Goal: Task Accomplishment & Management: Manage account settings

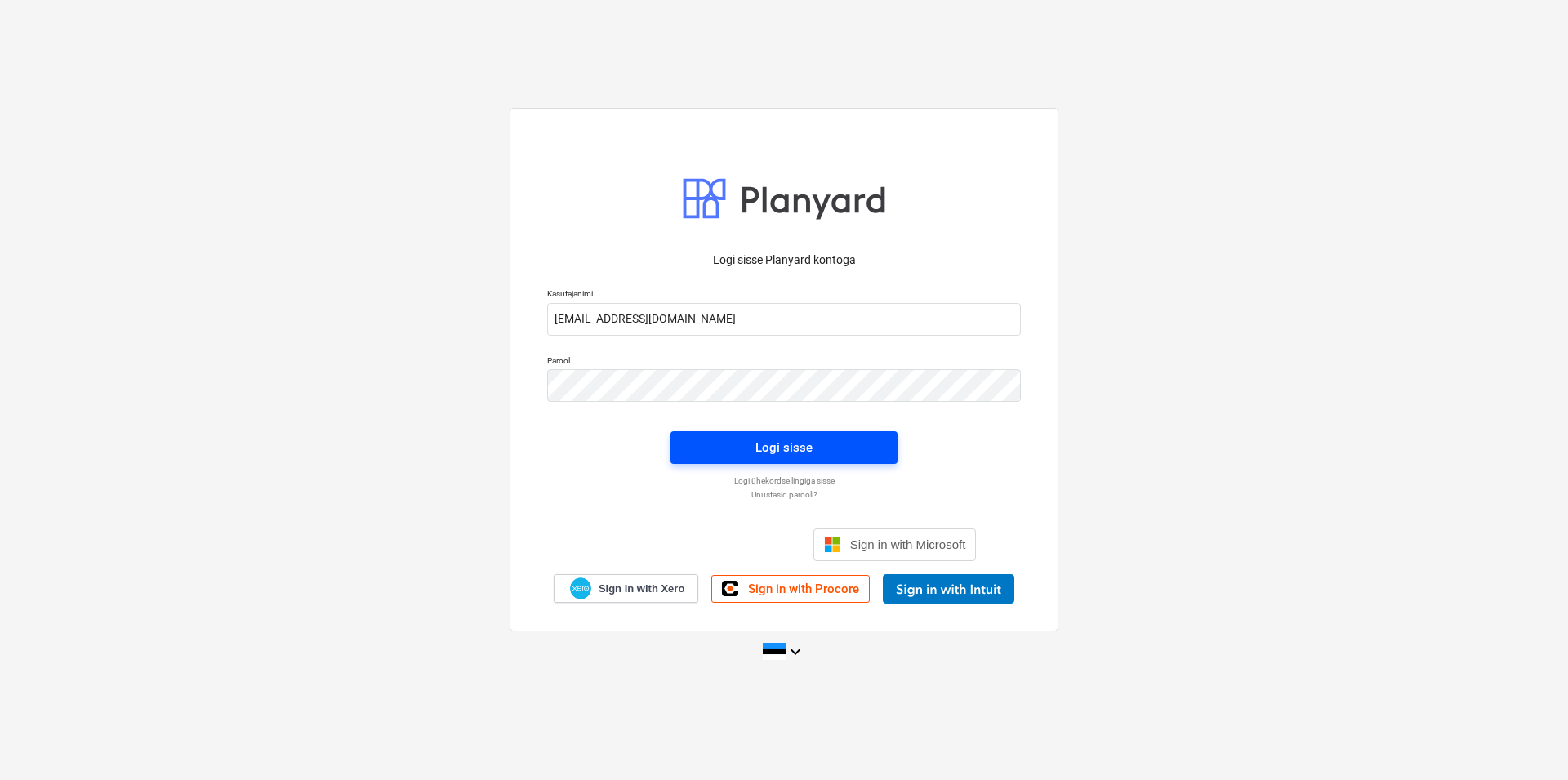
click at [839, 448] on span "Logi sisse" at bounding box center [784, 447] width 188 height 21
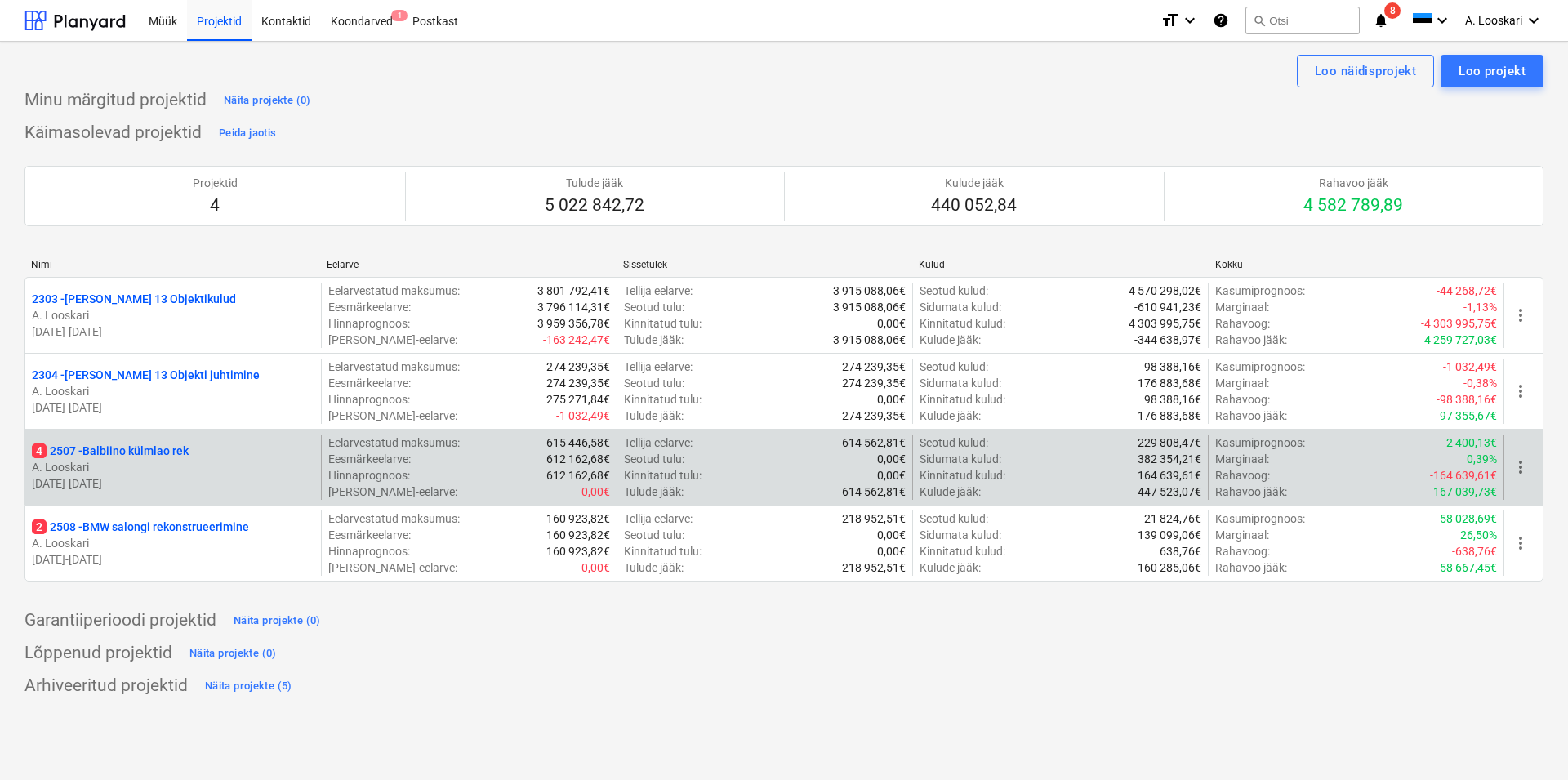
click at [150, 448] on p "4 2507 - Balbiino külmlao rek" at bounding box center [111, 450] width 157 height 16
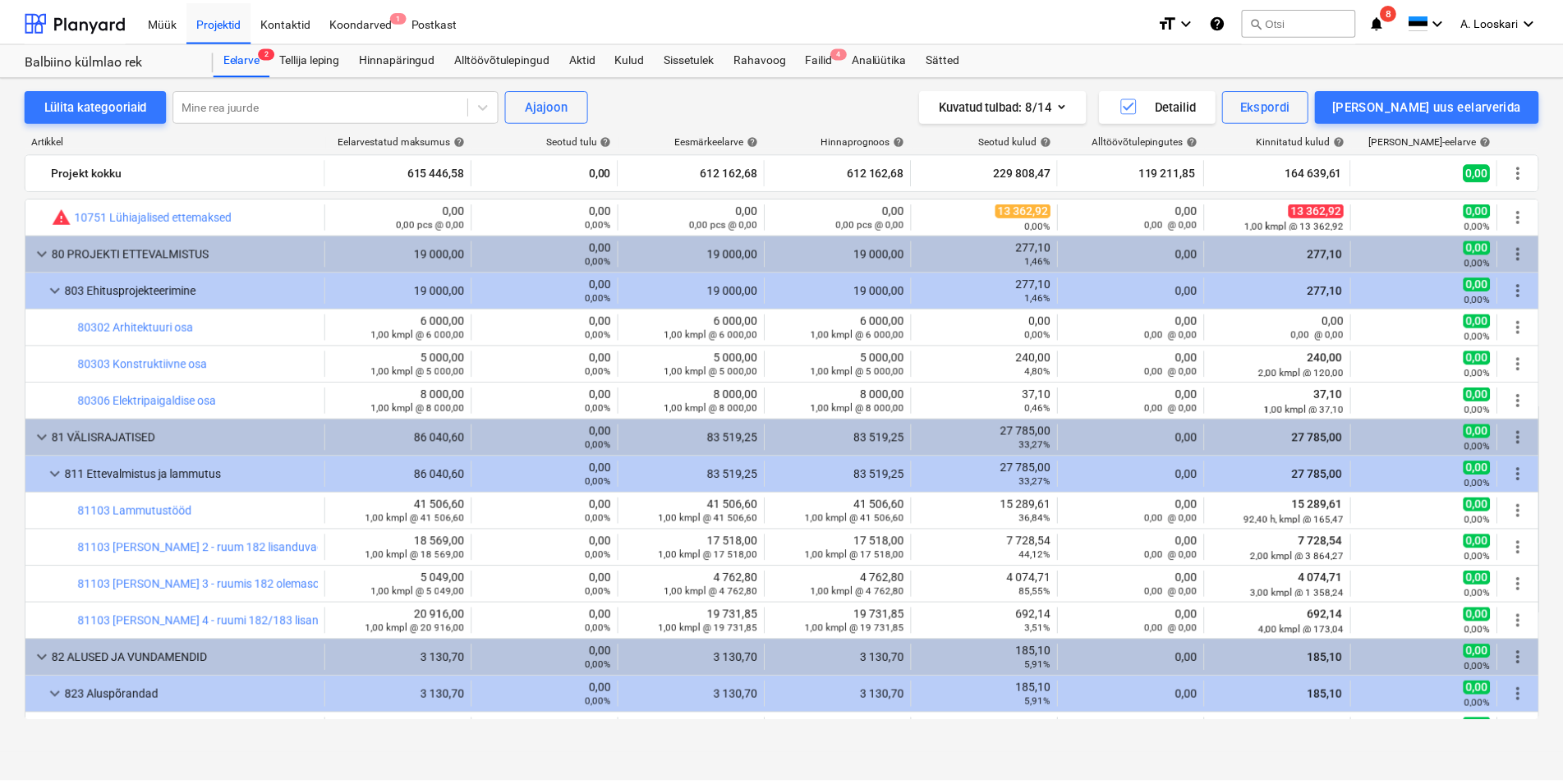
scroll to position [561, 0]
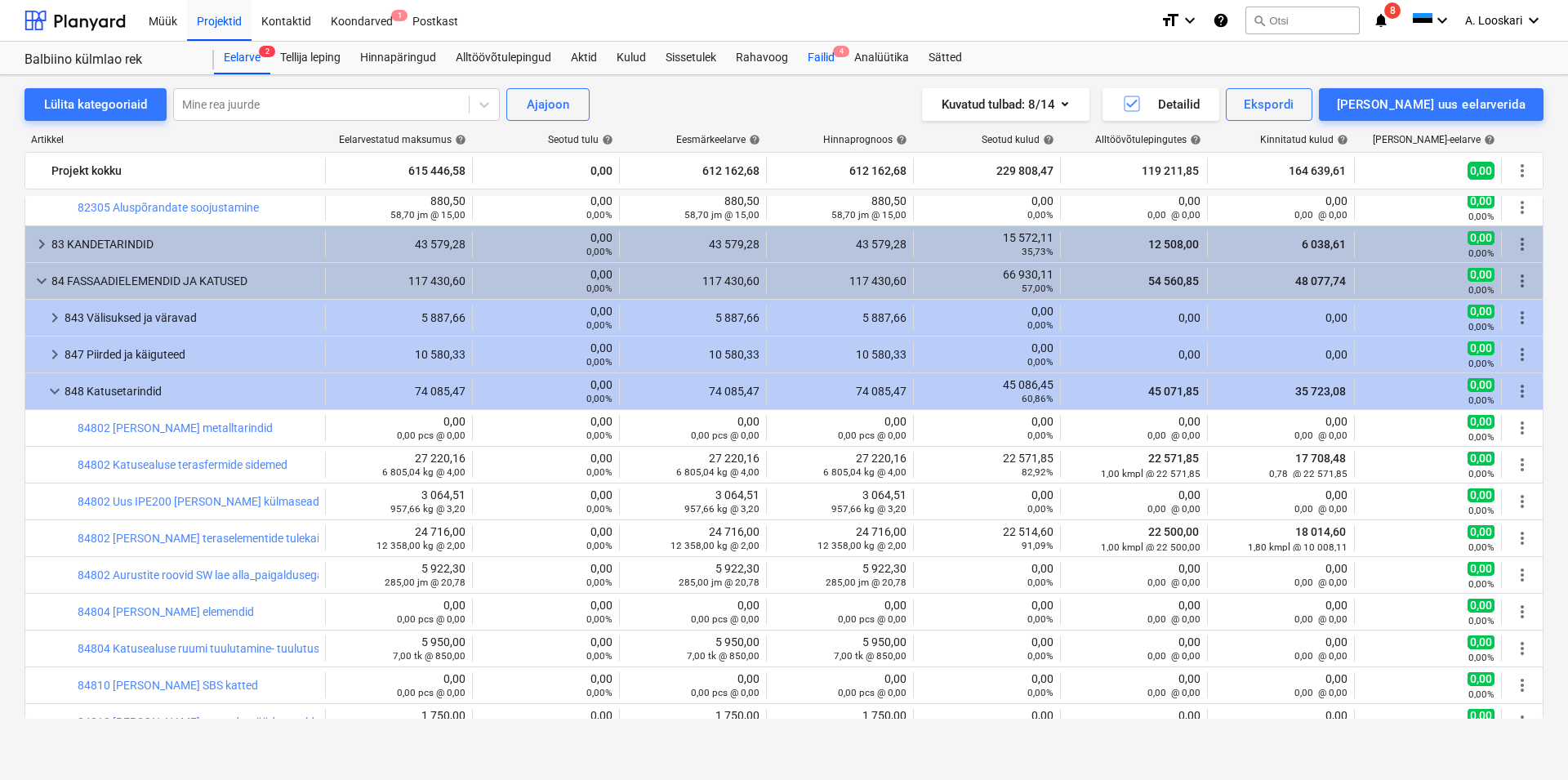
click at [828, 53] on div "Failid 4" at bounding box center [821, 57] width 46 height 33
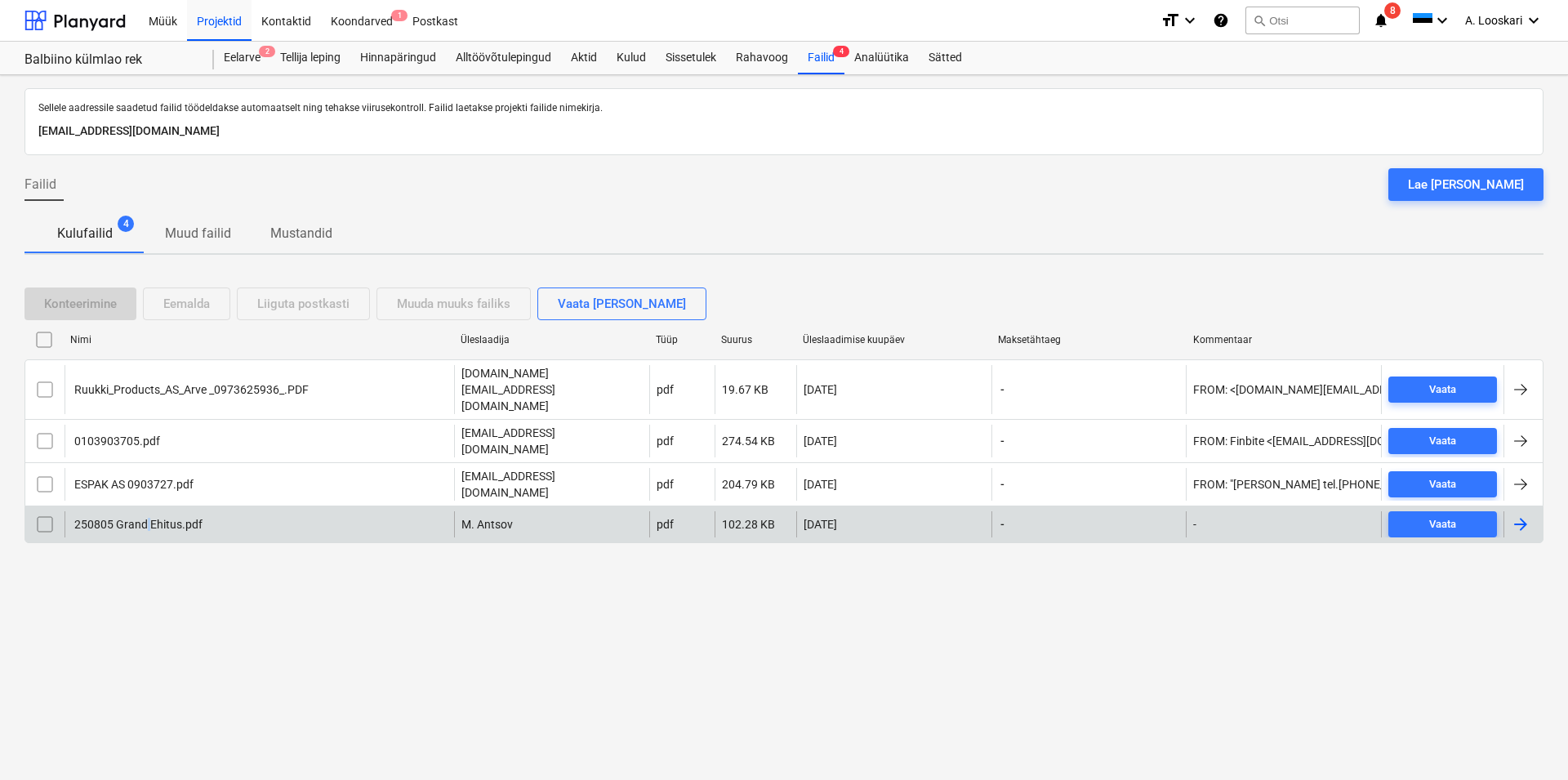
click at [148, 518] on div "250805 Grand Ehitus.pdf" at bounding box center [137, 524] width 131 height 13
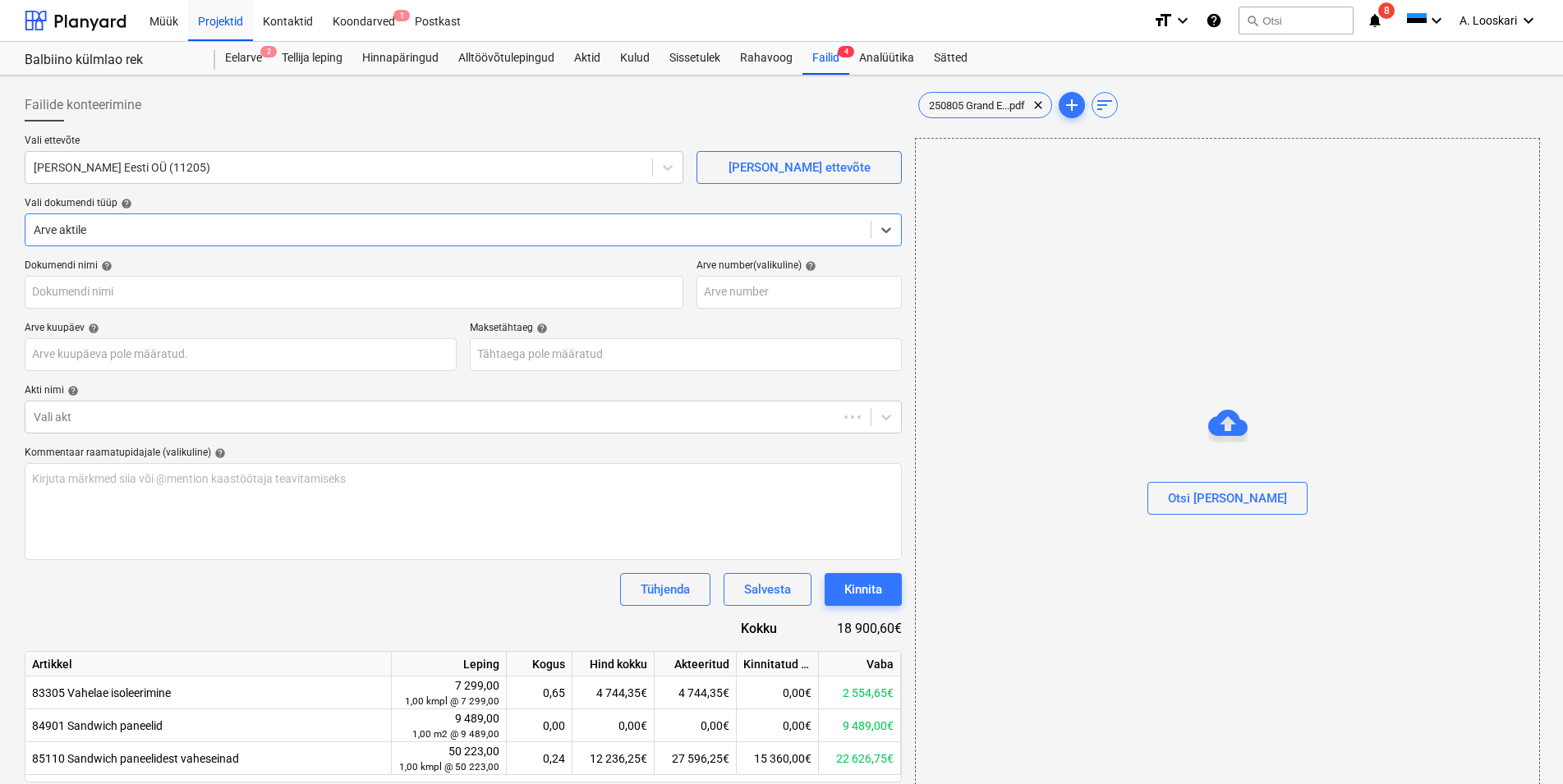
type input "250805 Grand Ehitus.pdf"
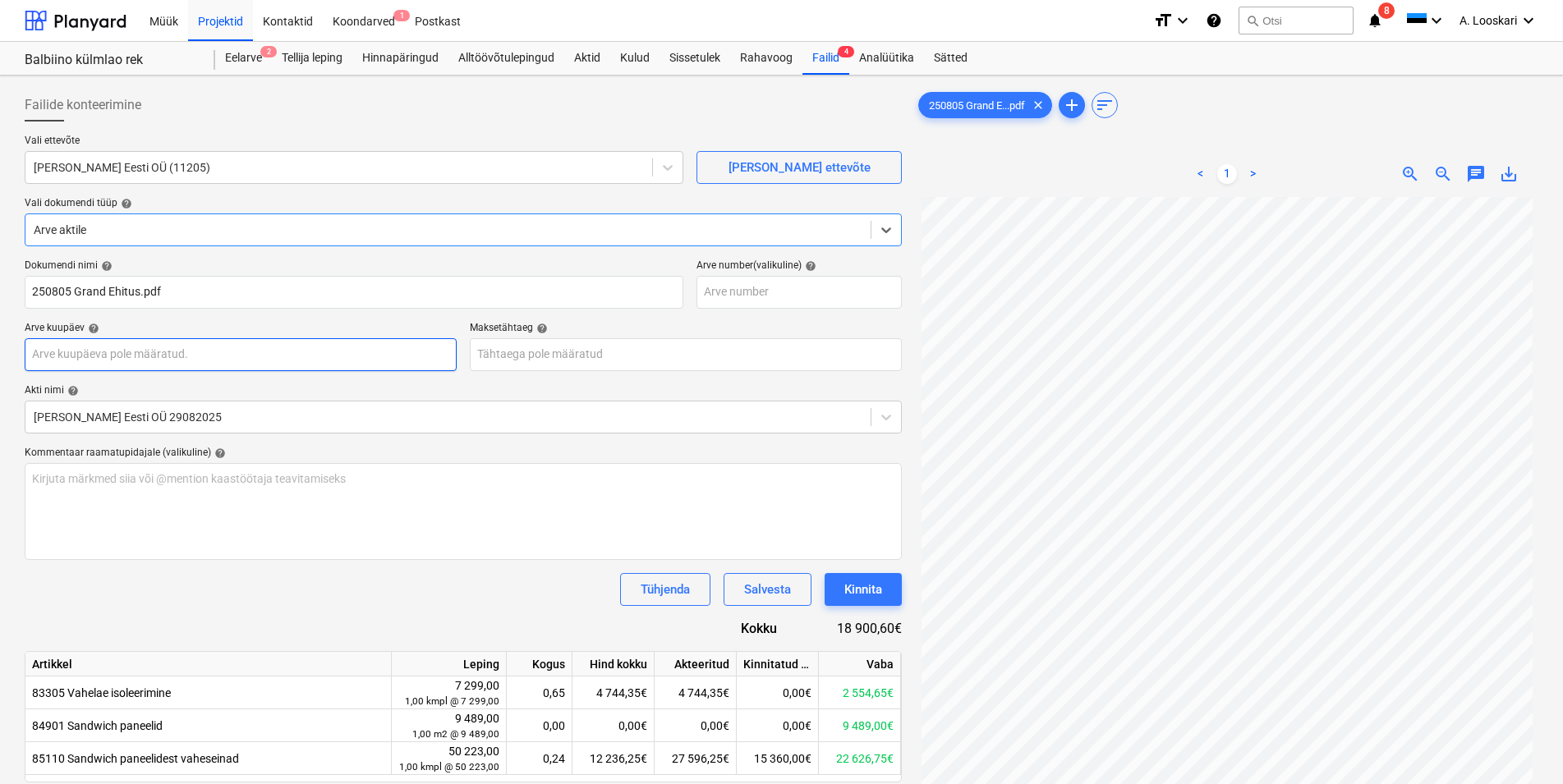
click at [188, 353] on input "text" at bounding box center [241, 354] width 432 height 33
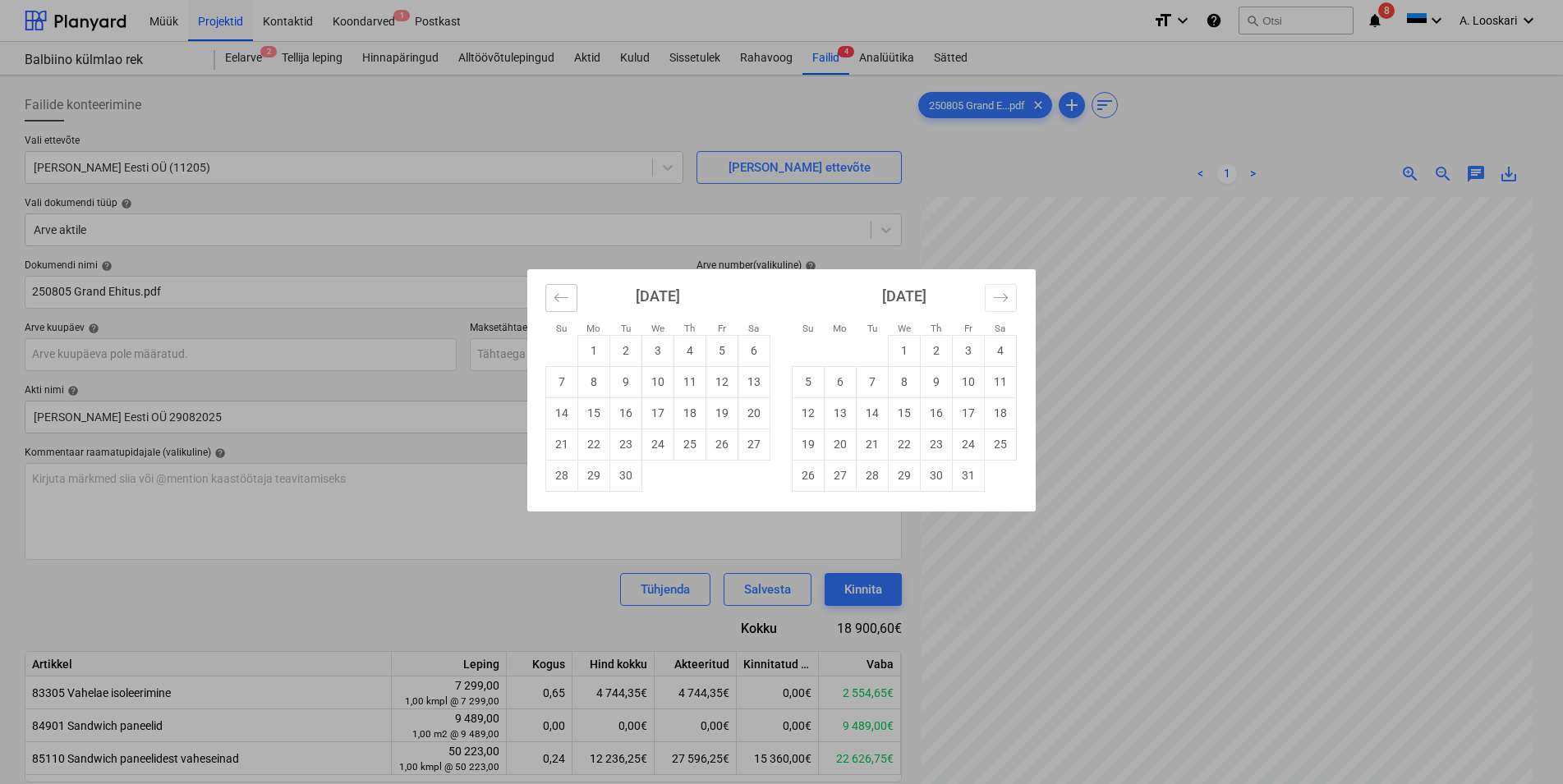
click at [565, 287] on button "Move backward to switch to the previous month." at bounding box center [562, 297] width 32 height 28
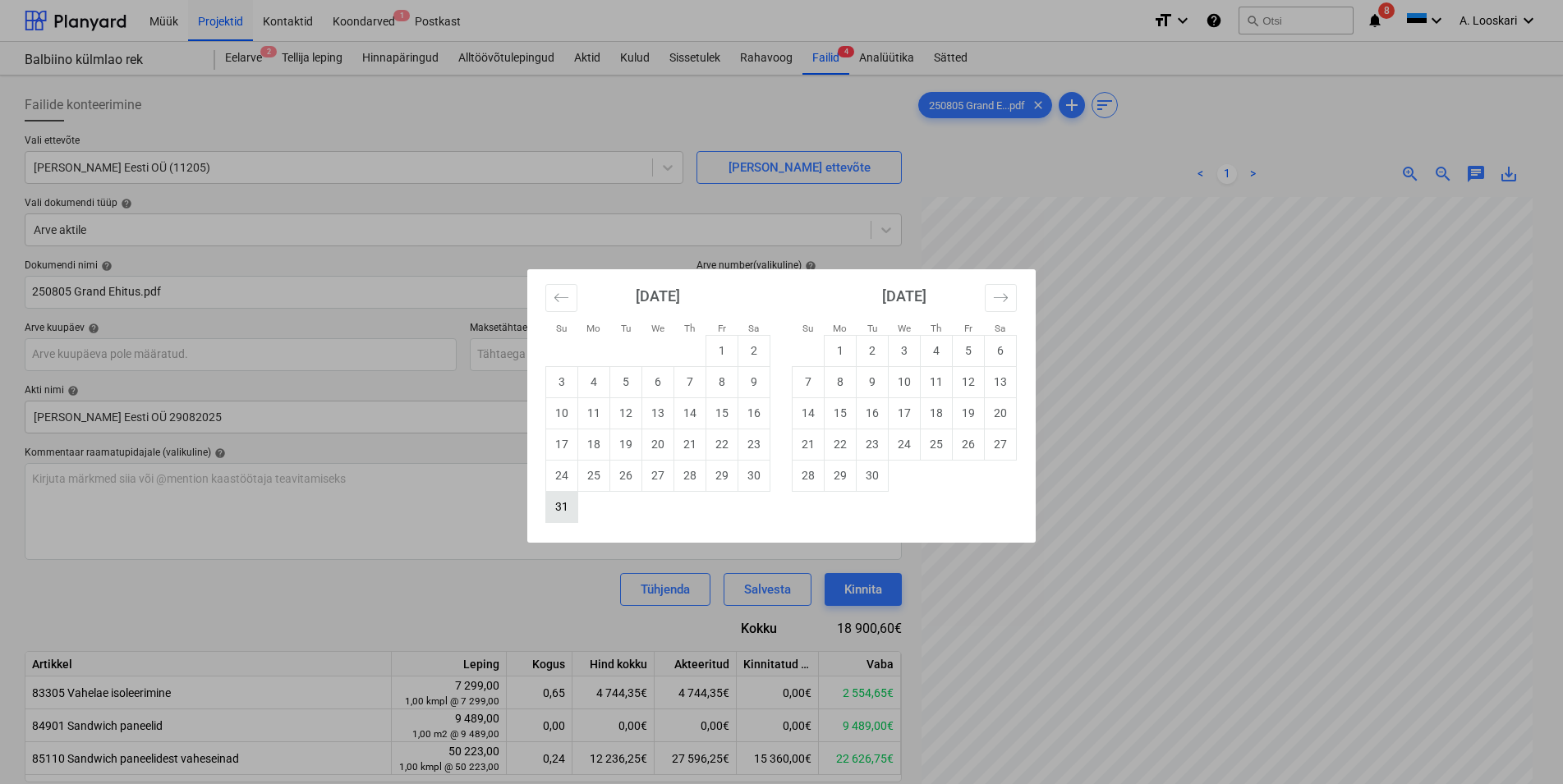
click at [560, 510] on td "31" at bounding box center [563, 506] width 32 height 31
type input "[DATE]"
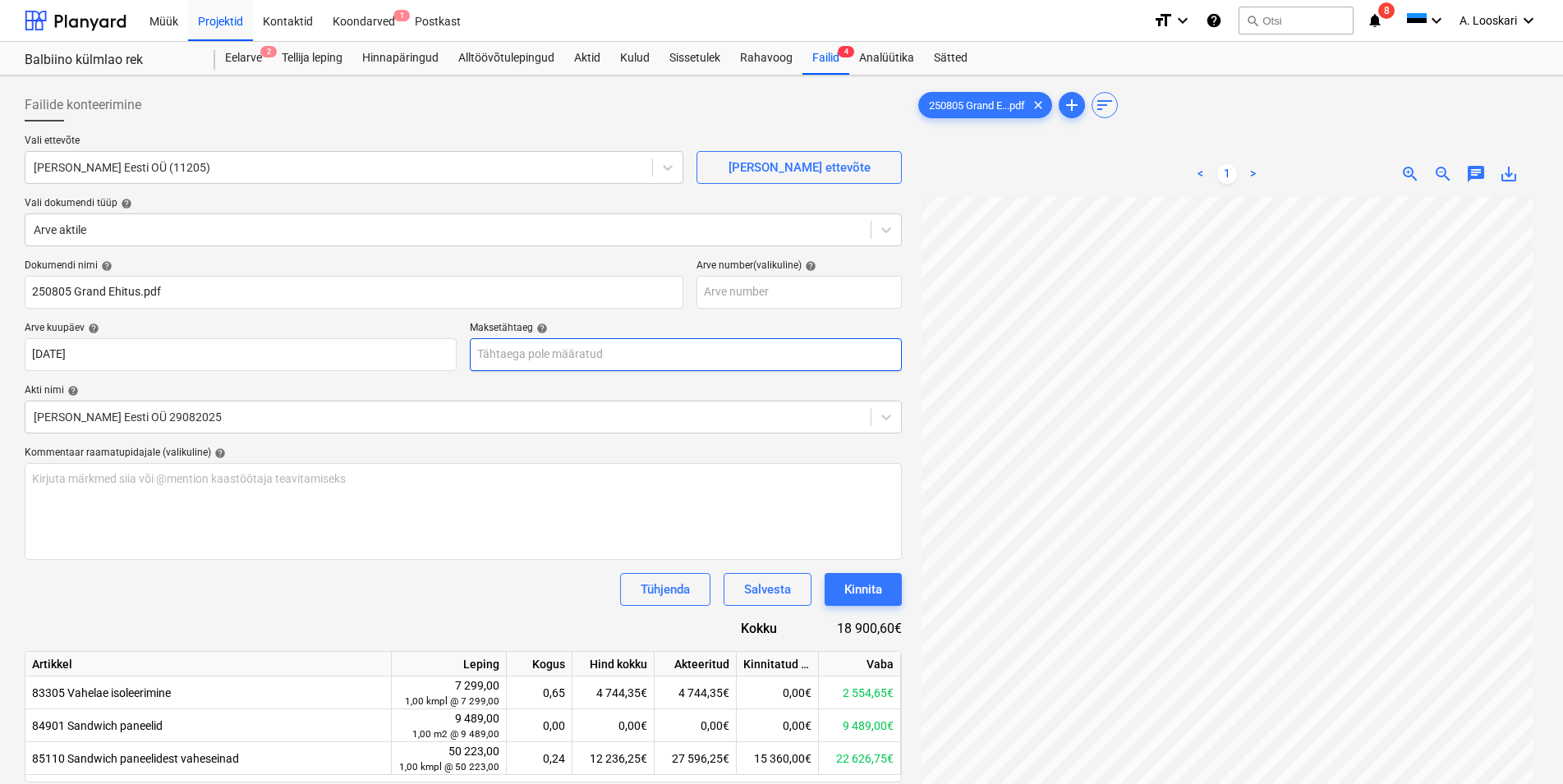
click at [524, 353] on input "text" at bounding box center [686, 354] width 432 height 33
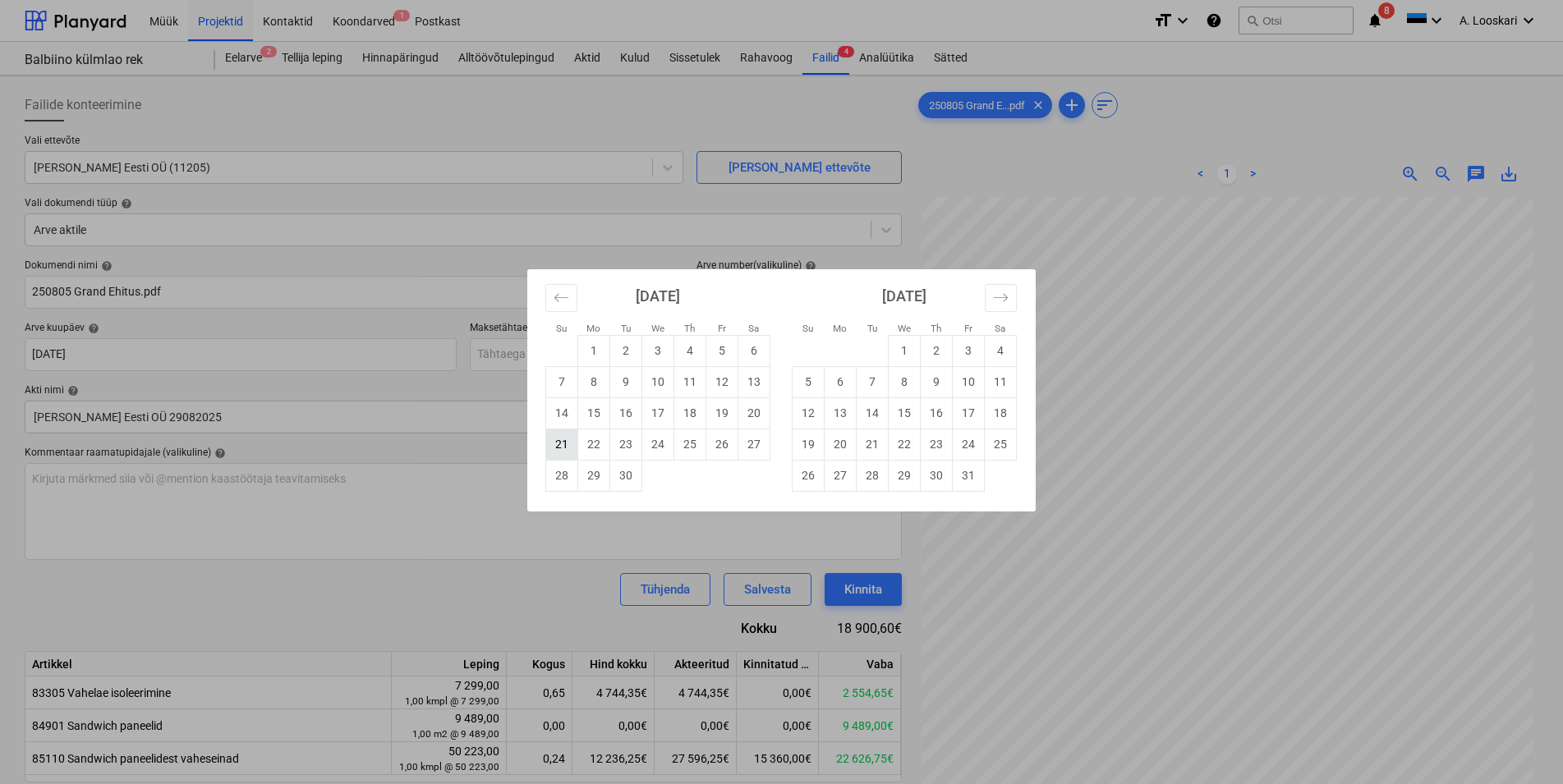
click at [560, 444] on td "21" at bounding box center [563, 443] width 32 height 31
type input "[DATE]"
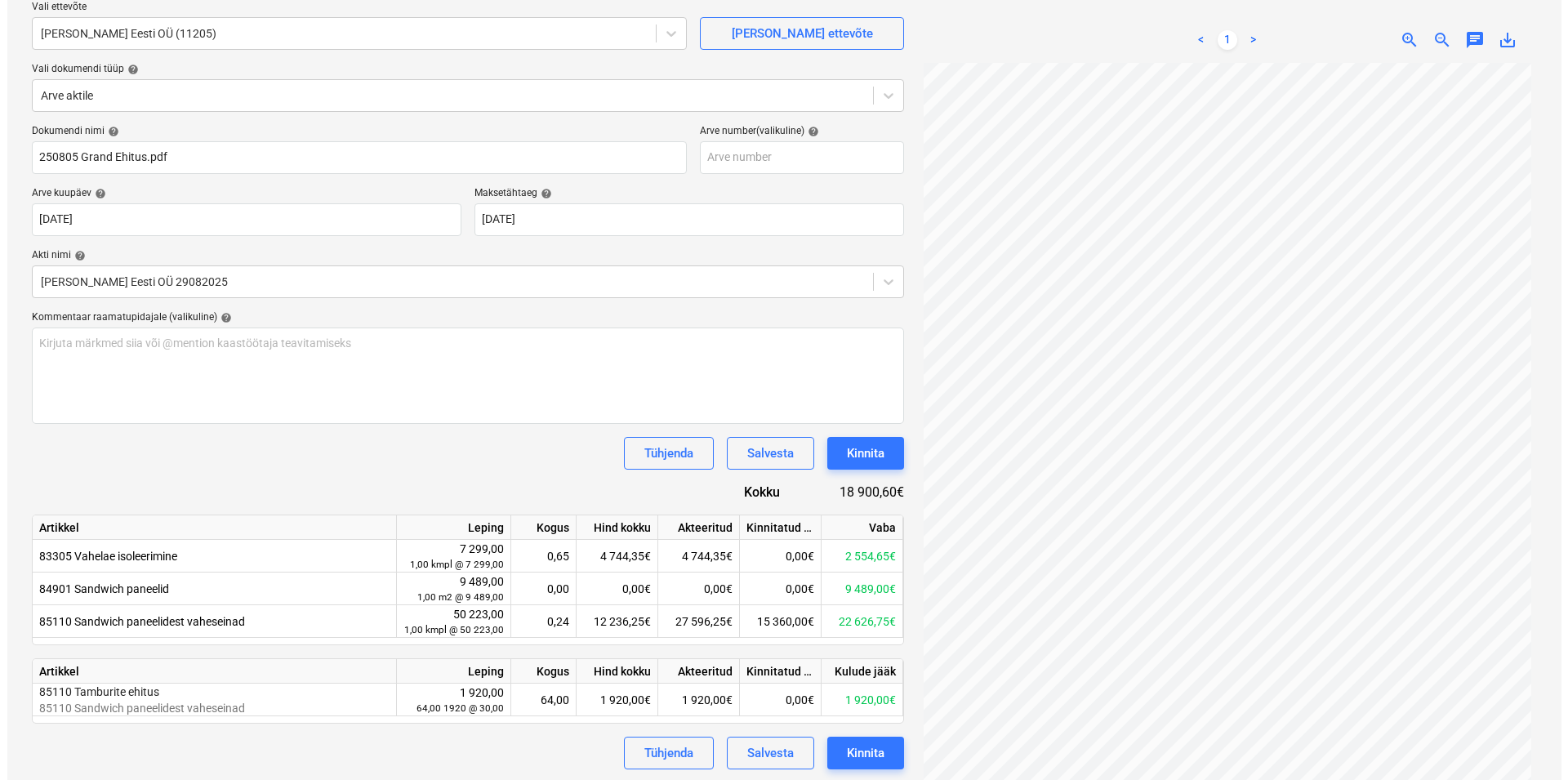
scroll to position [163, 0]
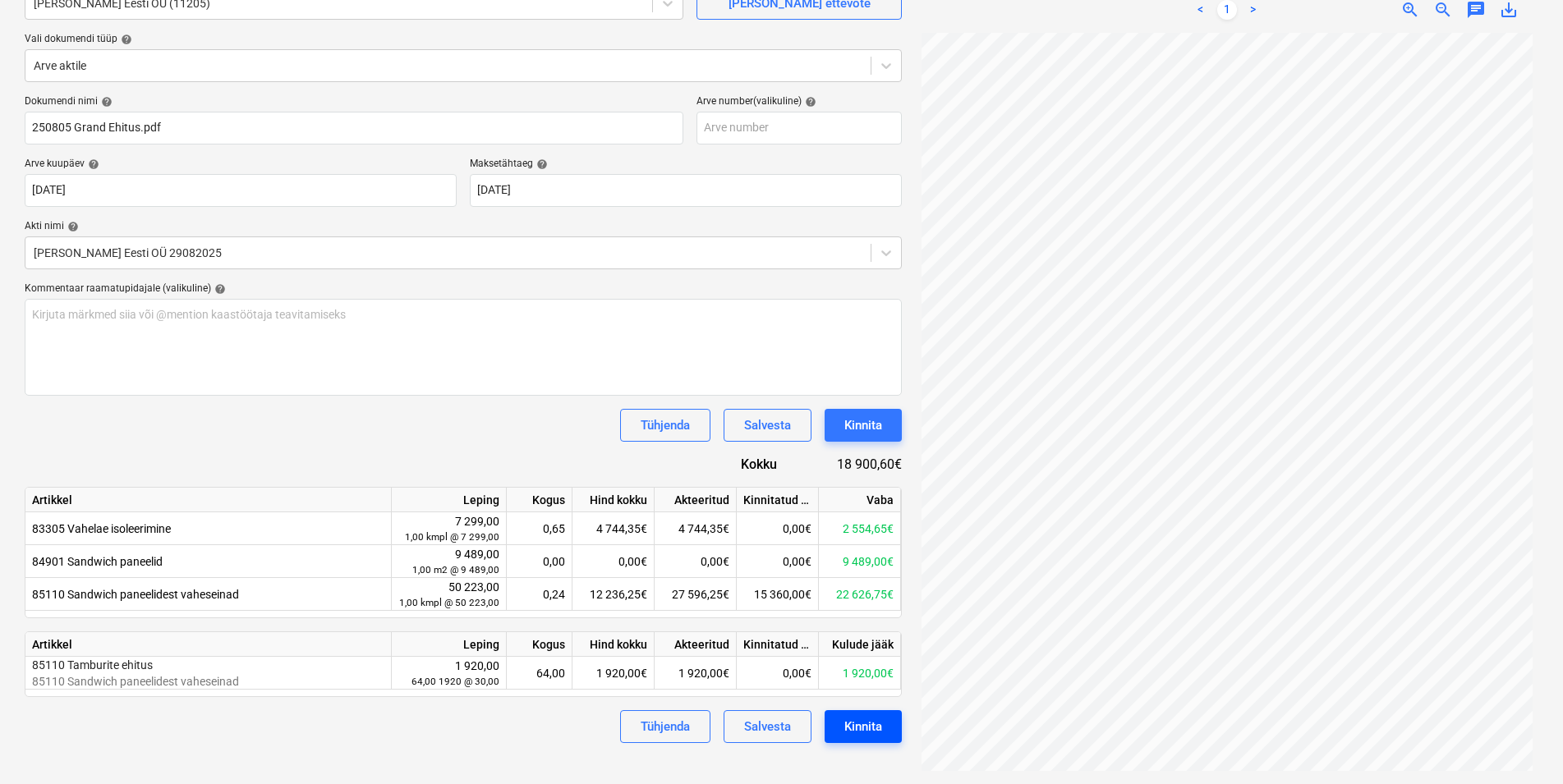
click at [867, 730] on div "Kinnita" at bounding box center [863, 726] width 37 height 21
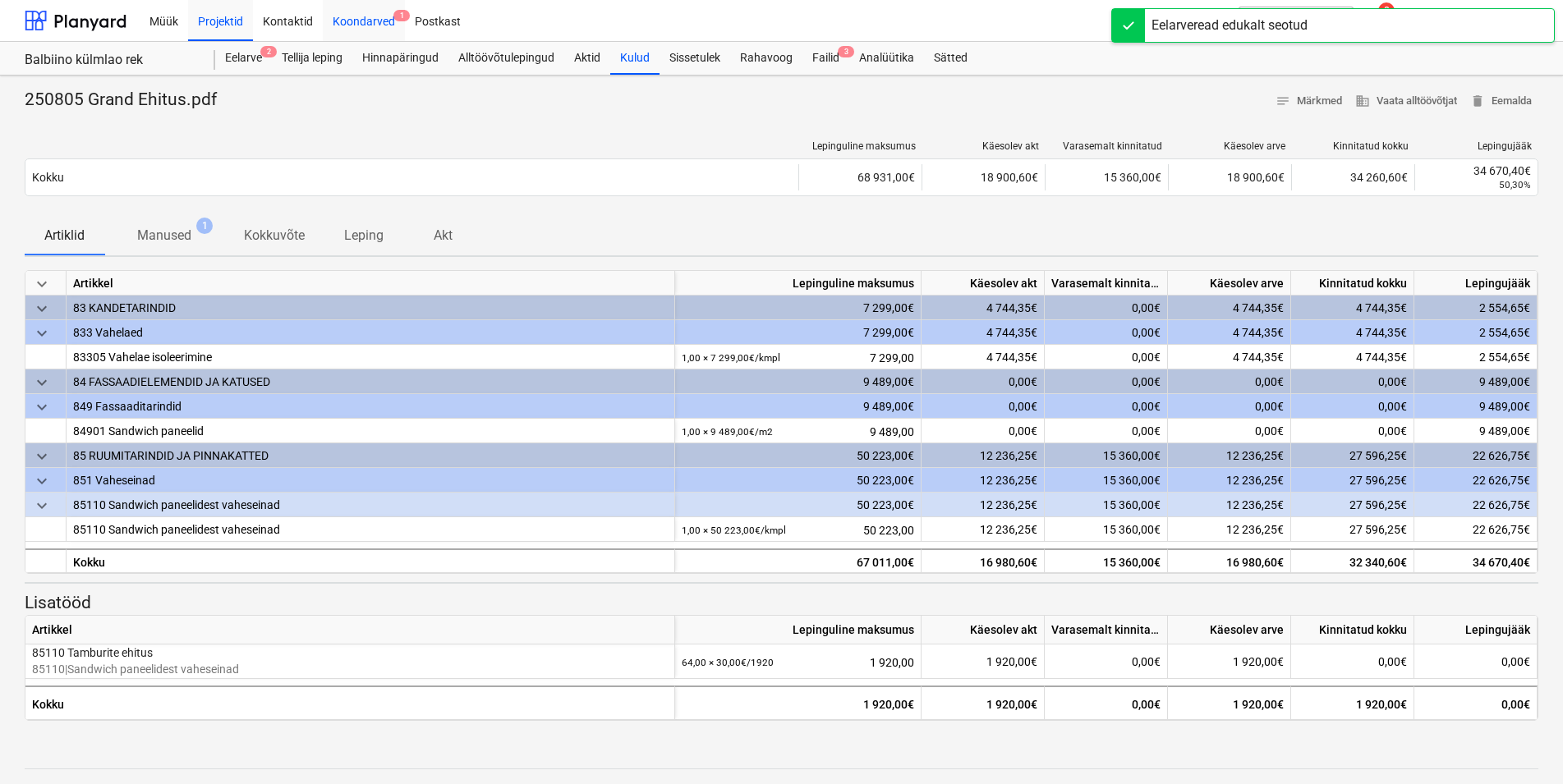
click at [374, 19] on div "Koondarved 1" at bounding box center [364, 20] width 82 height 42
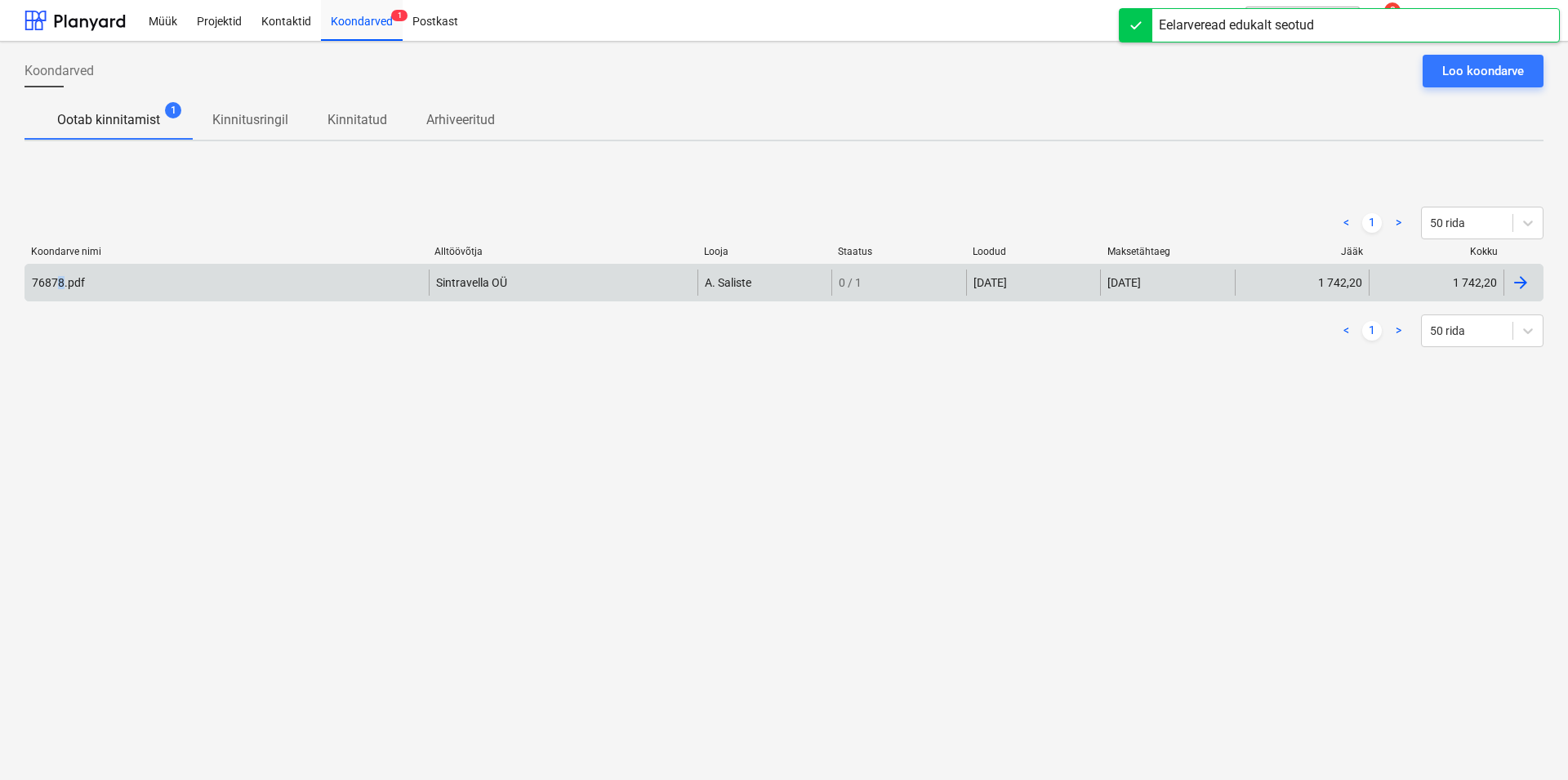
click at [61, 289] on div "76878.pdf" at bounding box center [58, 282] width 53 height 13
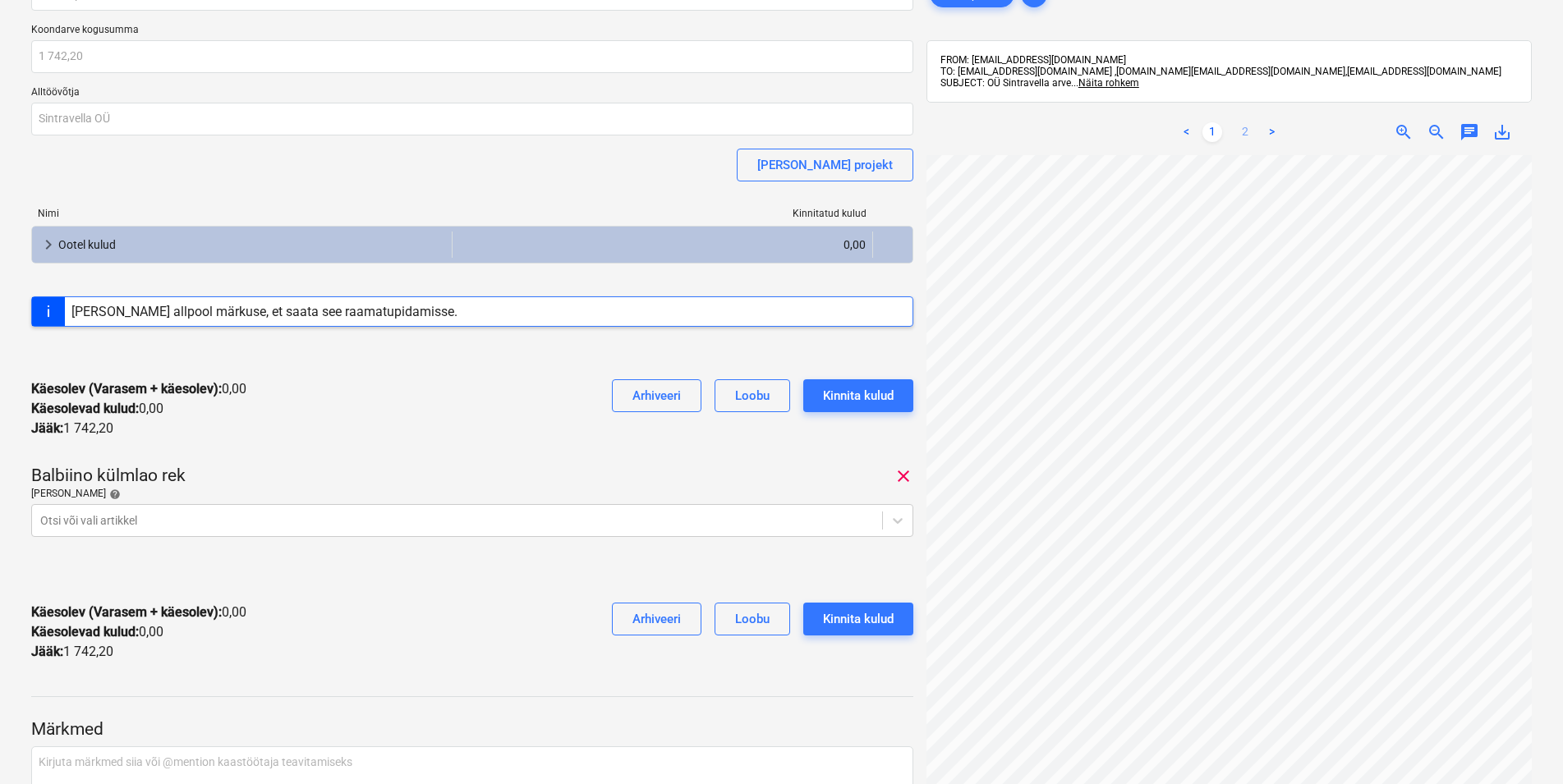
click at [1243, 128] on link "2" at bounding box center [1244, 132] width 20 height 20
click at [1501, 130] on span "save_alt" at bounding box center [1502, 132] width 20 height 20
click at [1211, 130] on link "1" at bounding box center [1212, 132] width 20 height 20
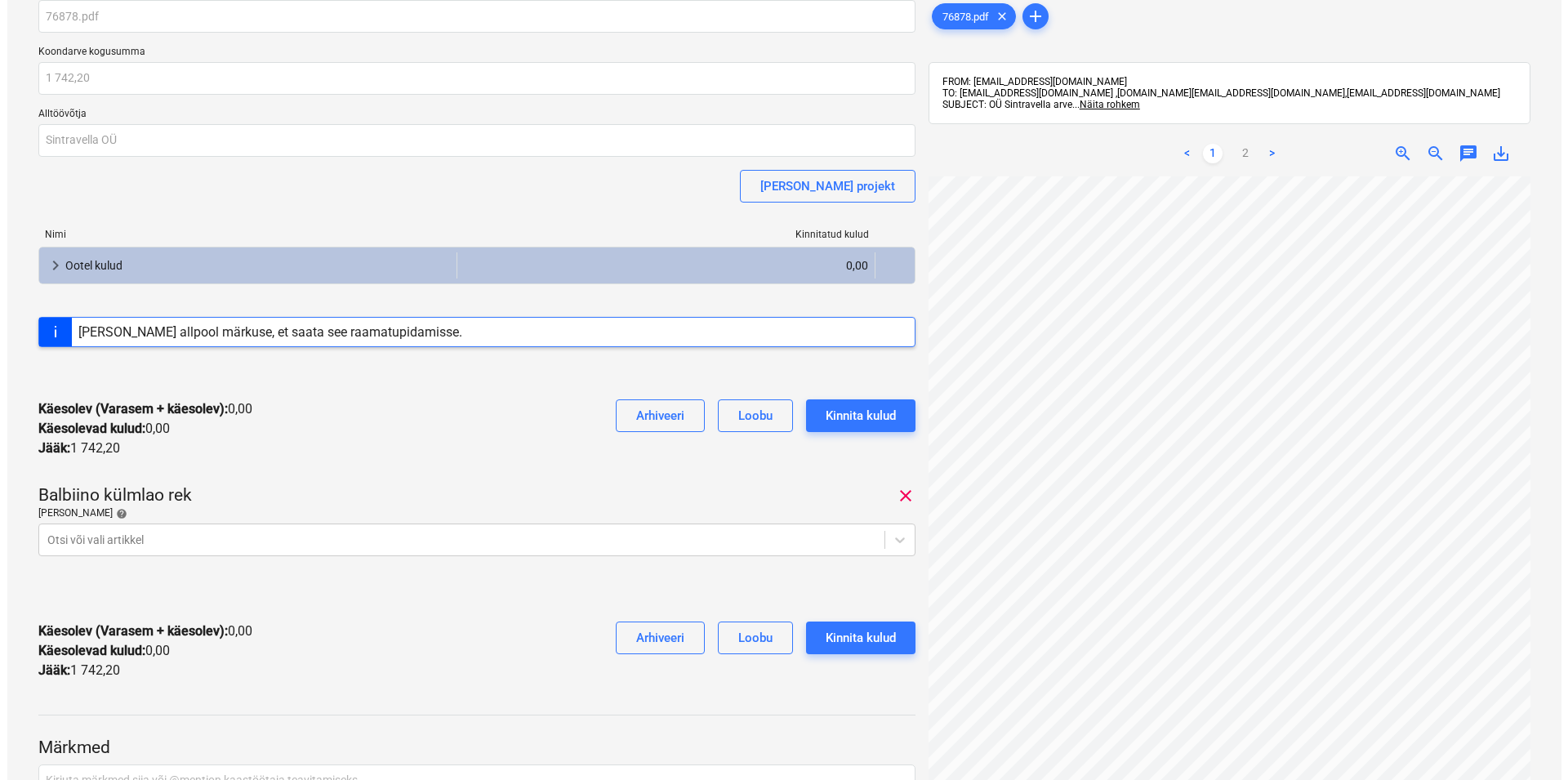
scroll to position [166, 0]
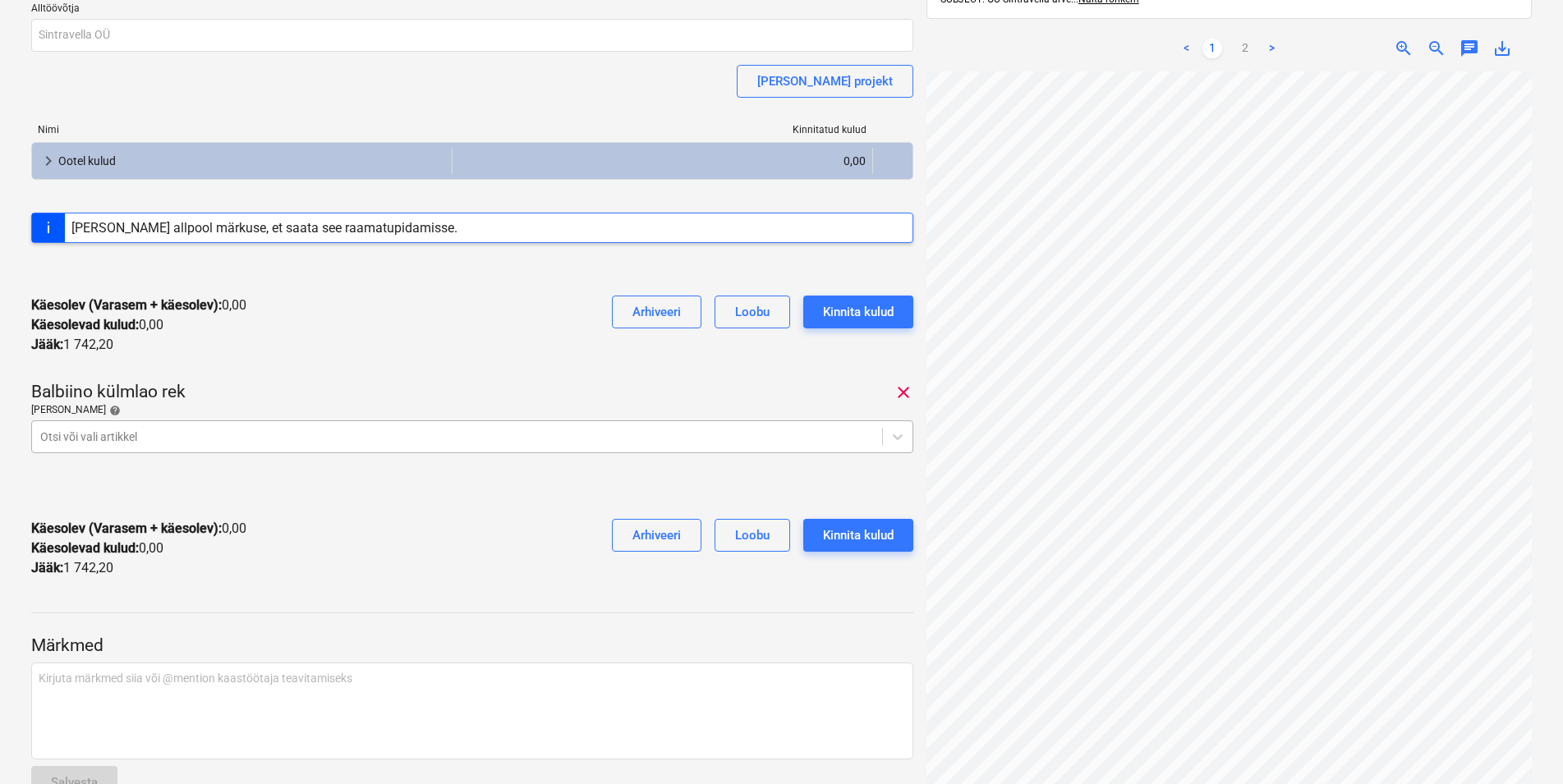
click at [171, 437] on div at bounding box center [456, 436] width 834 height 16
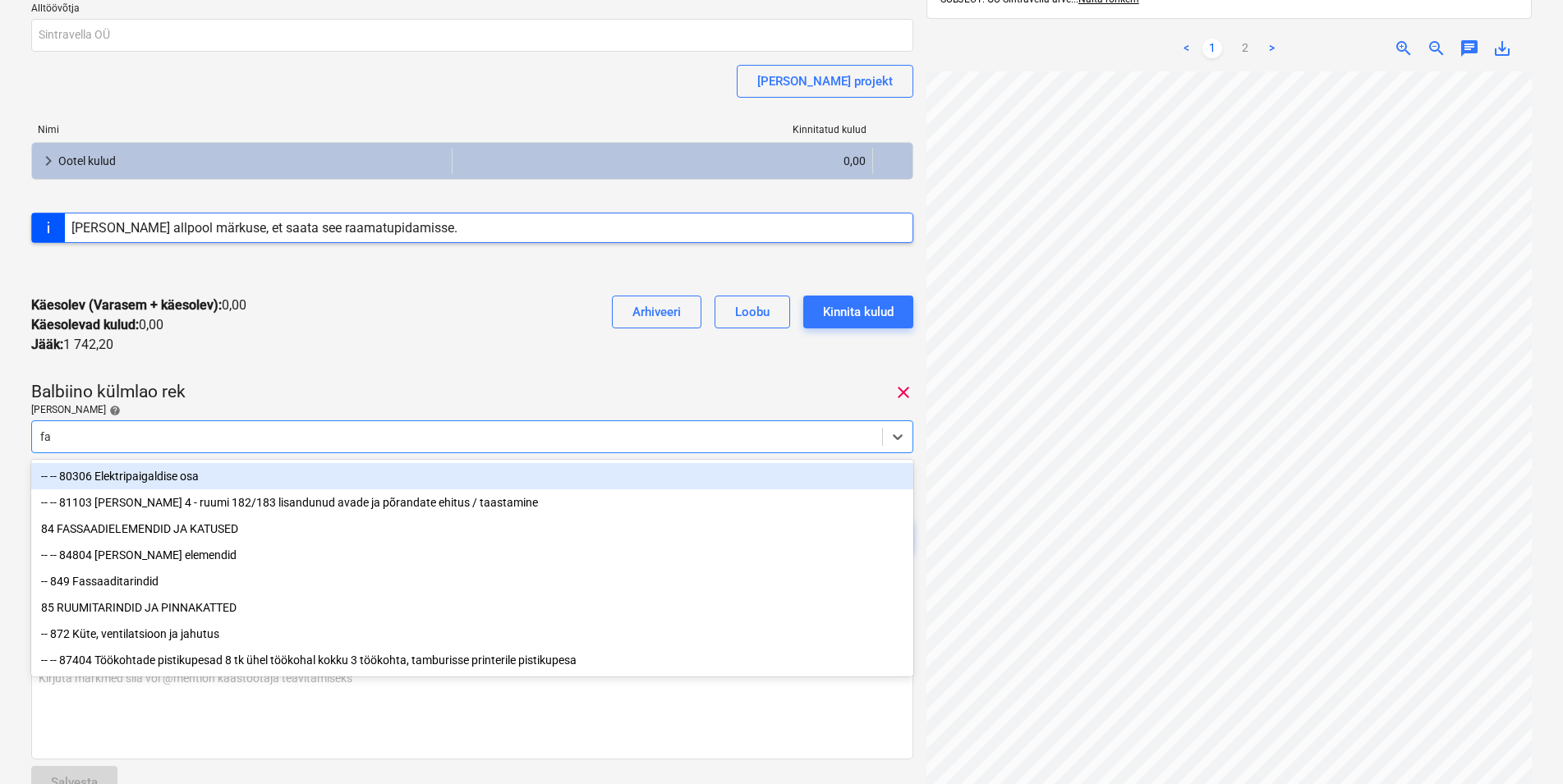
type input "fas"
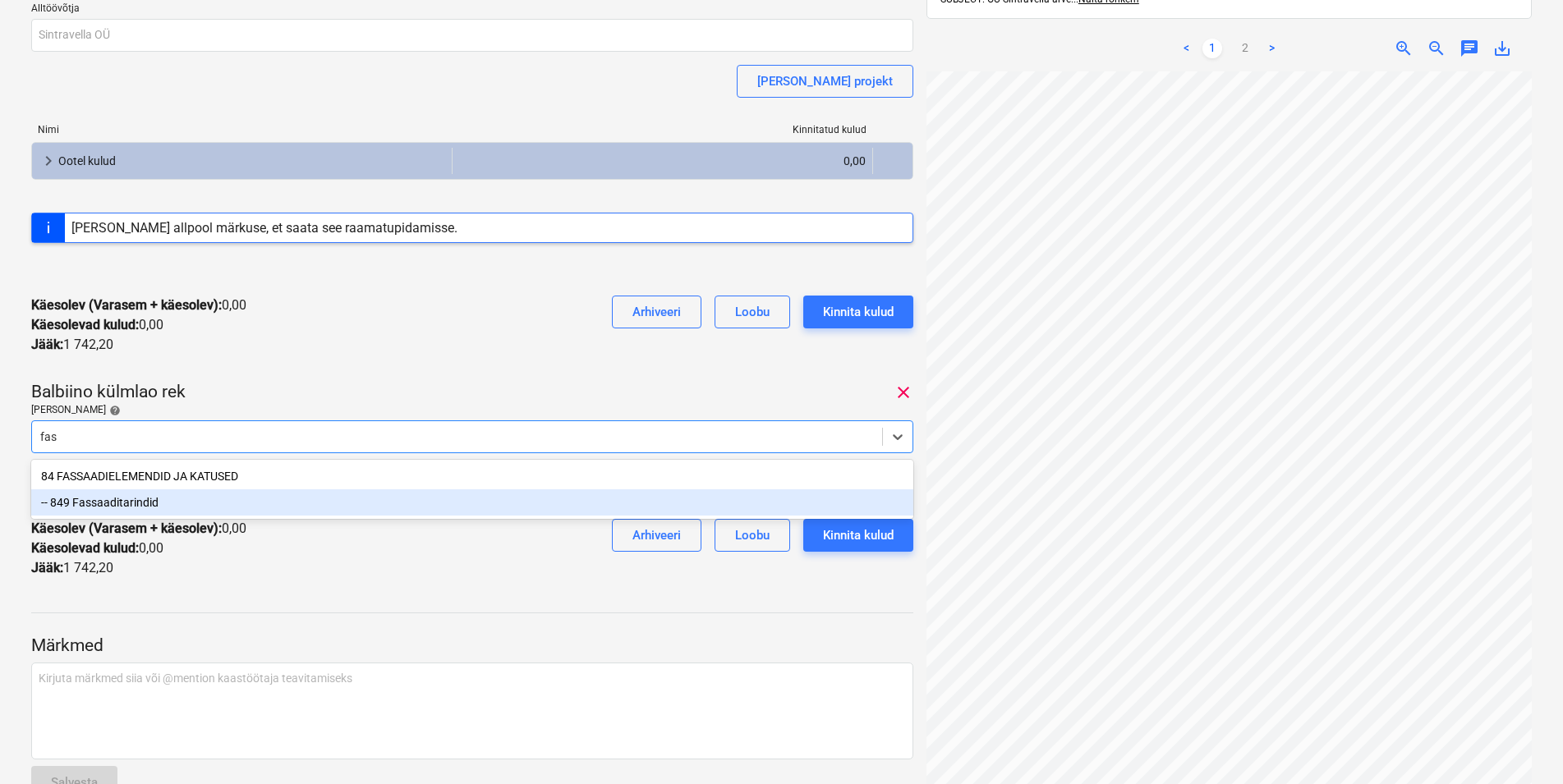
click at [137, 502] on div "-- 849 Fassaaditarindid" at bounding box center [473, 502] width 882 height 26
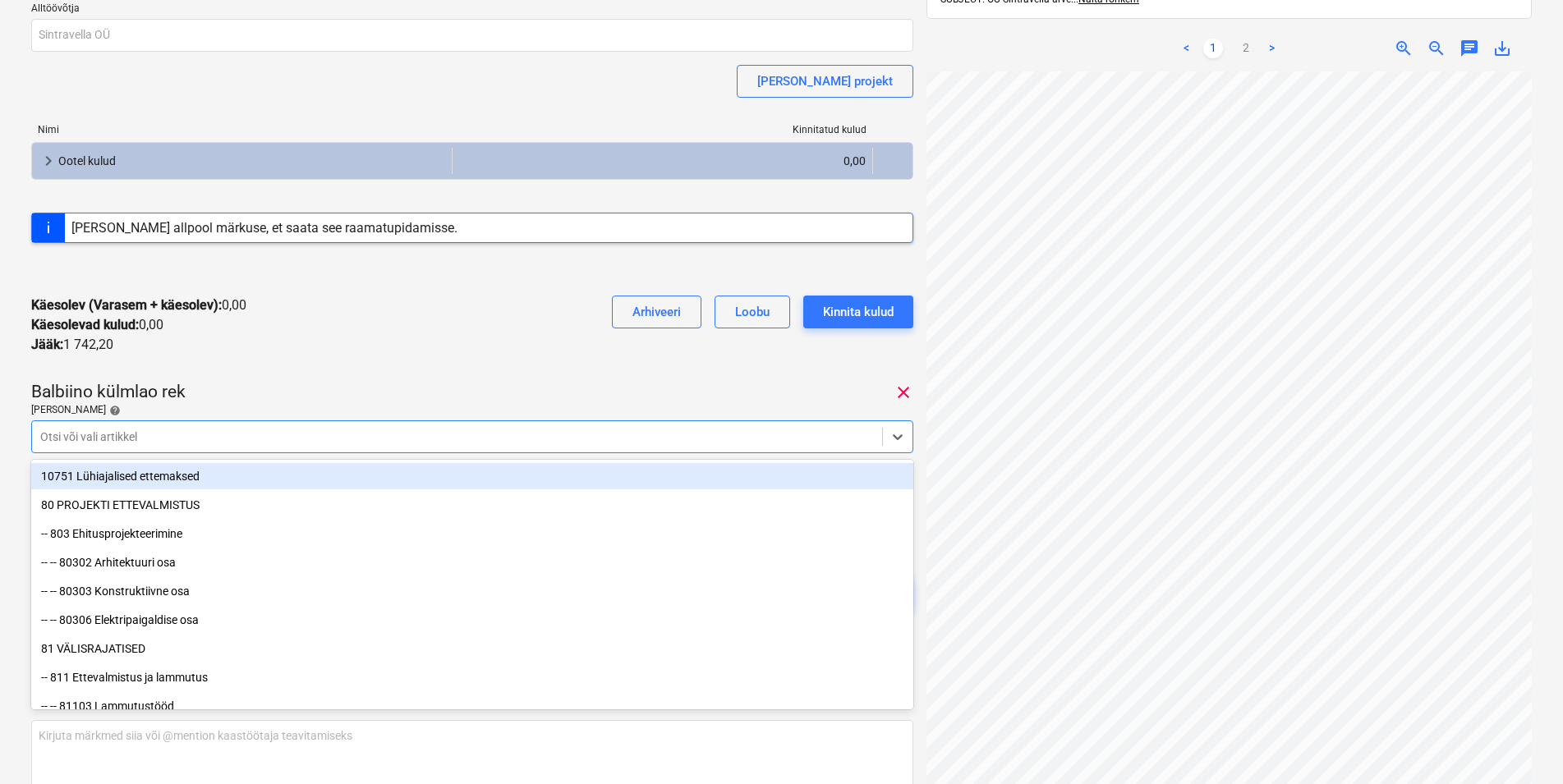
click at [459, 347] on div "Käesolev (Varasem + käesolev) : 0,00 Käesolevad kulud : 0,00 Jääk : 1 742,20 Ar…" at bounding box center [473, 324] width 882 height 86
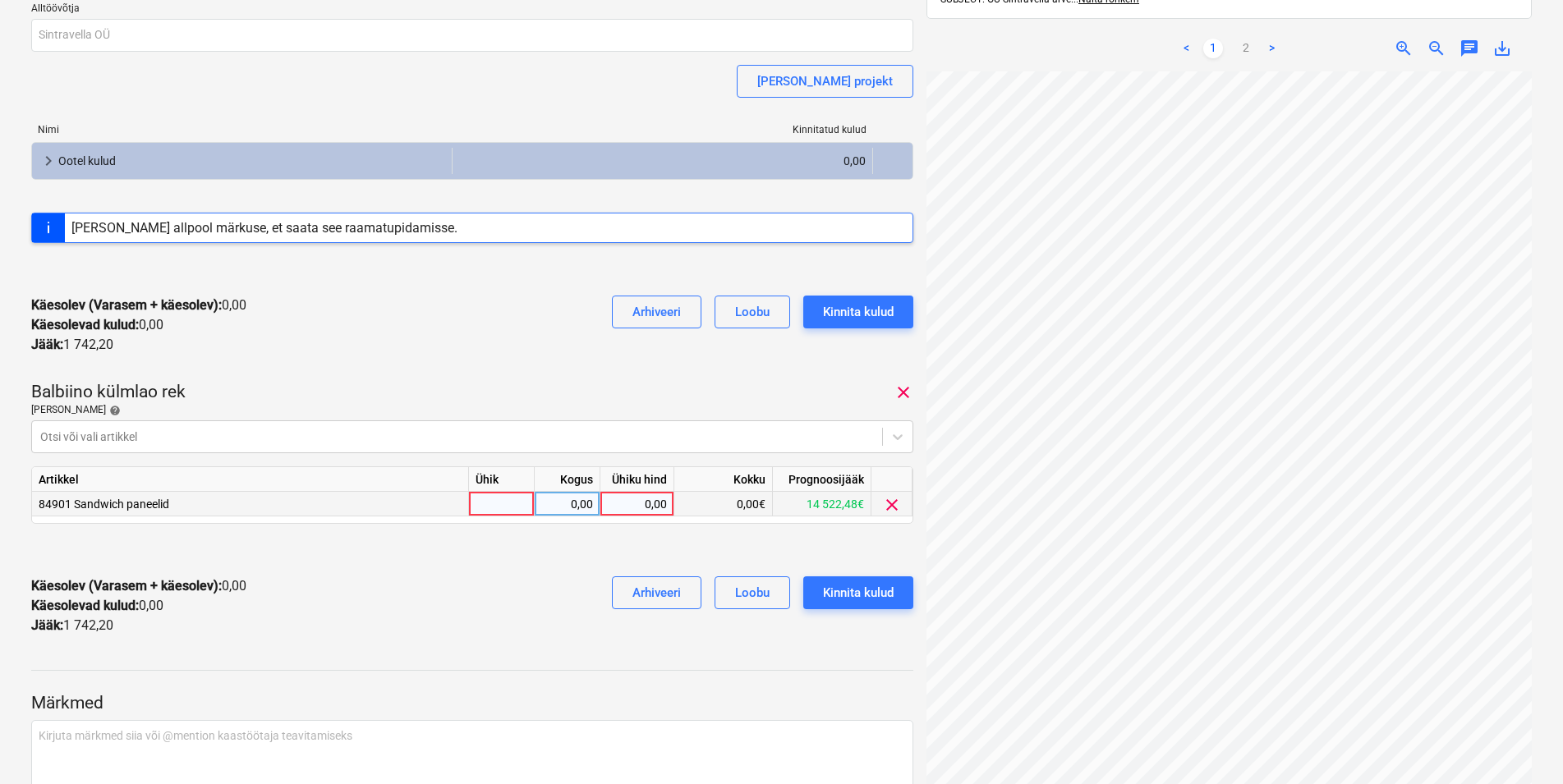
click at [501, 503] on div at bounding box center [501, 504] width 65 height 25
type input "h"
click at [562, 500] on div "0,00" at bounding box center [567, 504] width 52 height 25
click at [570, 499] on input "123,75" at bounding box center [567, 504] width 65 height 24
type input "13,75"
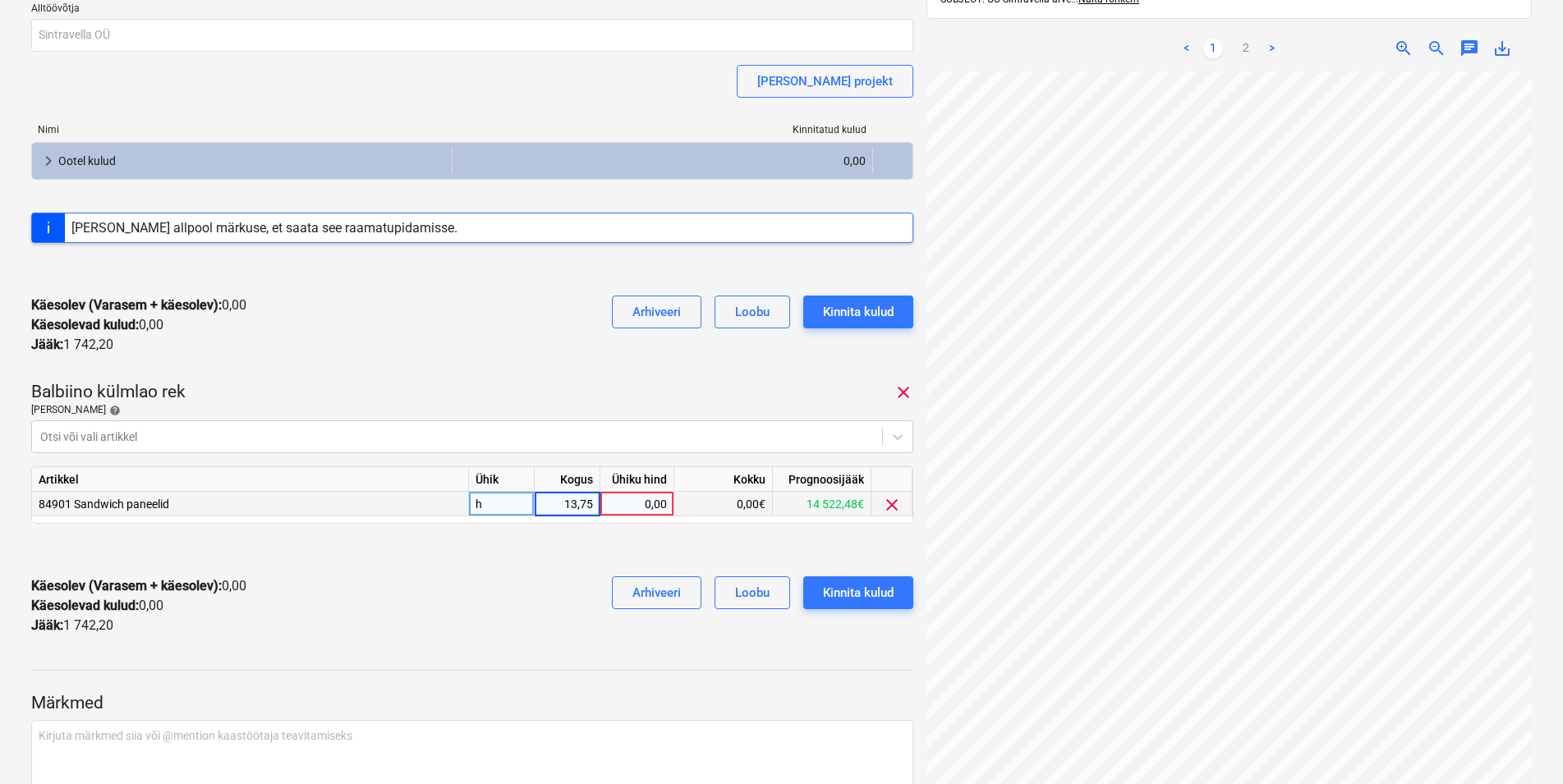
click at [638, 499] on div "0,00" at bounding box center [637, 504] width 60 height 25
type input "108,102"
click at [862, 594] on div "Kinnita kulud" at bounding box center [858, 592] width 71 height 21
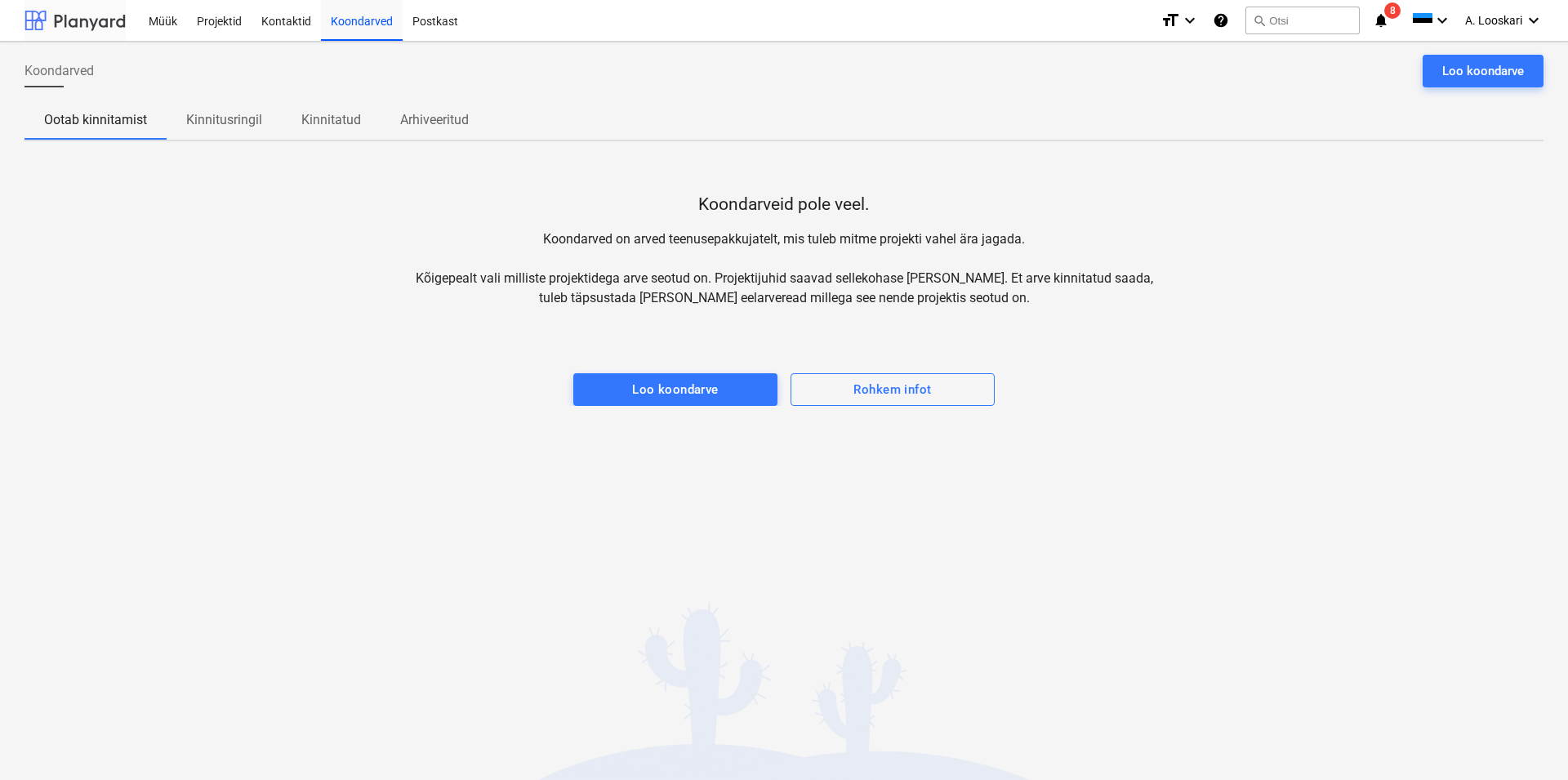
click at [93, 15] on div at bounding box center [75, 20] width 101 height 41
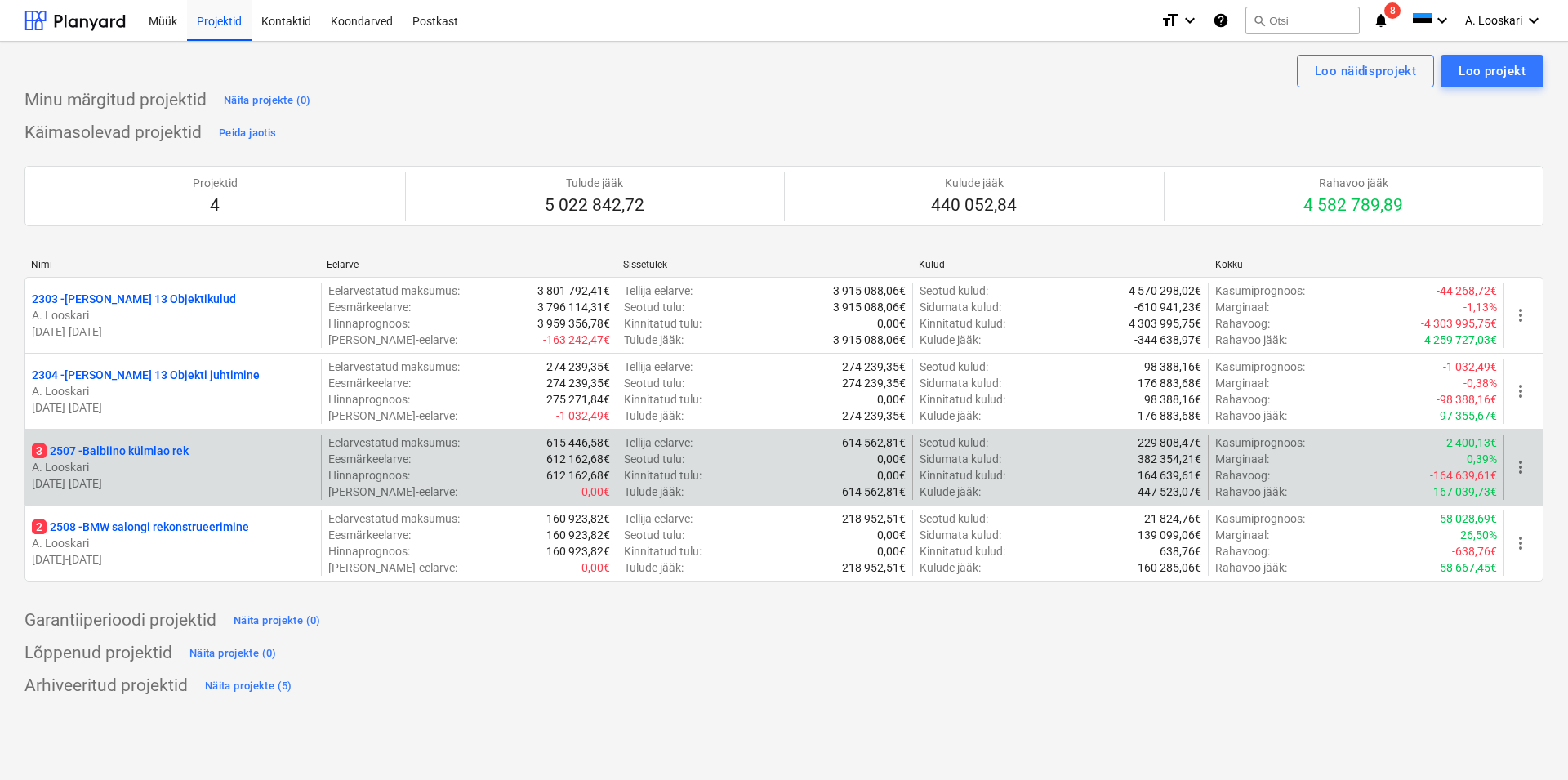
click at [175, 465] on p "A. Looskari" at bounding box center [173, 466] width 282 height 16
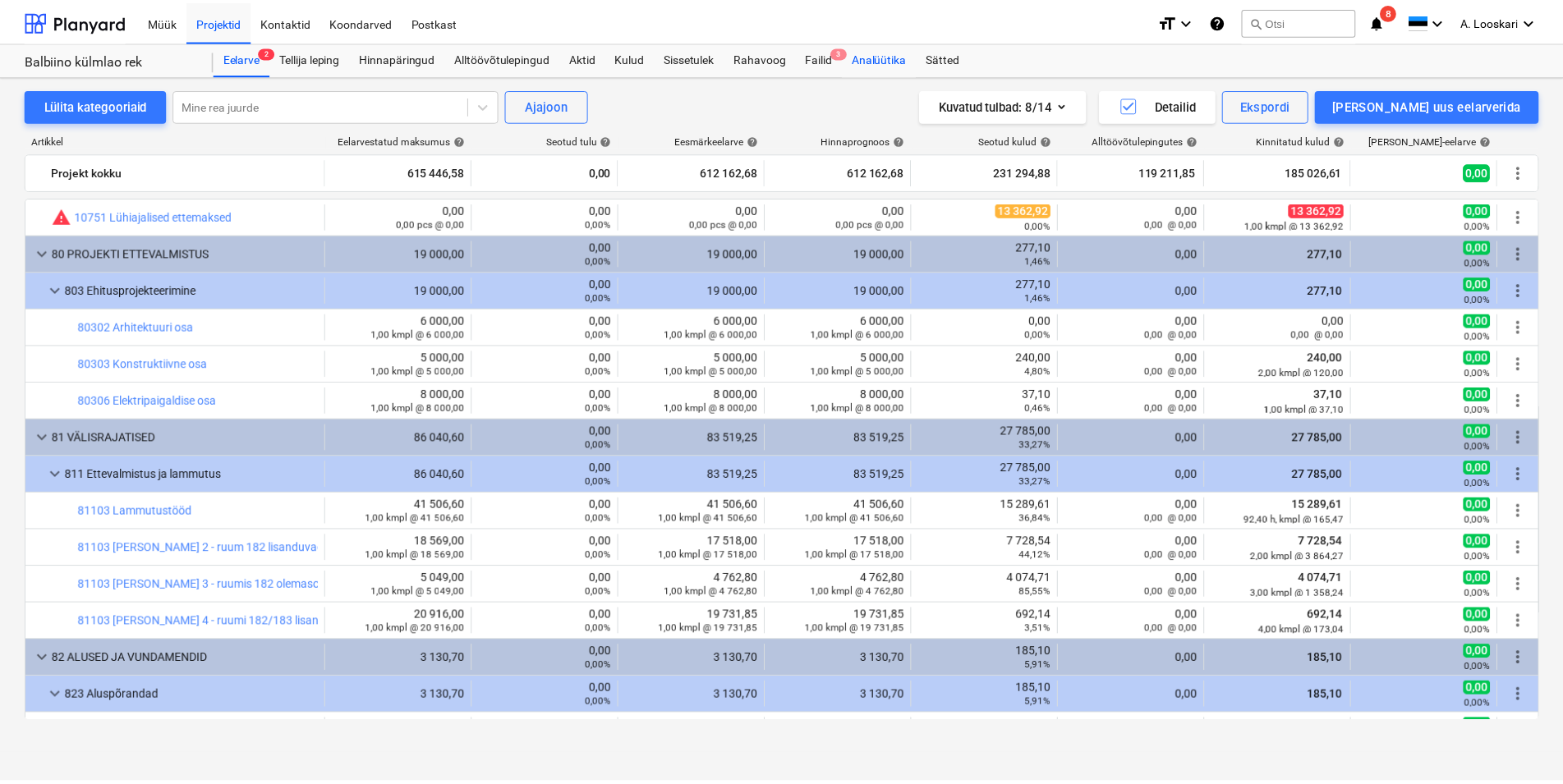
scroll to position [561, 0]
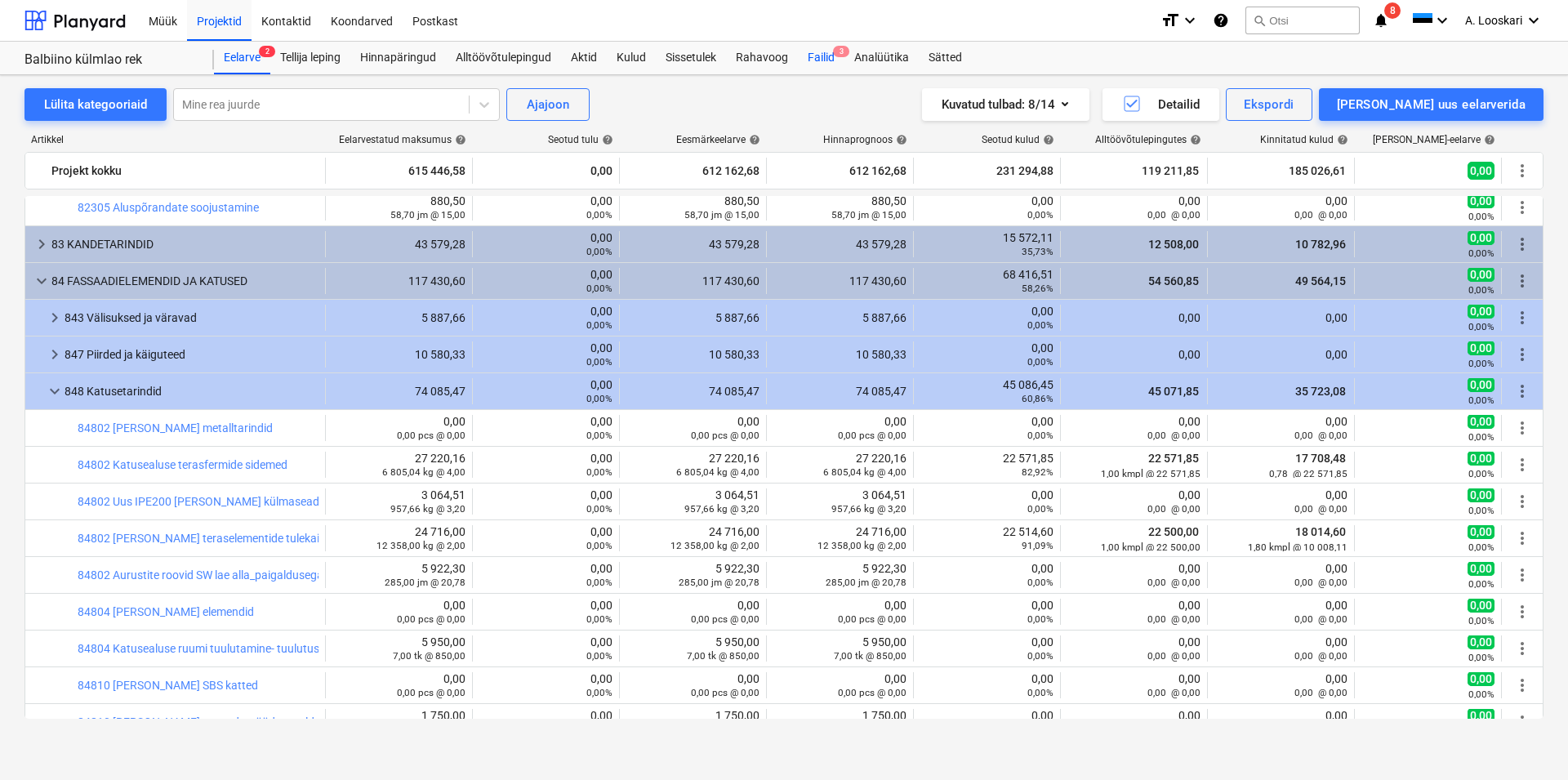
click at [833, 58] on div "Failid 3" at bounding box center [821, 57] width 46 height 33
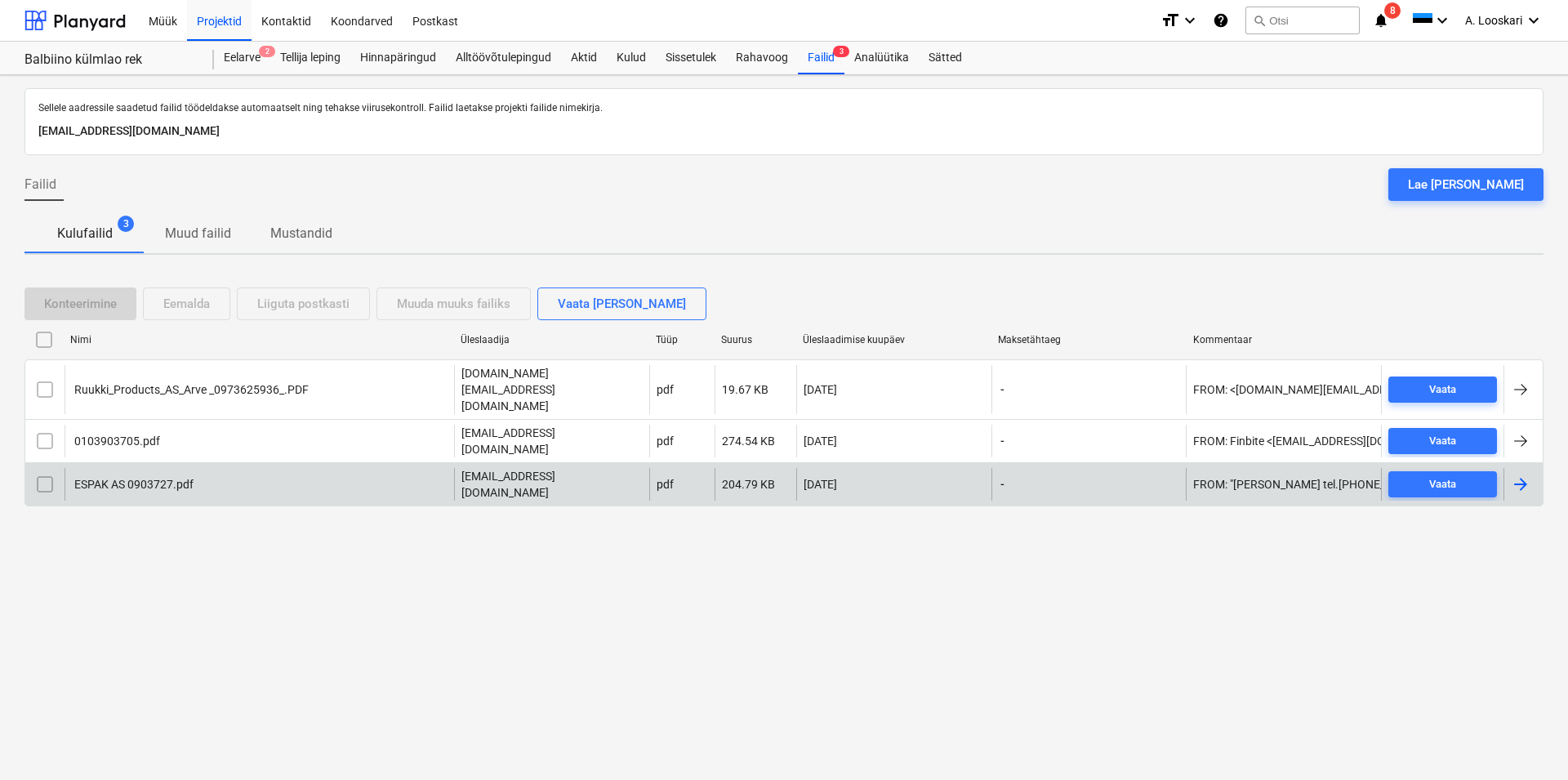
click at [149, 468] on div "ESPAK AS 0903727.pdf" at bounding box center [259, 484] width 390 height 33
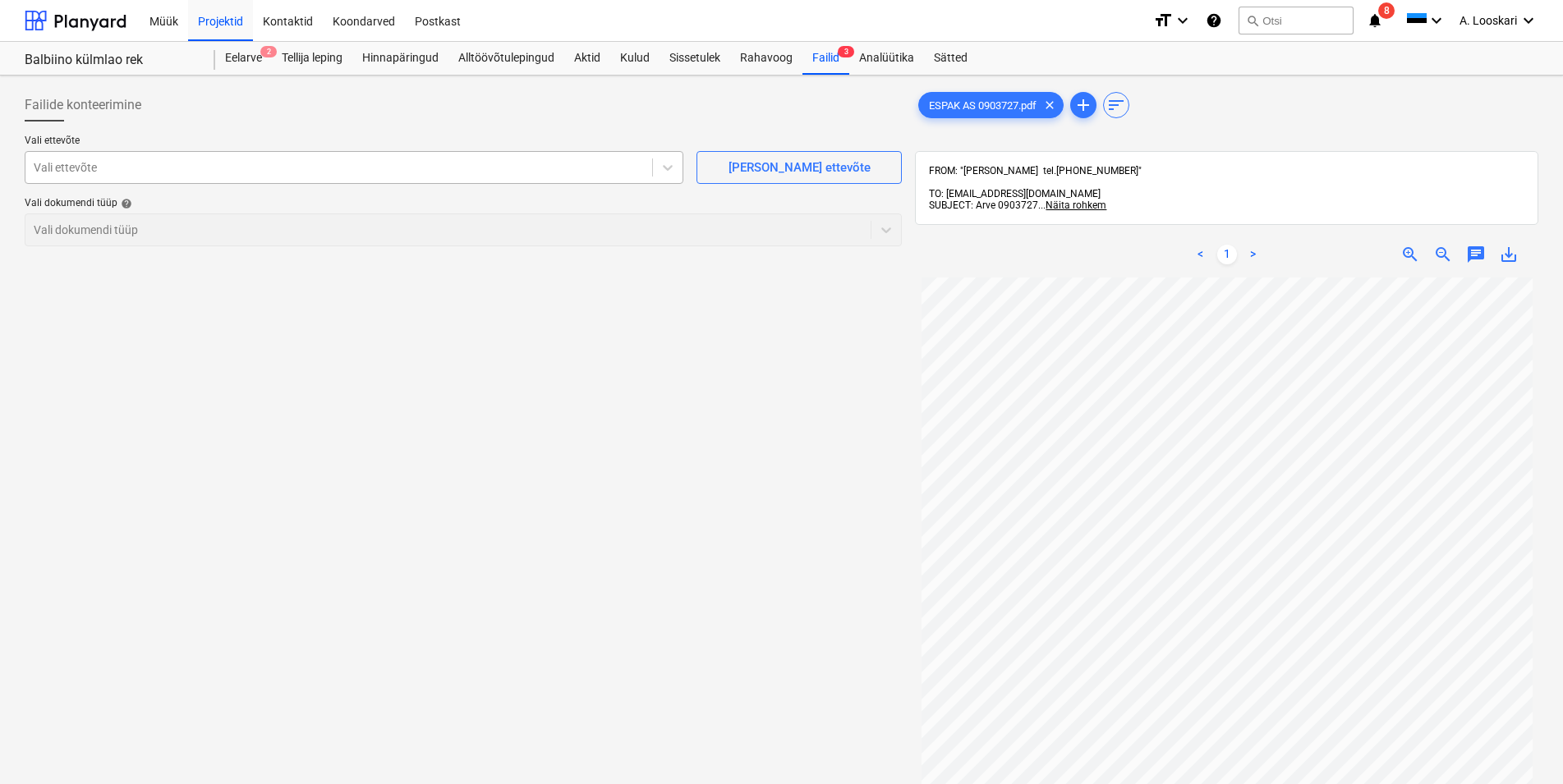
click at [118, 165] on div at bounding box center [339, 166] width 610 height 16
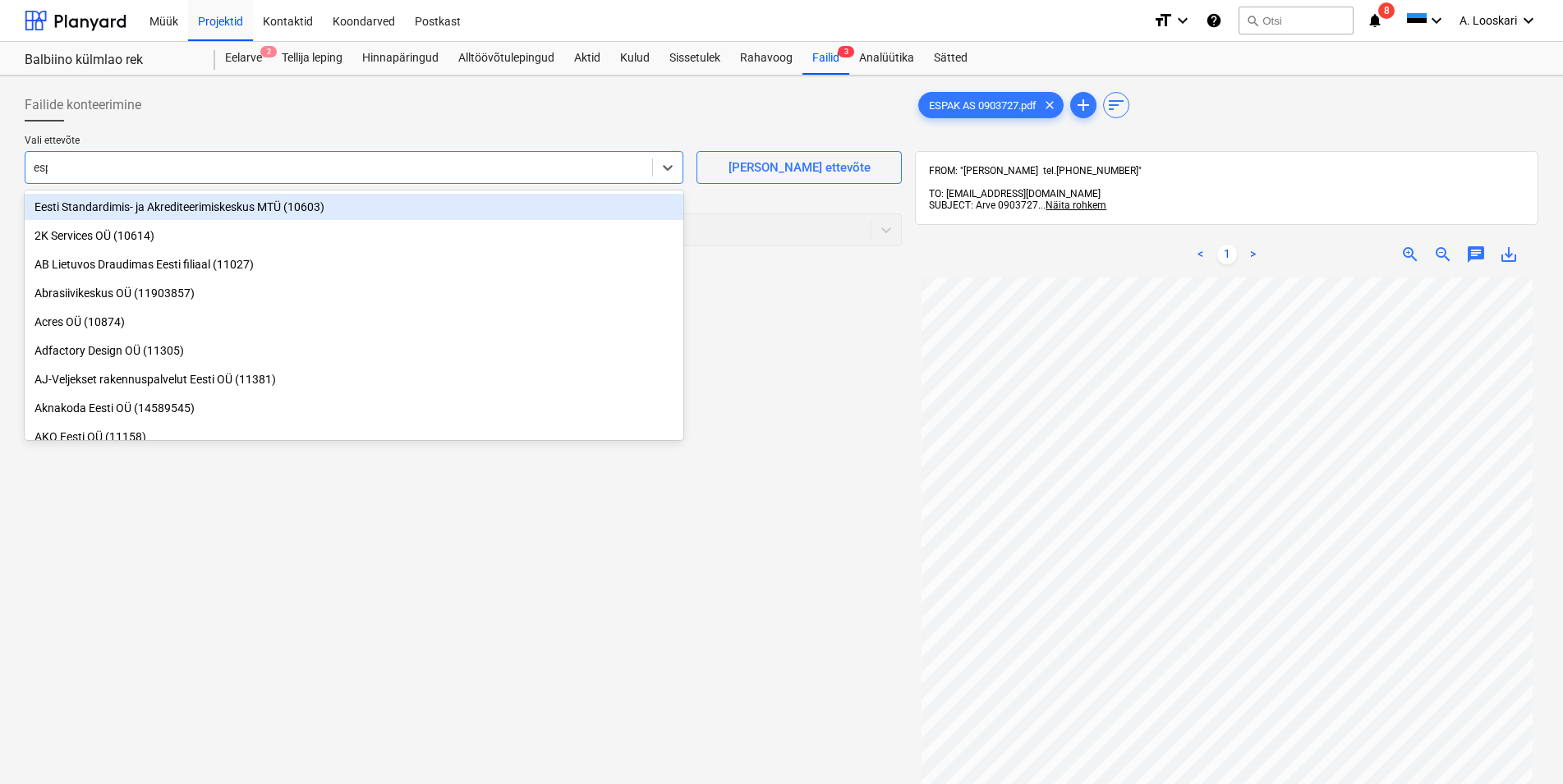
type input "espa"
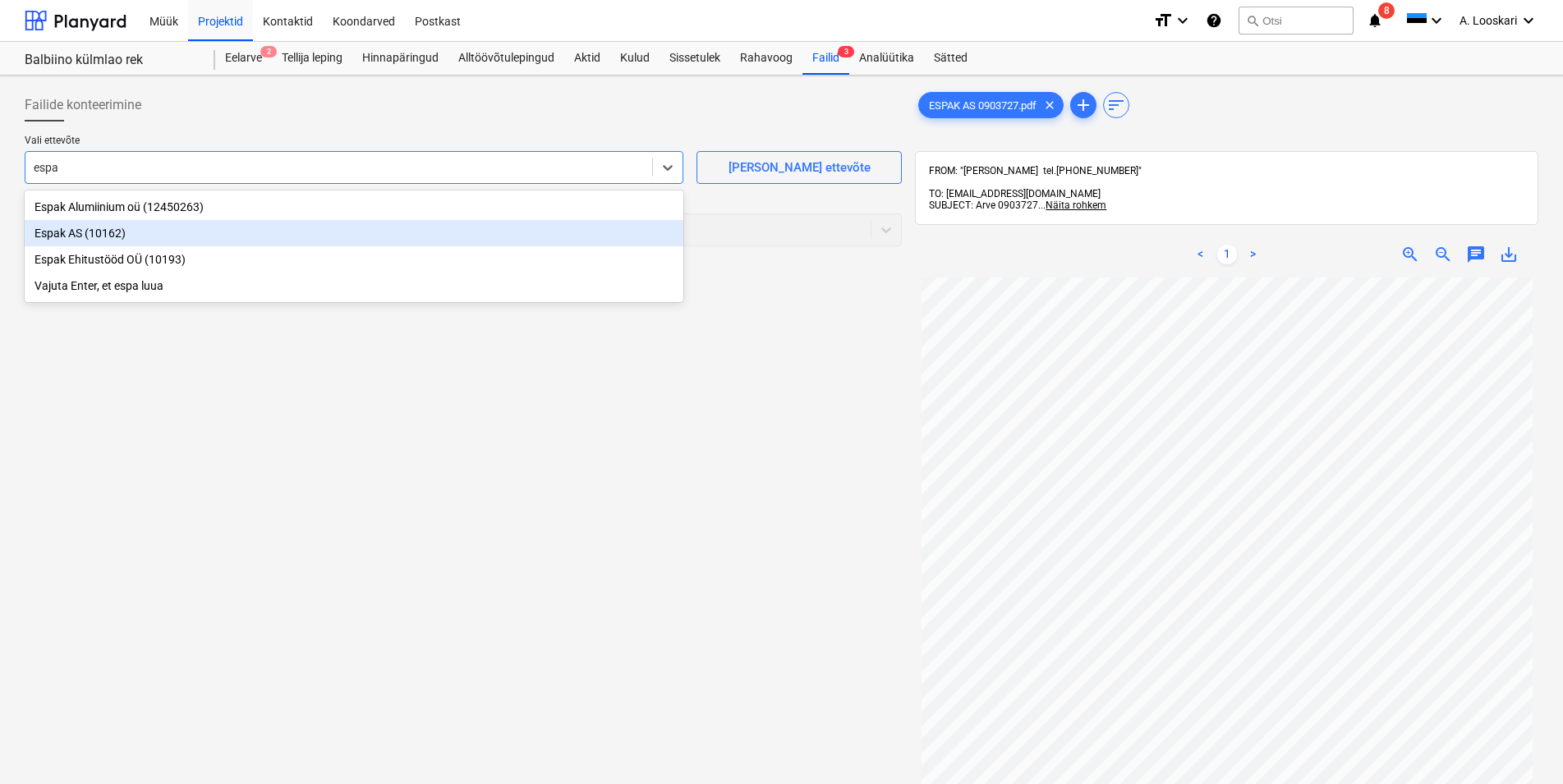
click at [105, 229] on div "Espak AS (10162)" at bounding box center [354, 233] width 659 height 26
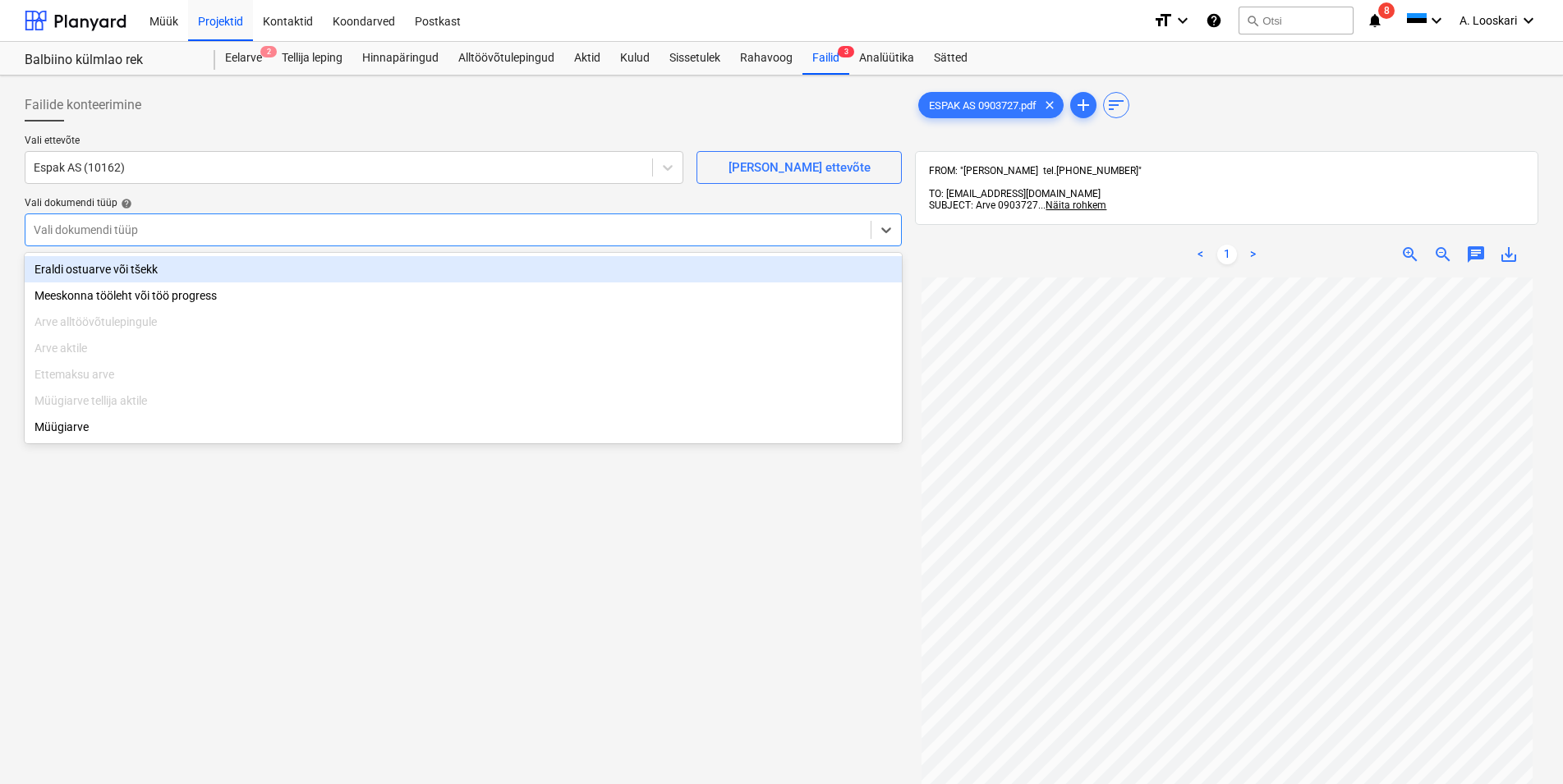
click at [105, 229] on div at bounding box center [448, 229] width 829 height 16
click at [107, 268] on div "Eraldi ostuarve või tšekk" at bounding box center [463, 269] width 877 height 26
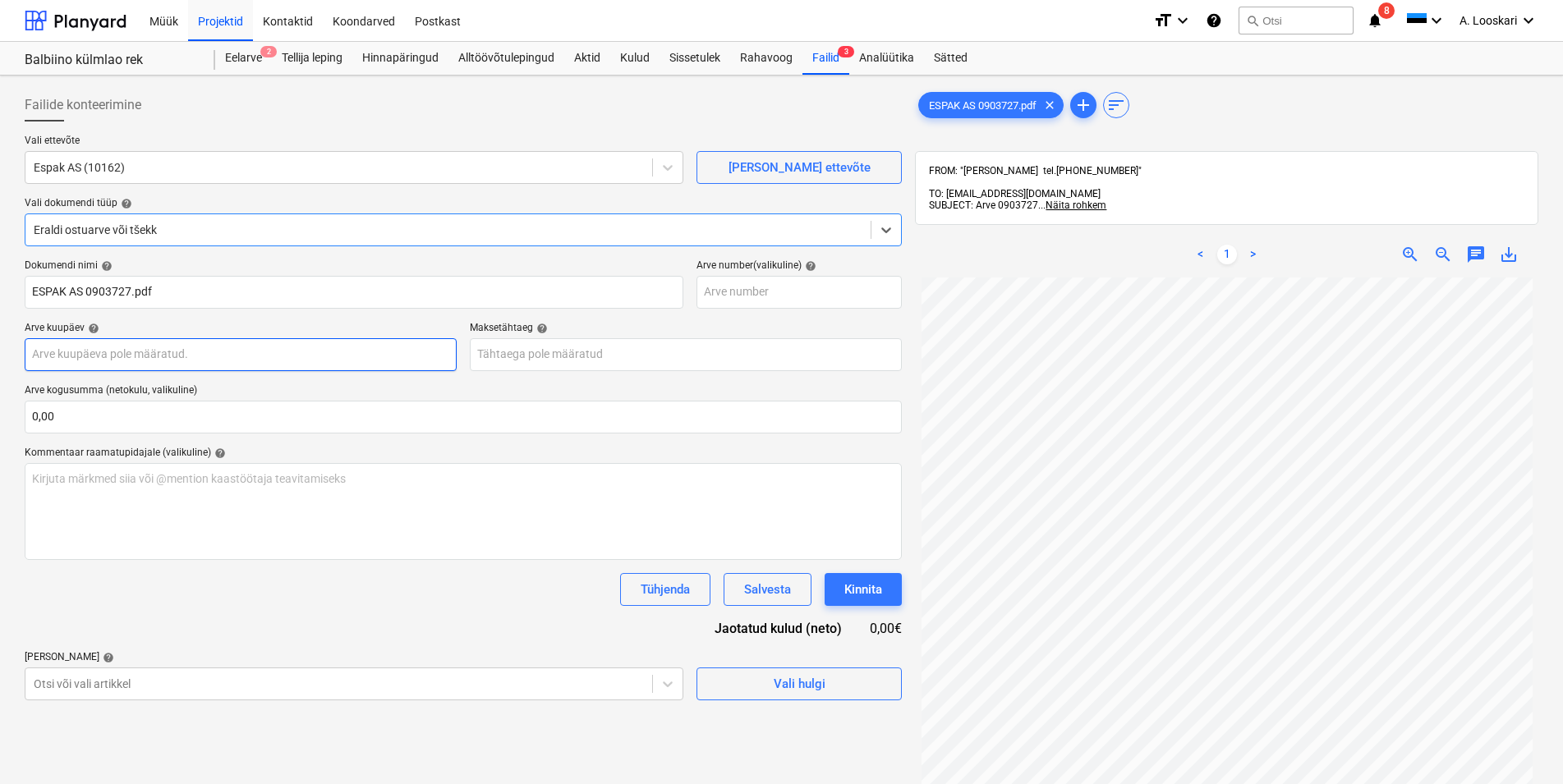
click at [155, 355] on input "text" at bounding box center [241, 354] width 432 height 33
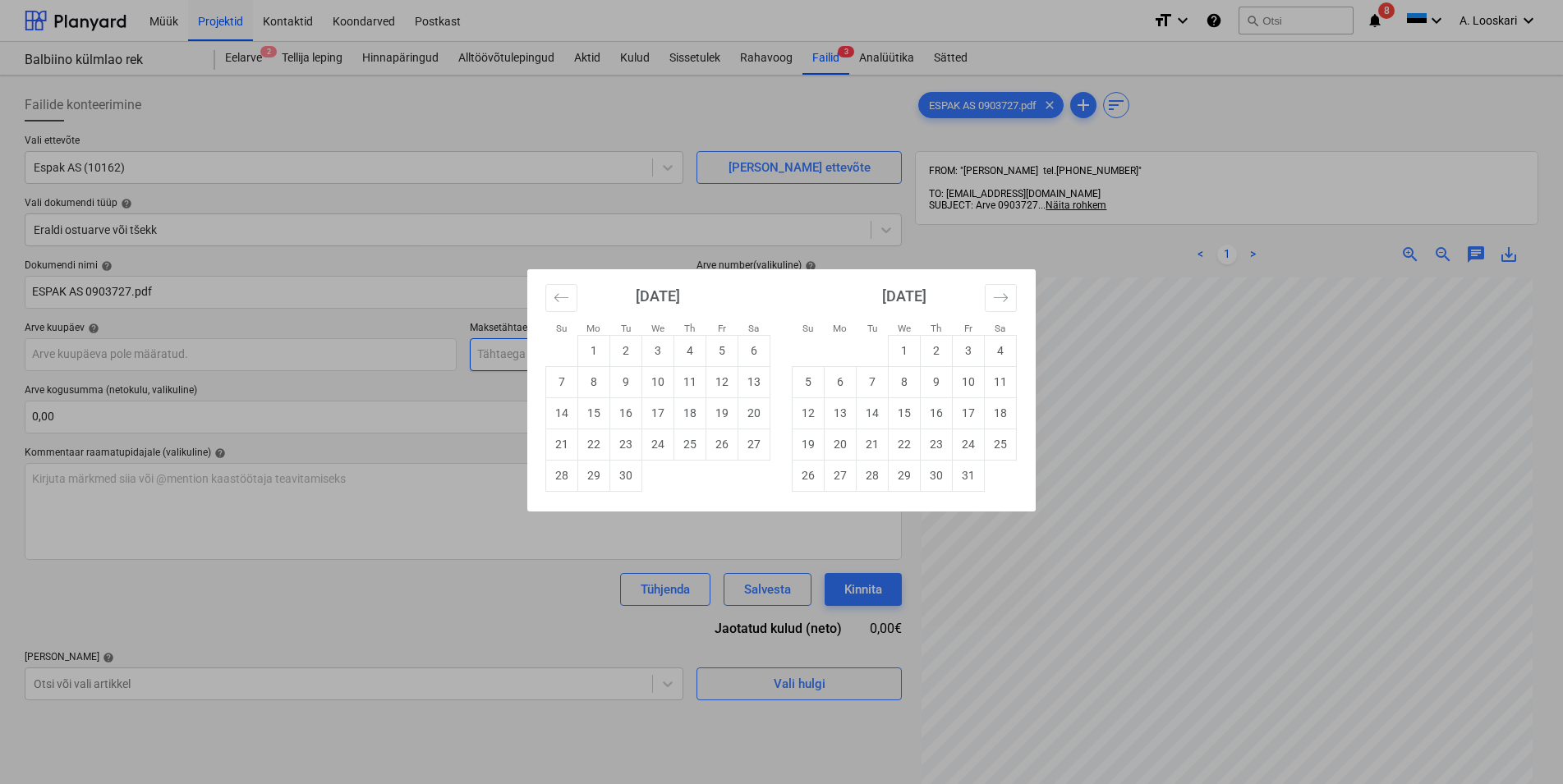
click at [721, 347] on td "5" at bounding box center [722, 350] width 32 height 31
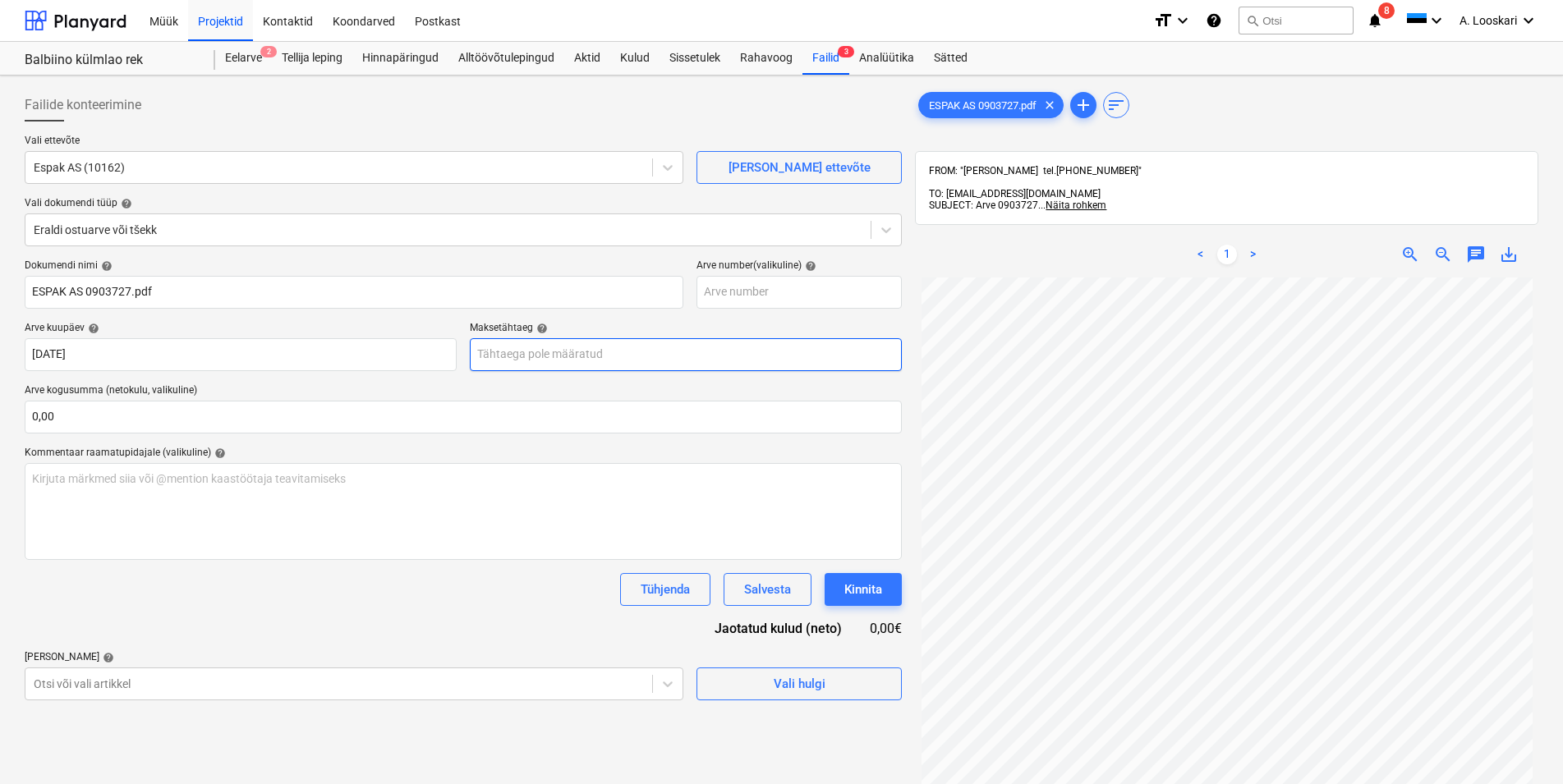
type input "[DATE]"
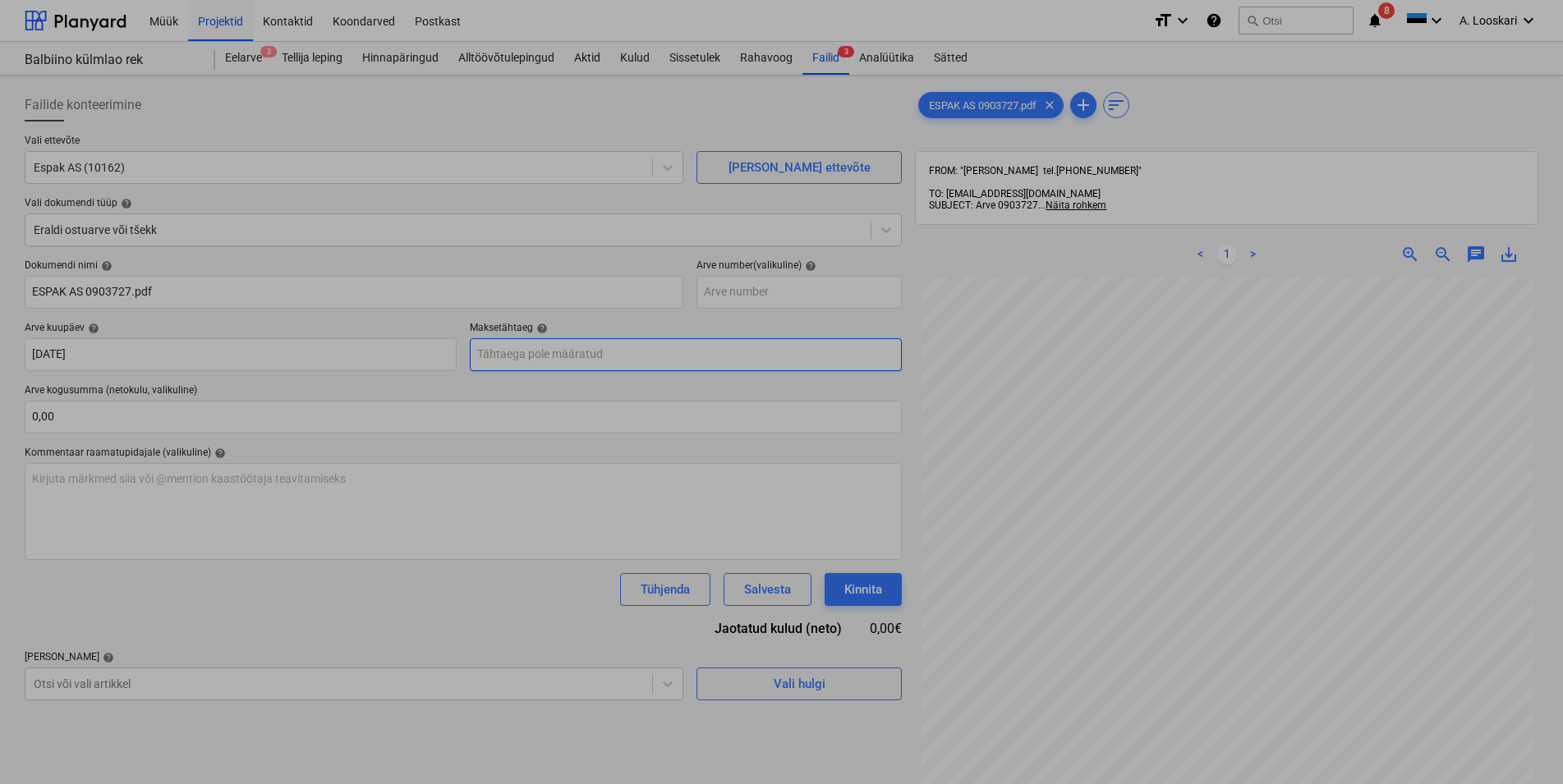
click at [624, 354] on input "text" at bounding box center [686, 354] width 432 height 33
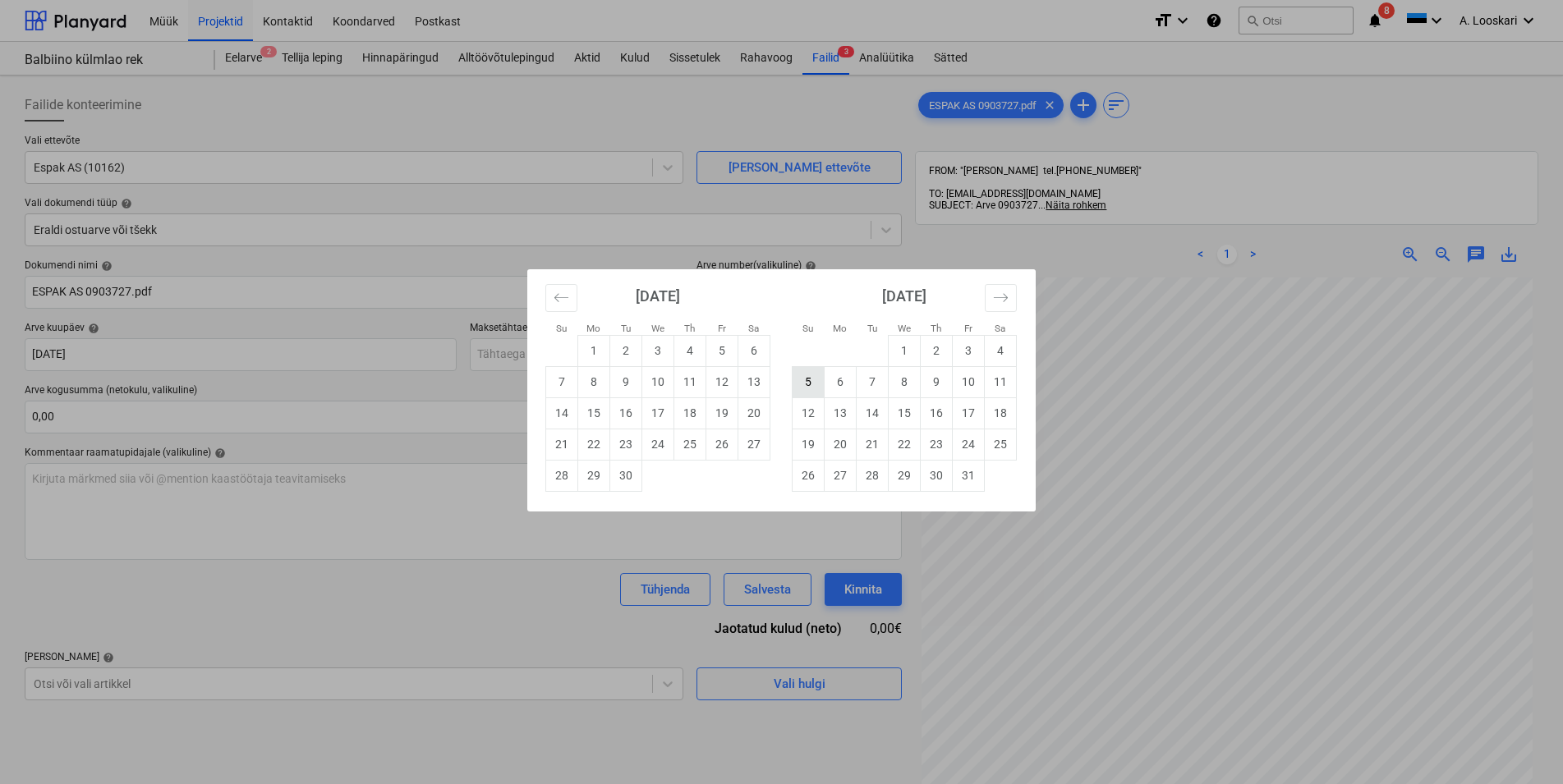
click at [807, 381] on td "5" at bounding box center [809, 381] width 32 height 31
type input "[DATE]"
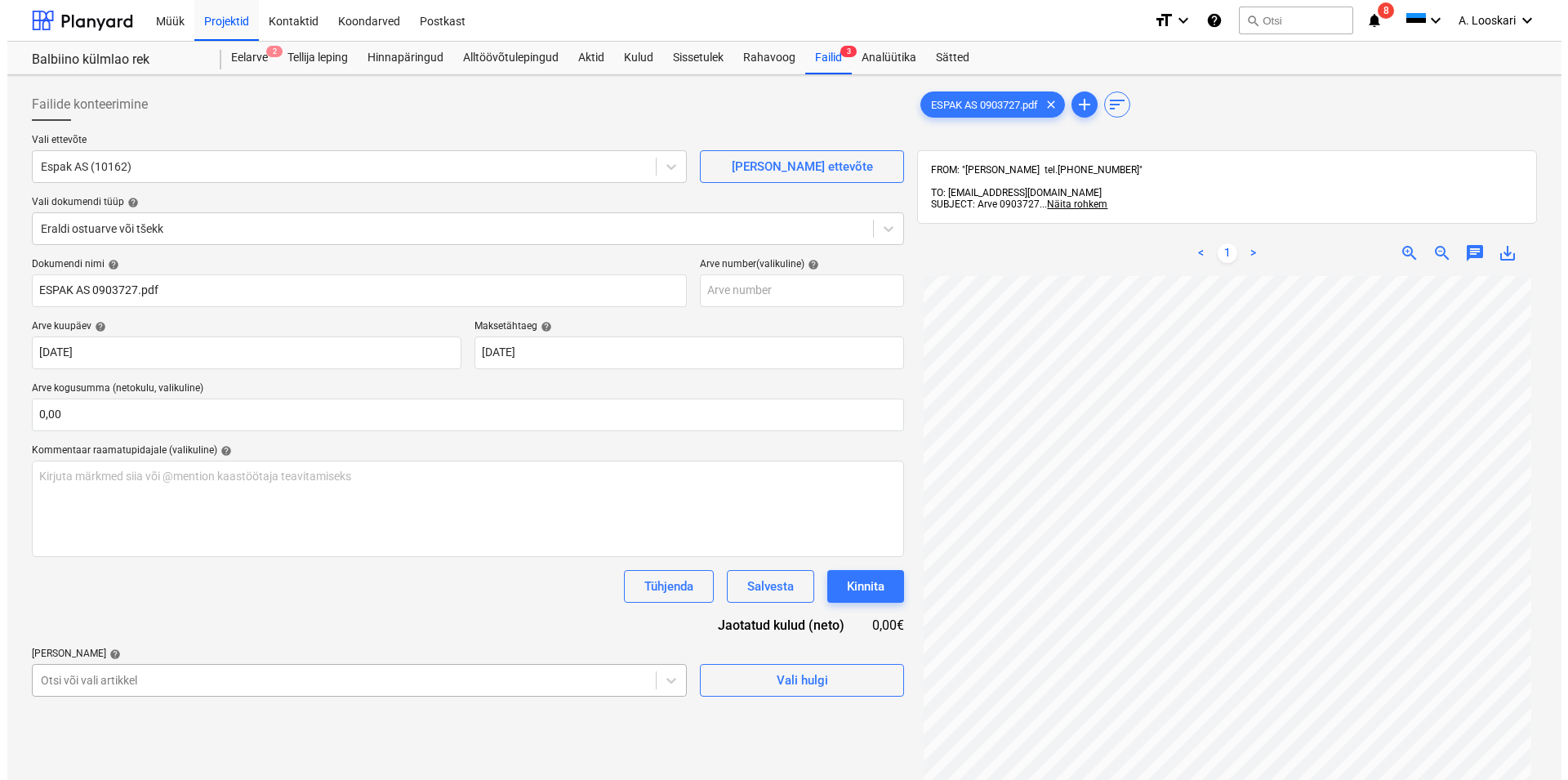
scroll to position [178, 0]
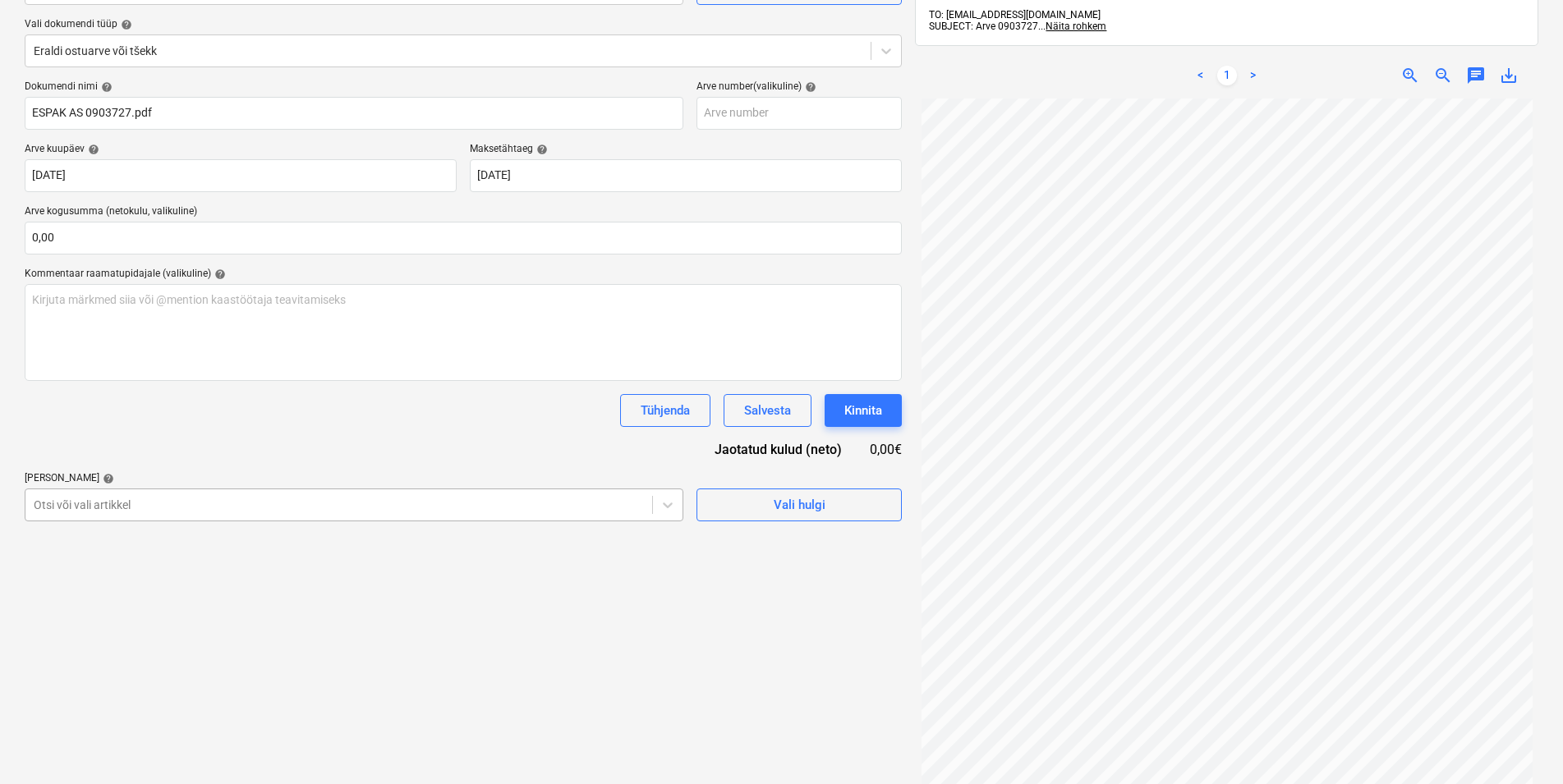
click at [113, 605] on body "Müük Projektid Kontaktid Koondarved Postkast format_size keyboard_arrow_down he…" at bounding box center [781, 212] width 1563 height 784
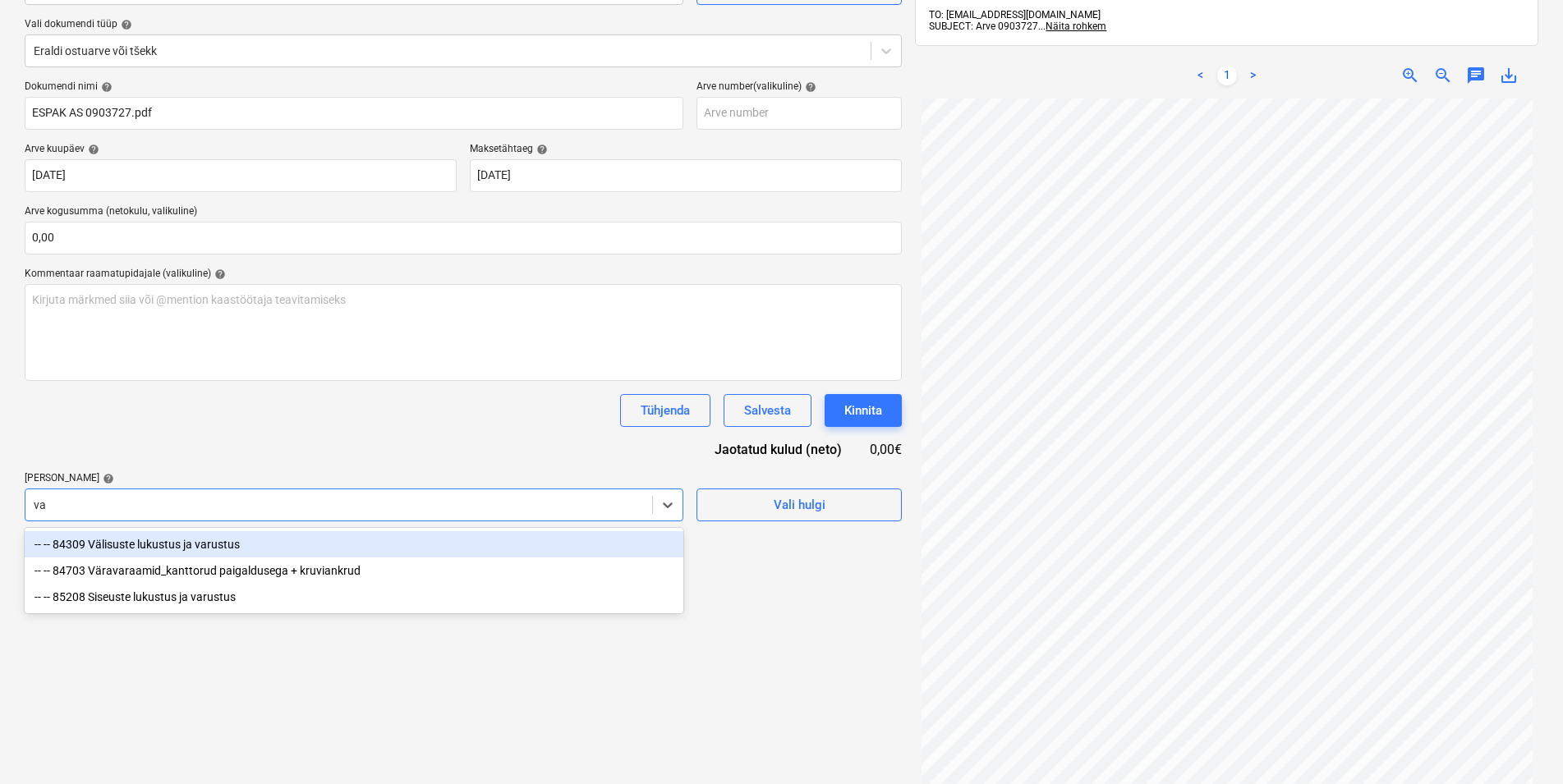
type input "v"
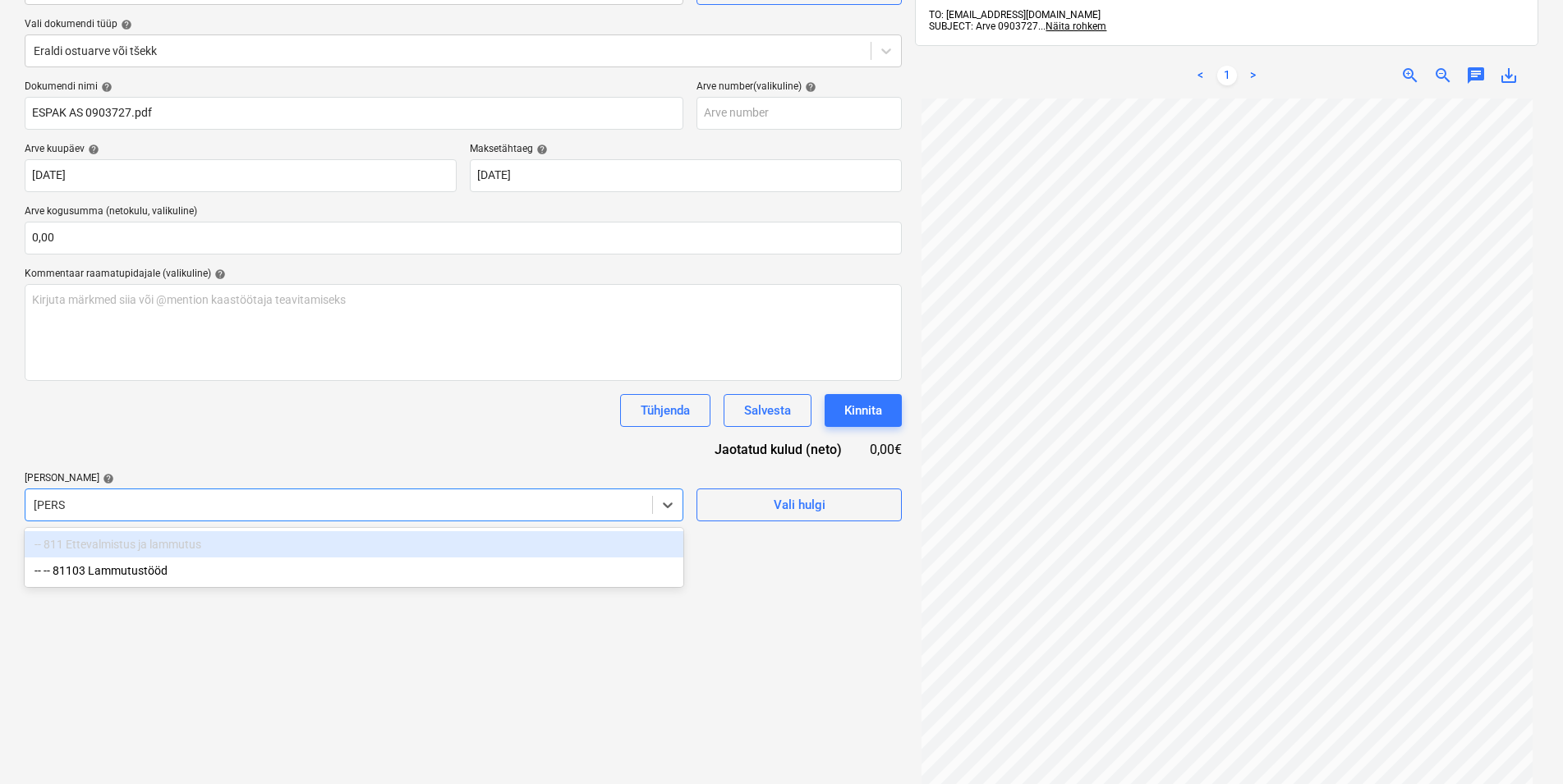
type input "lammu"
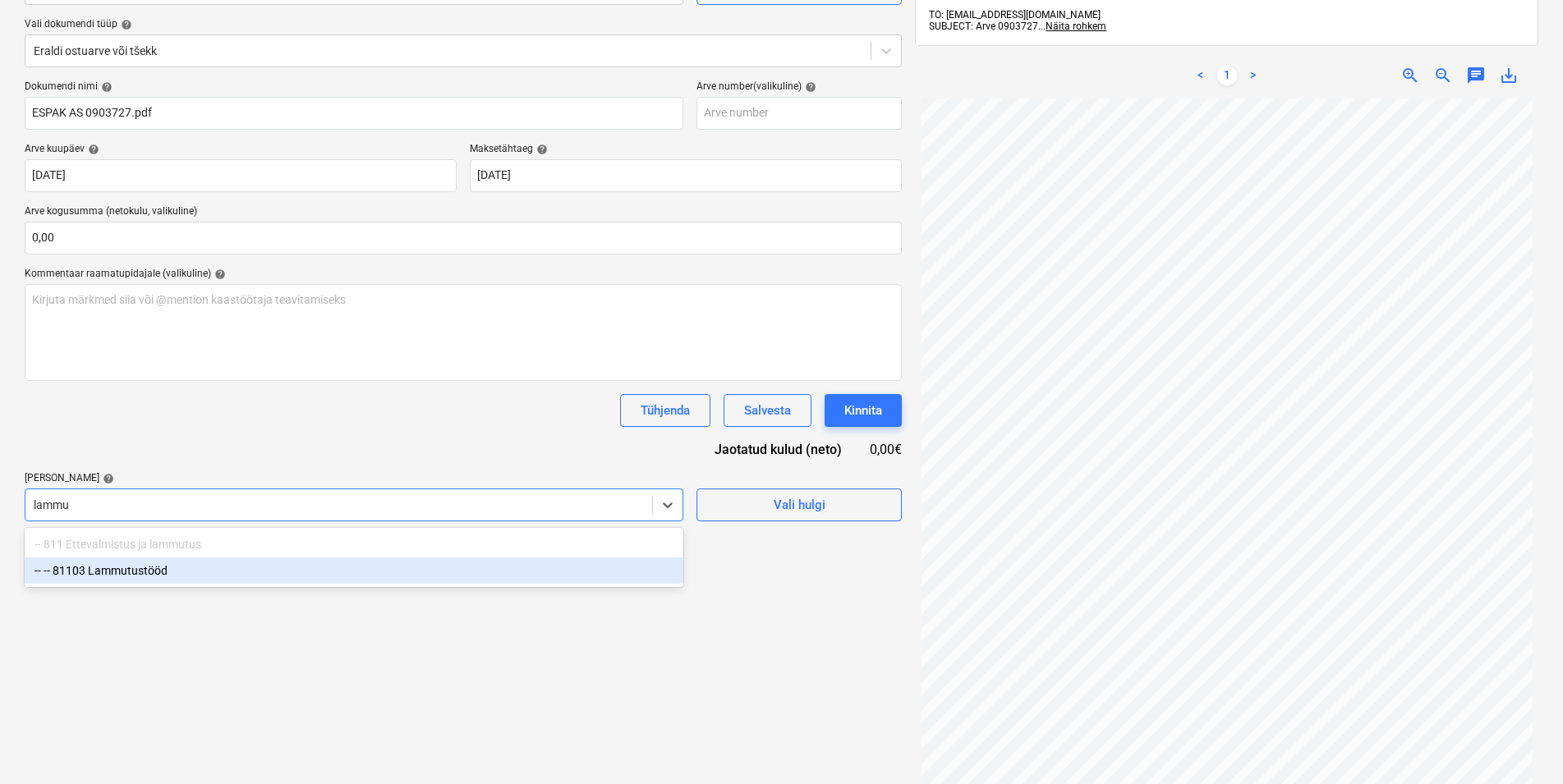
click at [133, 567] on div "-- -- 81103 Lammutustööd" at bounding box center [354, 570] width 659 height 26
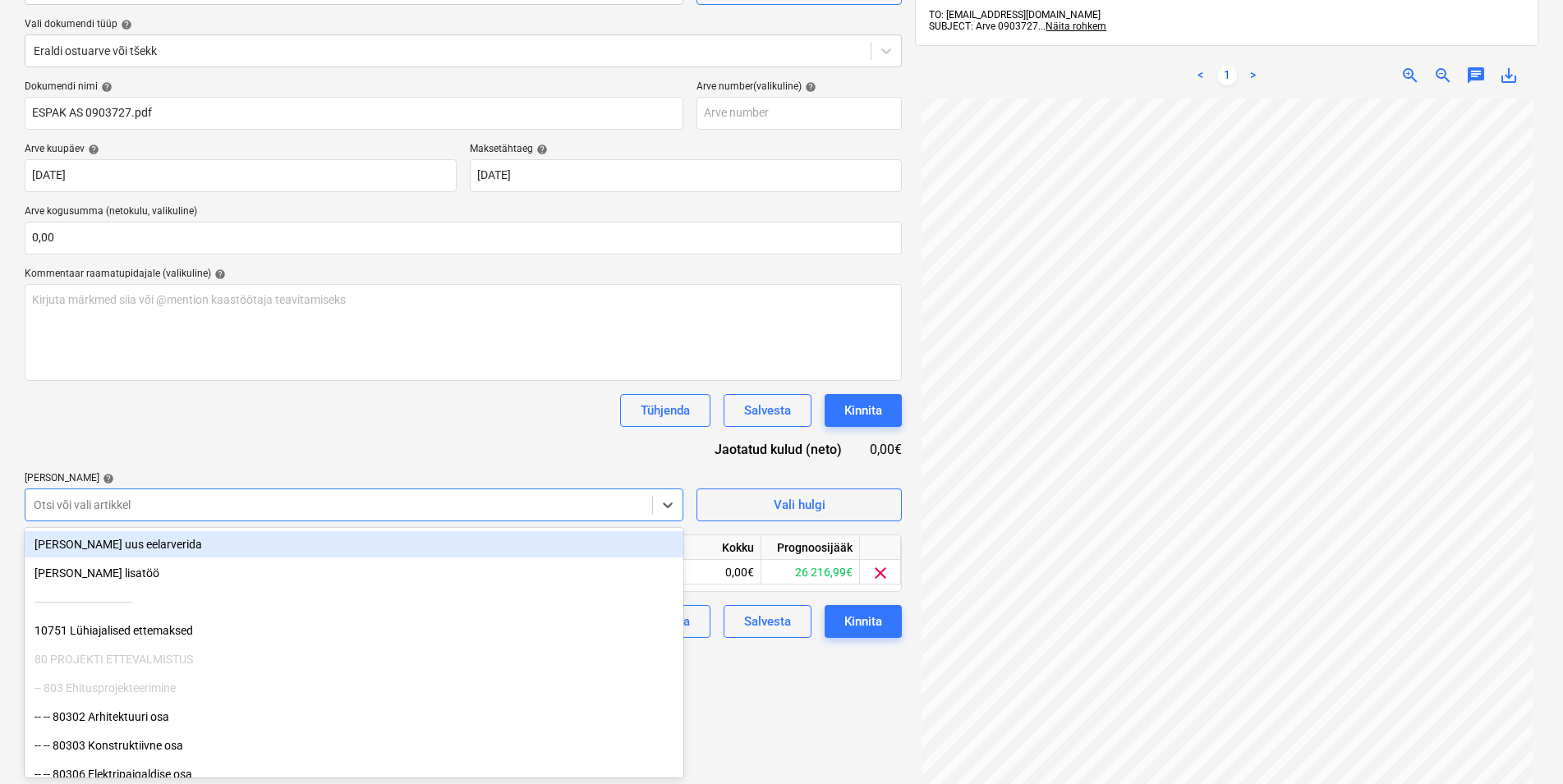
drag, startPoint x: 170, startPoint y: 419, endPoint x: 209, endPoint y: 467, distance: 61.8
click at [170, 422] on div "Tühjenda Salvesta Kinnita" at bounding box center [463, 410] width 877 height 33
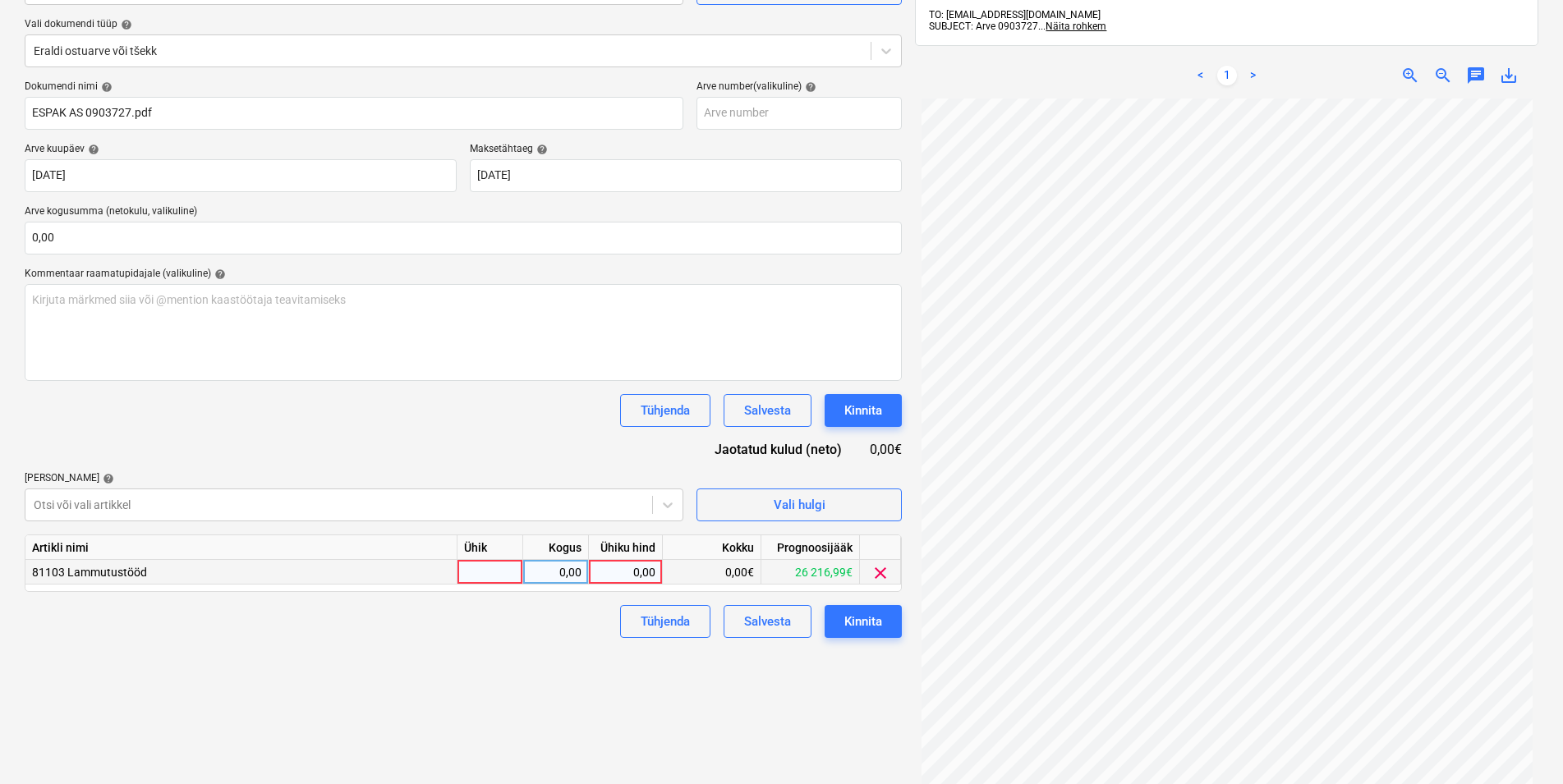
click at [480, 576] on div at bounding box center [490, 572] width 65 height 25
type input "kmpl"
click at [570, 566] on div "0,00" at bounding box center [555, 572] width 52 height 25
type input "1"
click at [618, 569] on div "0,00" at bounding box center [626, 572] width 60 height 25
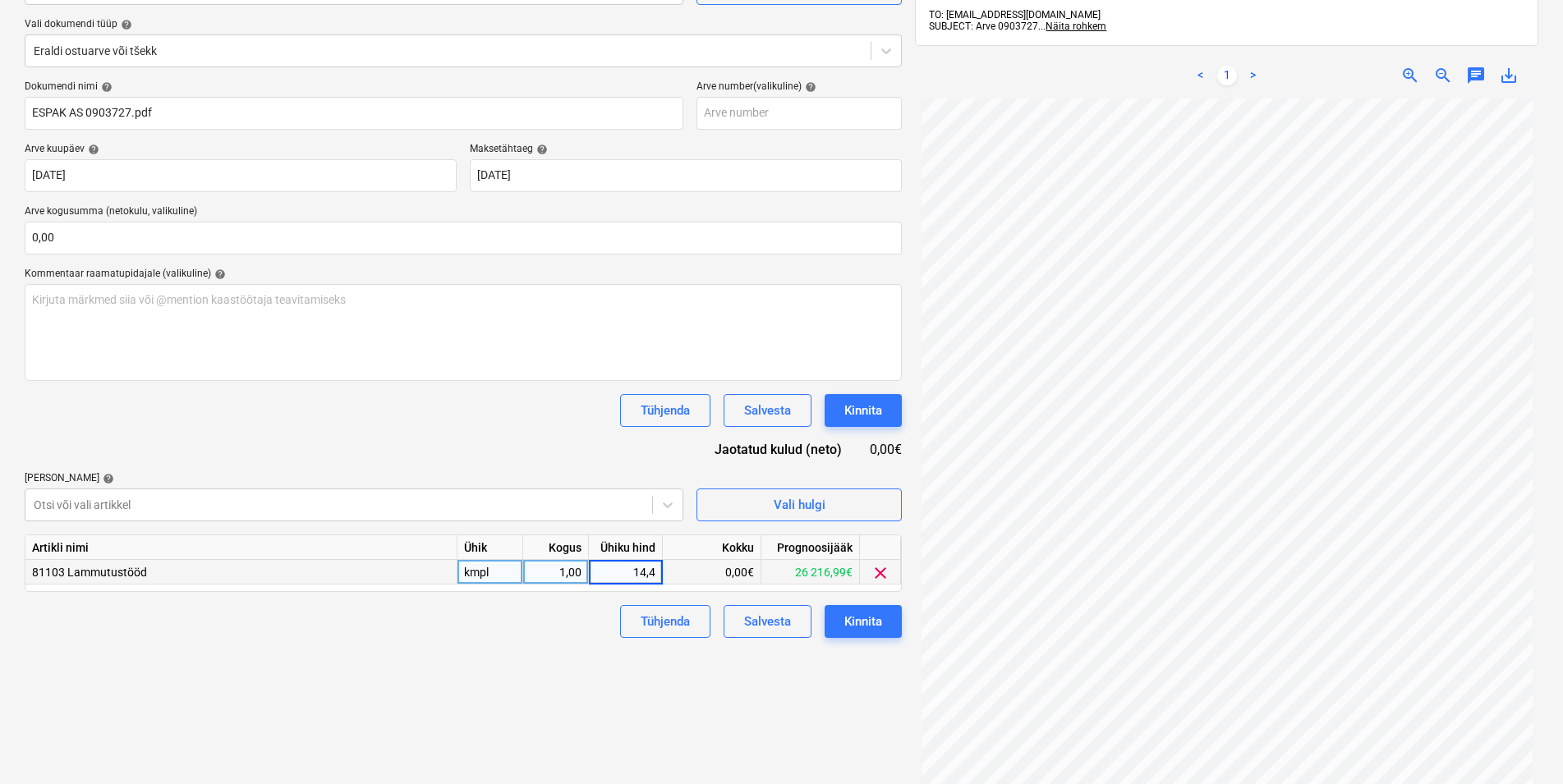
type input "14,44"
click at [538, 657] on div "Failide konteerimine Vali ettevõte Espak AS (10162) [PERSON_NAME] uus ettevõte …" at bounding box center [463, 373] width 891 height 940
click at [882, 620] on div "Kinnita" at bounding box center [863, 621] width 37 height 21
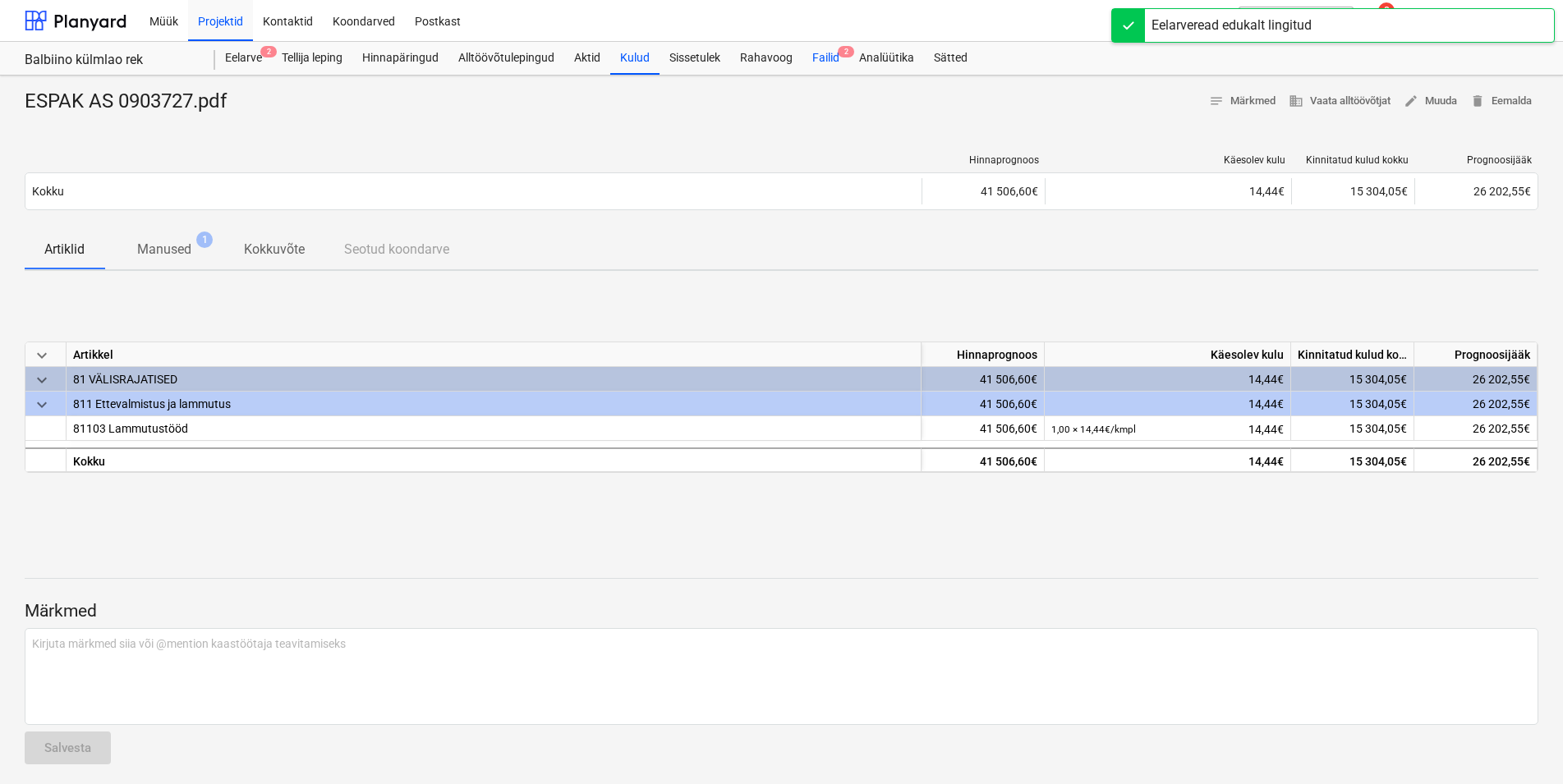
click at [830, 54] on div "Failid 2" at bounding box center [825, 58] width 47 height 33
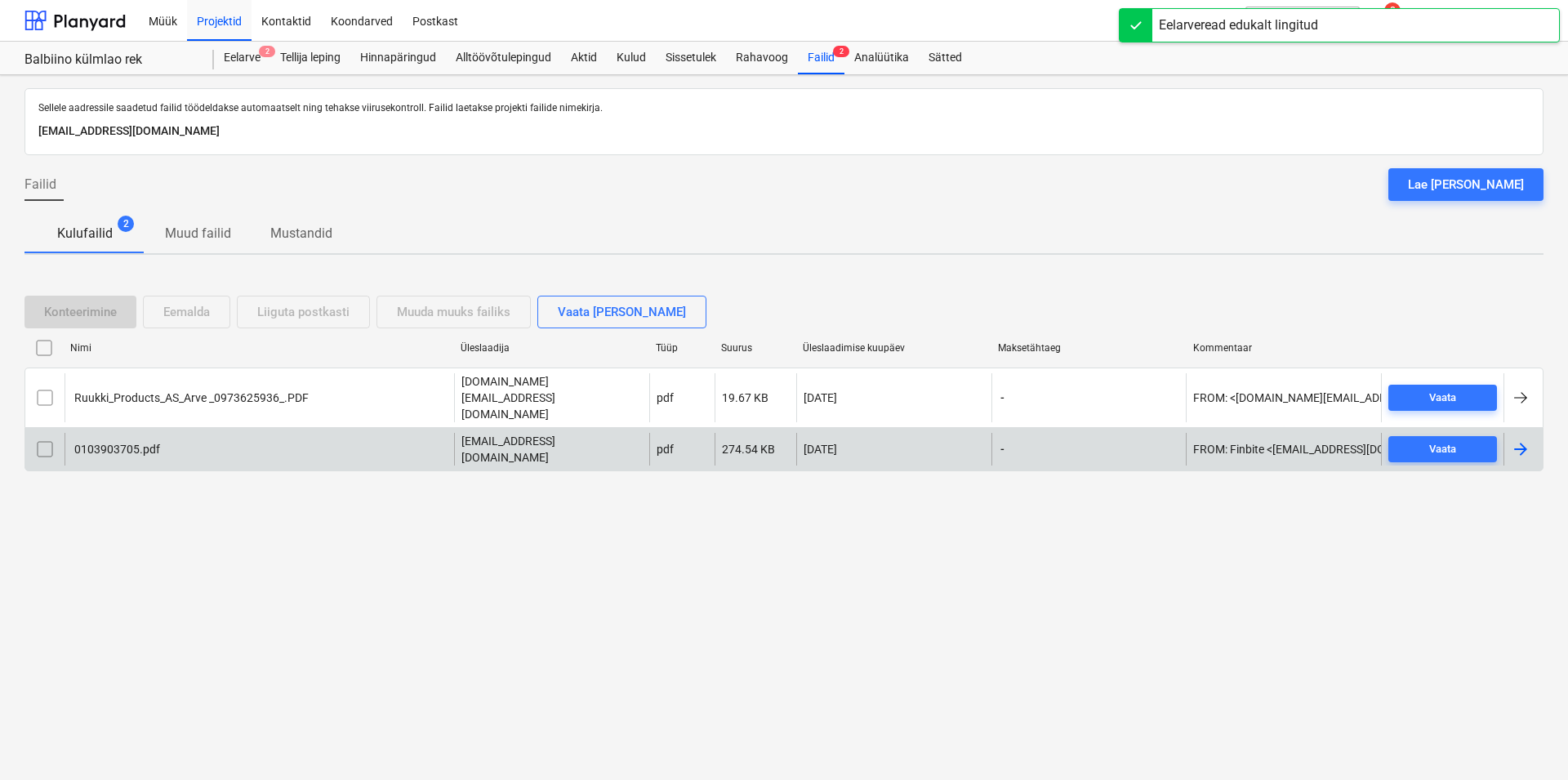
click at [134, 443] on div "0103903705.pdf" at bounding box center [116, 449] width 88 height 13
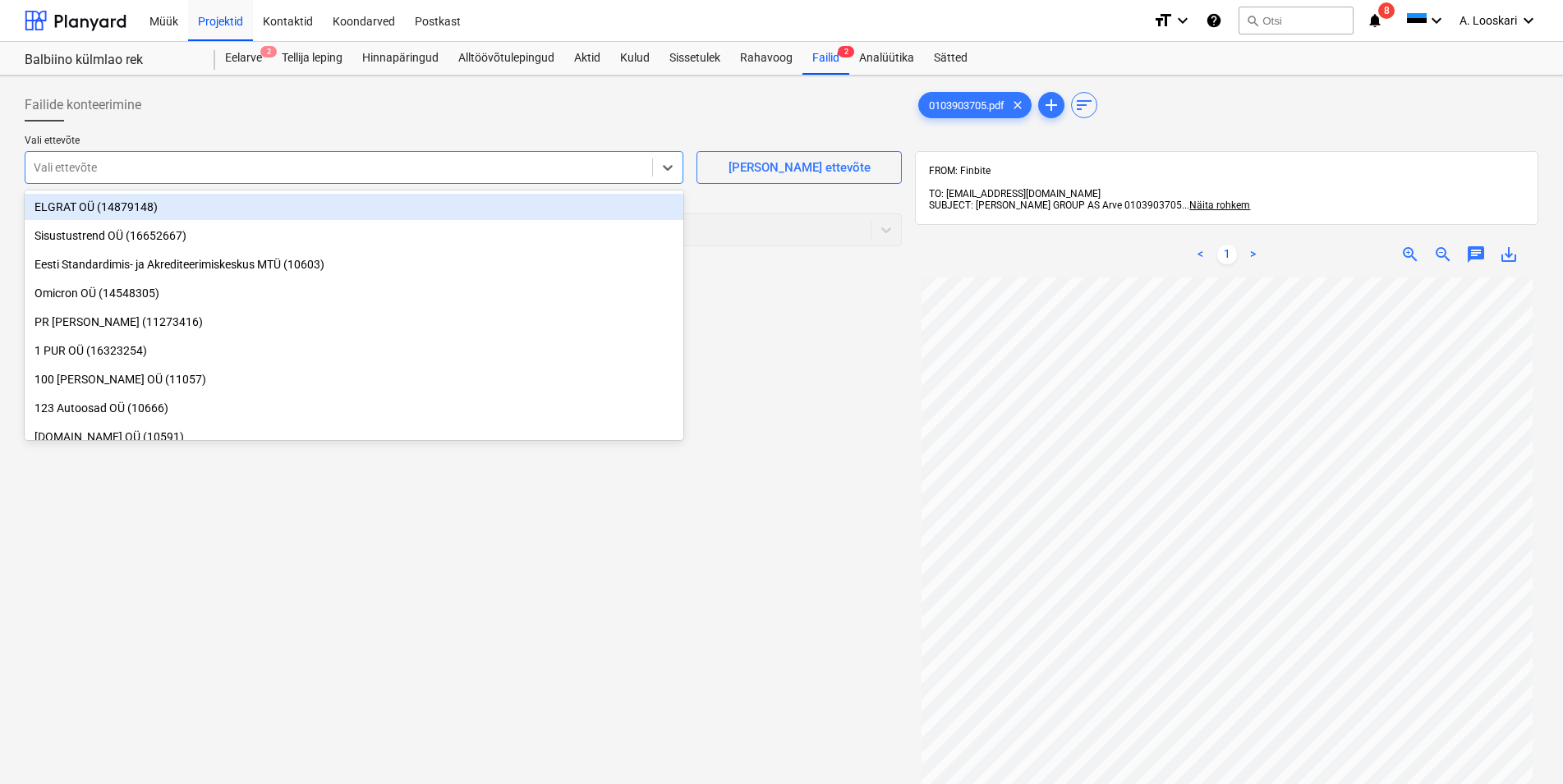
click at [160, 172] on div at bounding box center [339, 166] width 610 height 16
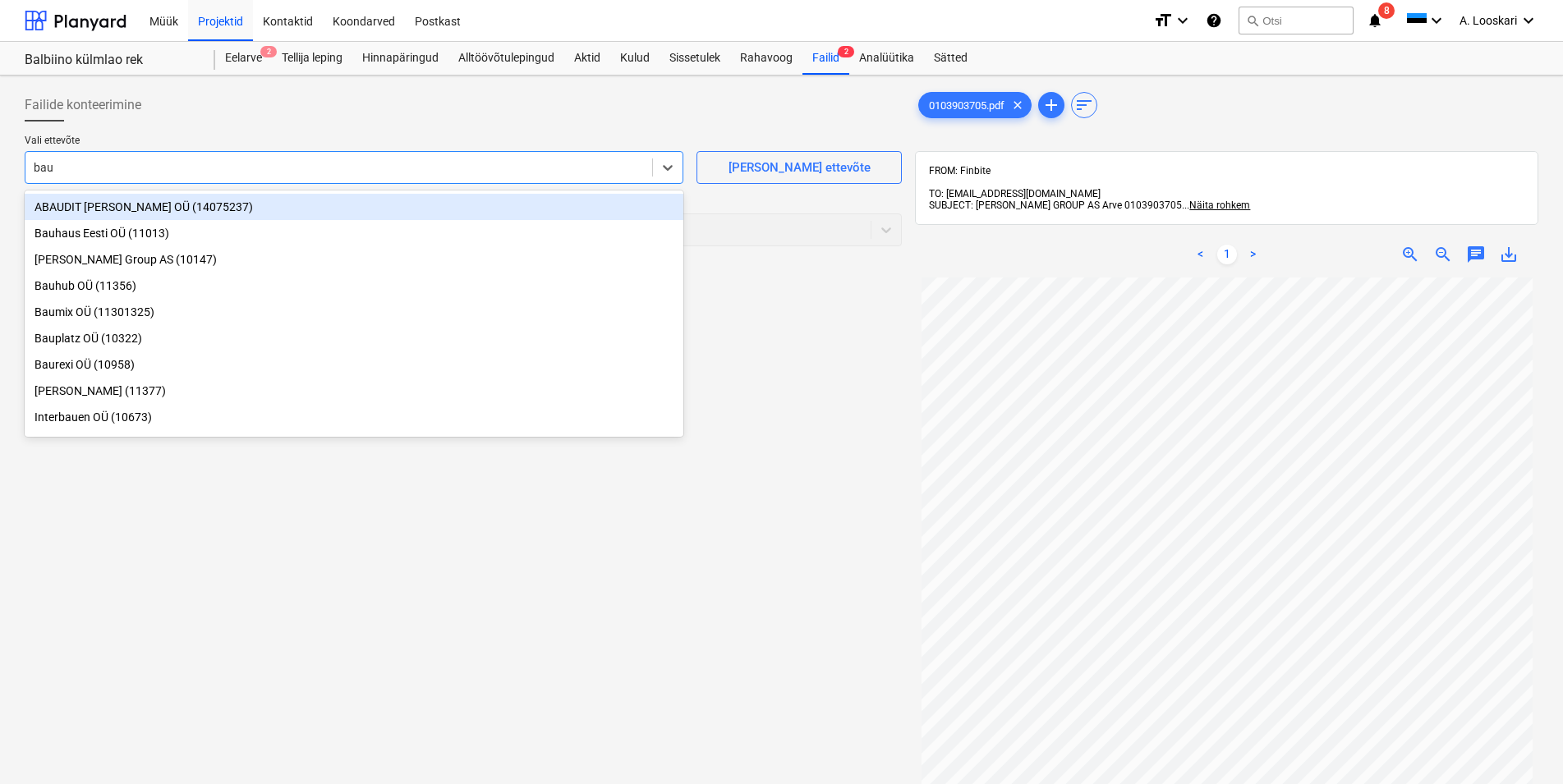
type input "bauh"
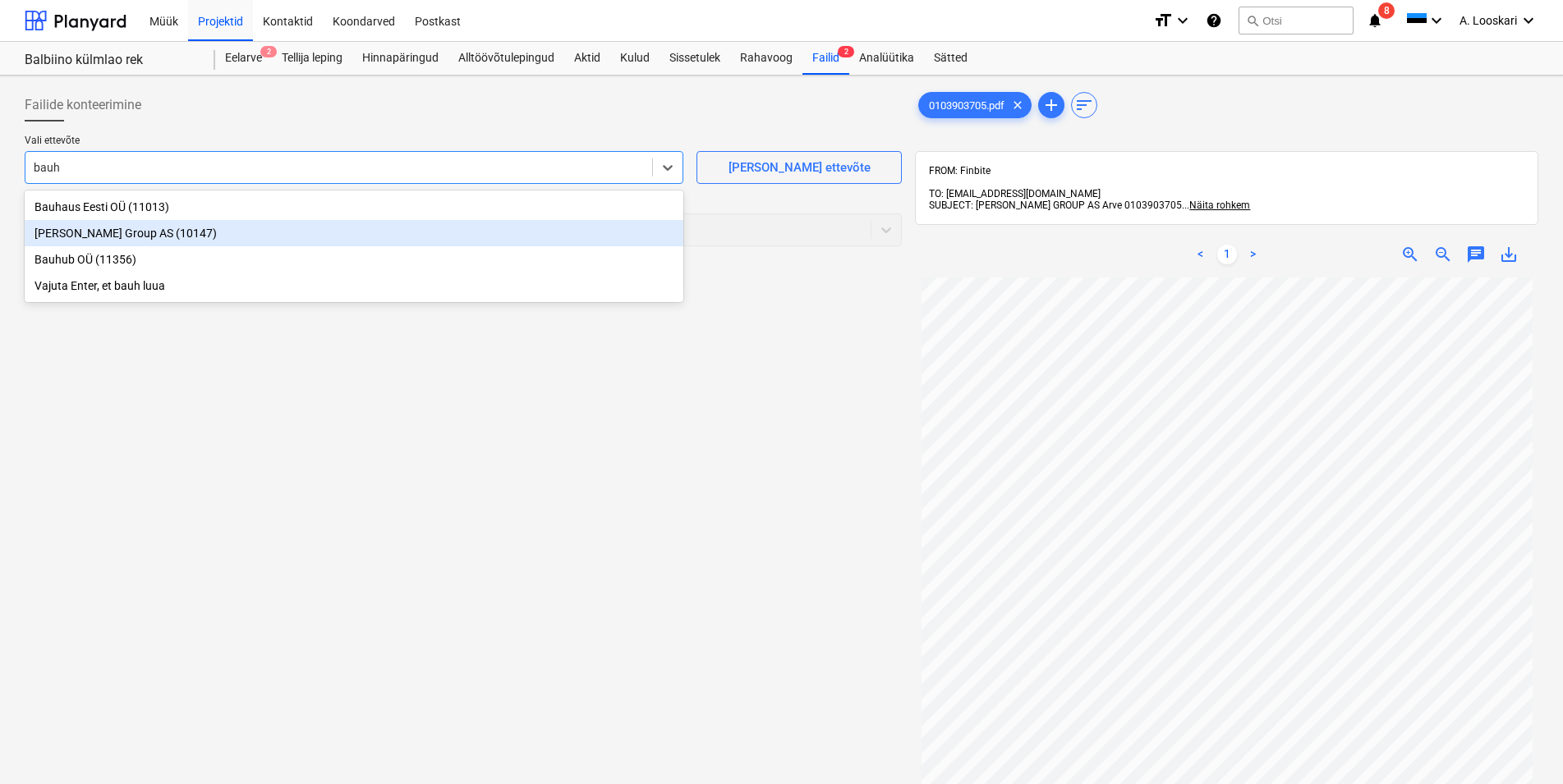
click at [215, 233] on div "[PERSON_NAME] Group AS (10147)" at bounding box center [354, 233] width 659 height 26
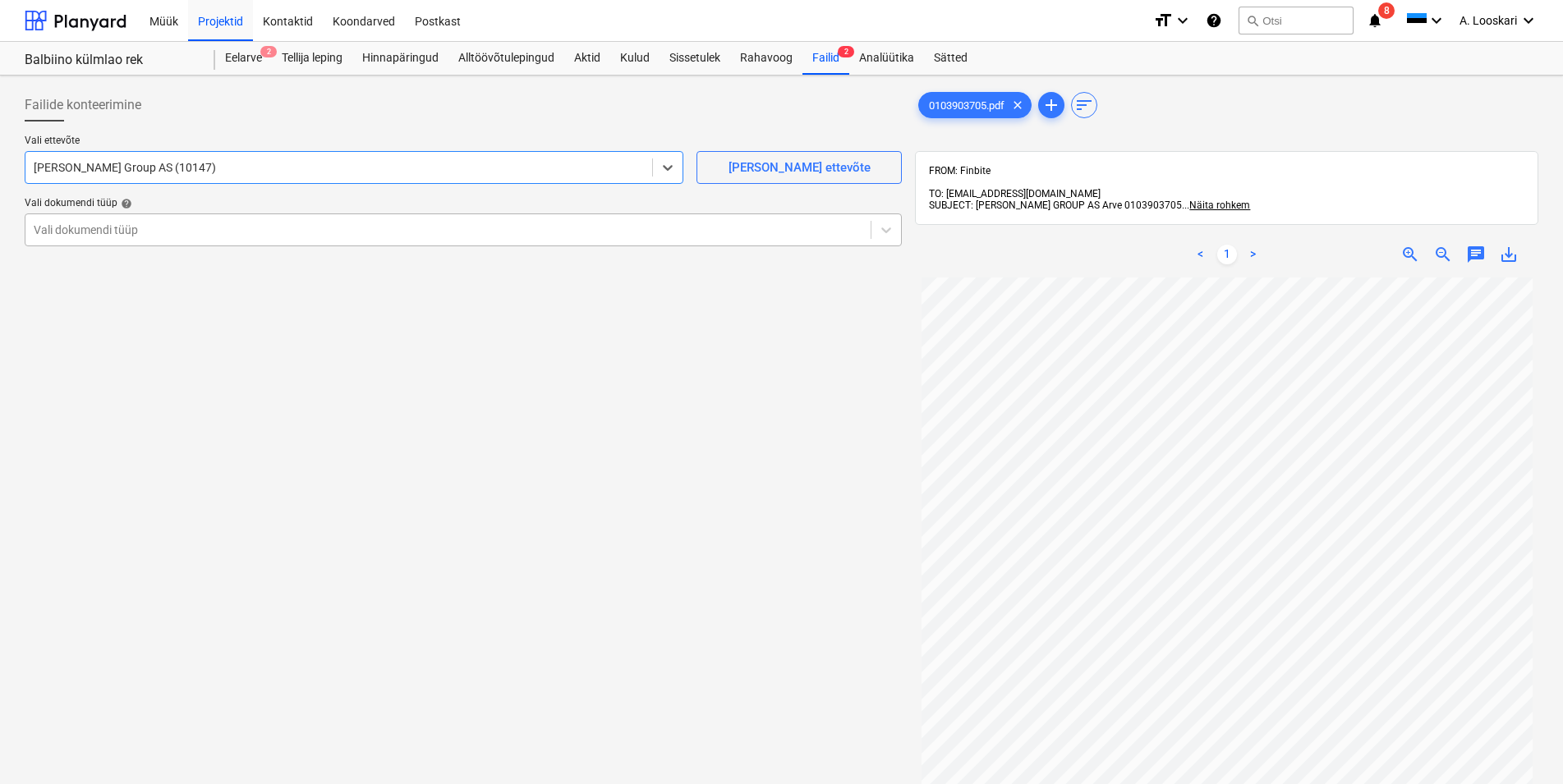
click at [203, 232] on div at bounding box center [448, 229] width 829 height 16
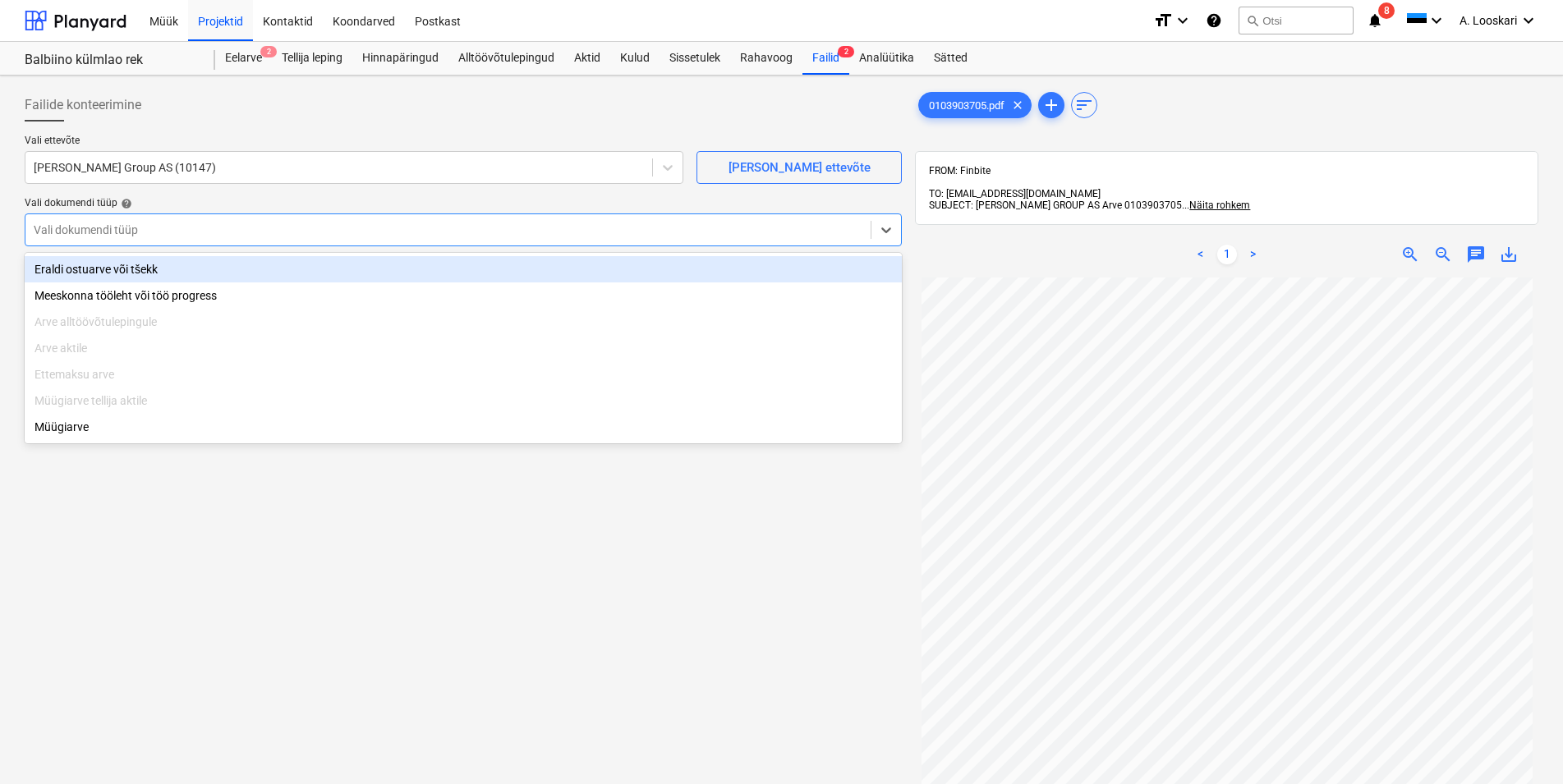
click at [197, 264] on div "Eraldi ostuarve või tšekk" at bounding box center [463, 269] width 877 height 26
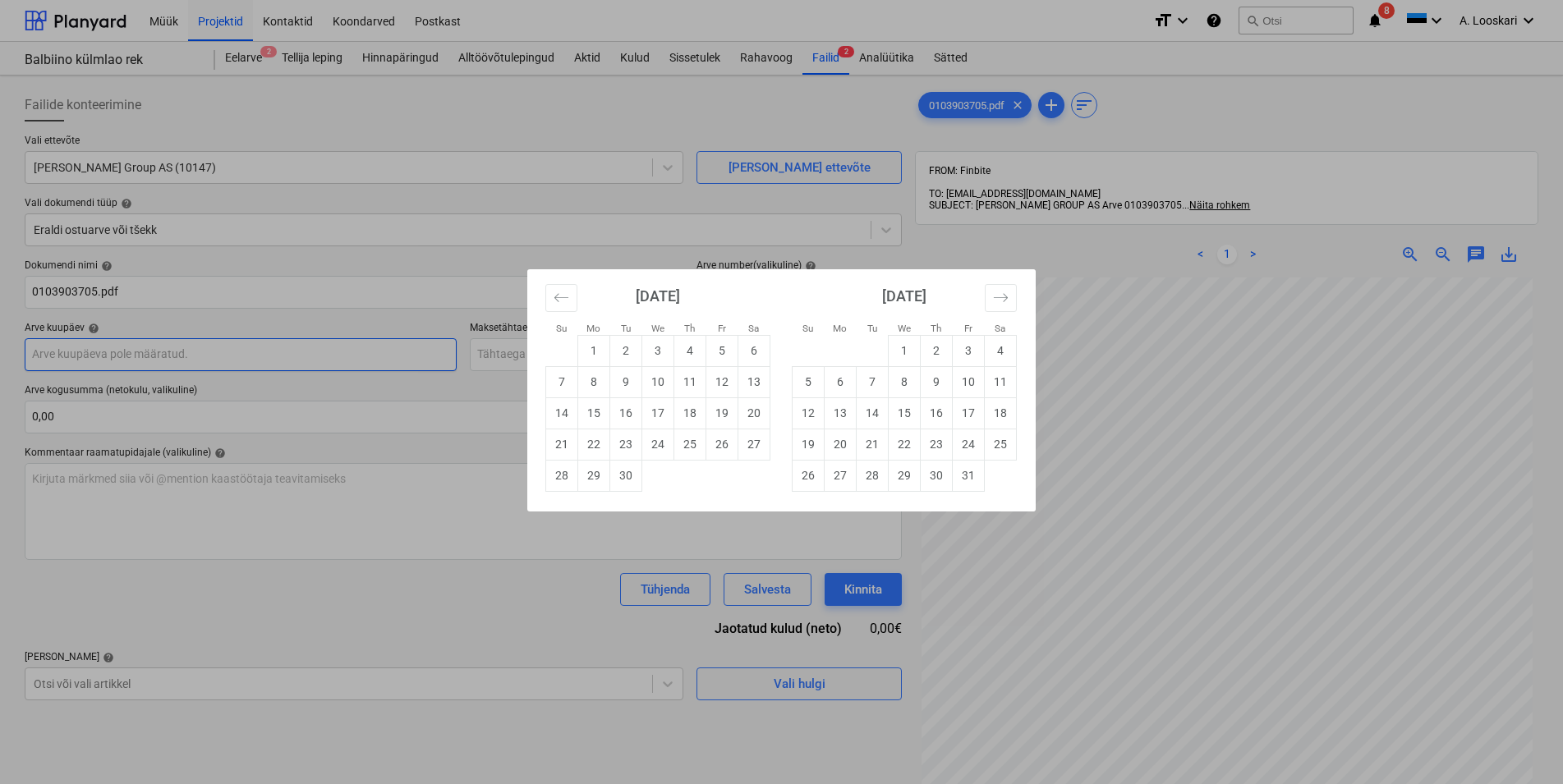
click at [109, 354] on input "text" at bounding box center [241, 354] width 432 height 33
click at [687, 350] on td "4" at bounding box center [690, 350] width 32 height 31
type input "[DATE]"
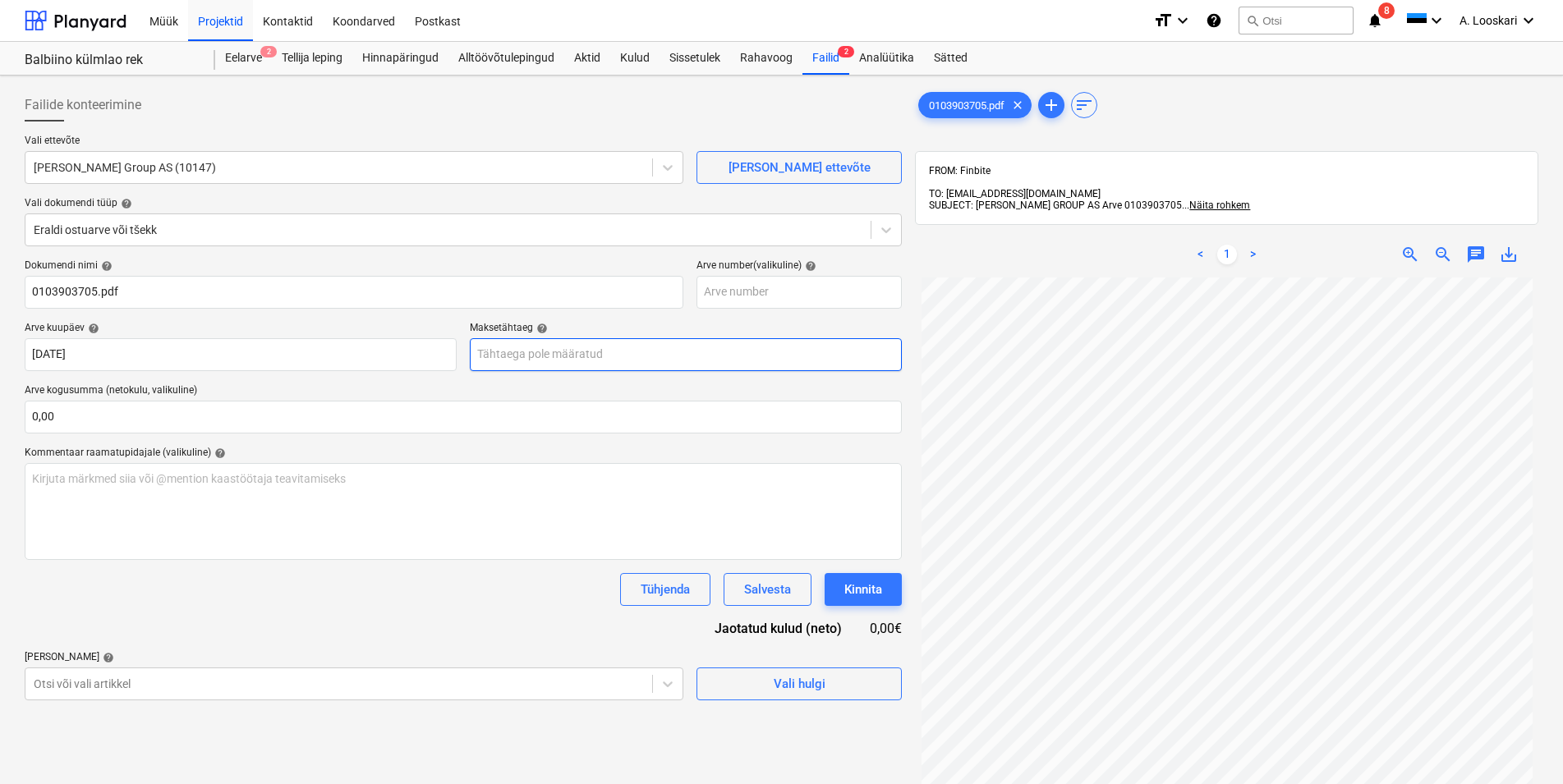
click at [665, 357] on input "text" at bounding box center [686, 354] width 432 height 33
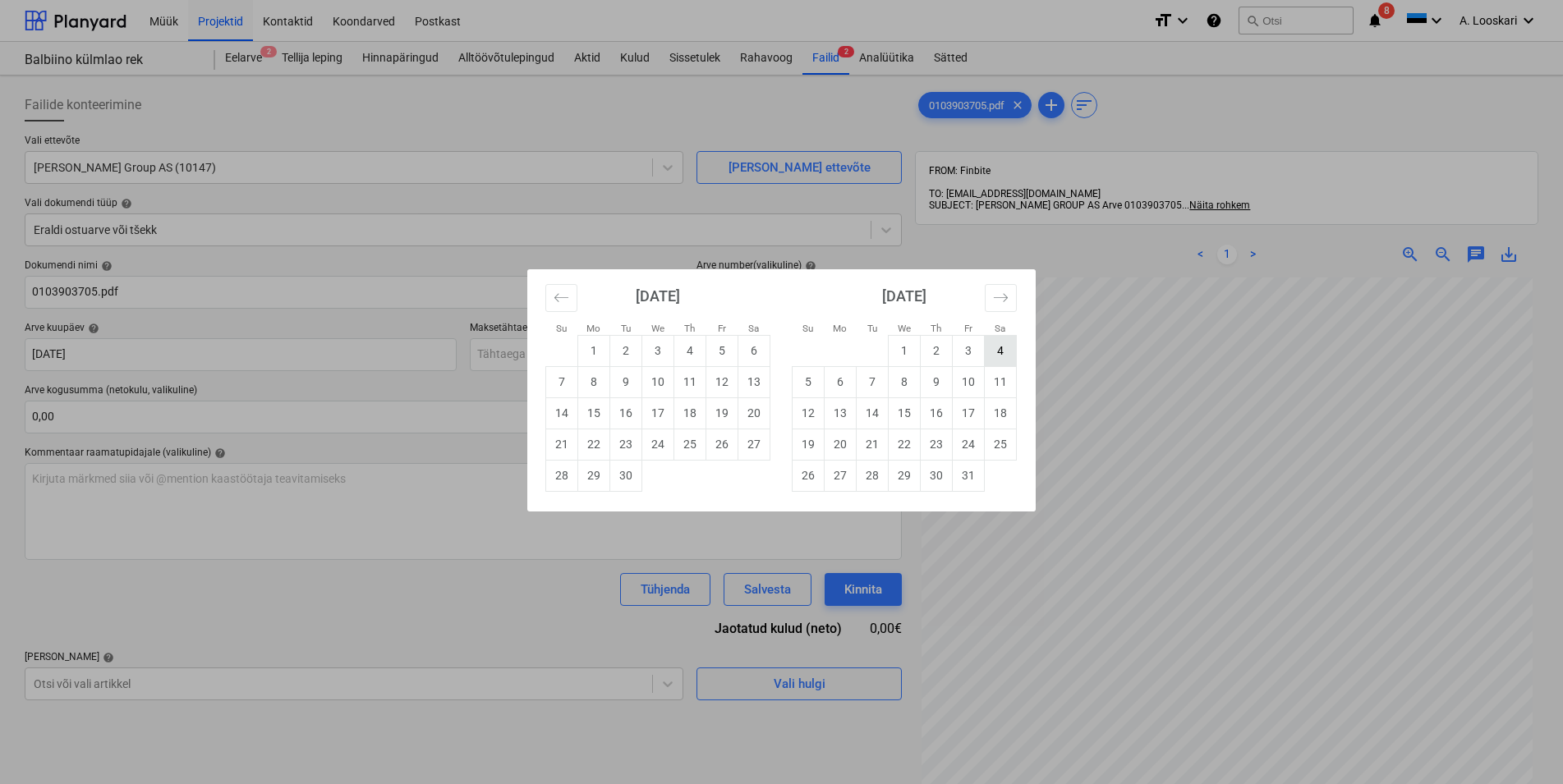
click at [1000, 345] on td "4" at bounding box center [1001, 350] width 32 height 31
type input "[DATE]"
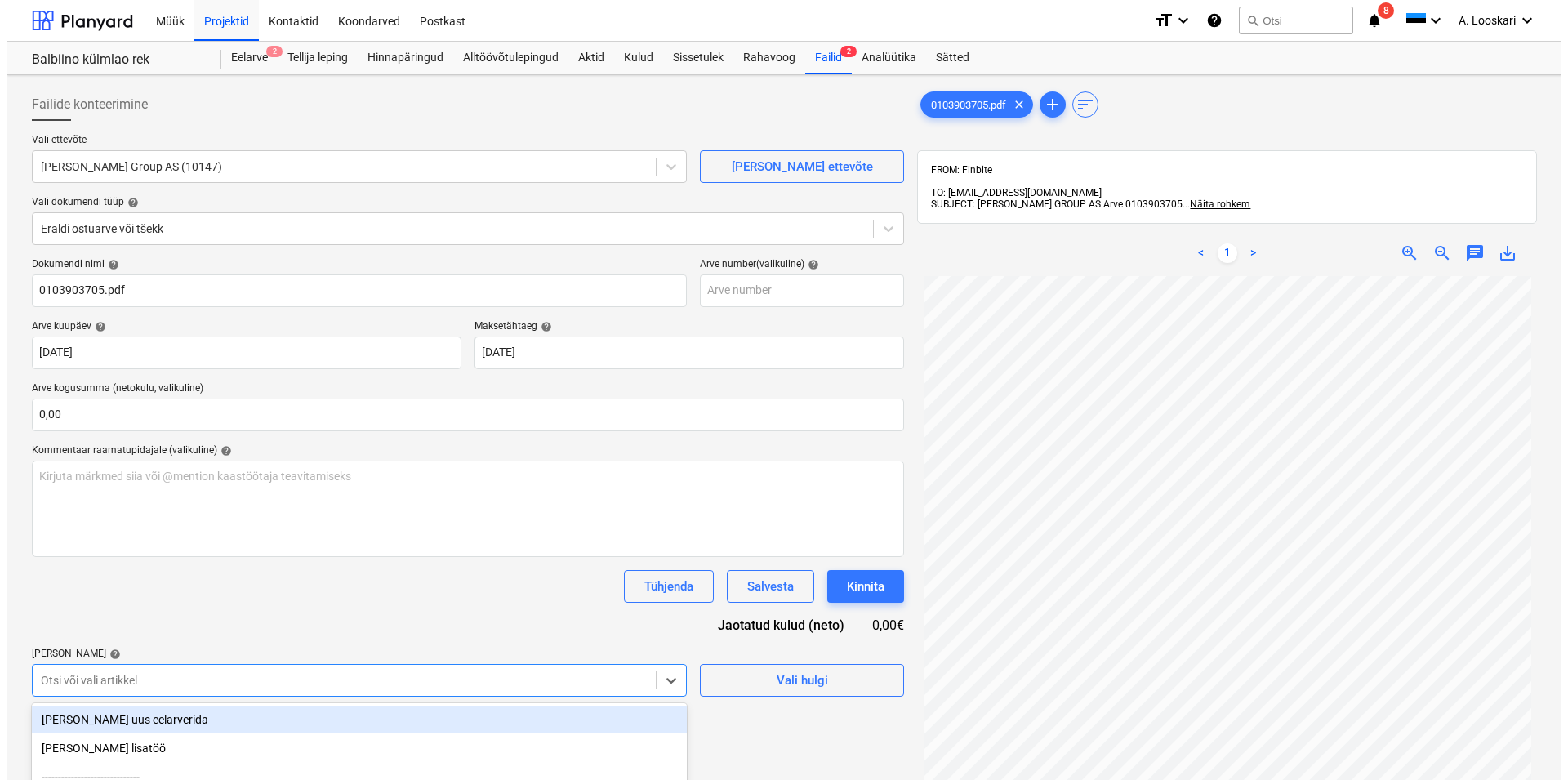
scroll to position [178, 0]
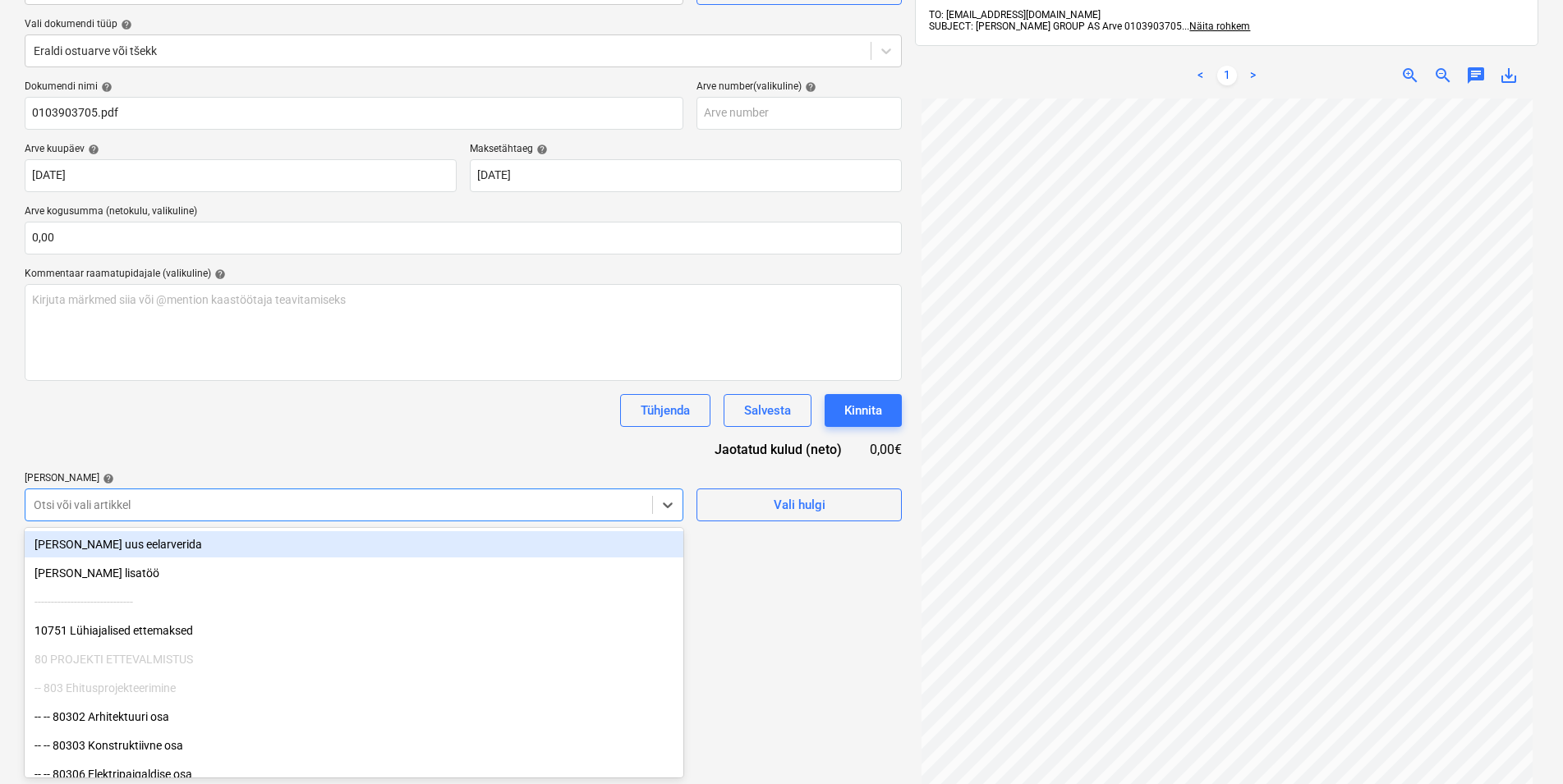
click at [159, 605] on body "Müük Projektid Kontaktid Koondarved Postkast format_size keyboard_arrow_down he…" at bounding box center [781, 212] width 1563 height 784
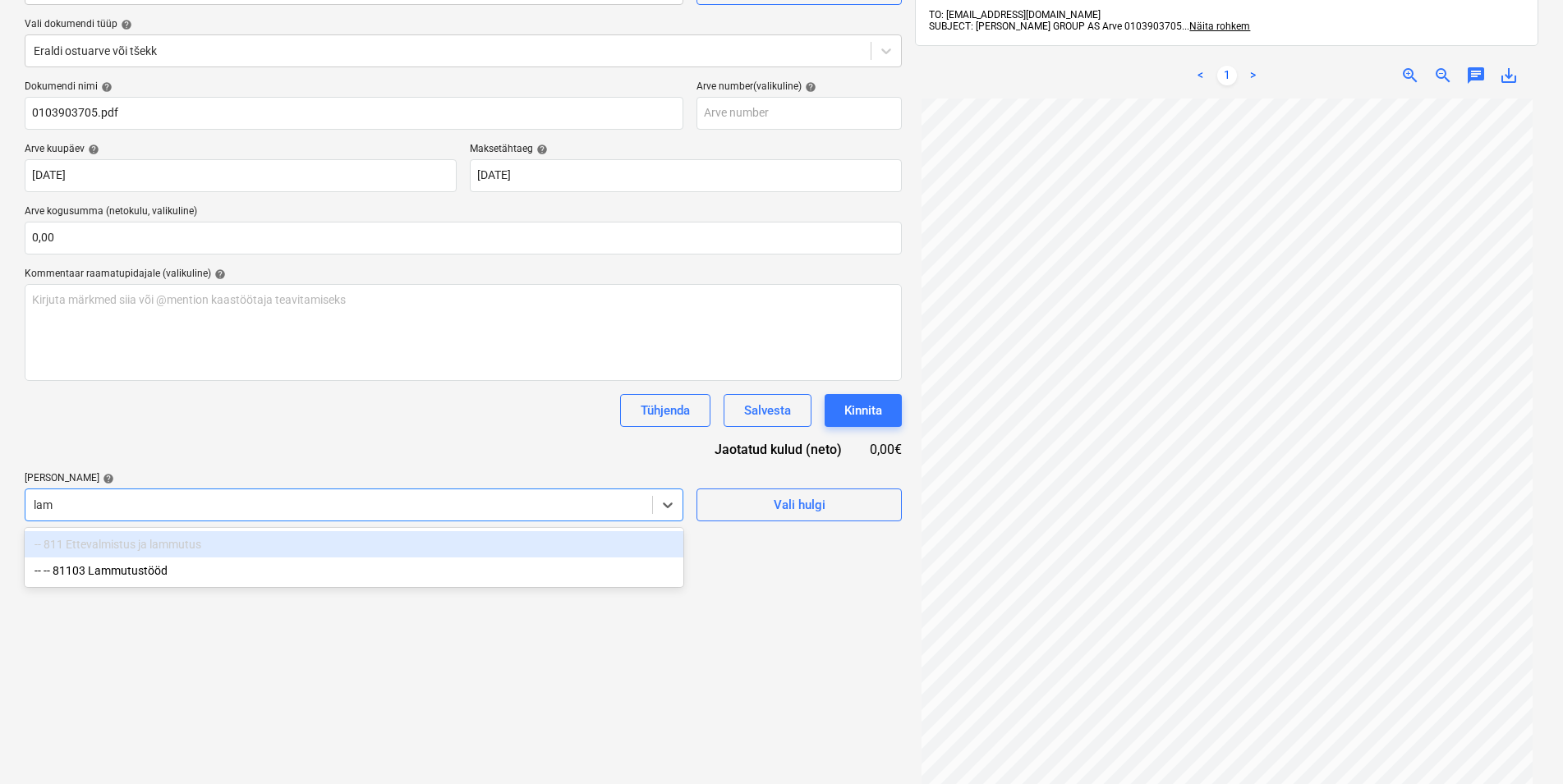
type input "[PERSON_NAME]"
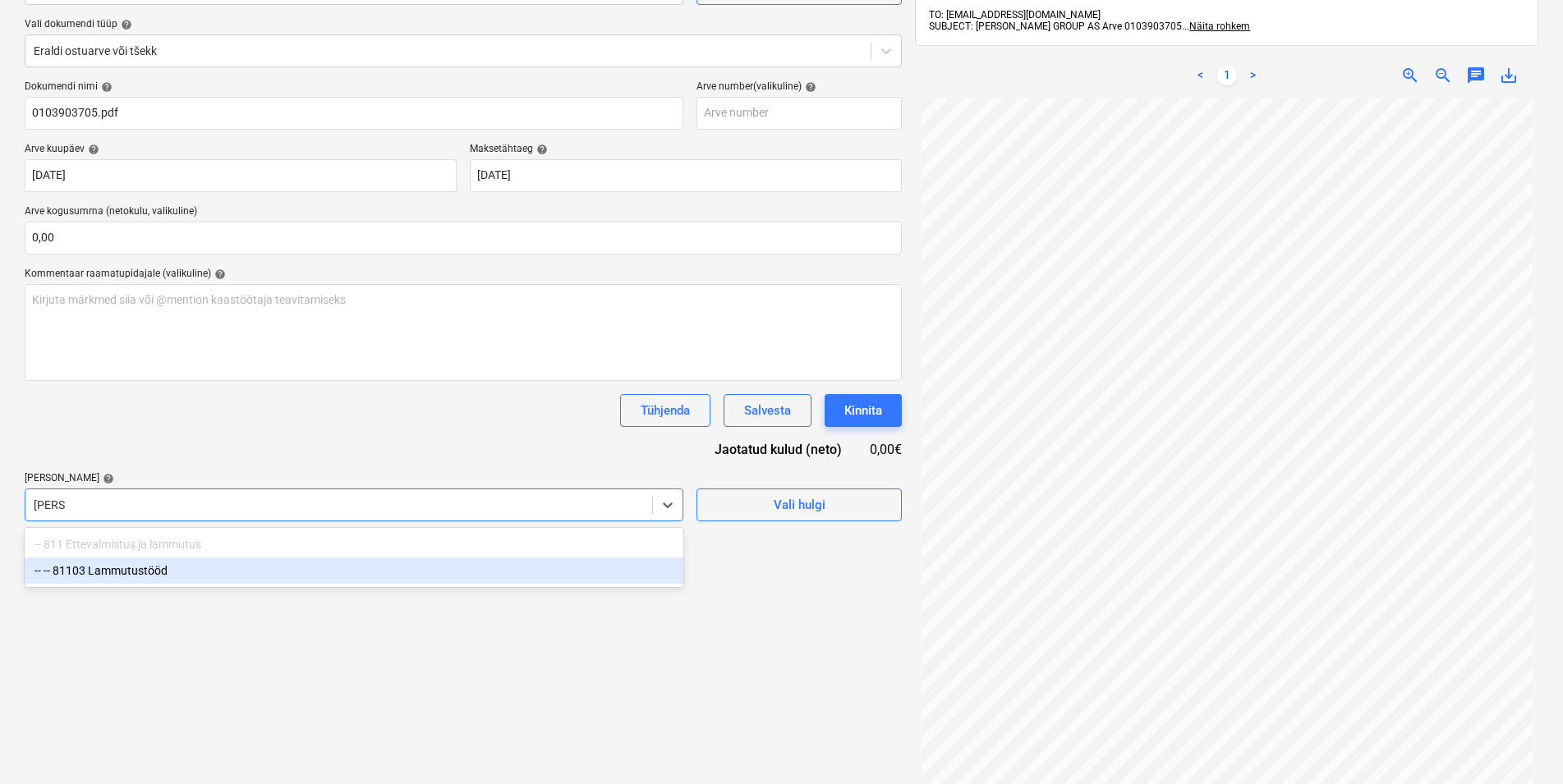
click at [137, 570] on div "-- -- 81103 Lammutustööd" at bounding box center [354, 570] width 659 height 26
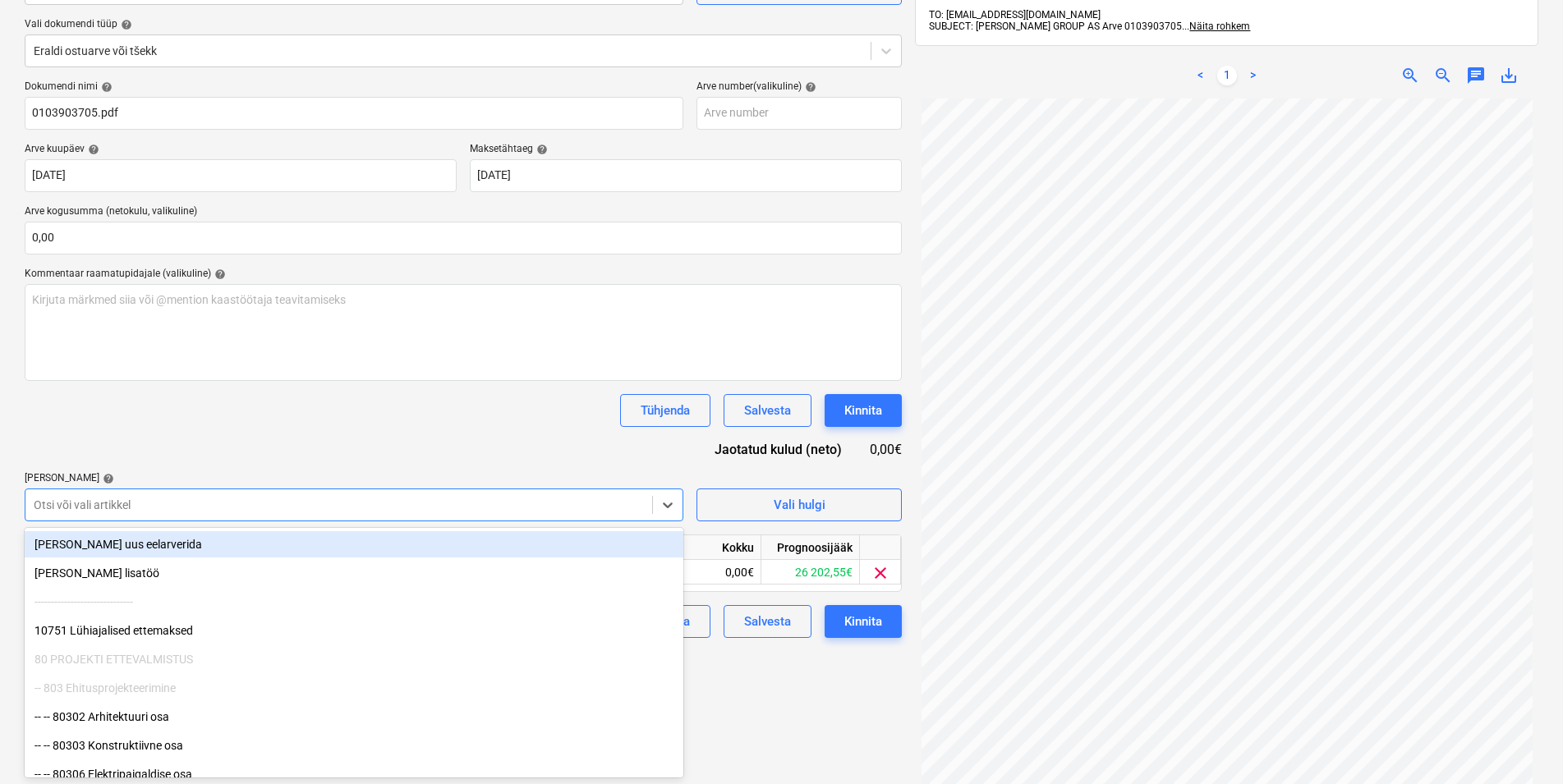
click at [134, 448] on div "Dokumendi nimi help 0103903705.pdf Arve number (valikuline) help Arve kuupäev h…" at bounding box center [463, 359] width 877 height 557
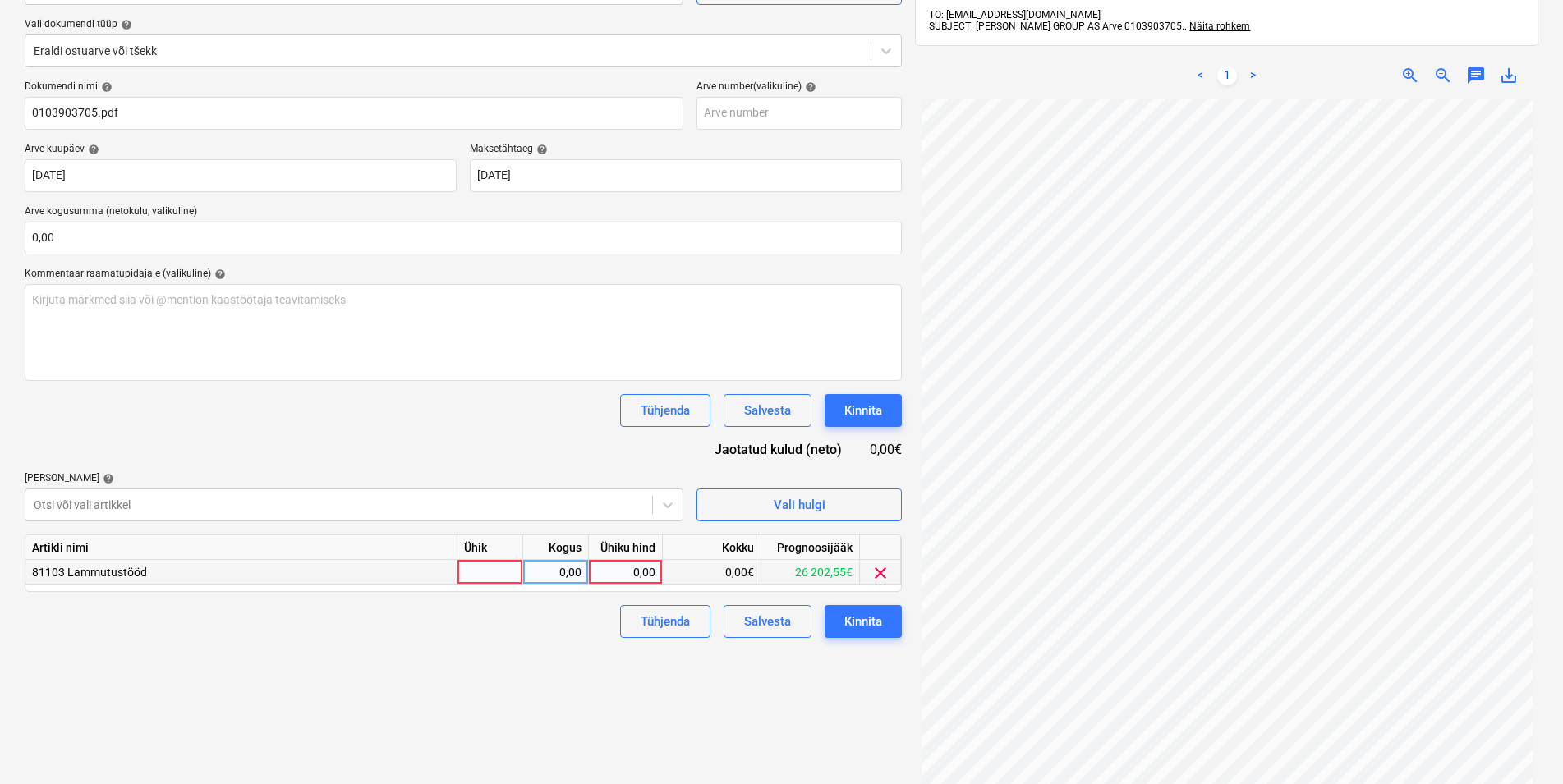
click at [475, 572] on div at bounding box center [490, 572] width 65 height 25
type input "kmpl"
click at [557, 572] on div "0,00" at bounding box center [555, 572] width 52 height 25
type input "1"
click at [600, 576] on div "0,00" at bounding box center [626, 572] width 60 height 25
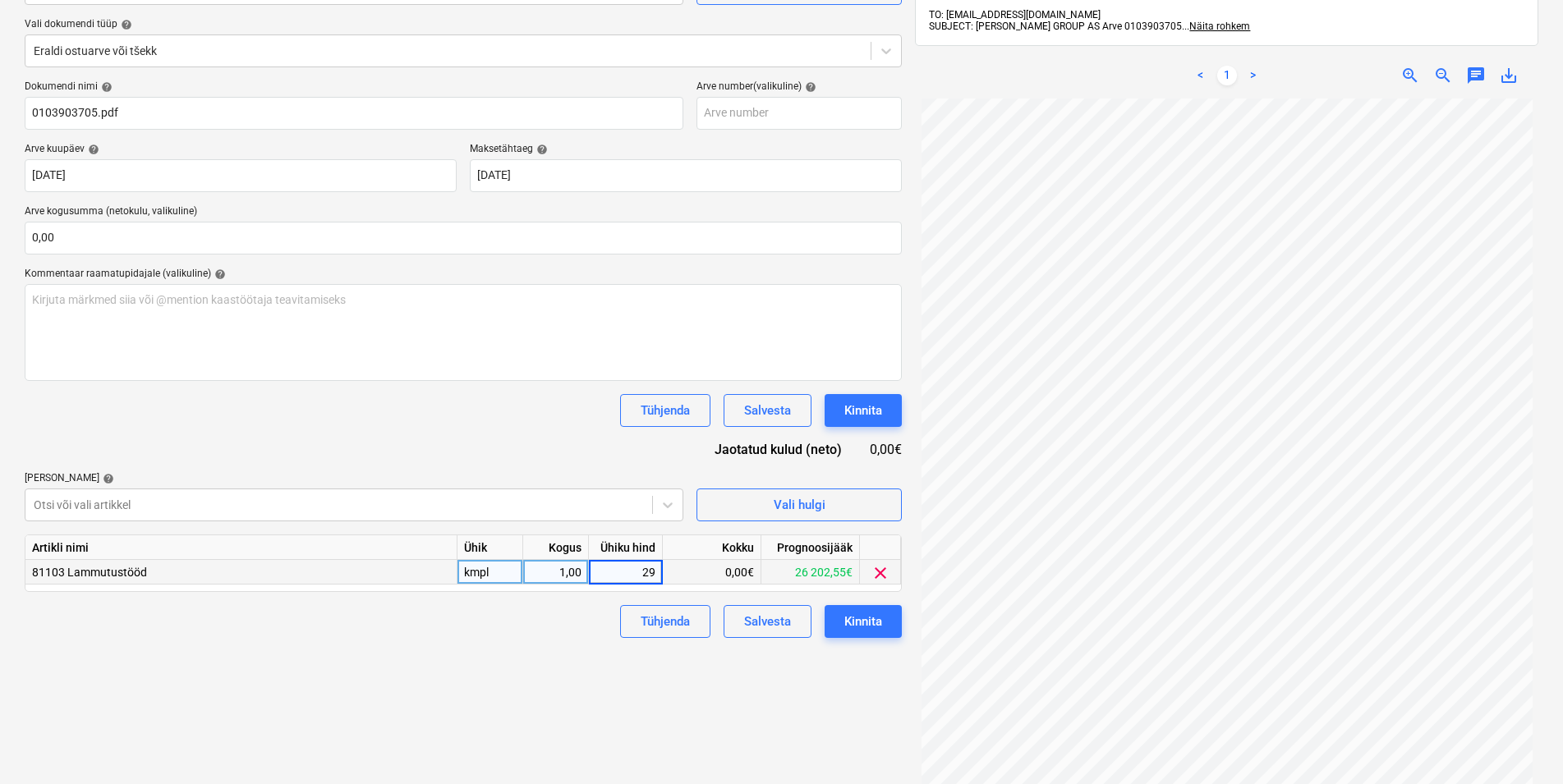
type input "292"
click at [445, 707] on div "Failide konteerimine Vali ettevõte [PERSON_NAME] Group AS (10147) [PERSON_NAME]…" at bounding box center [463, 373] width 891 height 940
click at [867, 621] on div "Kinnita" at bounding box center [863, 621] width 37 height 21
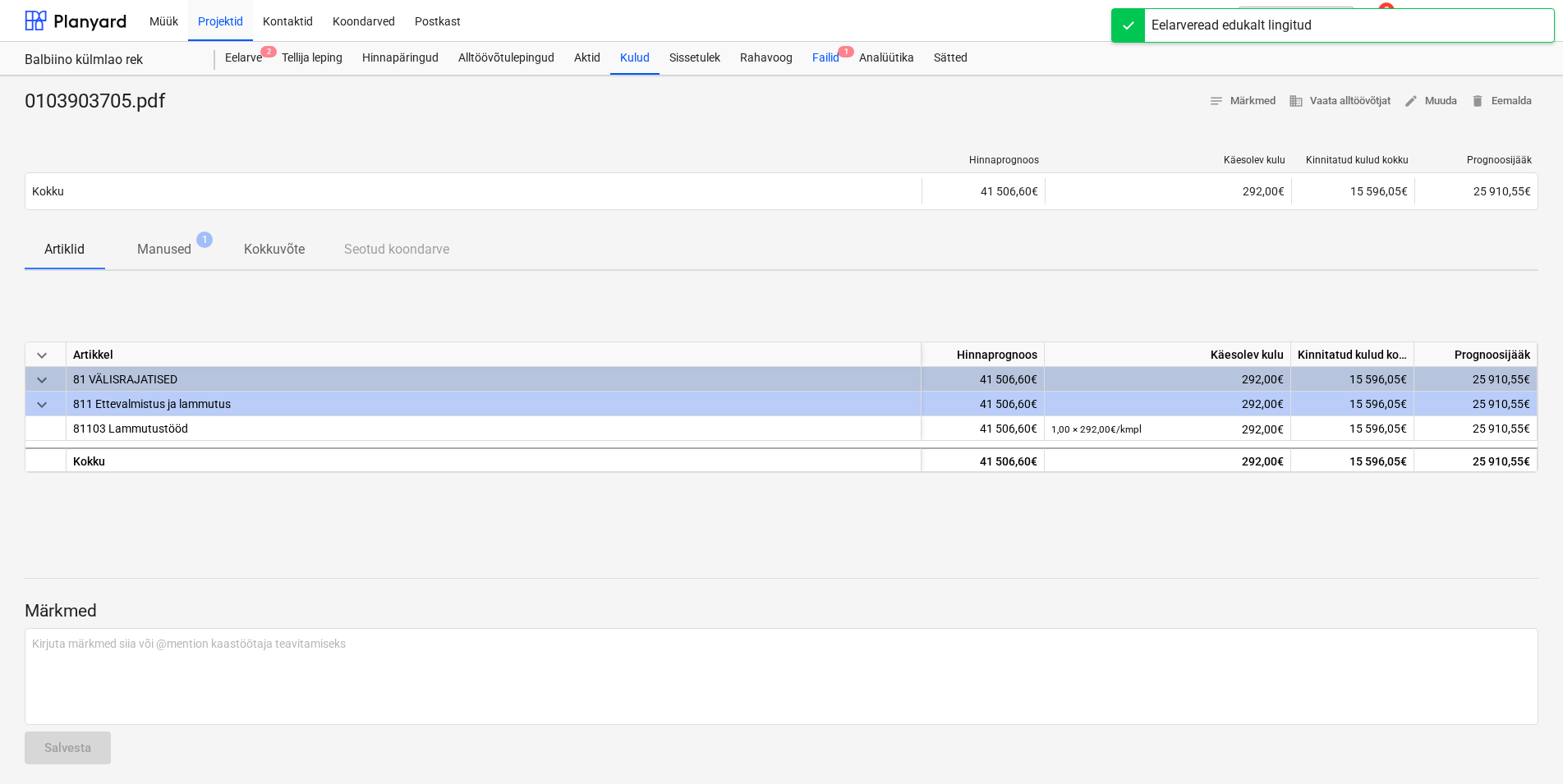
click at [831, 59] on div "Failid 1" at bounding box center [825, 58] width 47 height 33
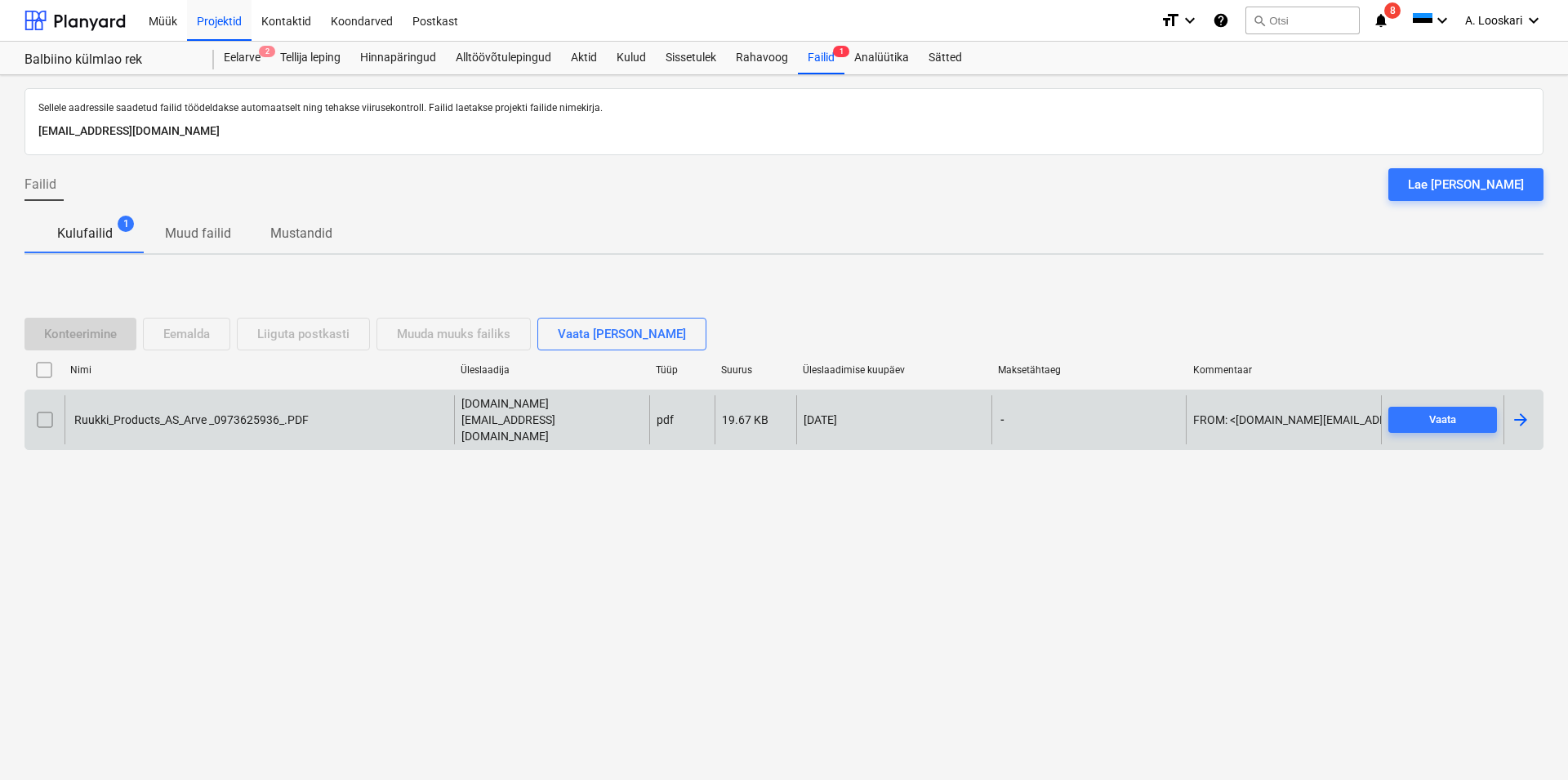
click at [199, 415] on div "Ruukki_Products_AS_Arve _0973625936_.PDF" at bounding box center [190, 419] width 237 height 13
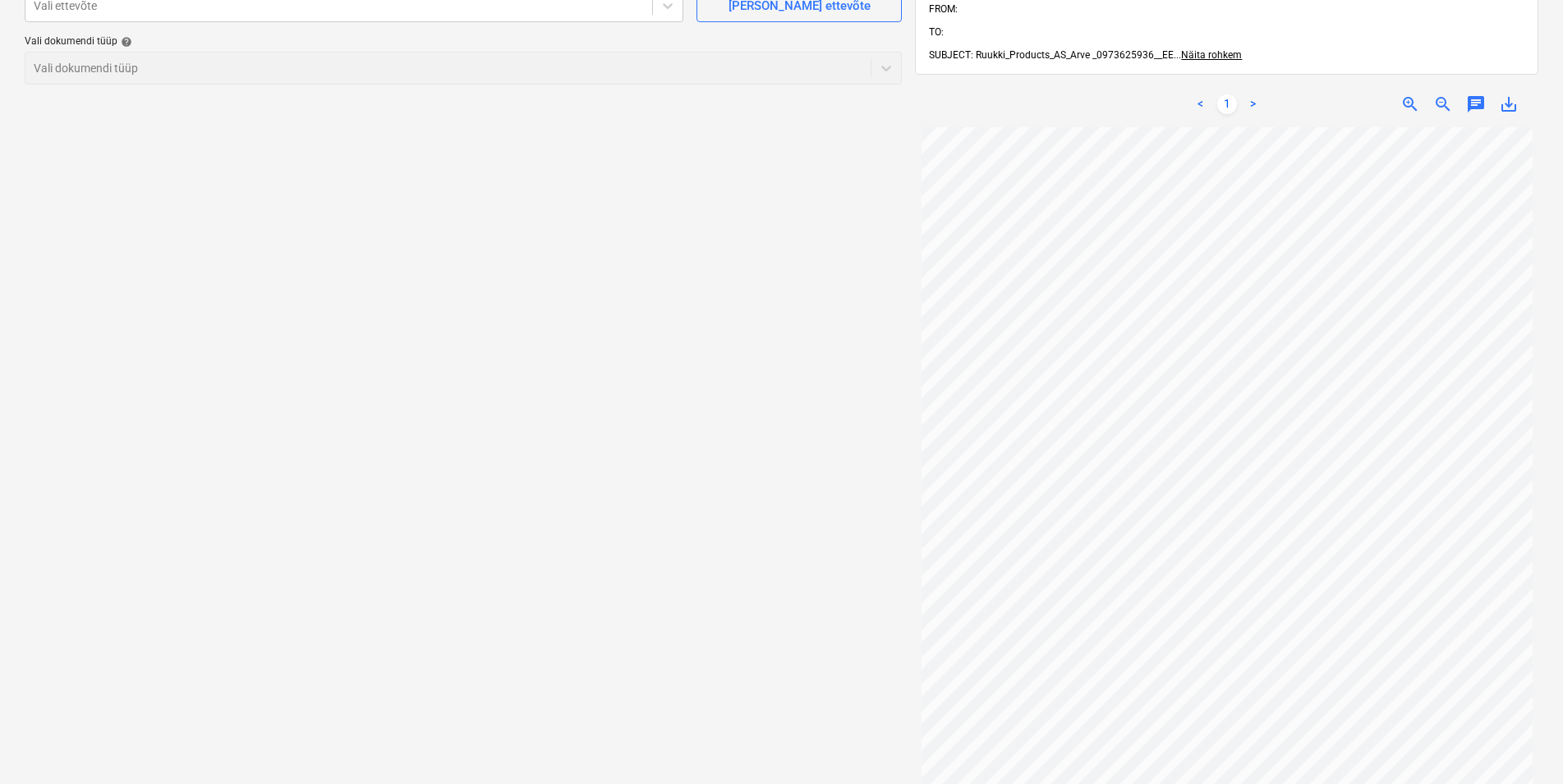
scroll to position [65, 0]
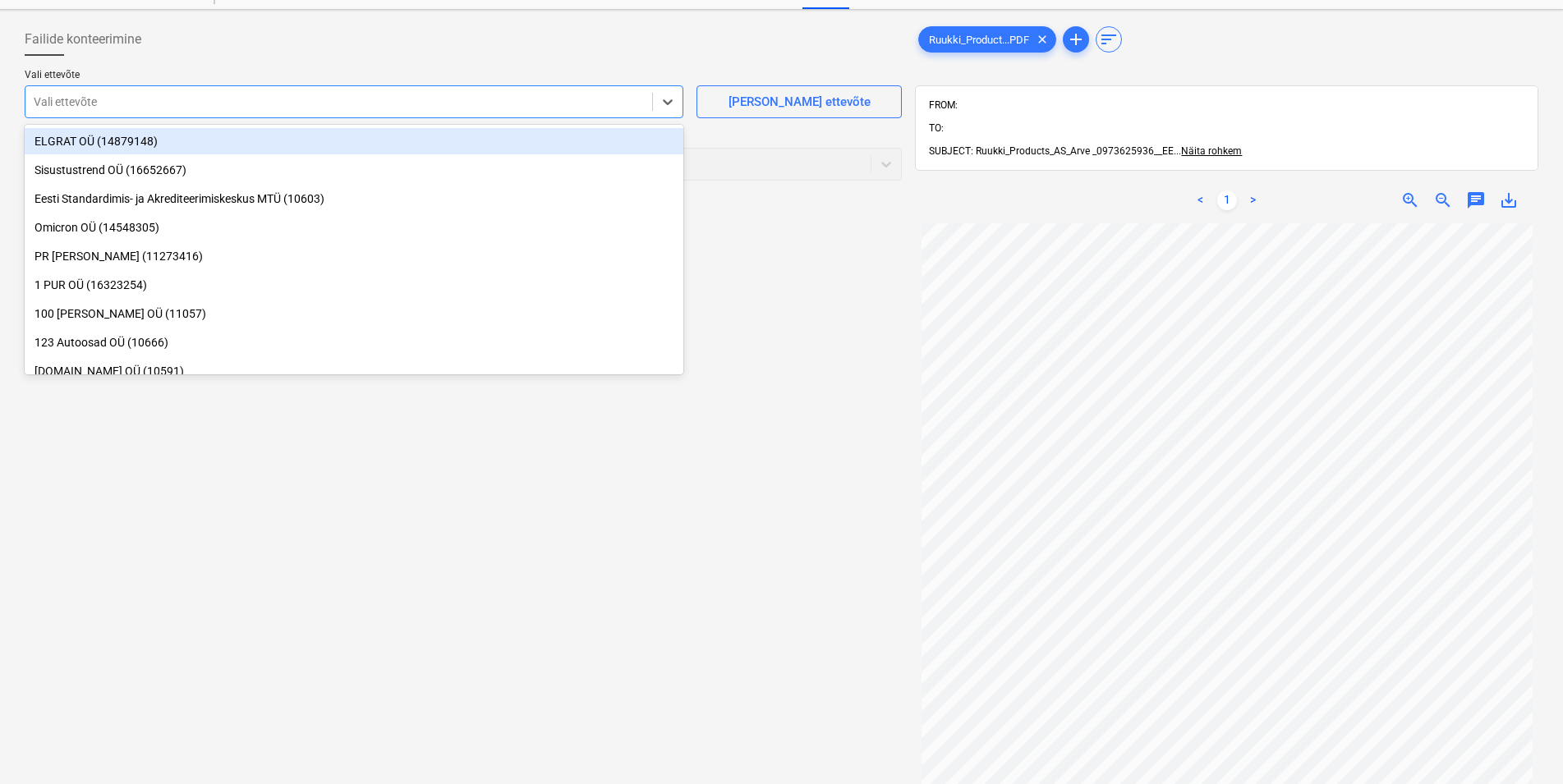
click at [99, 105] on div at bounding box center [339, 101] width 610 height 16
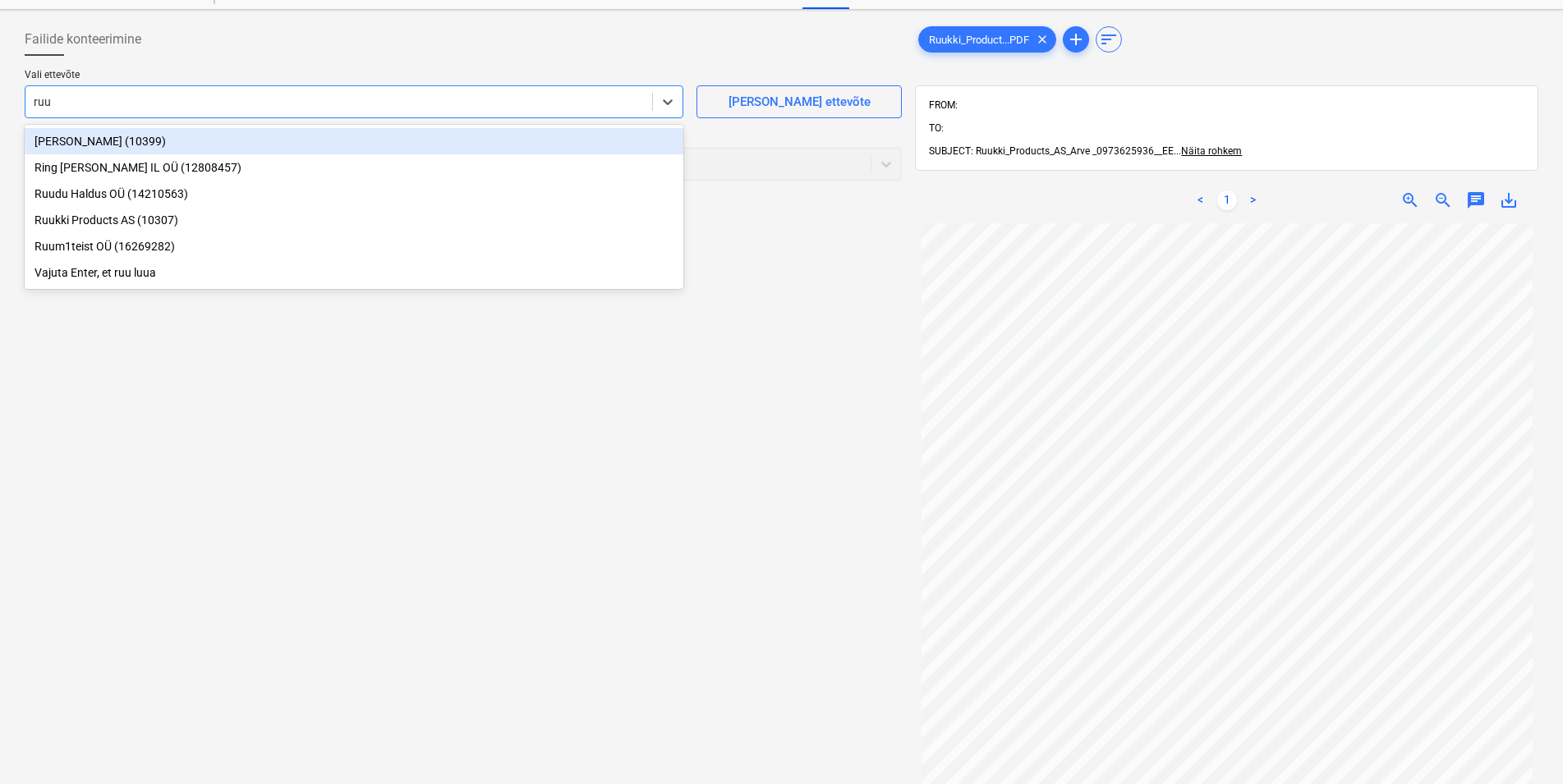
type input "ruuk"
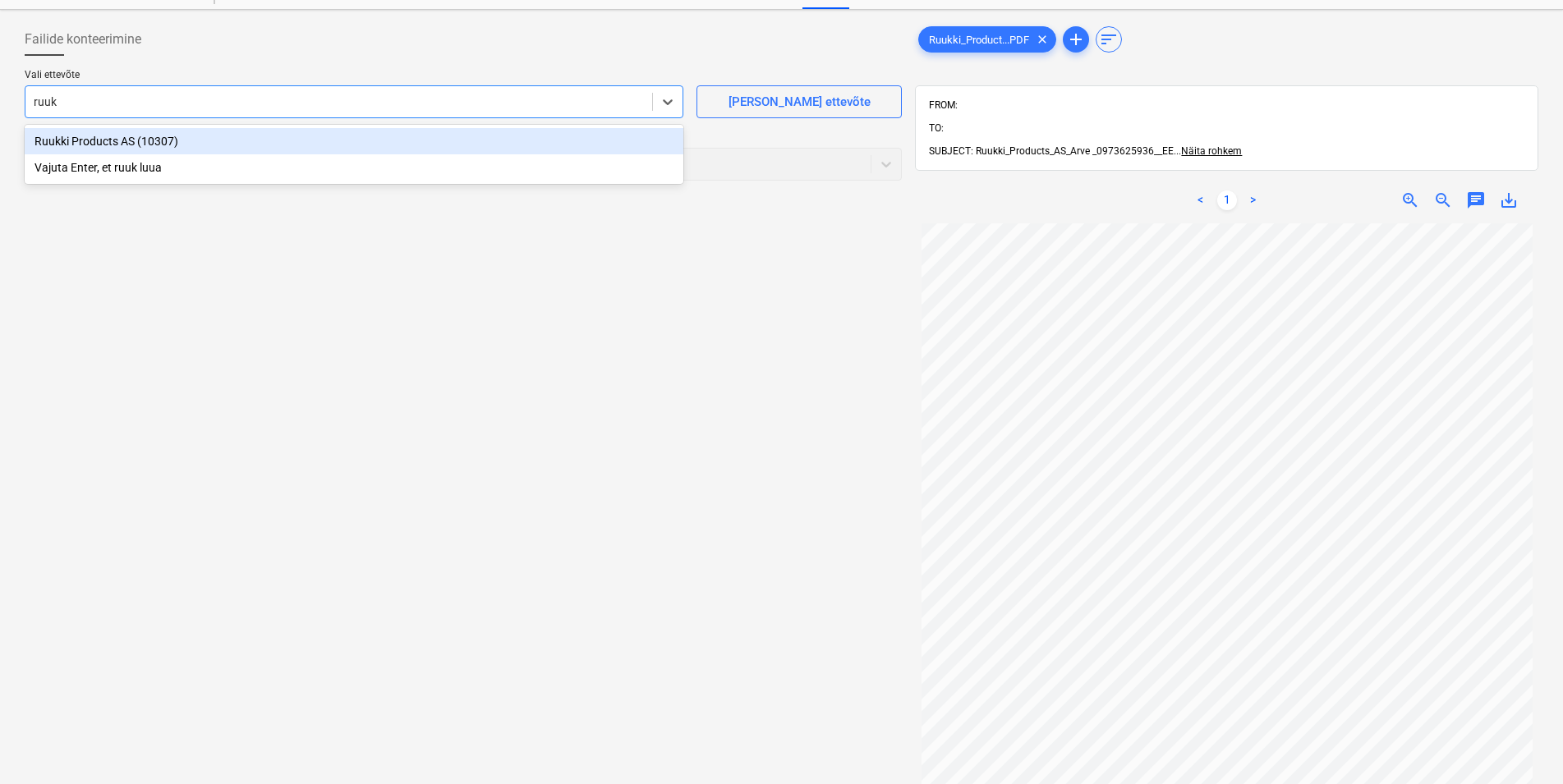
click at [119, 136] on div "Ruukki Products AS (10307)" at bounding box center [354, 141] width 659 height 26
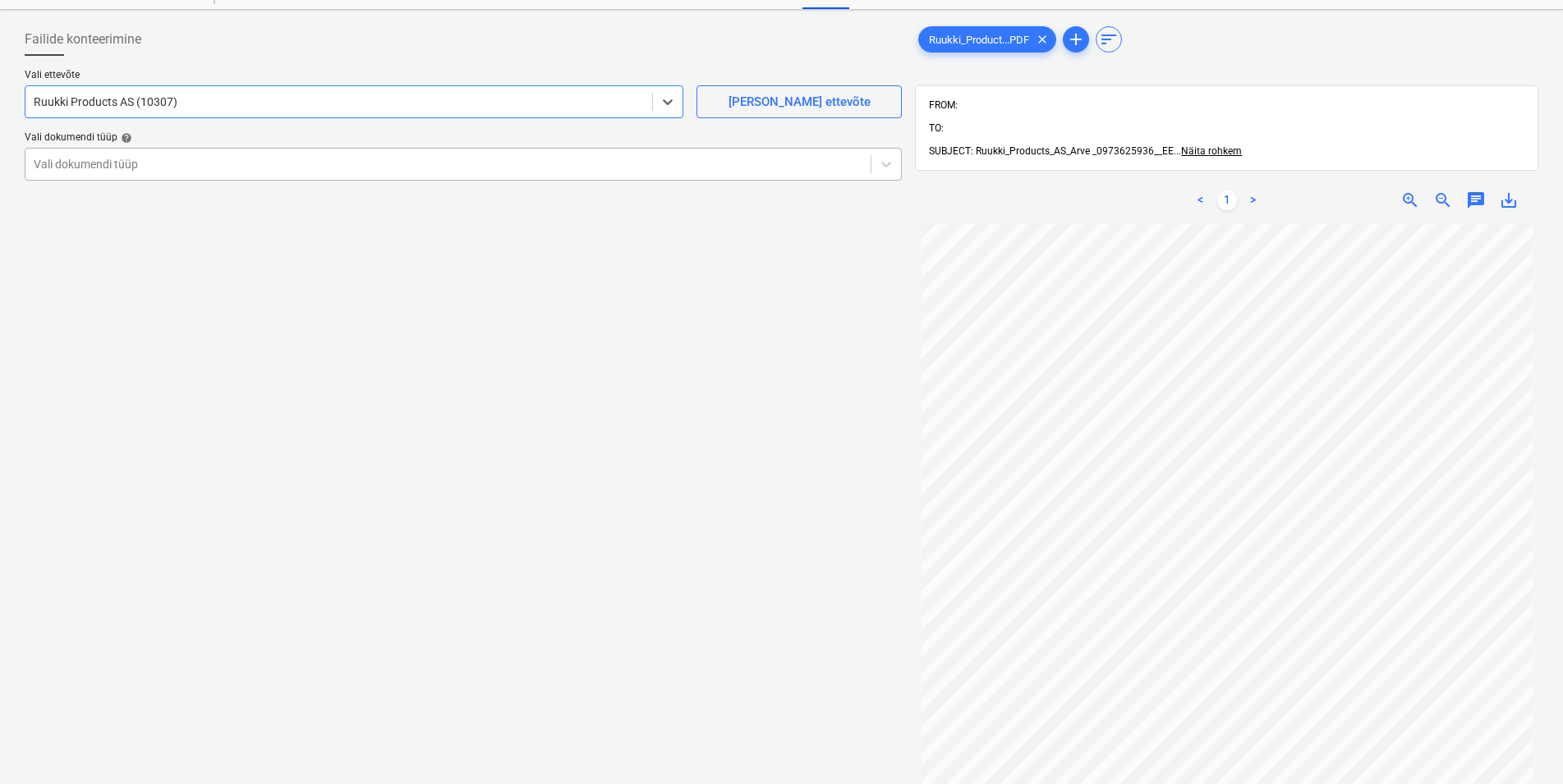
click at [258, 166] on div at bounding box center [448, 164] width 829 height 16
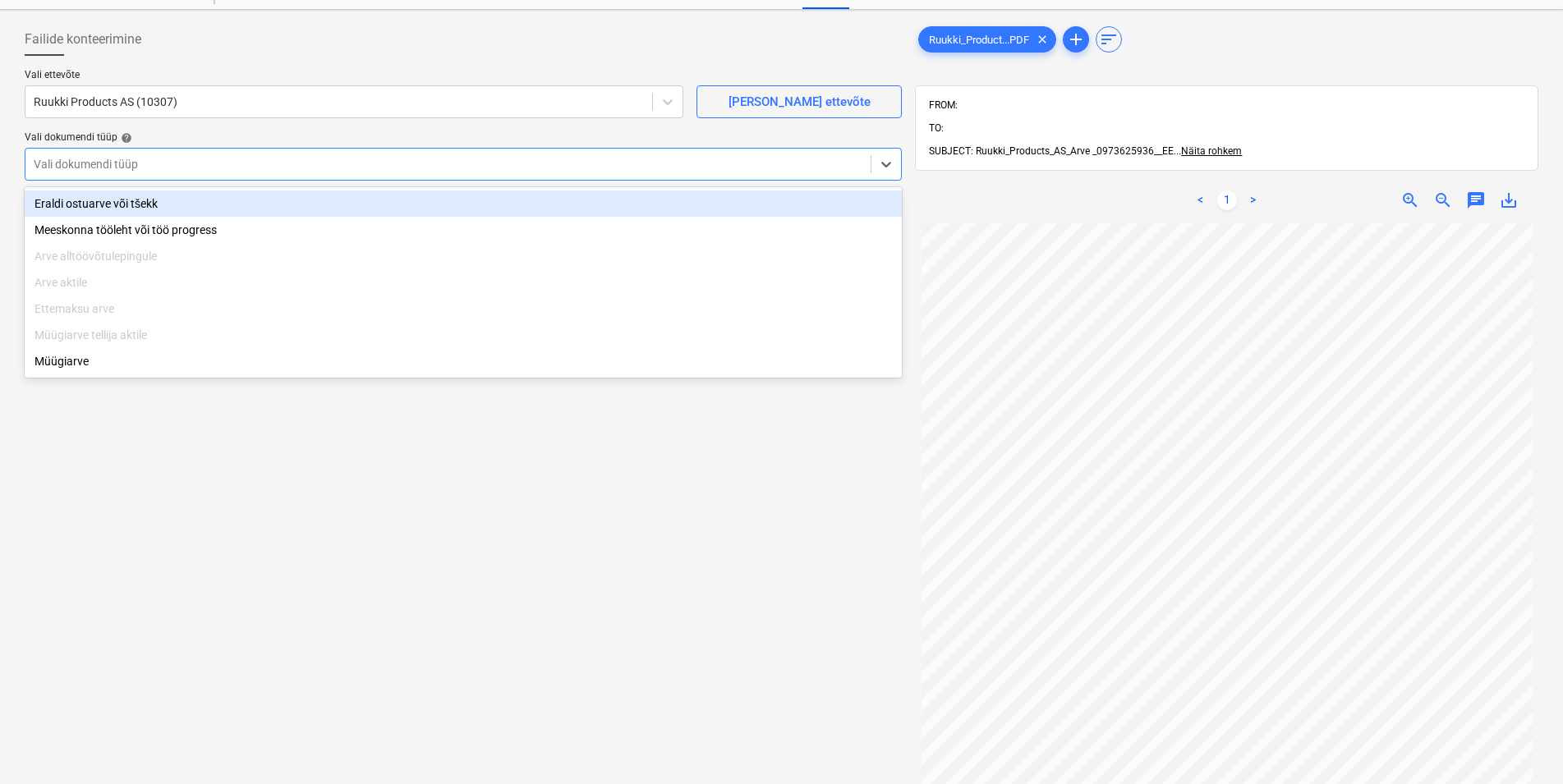
click at [171, 201] on div "Eraldi ostuarve või tšekk" at bounding box center [463, 203] width 877 height 26
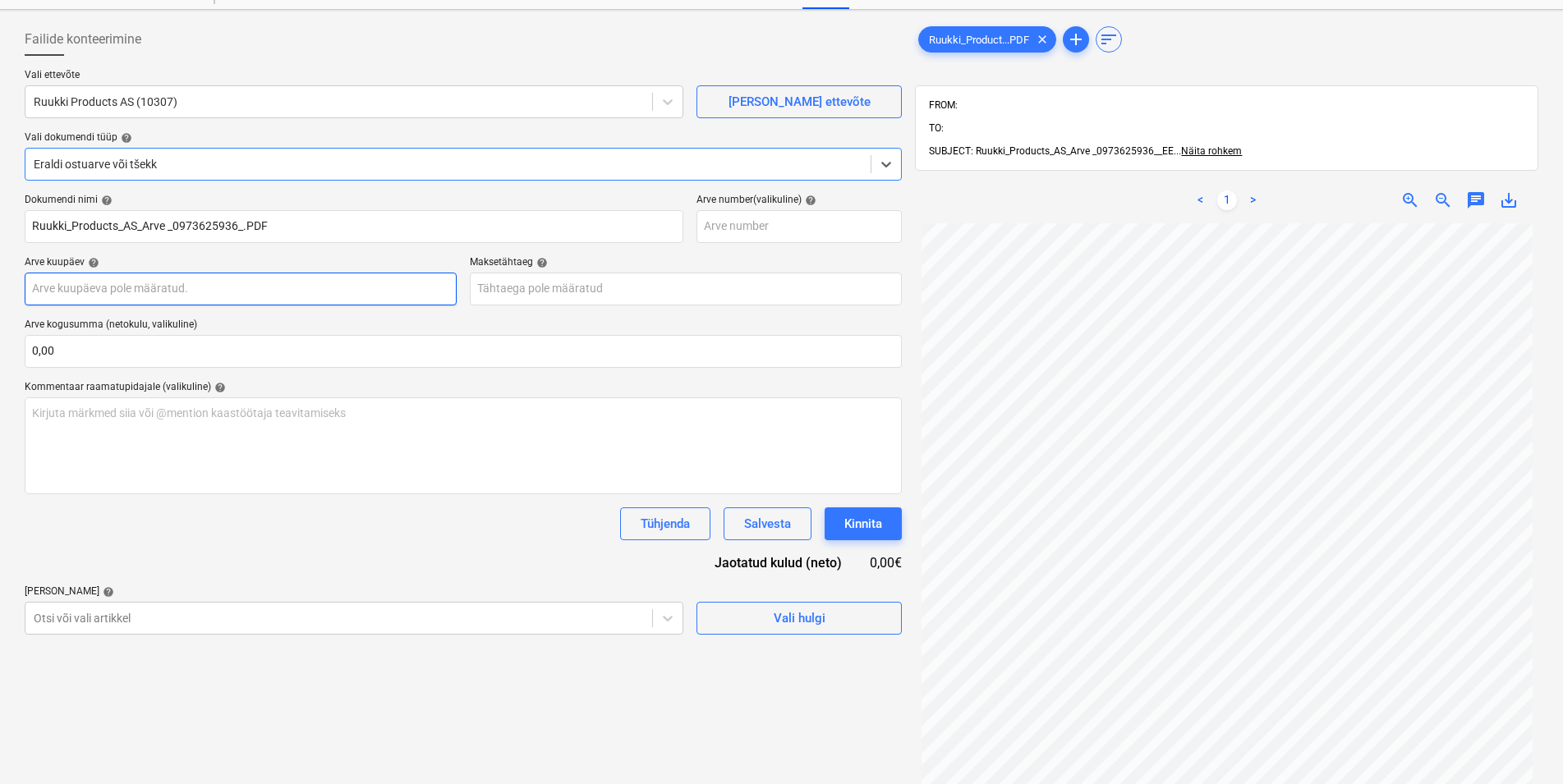
click at [179, 288] on input "text" at bounding box center [241, 289] width 432 height 33
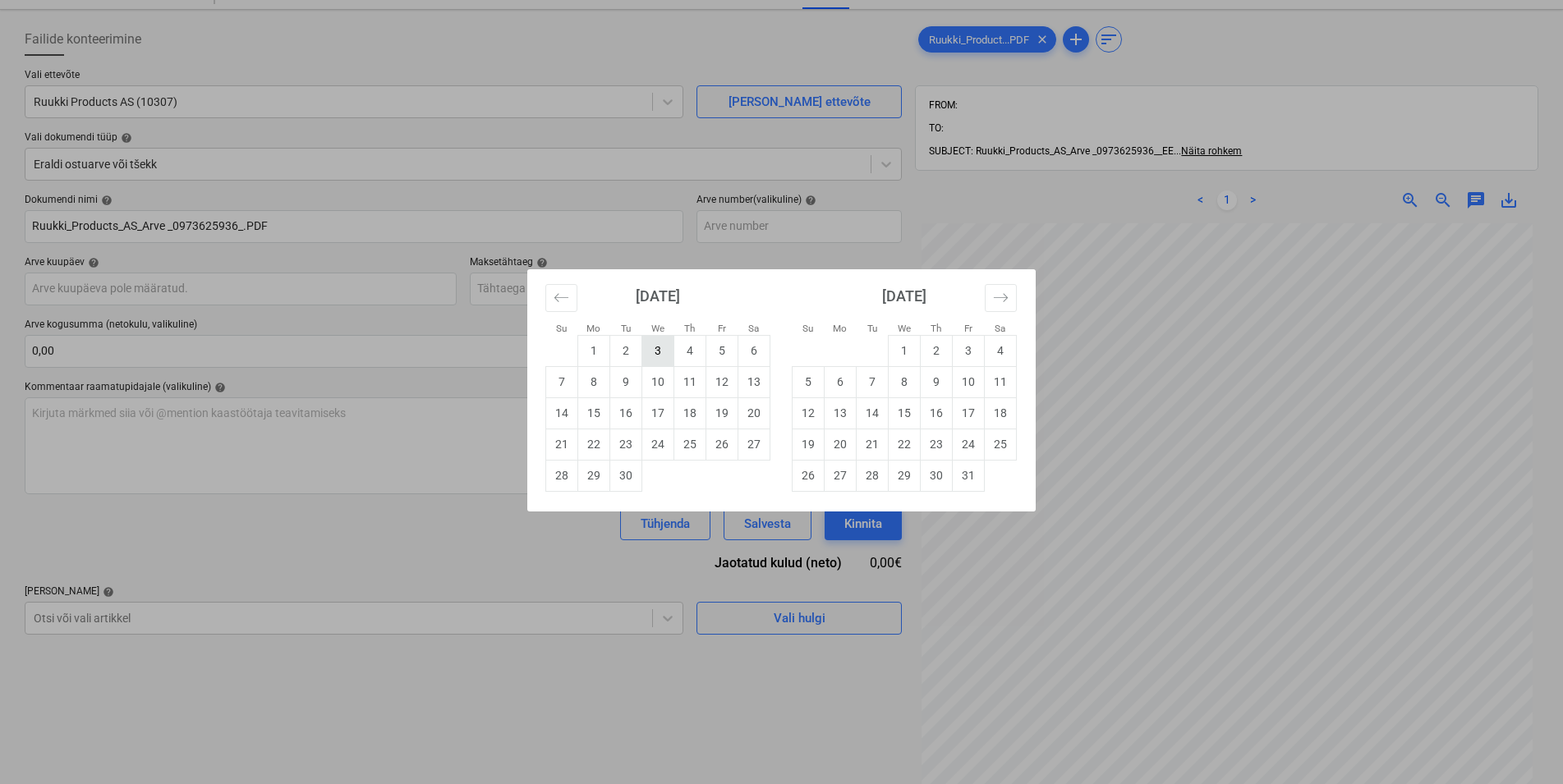
click at [663, 351] on td "3" at bounding box center [659, 350] width 32 height 31
type input "[DATE]"
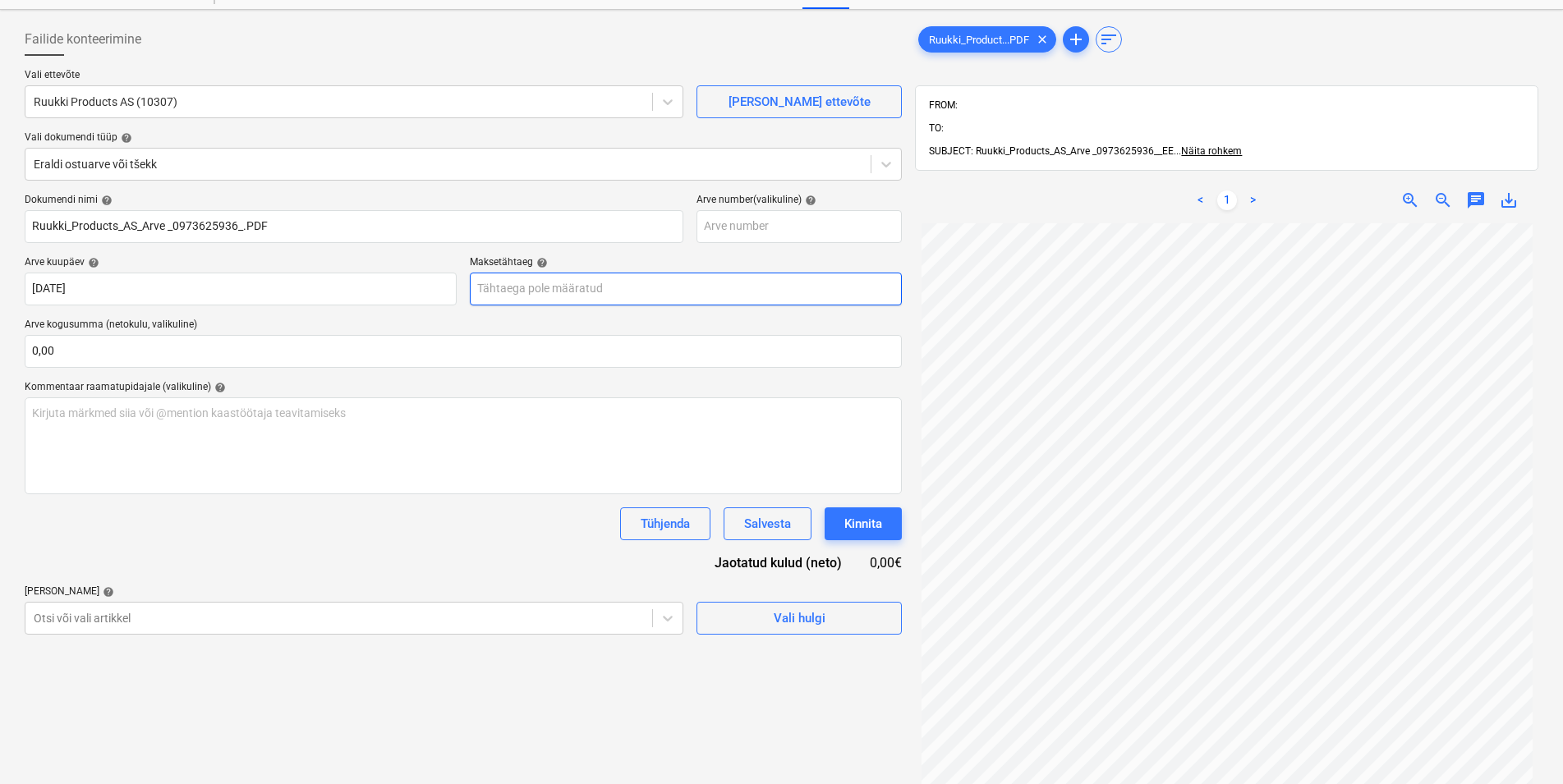
click at [597, 285] on input "text" at bounding box center [686, 289] width 432 height 33
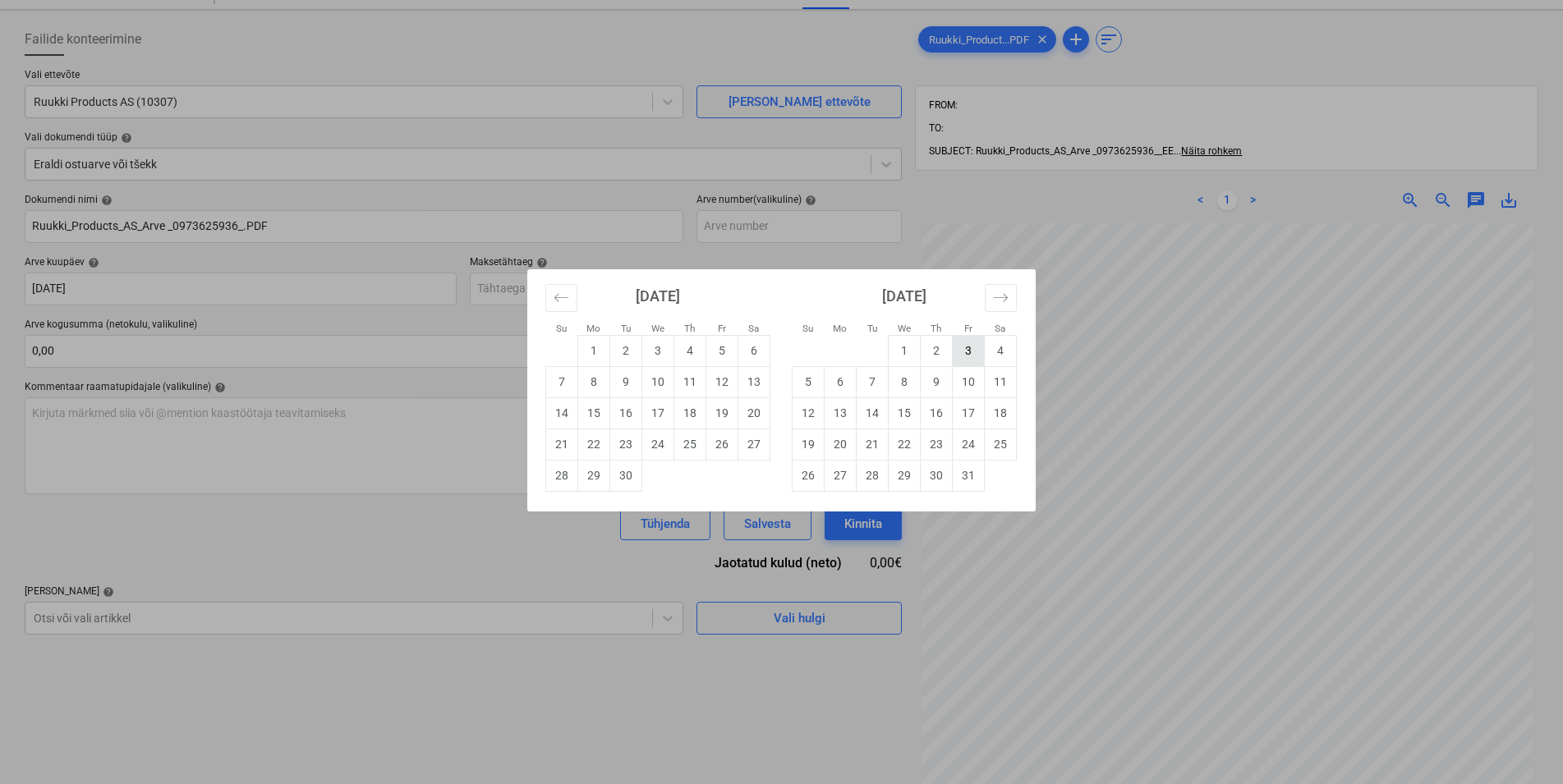
click at [968, 347] on td "3" at bounding box center [969, 350] width 32 height 31
type input "[DATE]"
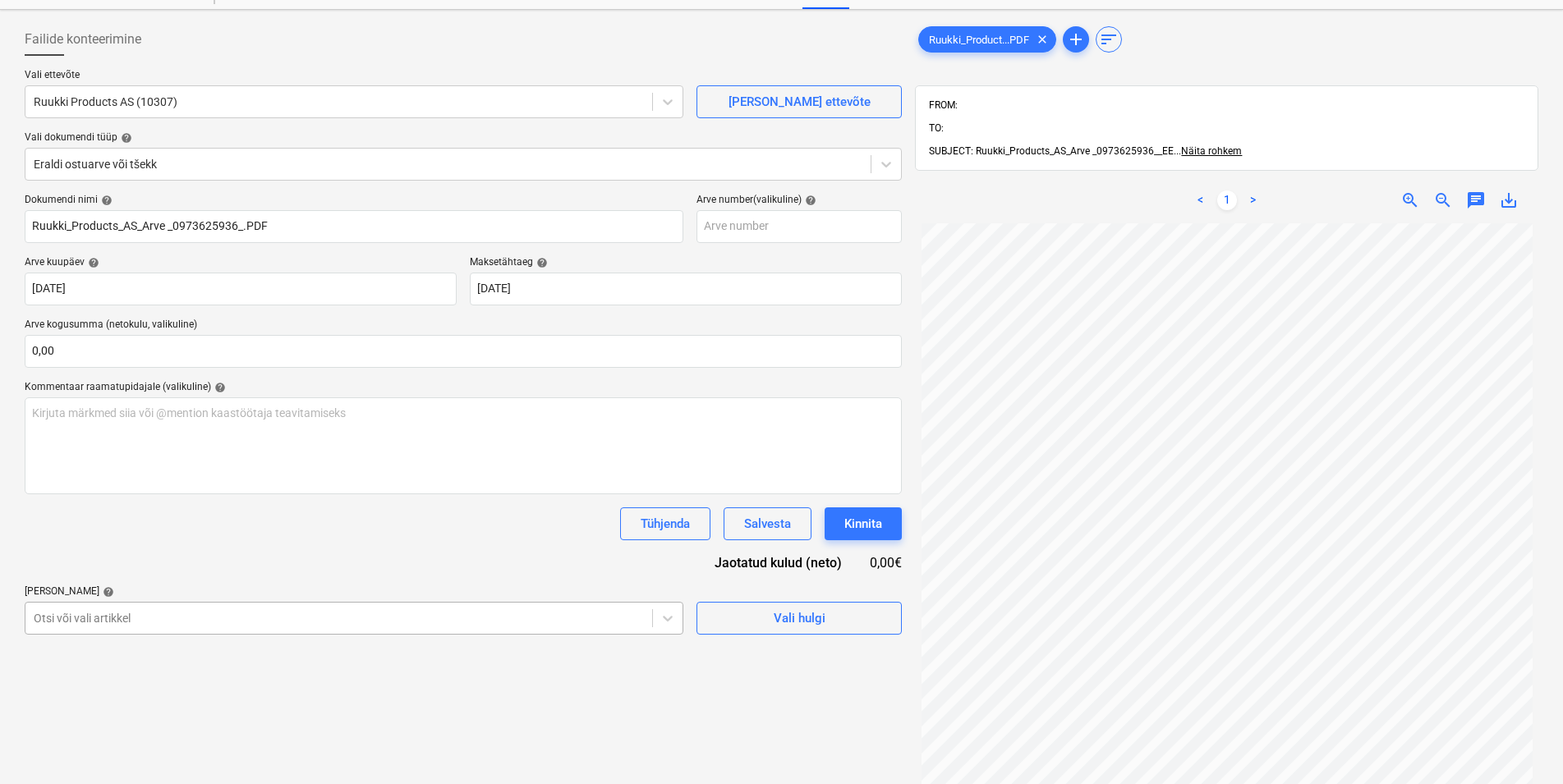
click at [309, 617] on body "Müük Projektid Kontaktid Koondarved Postkast format_size keyboard_arrow_down he…" at bounding box center [781, 326] width 1563 height 784
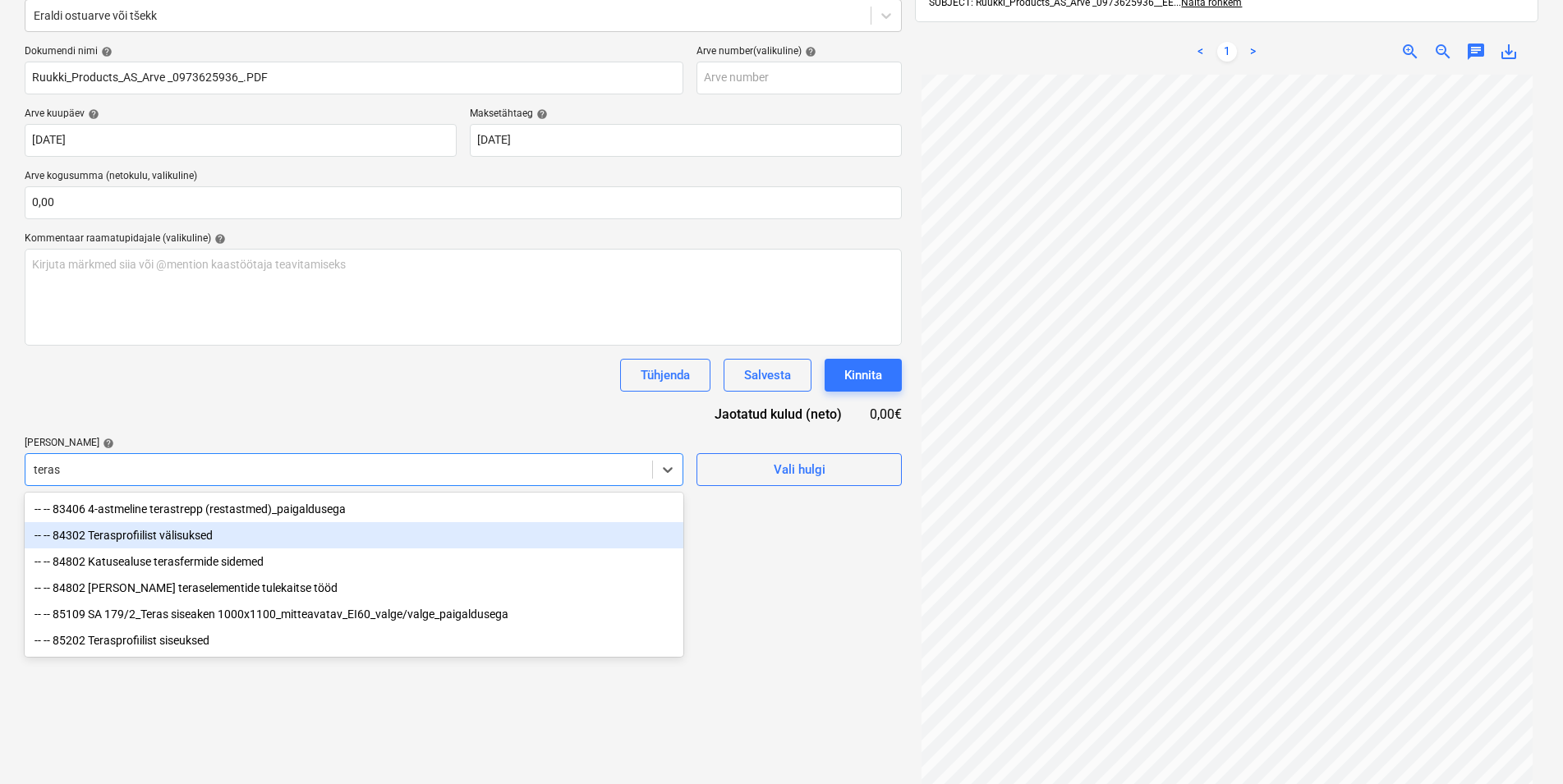
scroll to position [233, 0]
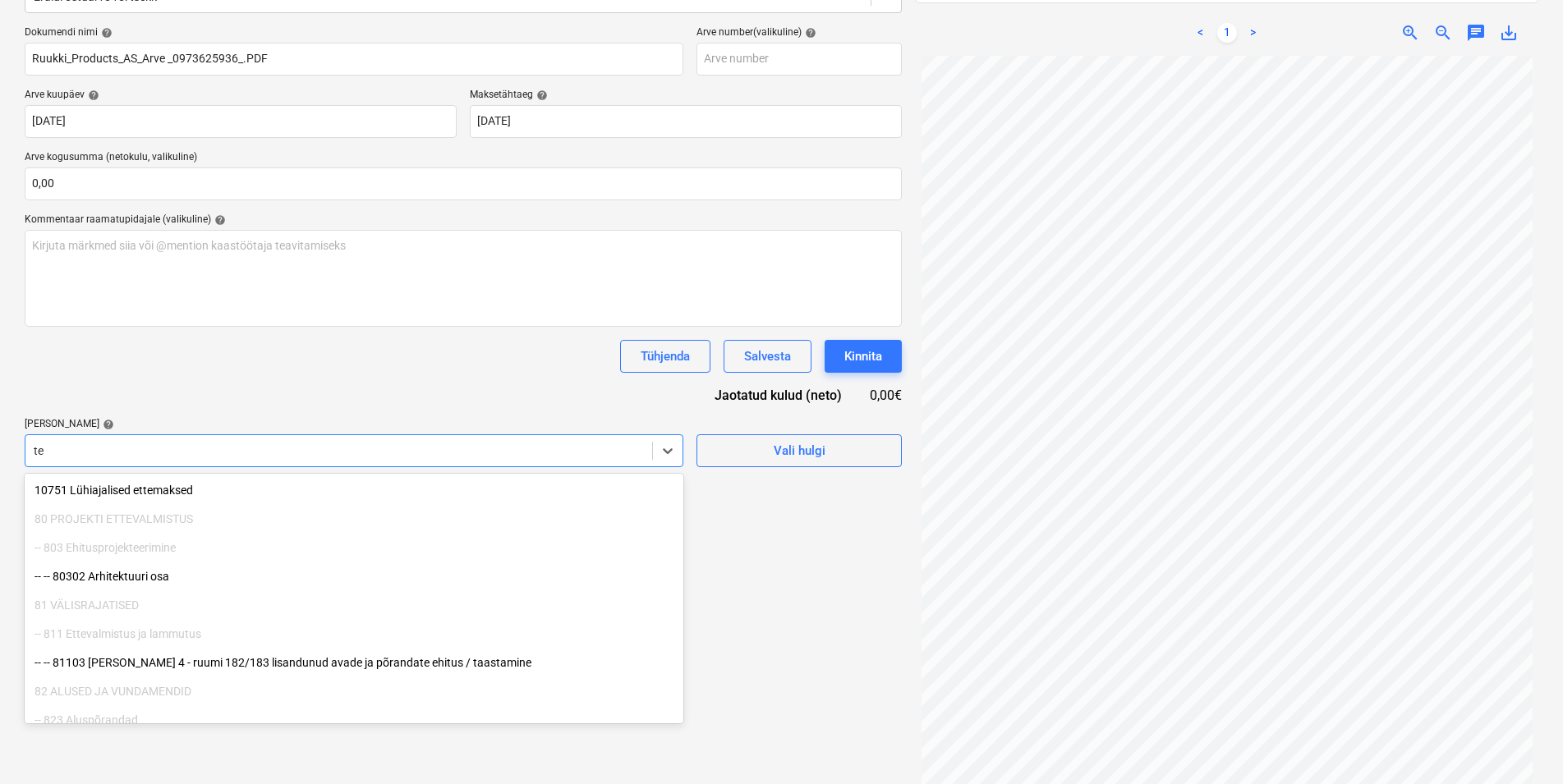
type input "t"
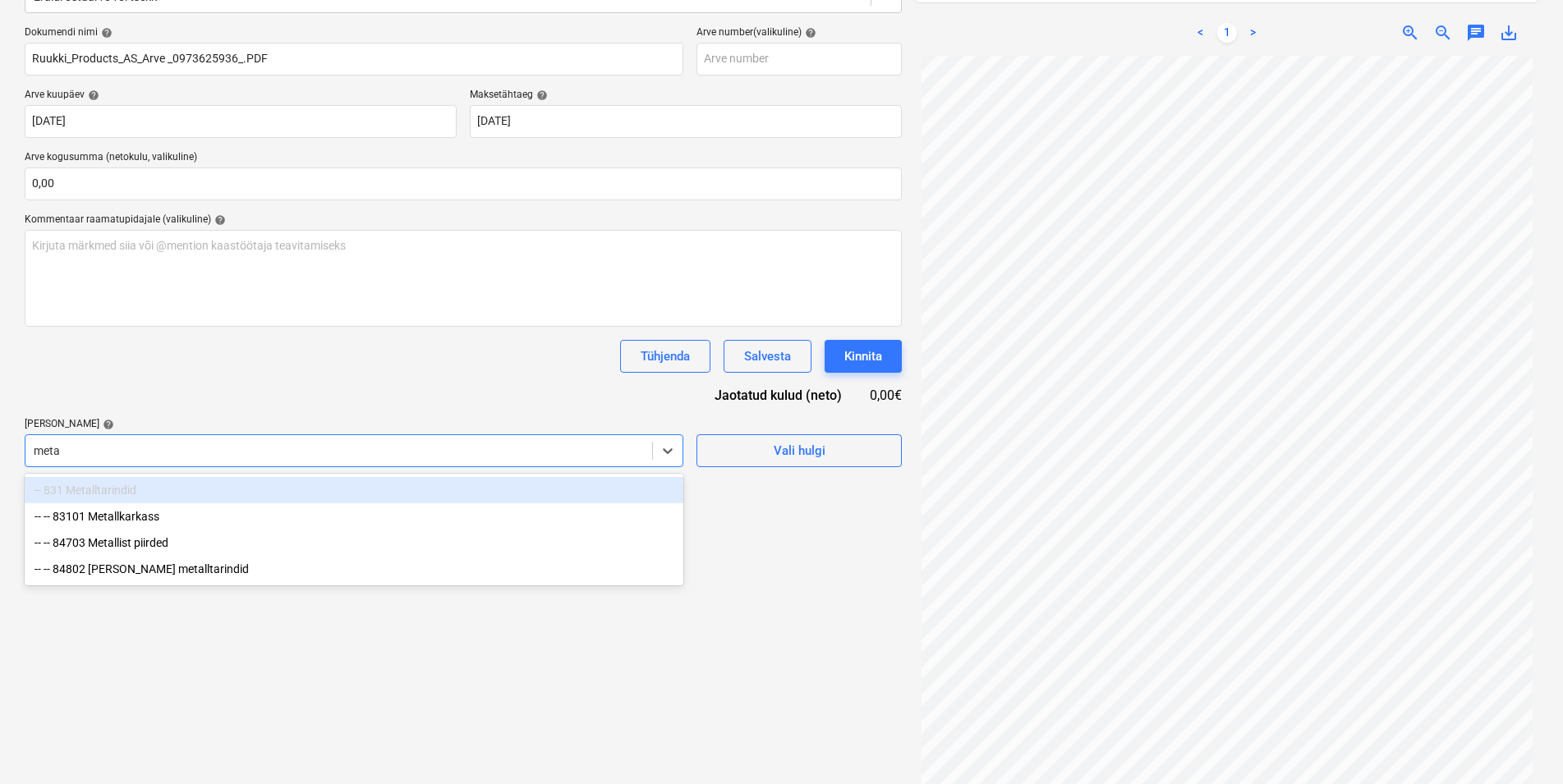
type input "metal"
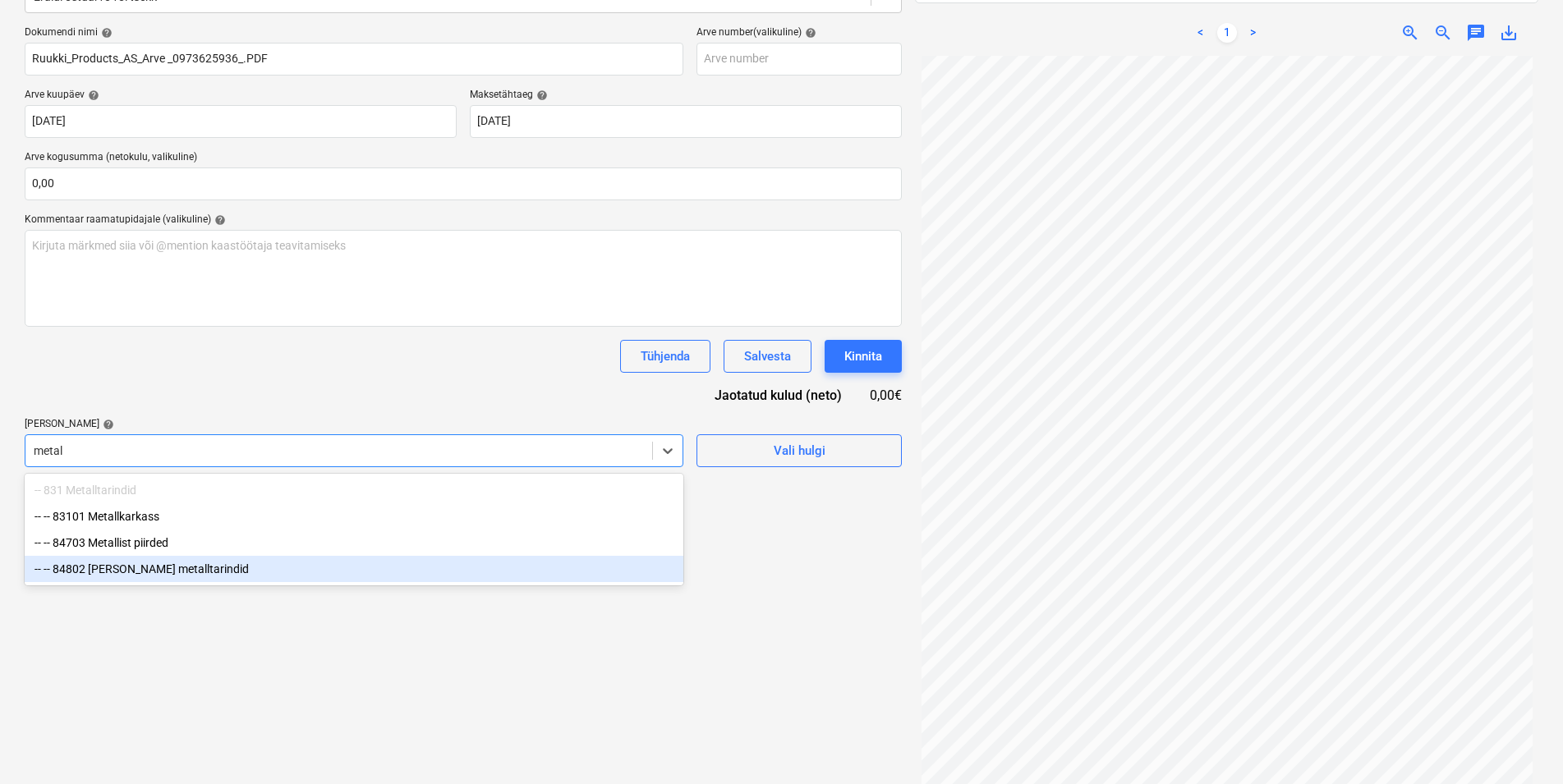
click at [173, 570] on div "-- -- 84802 [PERSON_NAME] metalltarindid" at bounding box center [354, 568] width 659 height 26
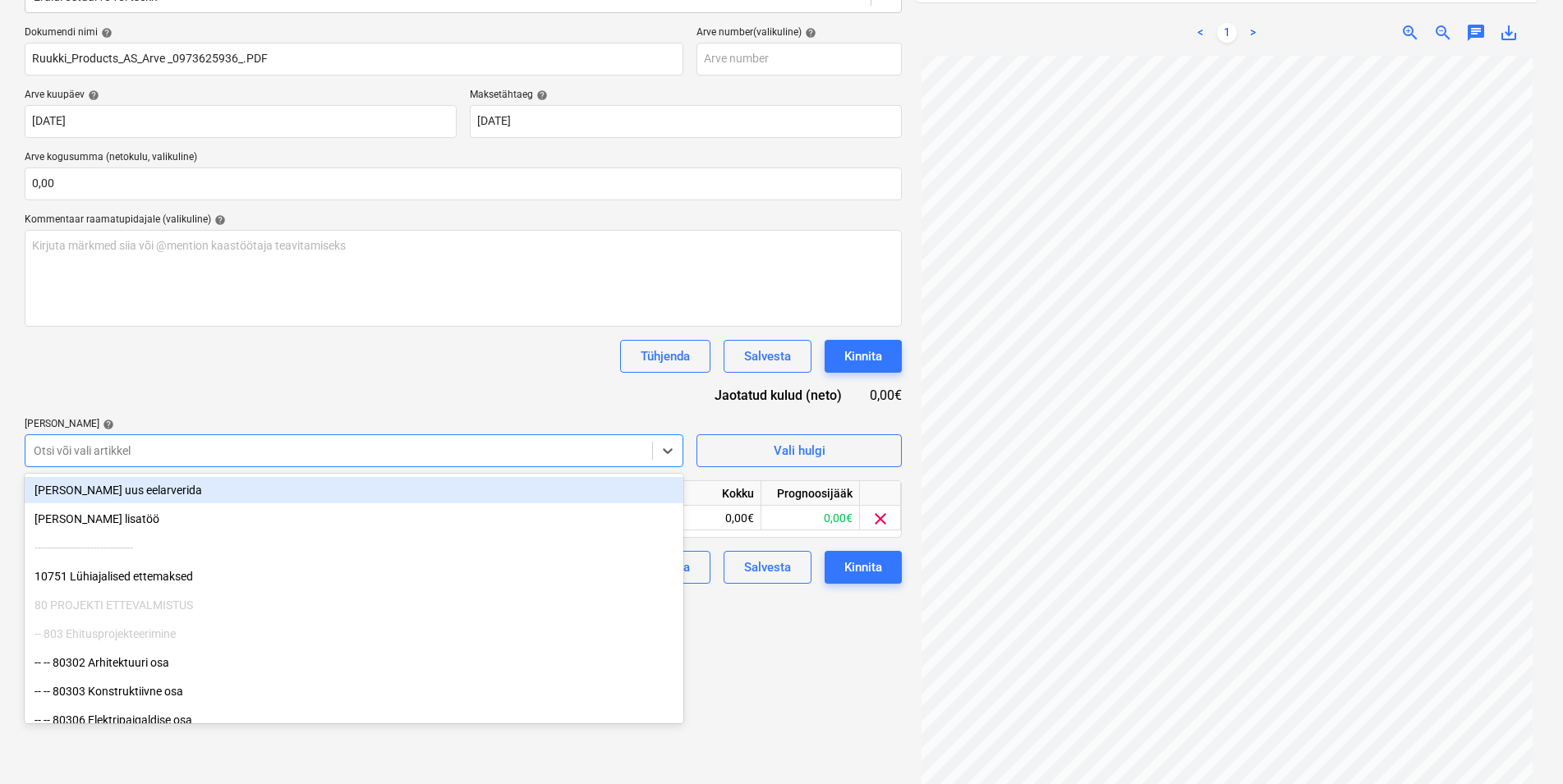
click at [271, 376] on div "Dokumendi nimi help Ruukki_Products_AS_Arve _0973625936_.PDF Arve number (valik…" at bounding box center [463, 305] width 877 height 557
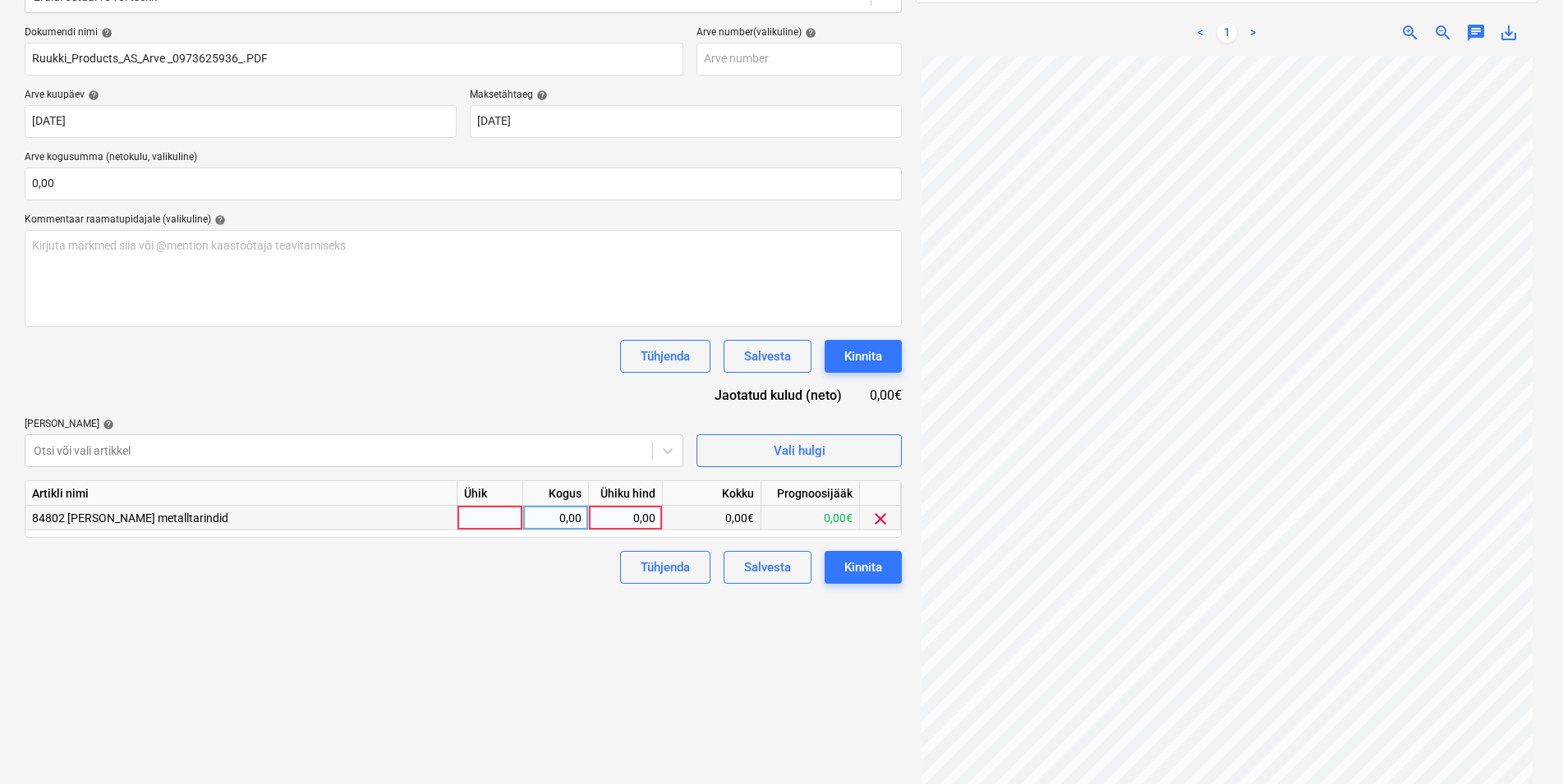
click at [875, 516] on span "clear" at bounding box center [880, 518] width 20 height 20
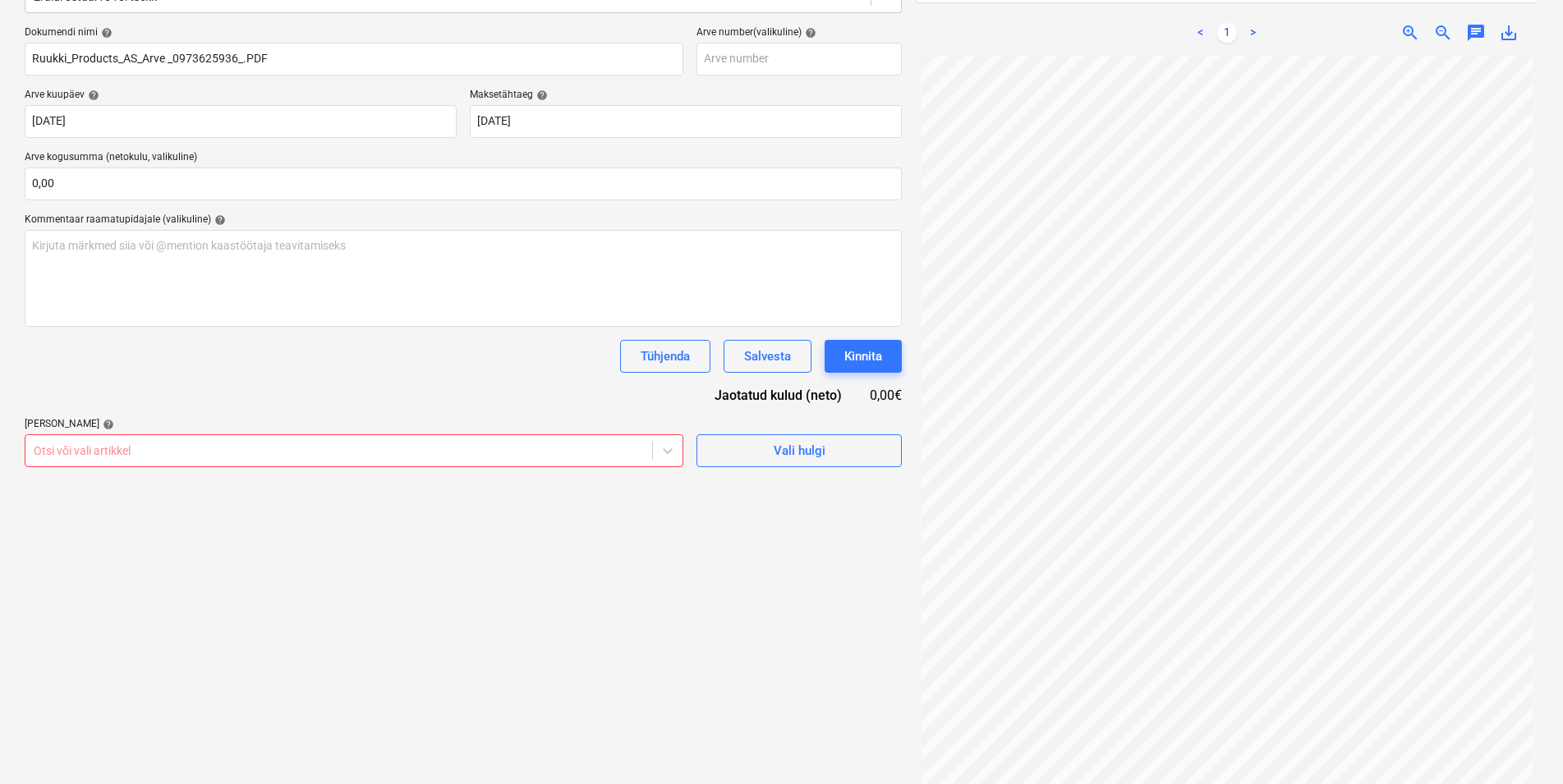
click at [243, 451] on div at bounding box center [339, 450] width 610 height 16
click at [113, 448] on div at bounding box center [339, 450] width 610 height 16
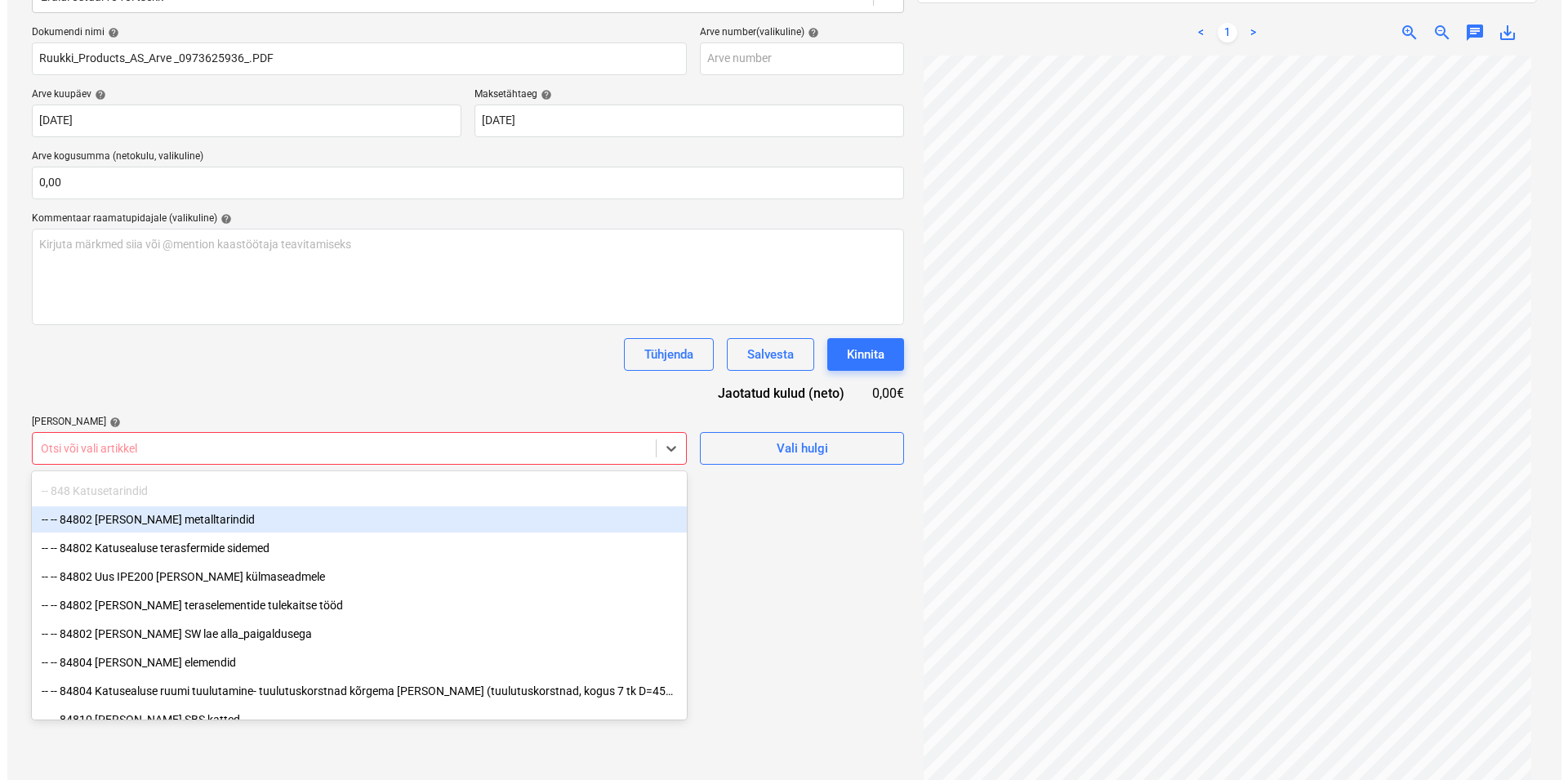
scroll to position [1250, 0]
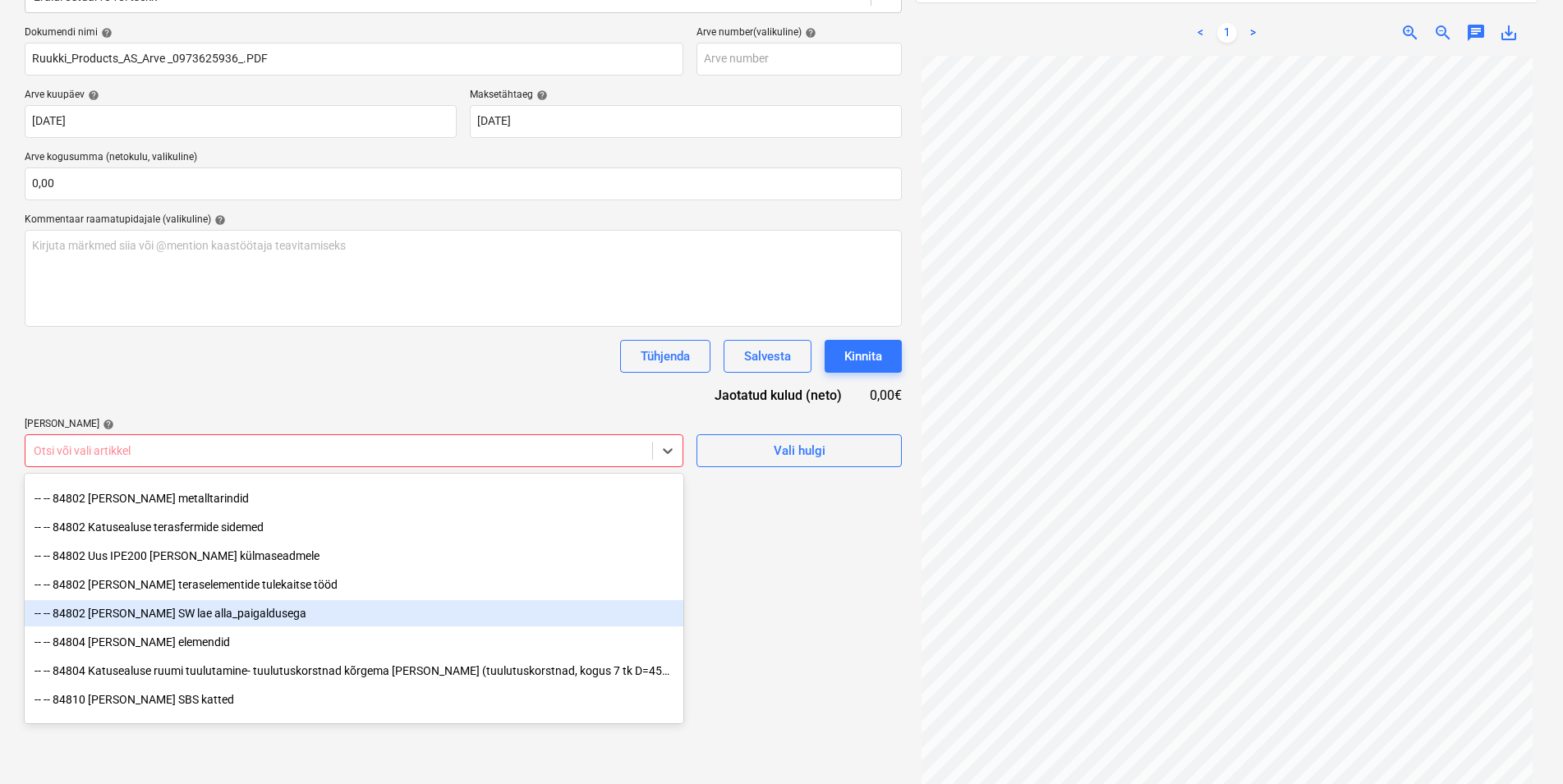
click at [166, 612] on div "-- -- 84802 [PERSON_NAME] SW lae alla_paigaldusega" at bounding box center [354, 612] width 659 height 26
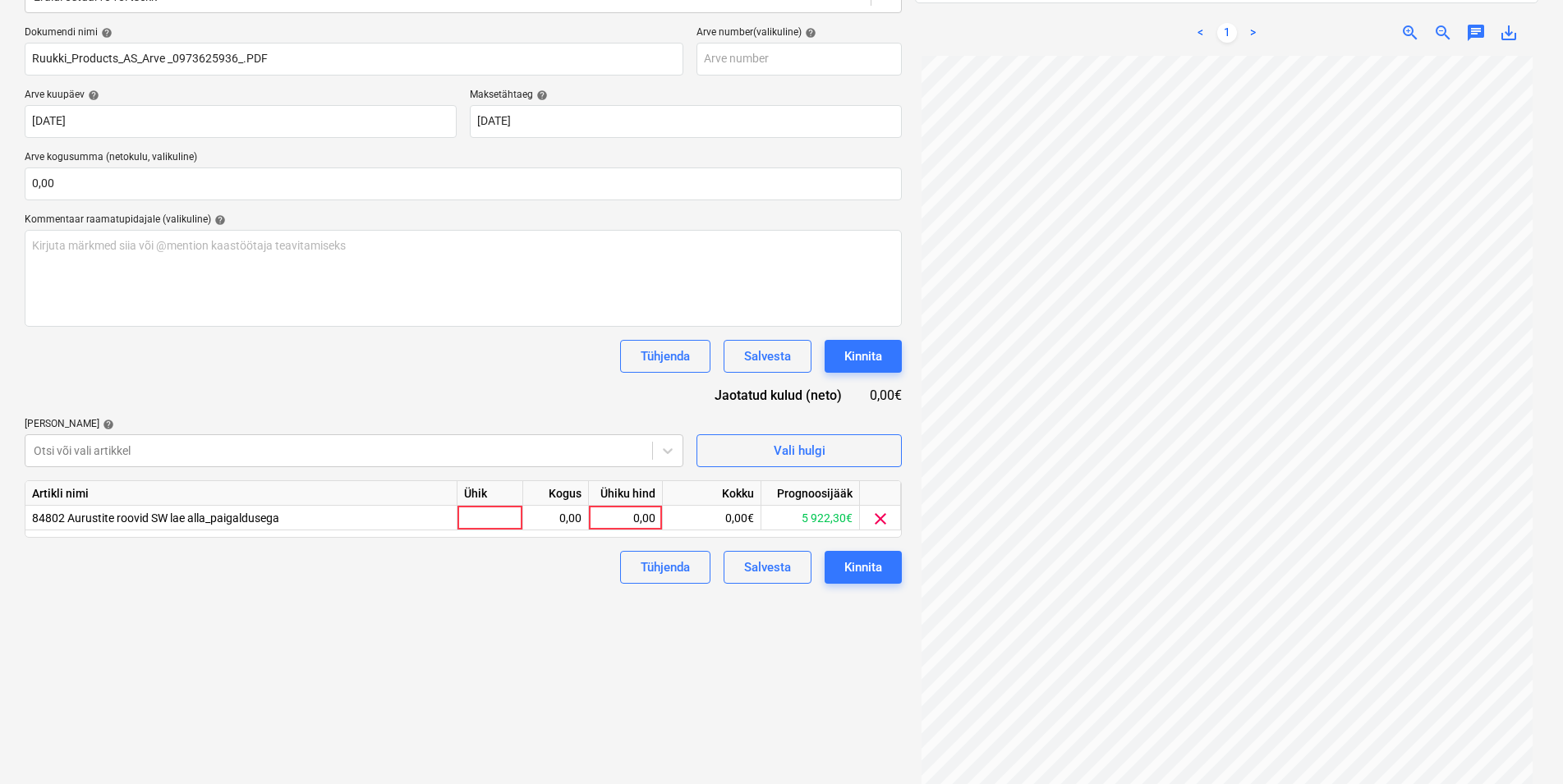
click at [267, 380] on div "Dokumendi nimi help Ruukki_Products_AS_Arve _0973625936_.PDF Arve number (valik…" at bounding box center [463, 305] width 877 height 557
click at [484, 518] on div at bounding box center [490, 517] width 65 height 25
type input "kmpl"
click at [558, 521] on div "0,00" at bounding box center [555, 517] width 52 height 25
type input "1"
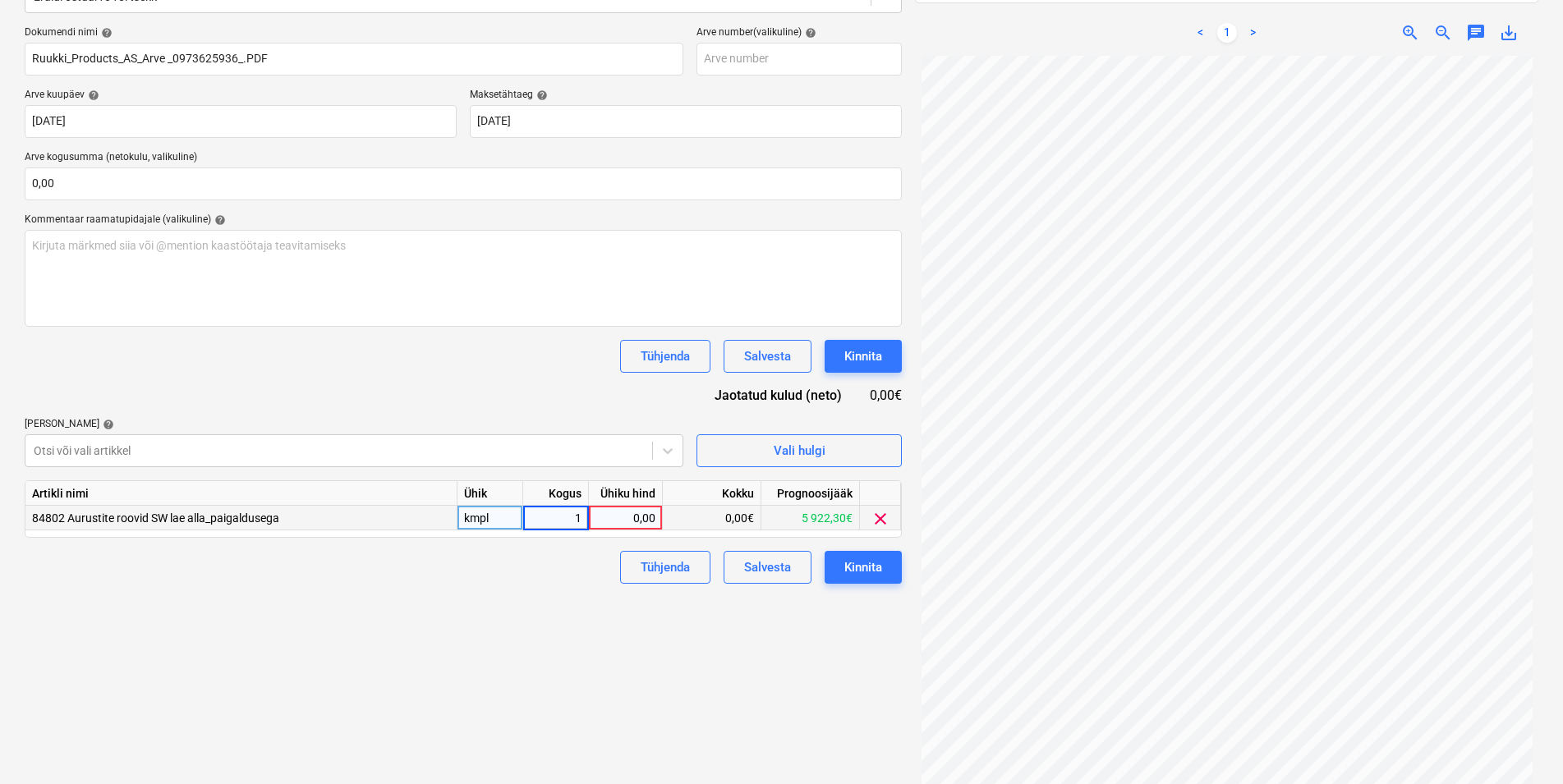
click at [620, 519] on div "0,00" at bounding box center [626, 517] width 60 height 25
type input "1603,3"
click at [467, 626] on div "Failide konteerimine Vali ettevõte Ruukki Products AS (10307) [PERSON_NAME] uus…" at bounding box center [463, 324] width 891 height 951
click at [873, 568] on div "Kinnita" at bounding box center [863, 567] width 37 height 21
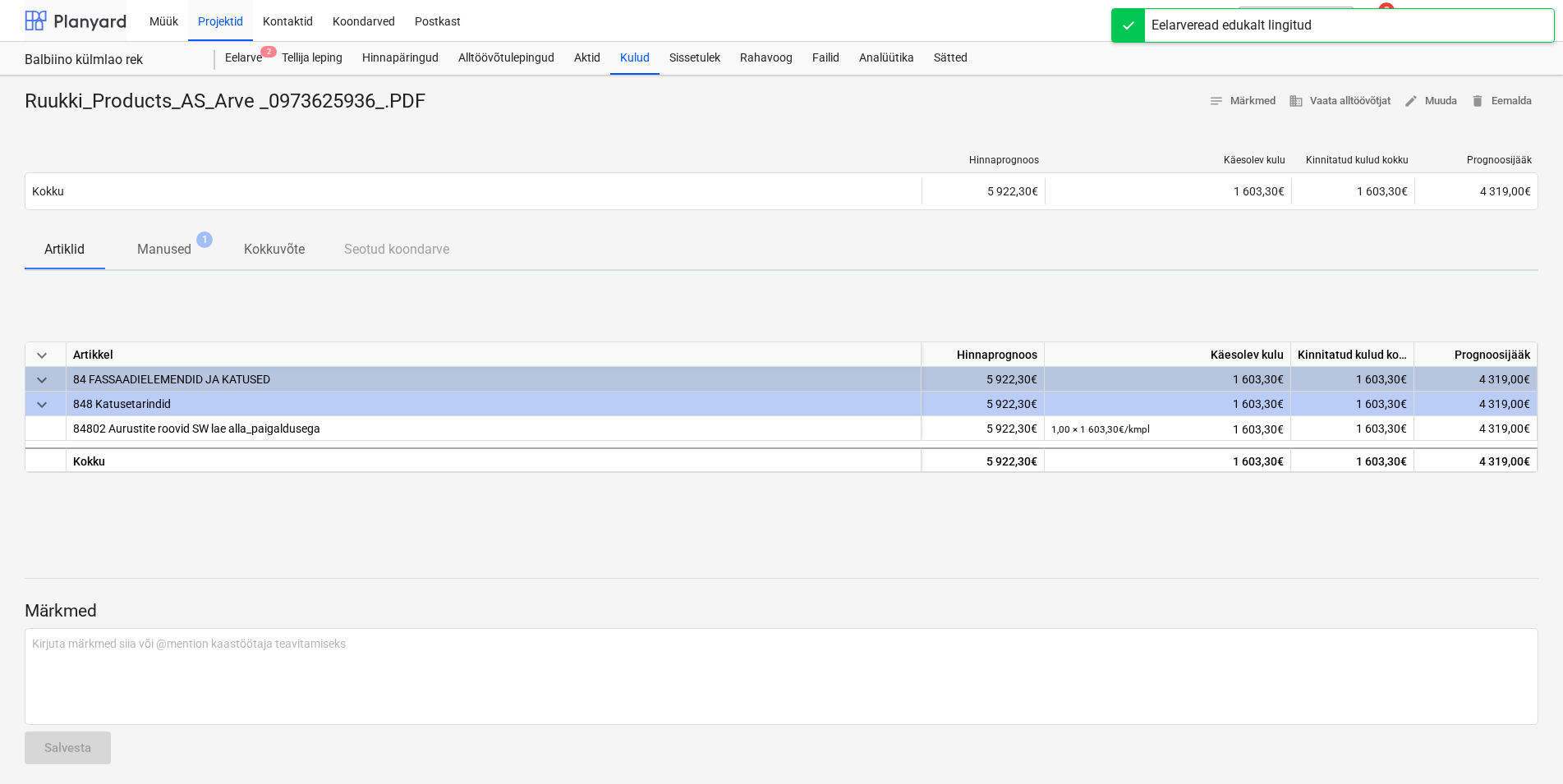
click at [86, 18] on div at bounding box center [76, 20] width 102 height 41
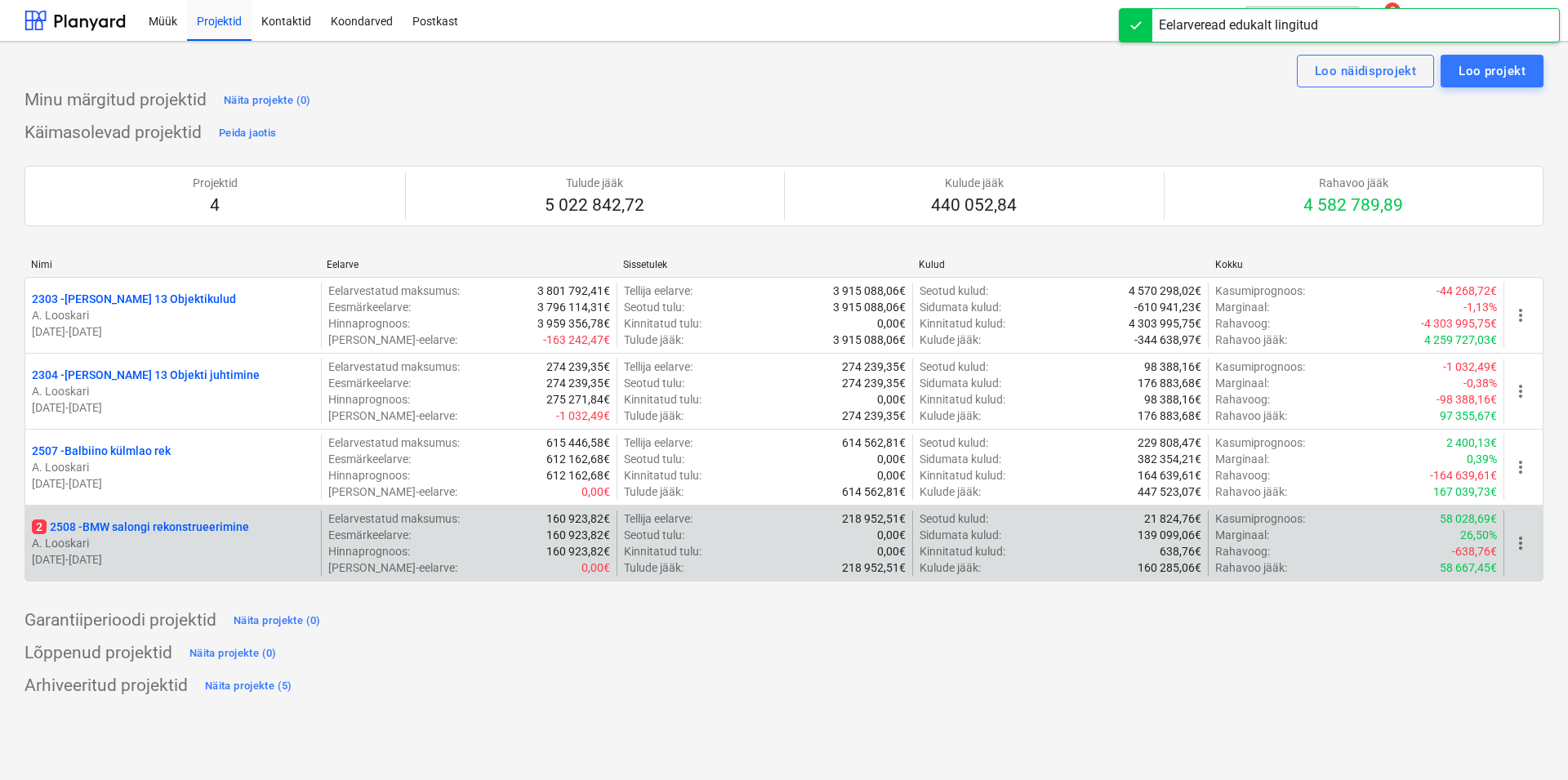
click at [153, 524] on p "2 2508 - BMW salongi rekonstrueerimine" at bounding box center [140, 526] width 217 height 16
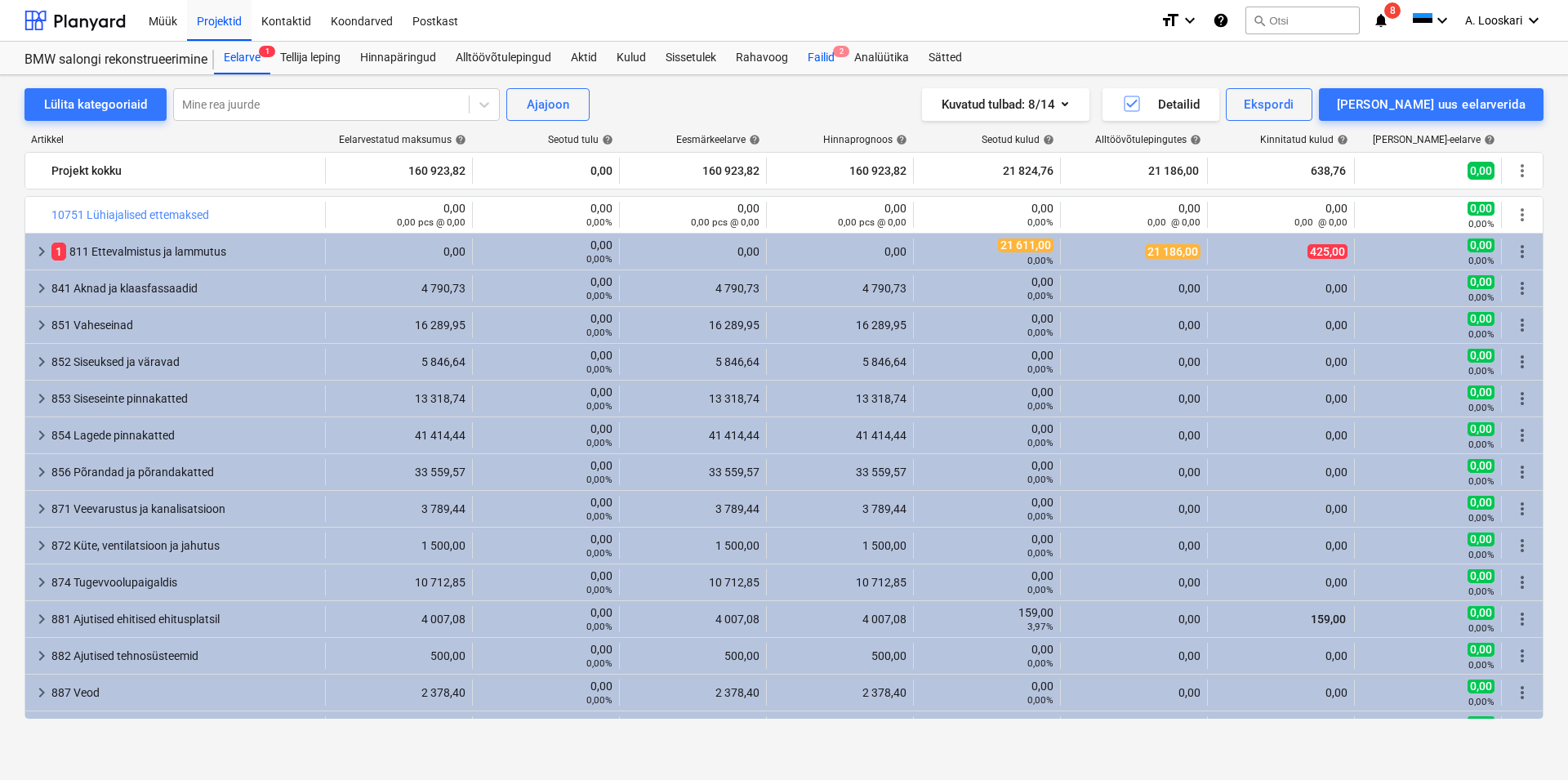
click at [826, 57] on div "Failid 2" at bounding box center [821, 57] width 46 height 33
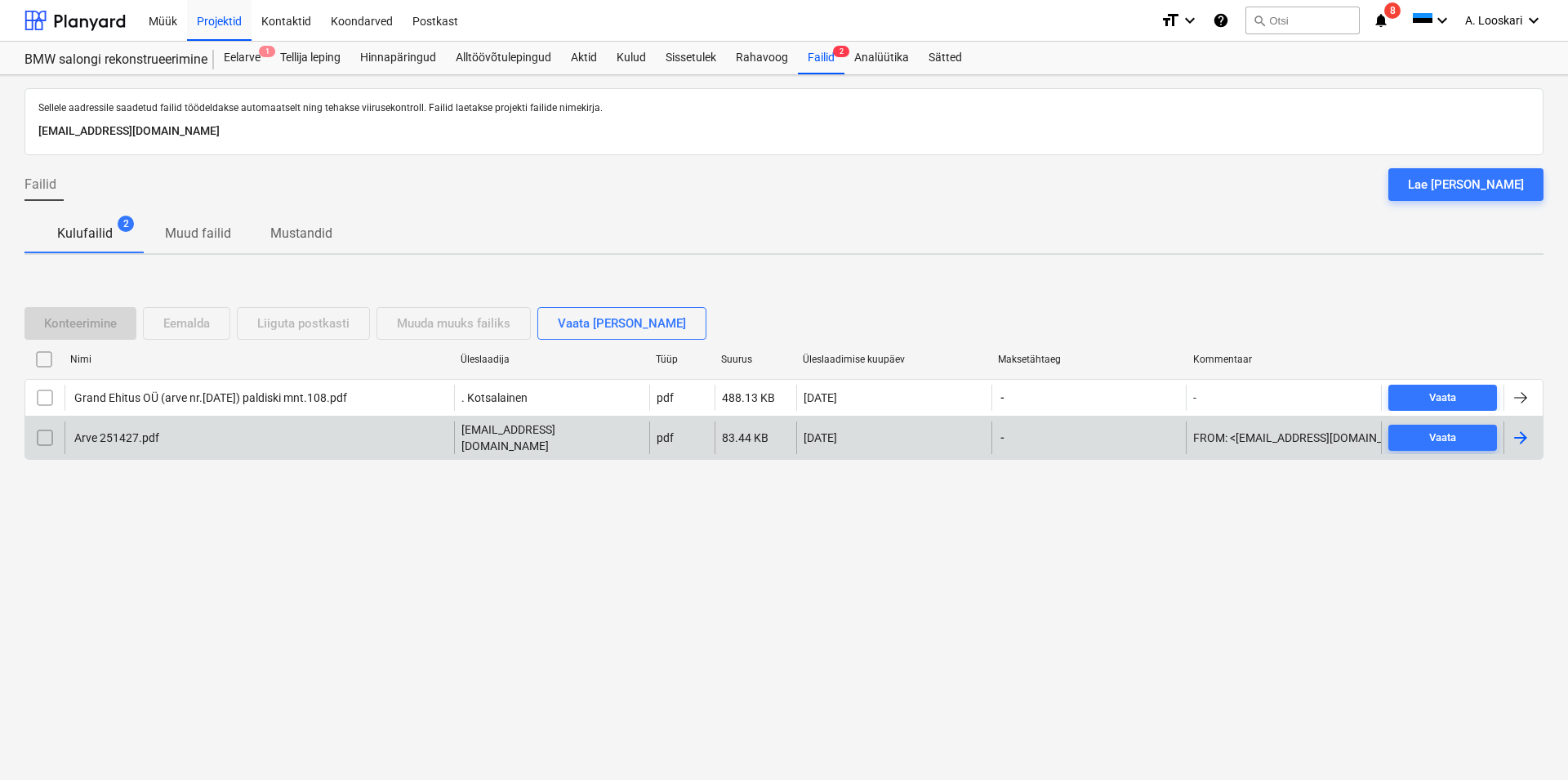
click at [112, 436] on div "Arve 251427.pdf" at bounding box center [115, 437] width 87 height 13
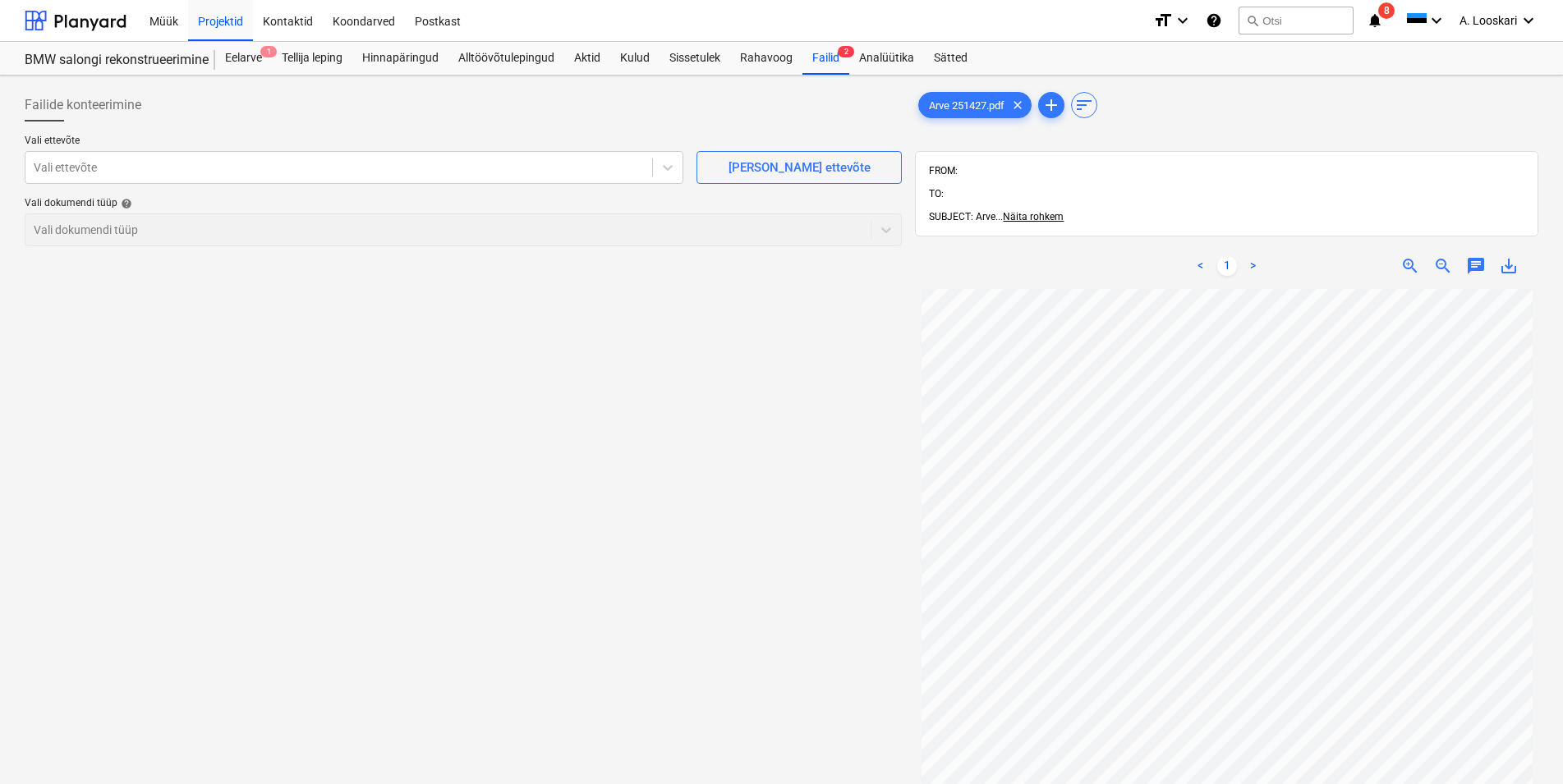
scroll to position [93, 0]
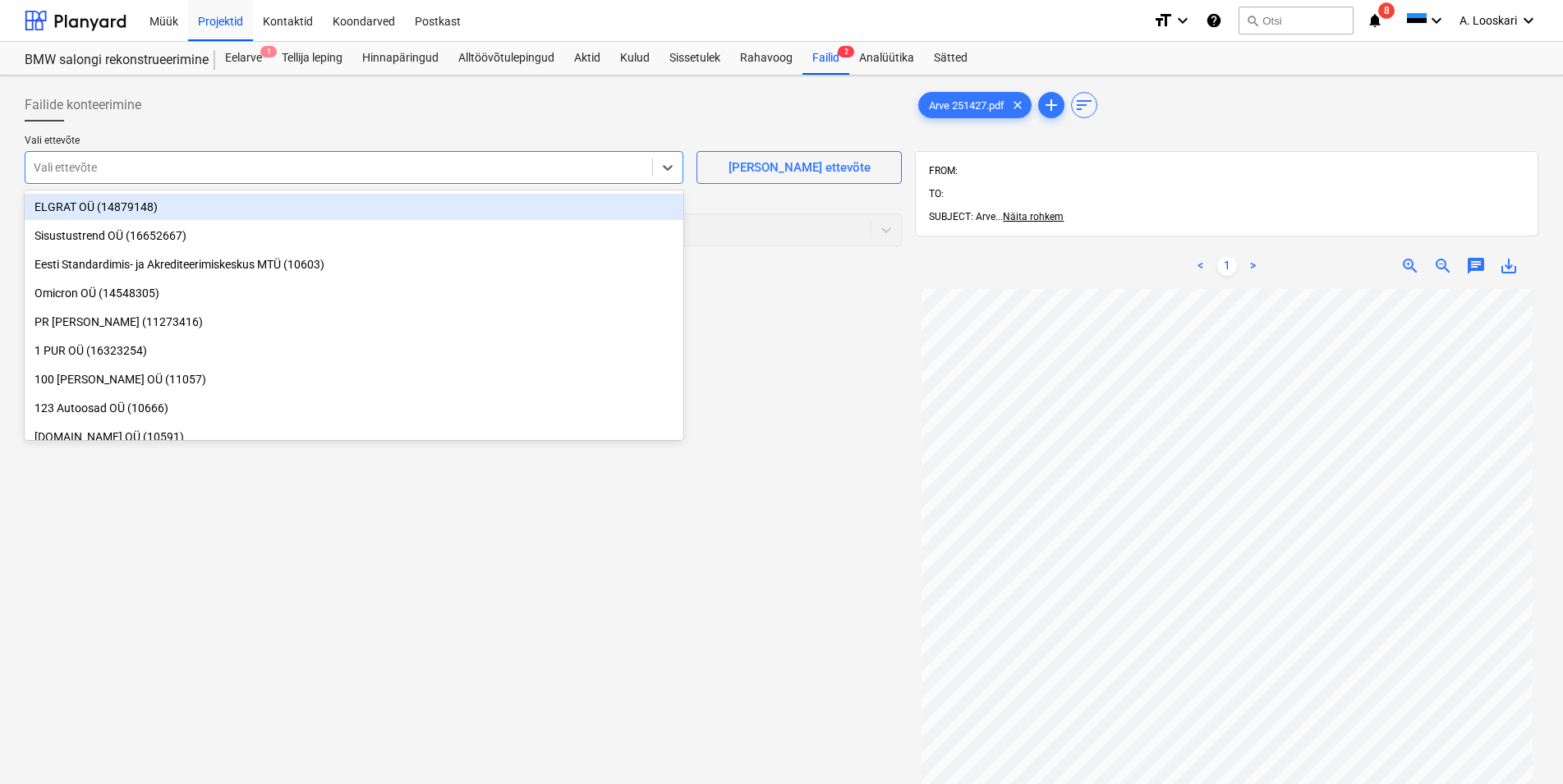
click at [178, 166] on div at bounding box center [339, 166] width 610 height 16
type input "loc"
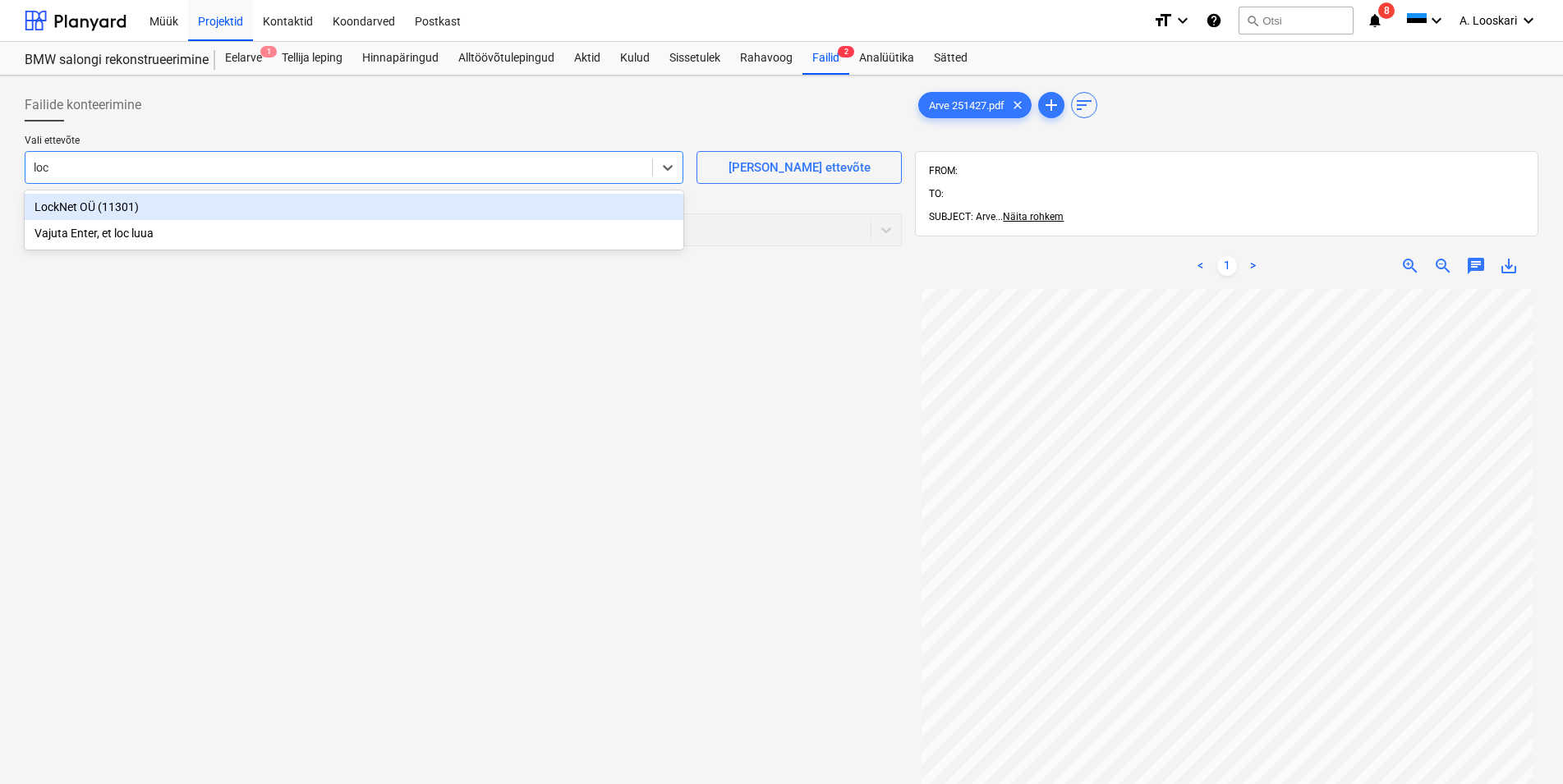
click at [195, 207] on div "LockNet OÜ (11301)" at bounding box center [354, 206] width 659 height 26
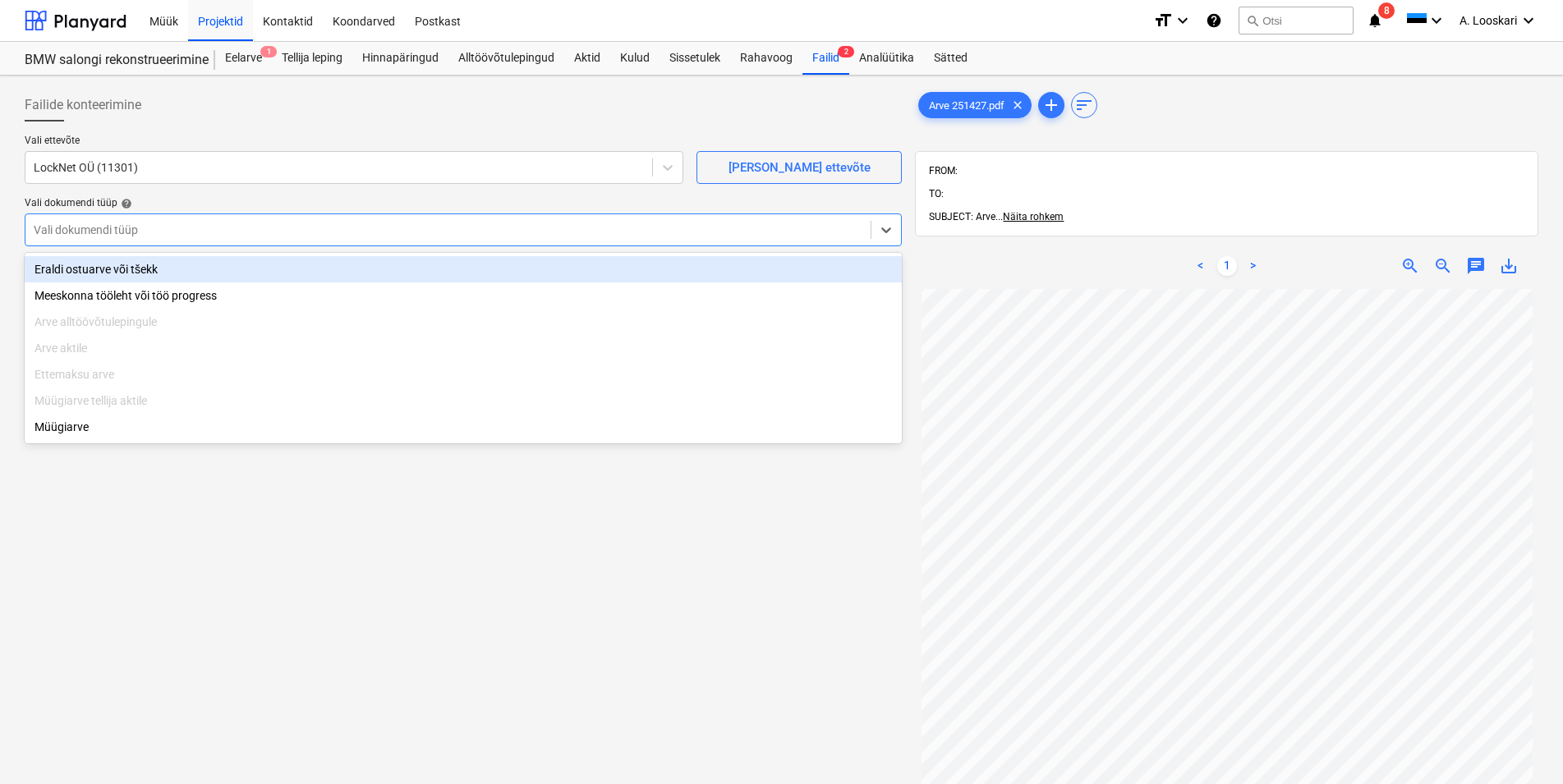
click at [178, 223] on div at bounding box center [448, 229] width 829 height 16
click at [174, 269] on div "Eraldi ostuarve või tšekk" at bounding box center [463, 269] width 877 height 26
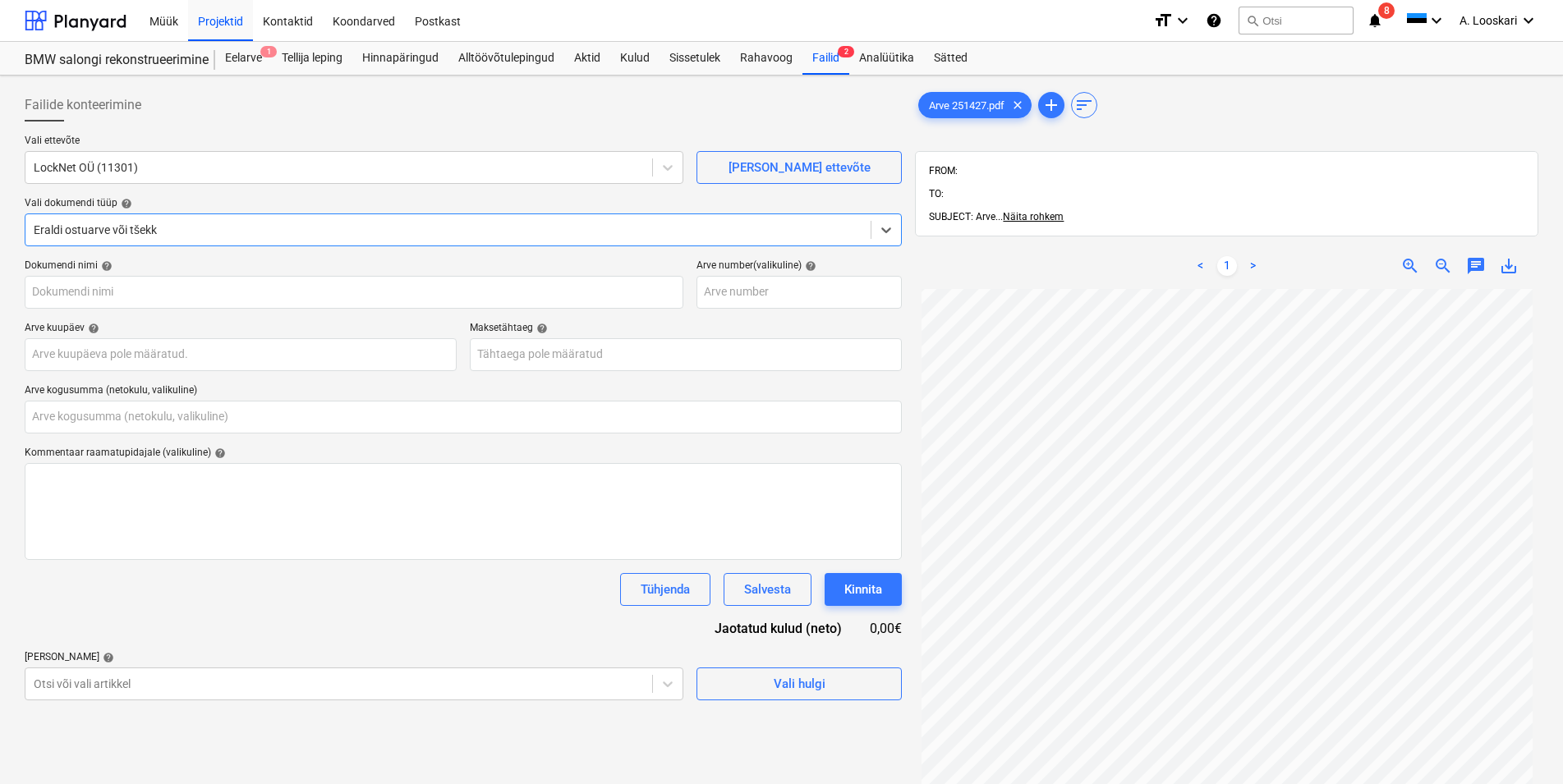
type input "Arve 251427.pdf"
type input "0,00"
click at [166, 355] on input "text" at bounding box center [241, 354] width 432 height 33
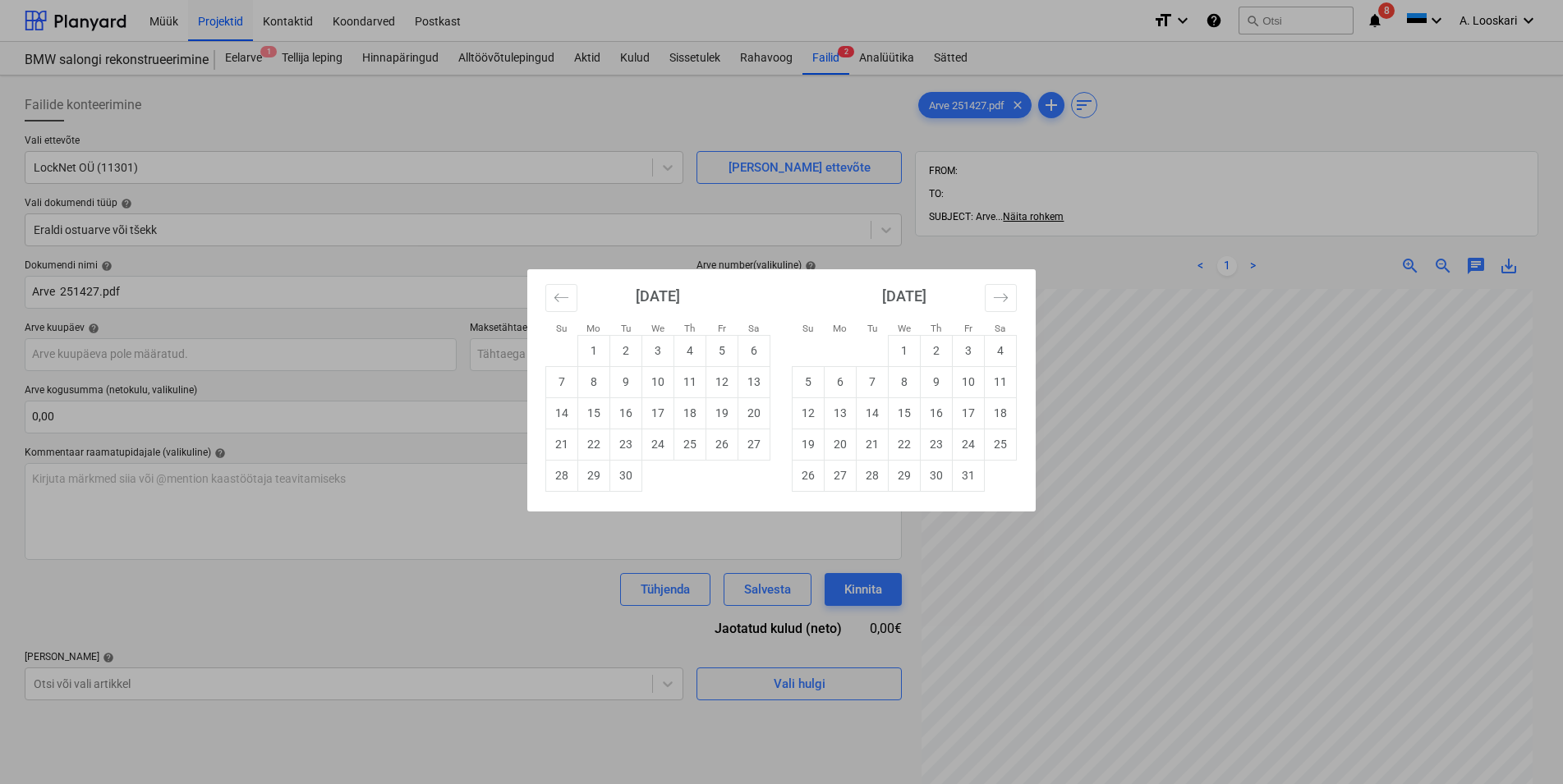
drag, startPoint x: 597, startPoint y: 381, endPoint x: 586, endPoint y: 379, distance: 11.2
click at [593, 380] on td "8" at bounding box center [594, 381] width 32 height 31
type input "[DATE]"
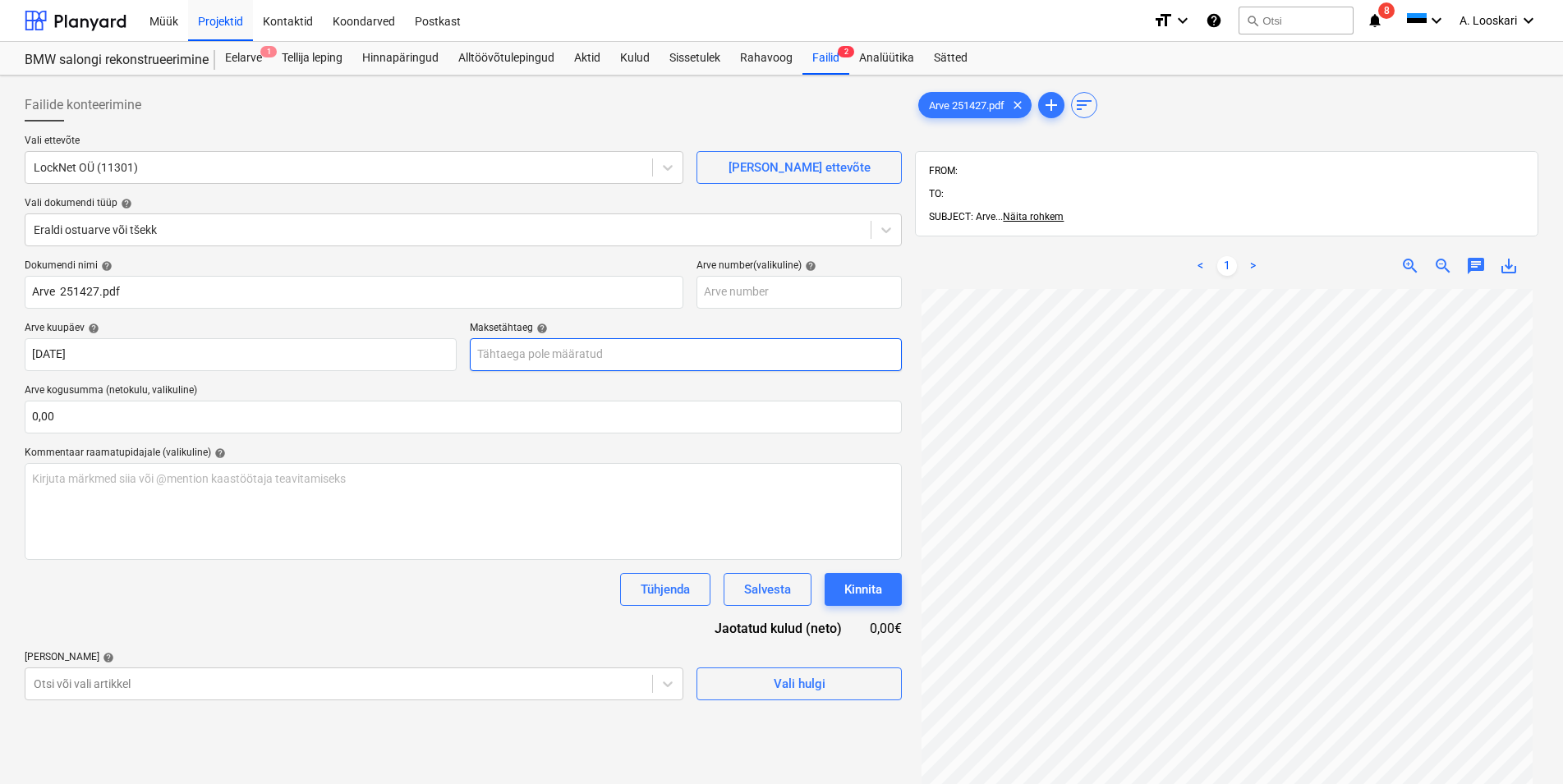
click at [543, 359] on input "text" at bounding box center [686, 354] width 432 height 33
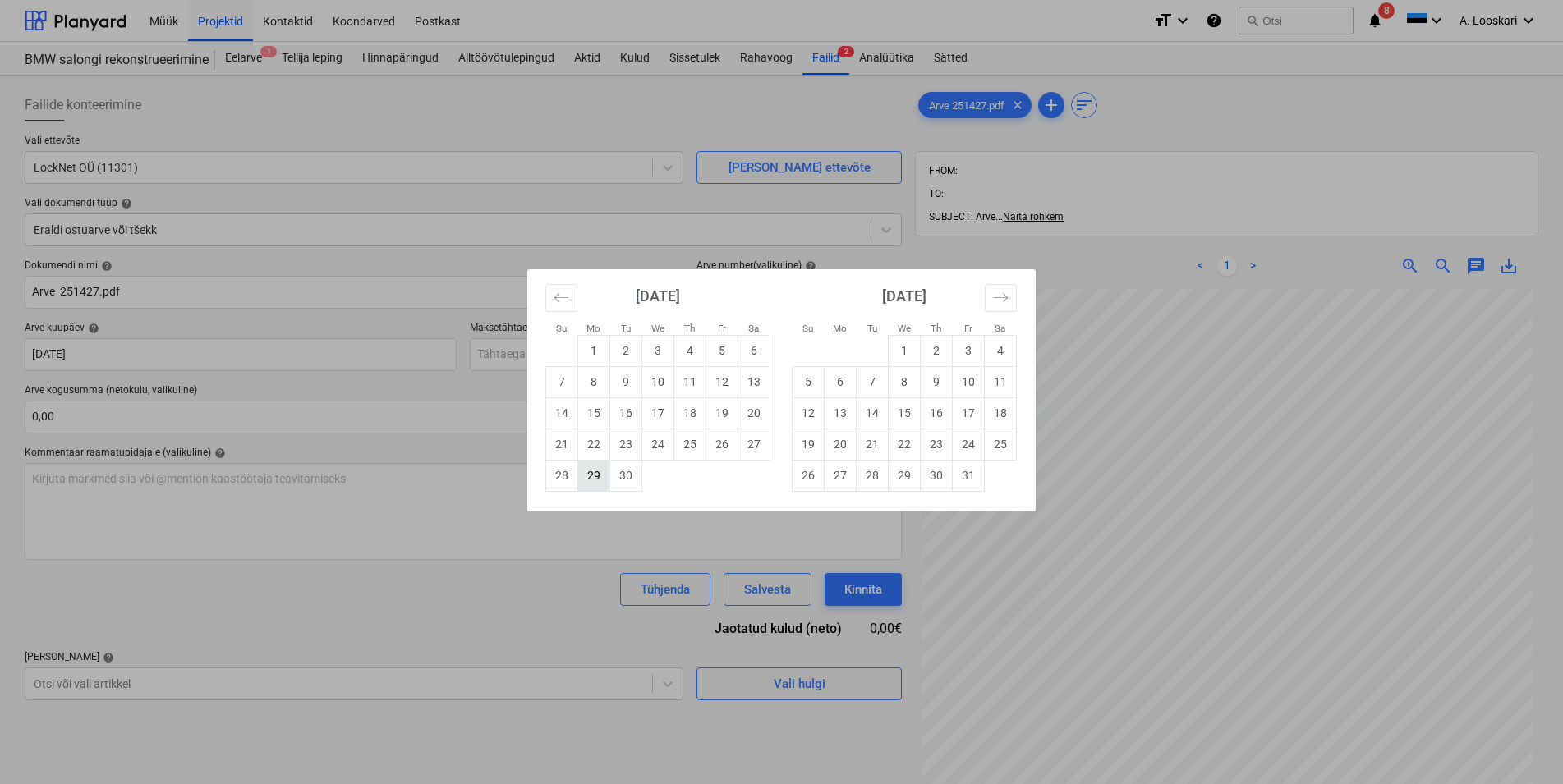
click at [596, 475] on td "29" at bounding box center [594, 475] width 32 height 31
type input "[DATE]"
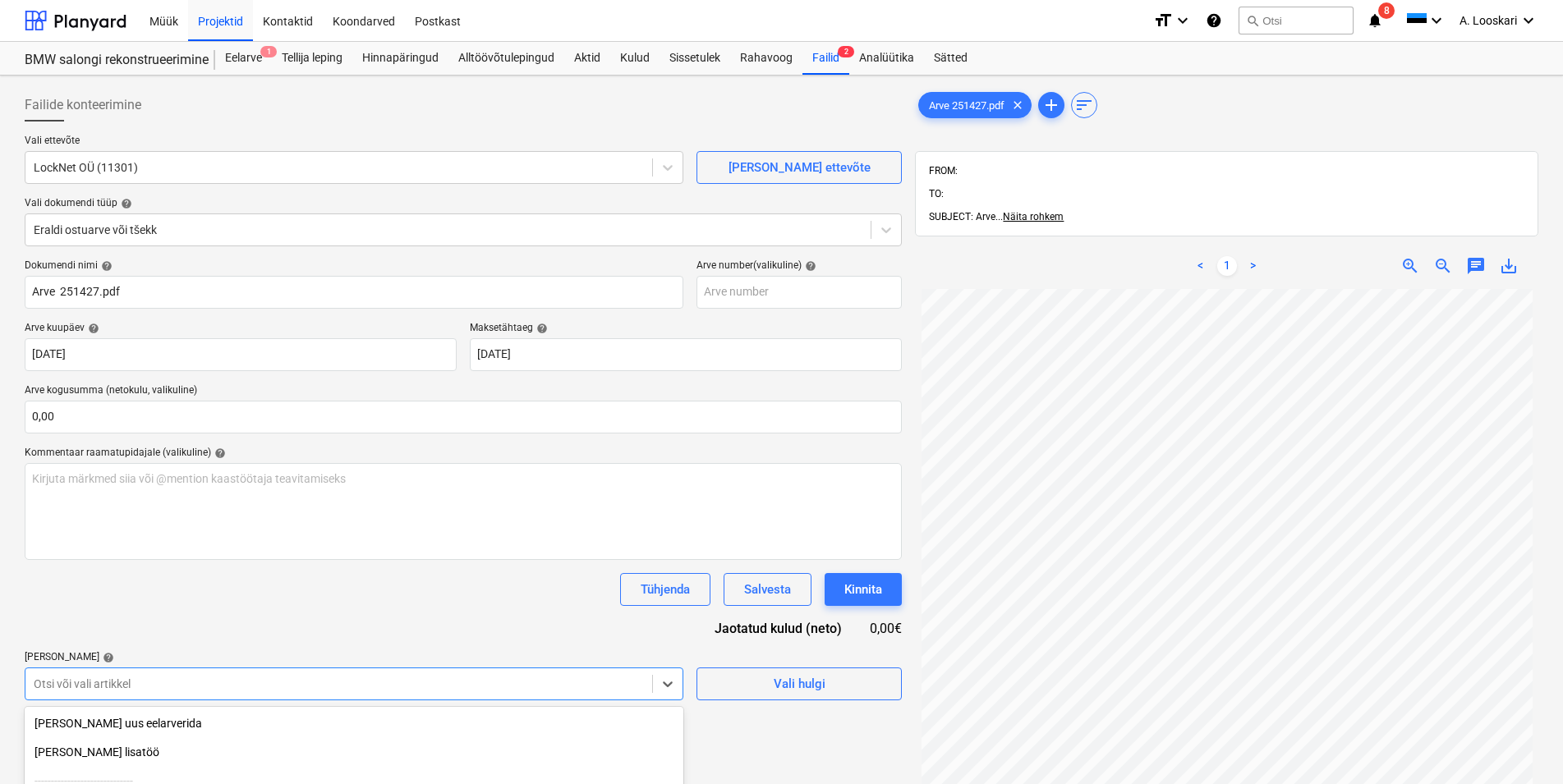
click at [129, 683] on body "Müük Projektid Kontaktid Koondarved Postkast format_size keyboard_arrow_down he…" at bounding box center [781, 392] width 1563 height 784
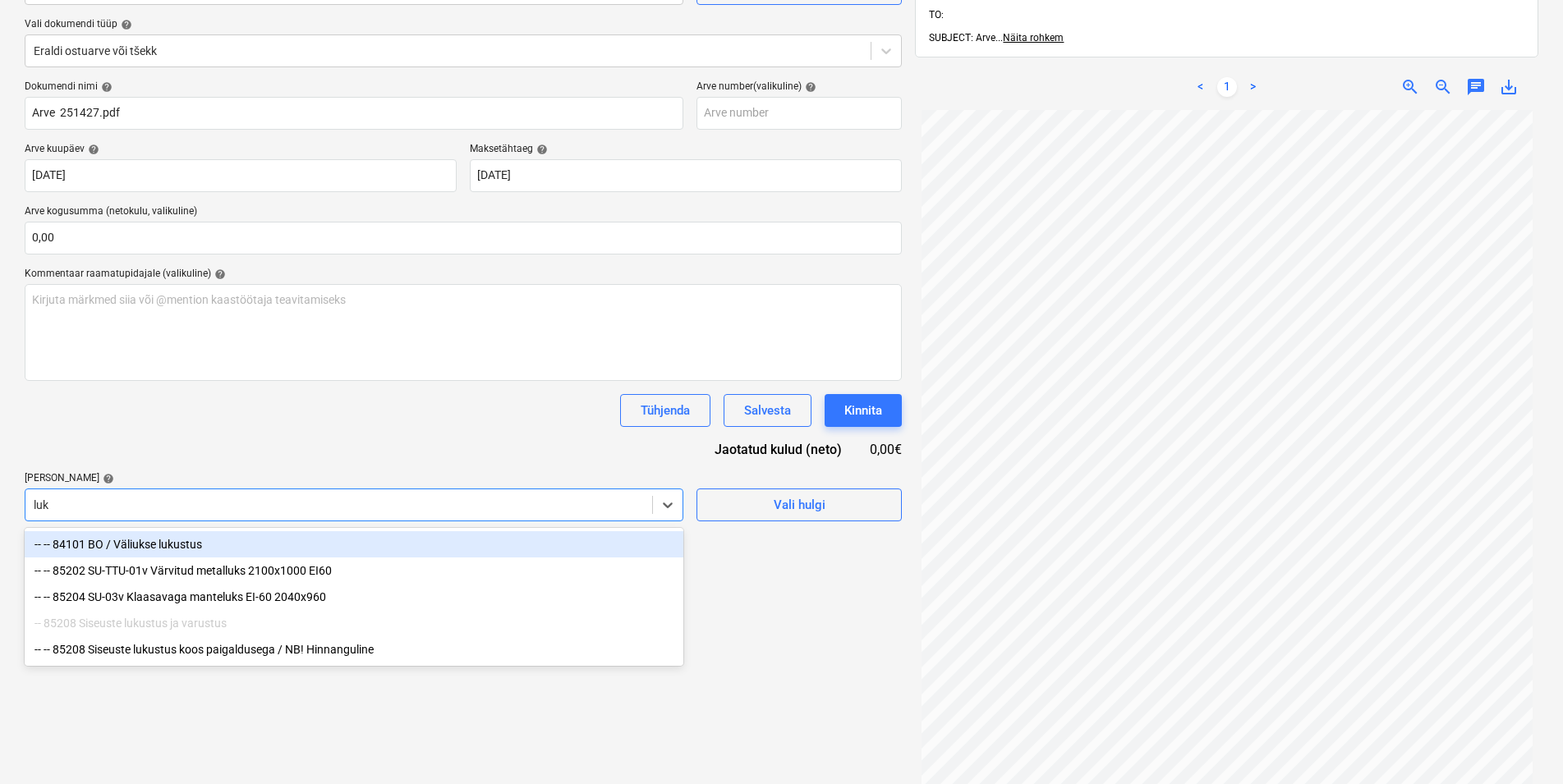
type input "luku"
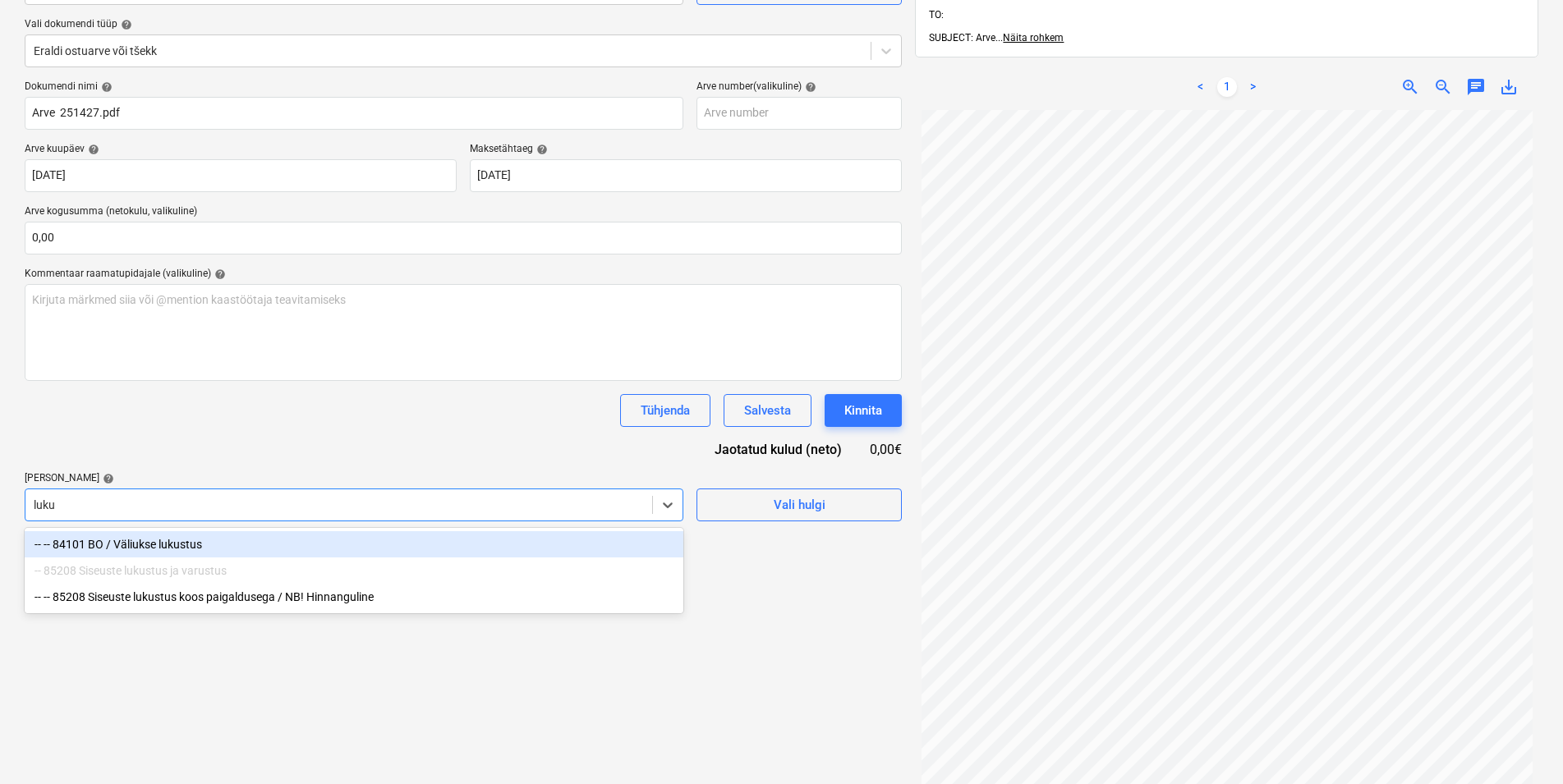
click at [170, 544] on div "-- -- 84101 BO / Väliukse lukustus" at bounding box center [354, 544] width 659 height 26
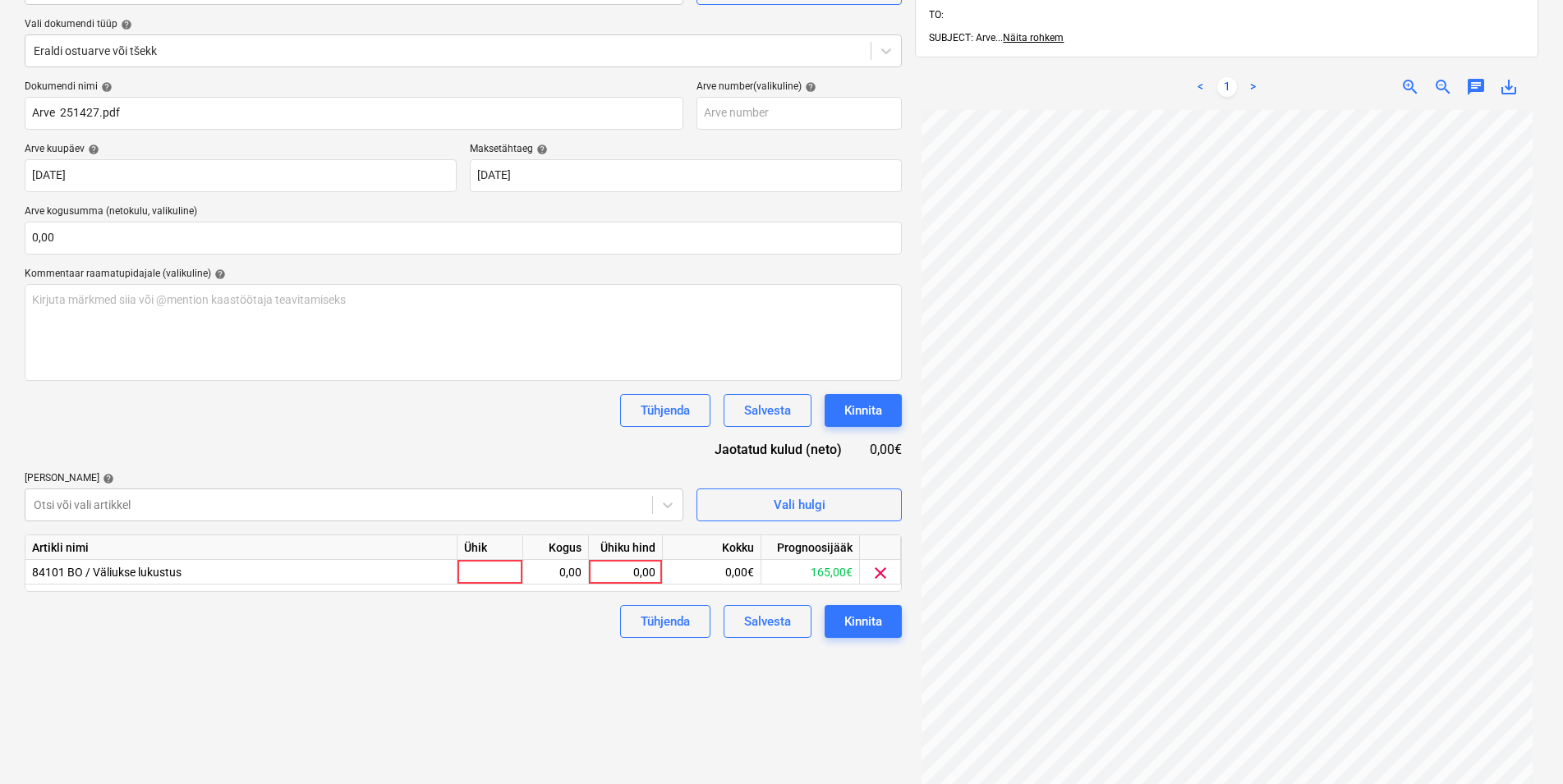
click at [166, 439] on div "Dokumendi nimi help Arve 251427.pdf Arve number (valikuline) help Arve kuupäev …" at bounding box center [463, 359] width 877 height 557
click at [485, 572] on div at bounding box center [490, 572] width 65 height 25
type input "kmpl"
click at [563, 574] on div "0,00" at bounding box center [555, 572] width 52 height 25
type input "1"
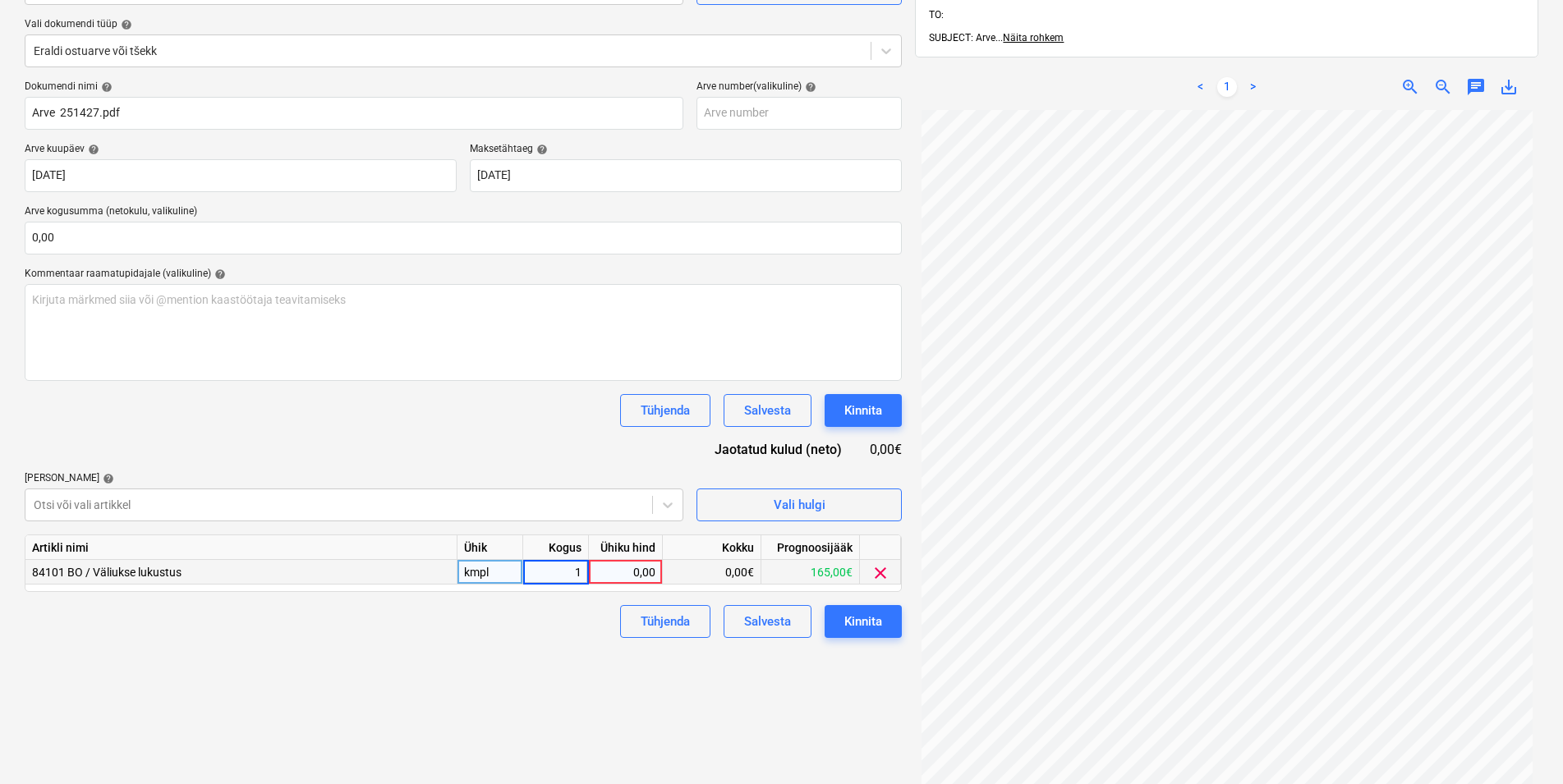
click at [618, 571] on div "0,00" at bounding box center [626, 572] width 60 height 25
type input "27,2"
click at [551, 618] on div "Tühjenda Salvesta Kinnita" at bounding box center [463, 621] width 877 height 33
click at [879, 613] on div "Kinnita" at bounding box center [863, 621] width 37 height 21
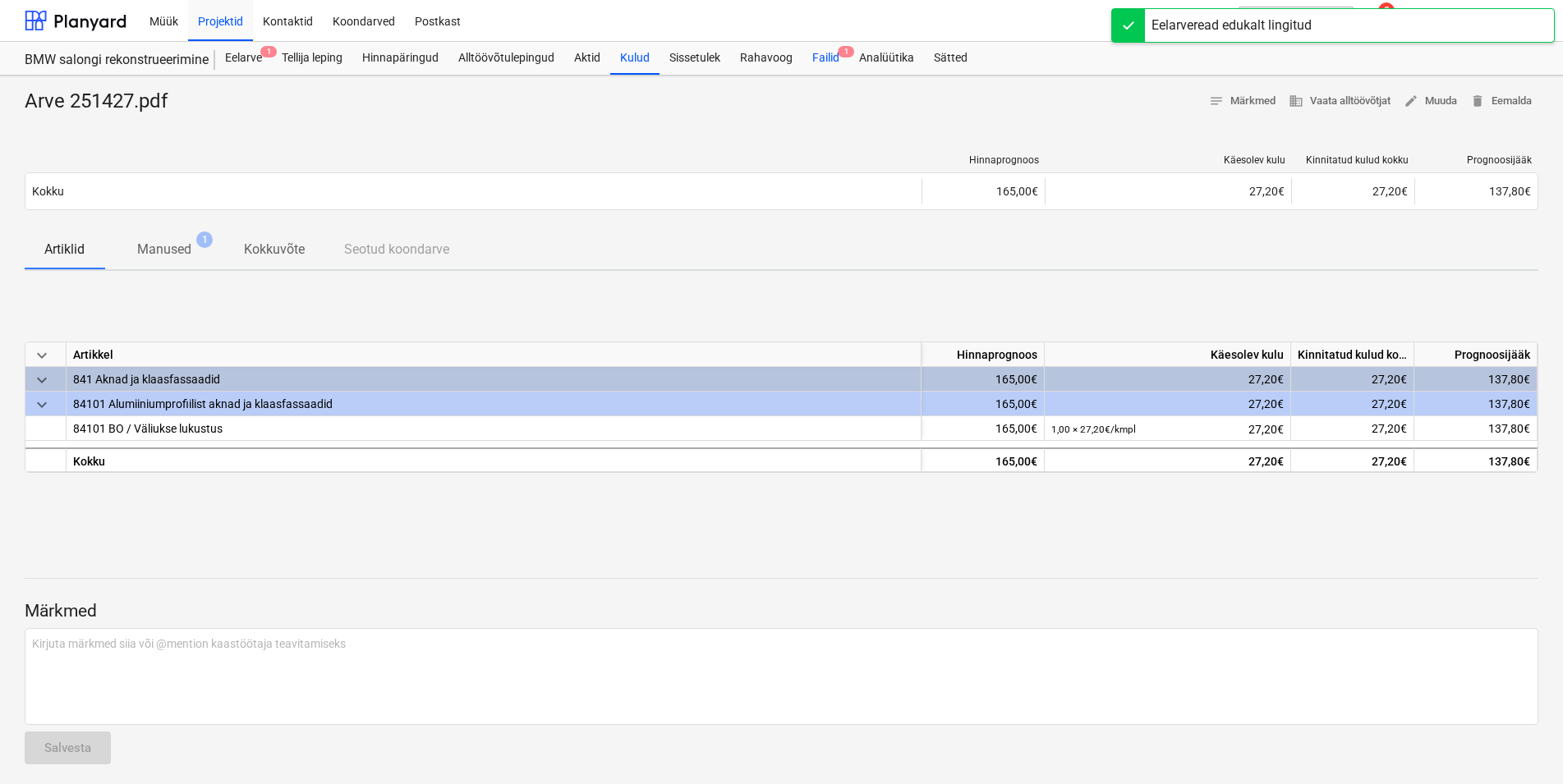
click at [824, 54] on div "Failid 1" at bounding box center [825, 58] width 47 height 33
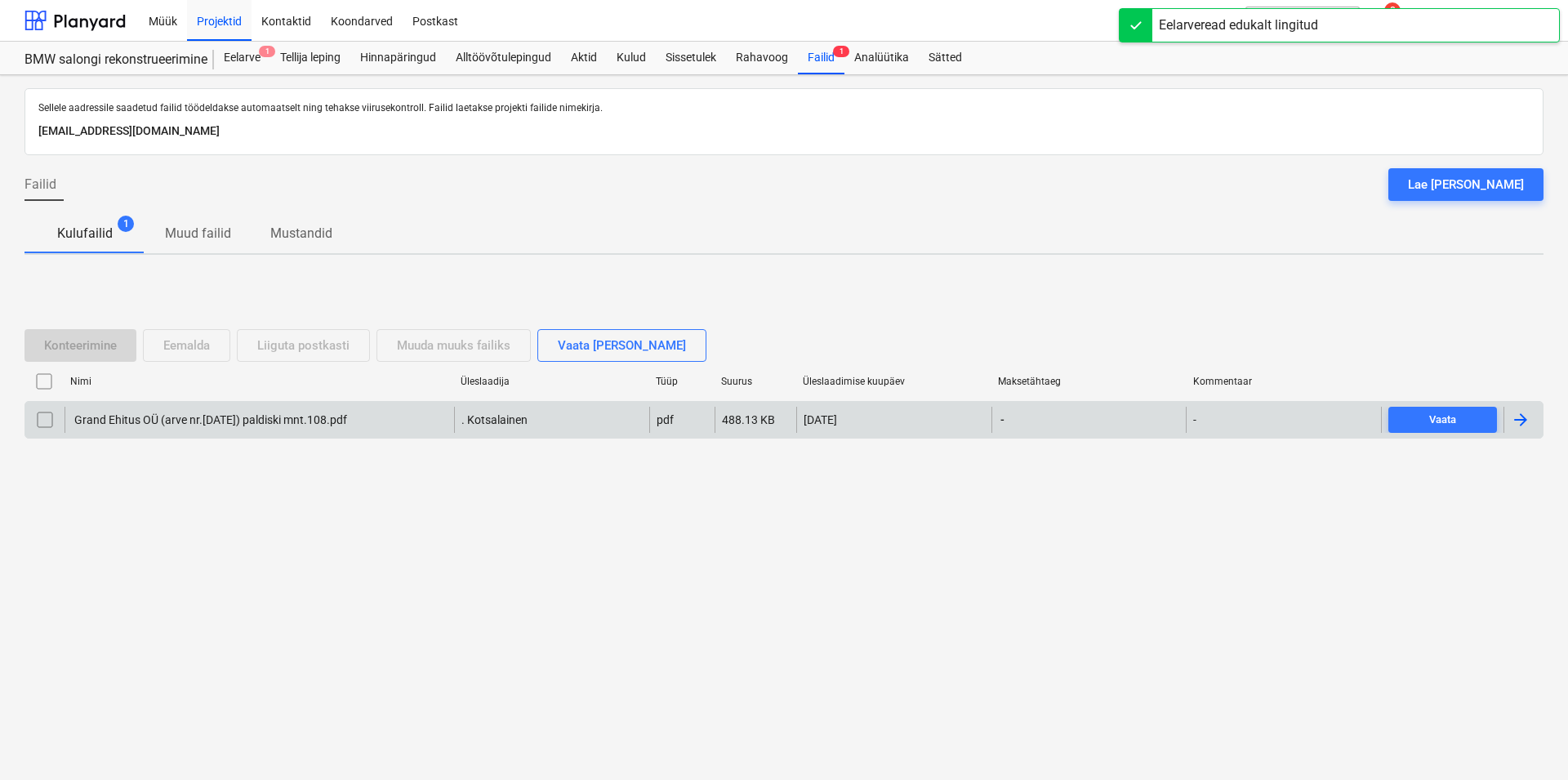
click at [123, 413] on div "Grand Ehitus OÜ (arve nr.[DATE]) paldiski mnt.108.pdf" at bounding box center [210, 419] width 276 height 13
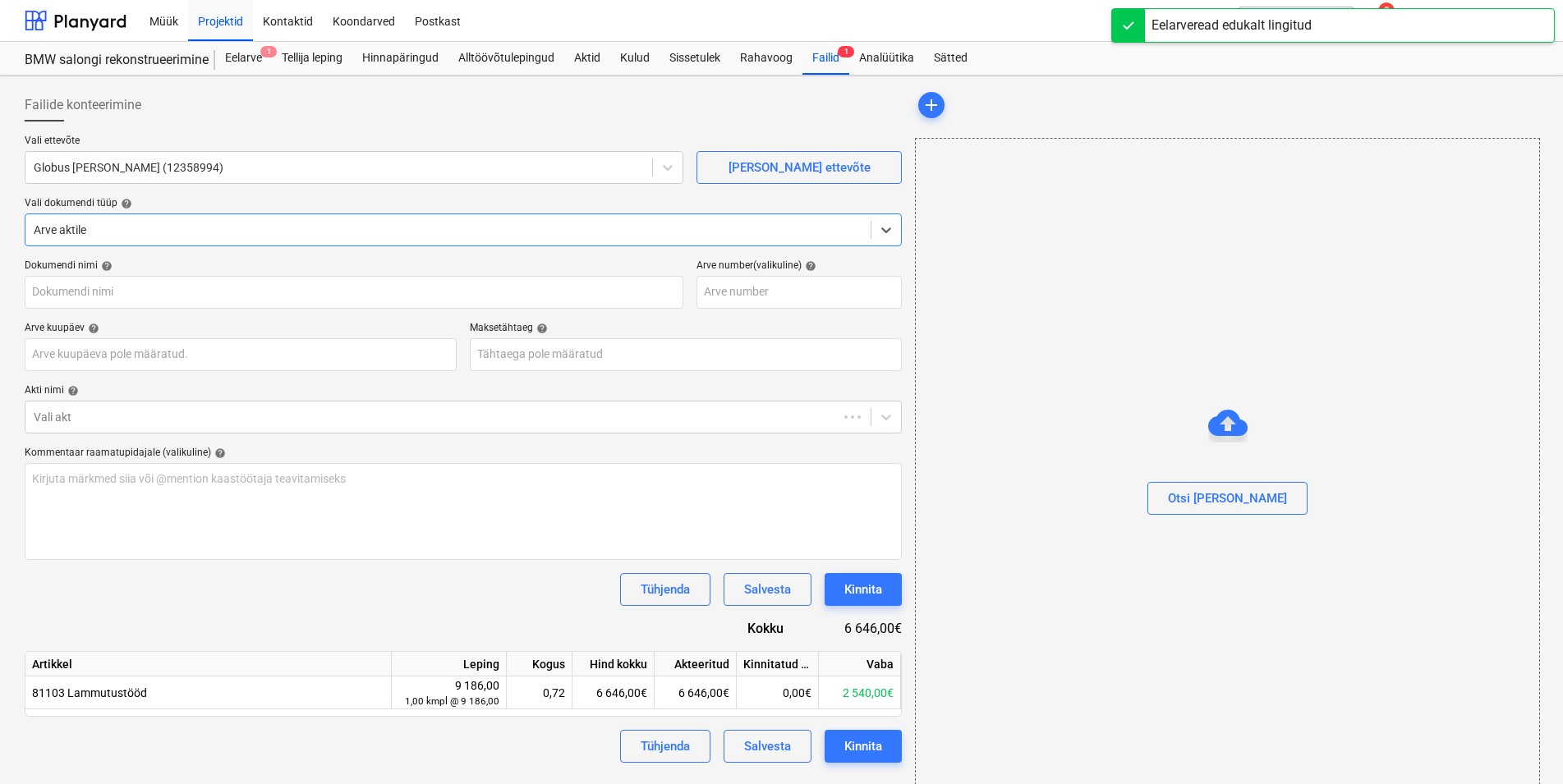
type input "Grand Ehitus OÜ (arve nr.[DATE]) paldiski mnt.108.pdf"
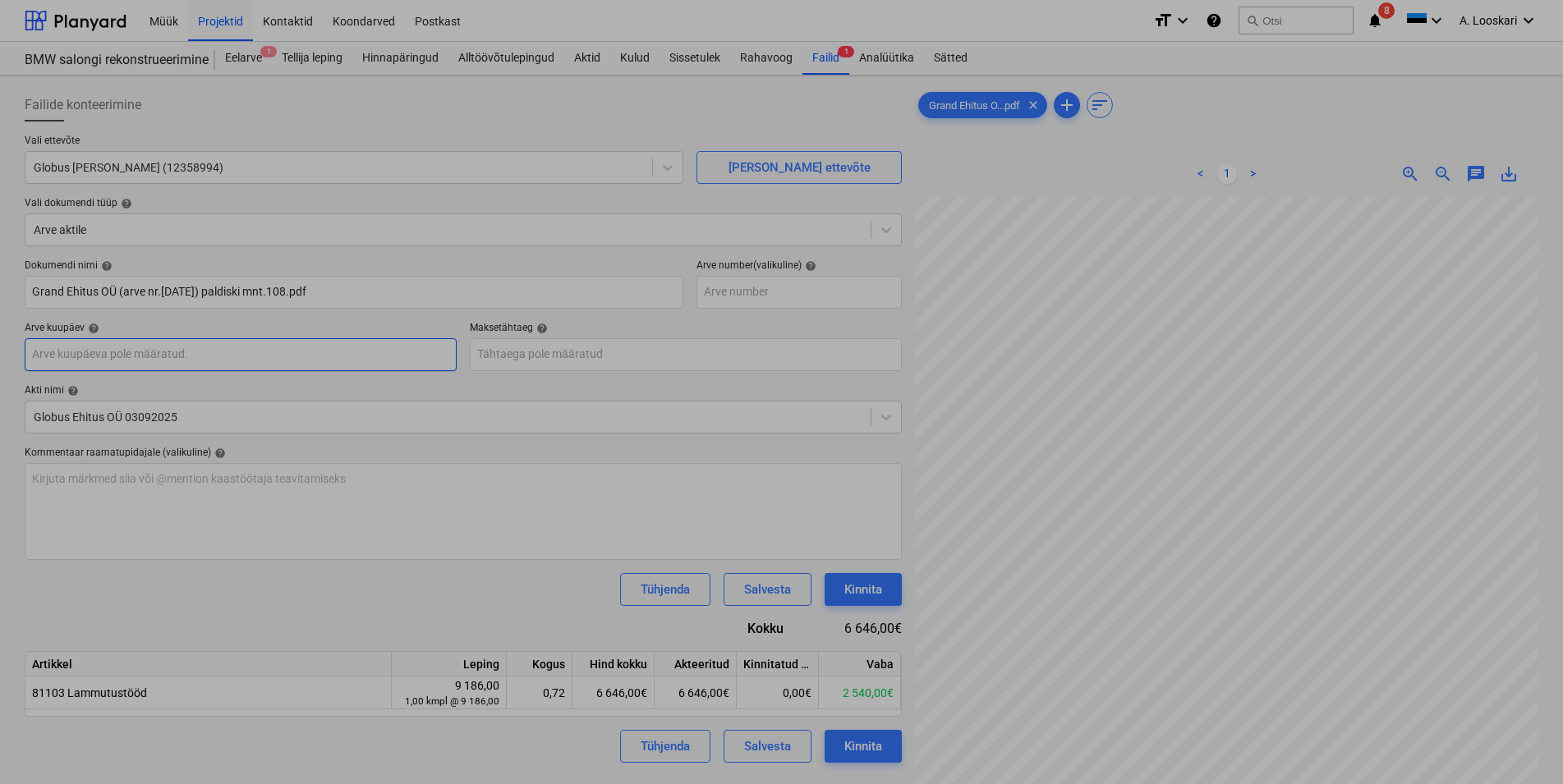
click at [228, 358] on input "text" at bounding box center [241, 354] width 432 height 33
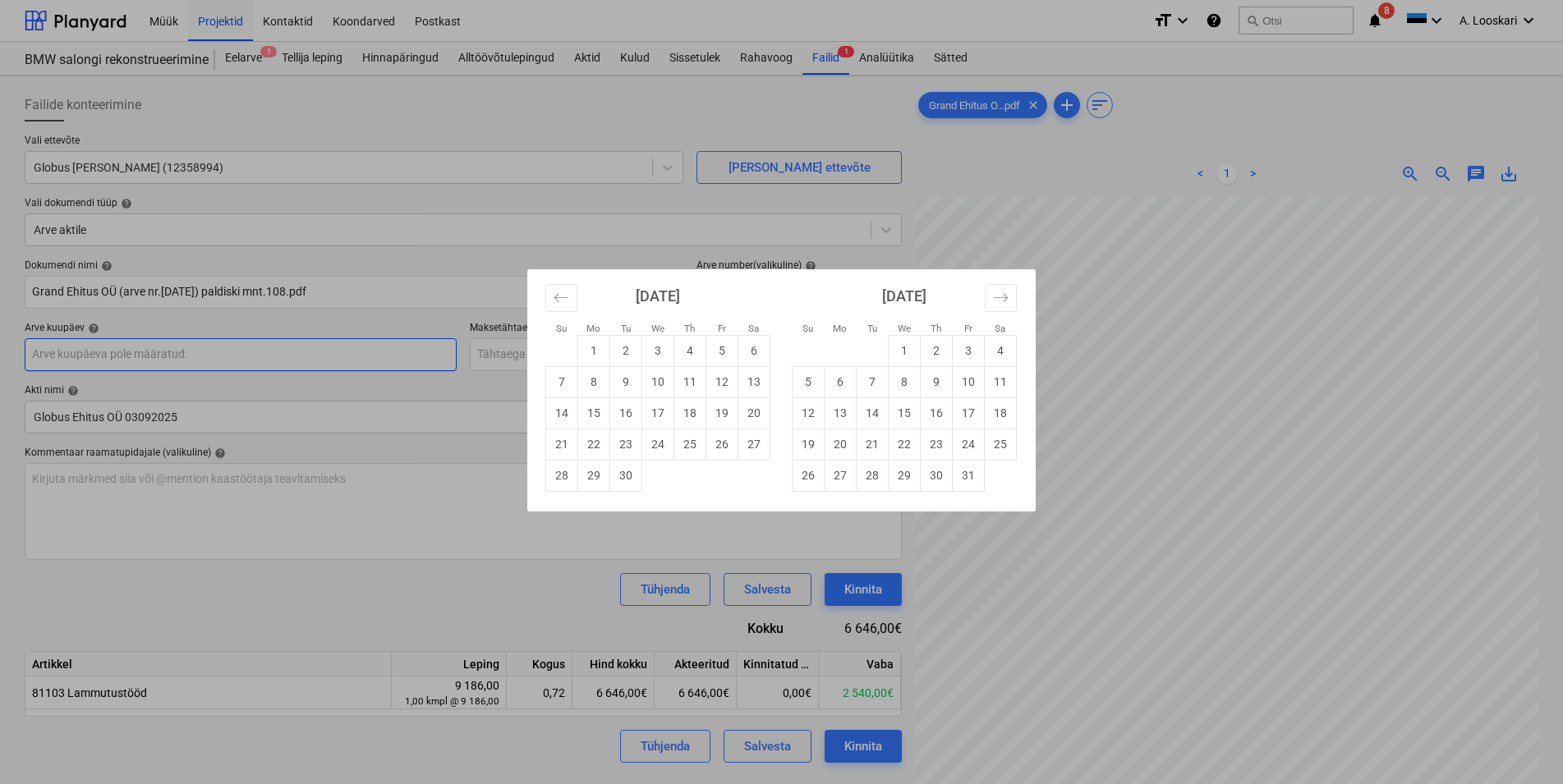
click at [228, 358] on div "Su Mo Tu We Th Fr Sa Su Mo Tu We Th Fr Sa [DATE] 1 2 3 4 5 6 7 8 9 10 11 12 13 …" at bounding box center [781, 392] width 1563 height 784
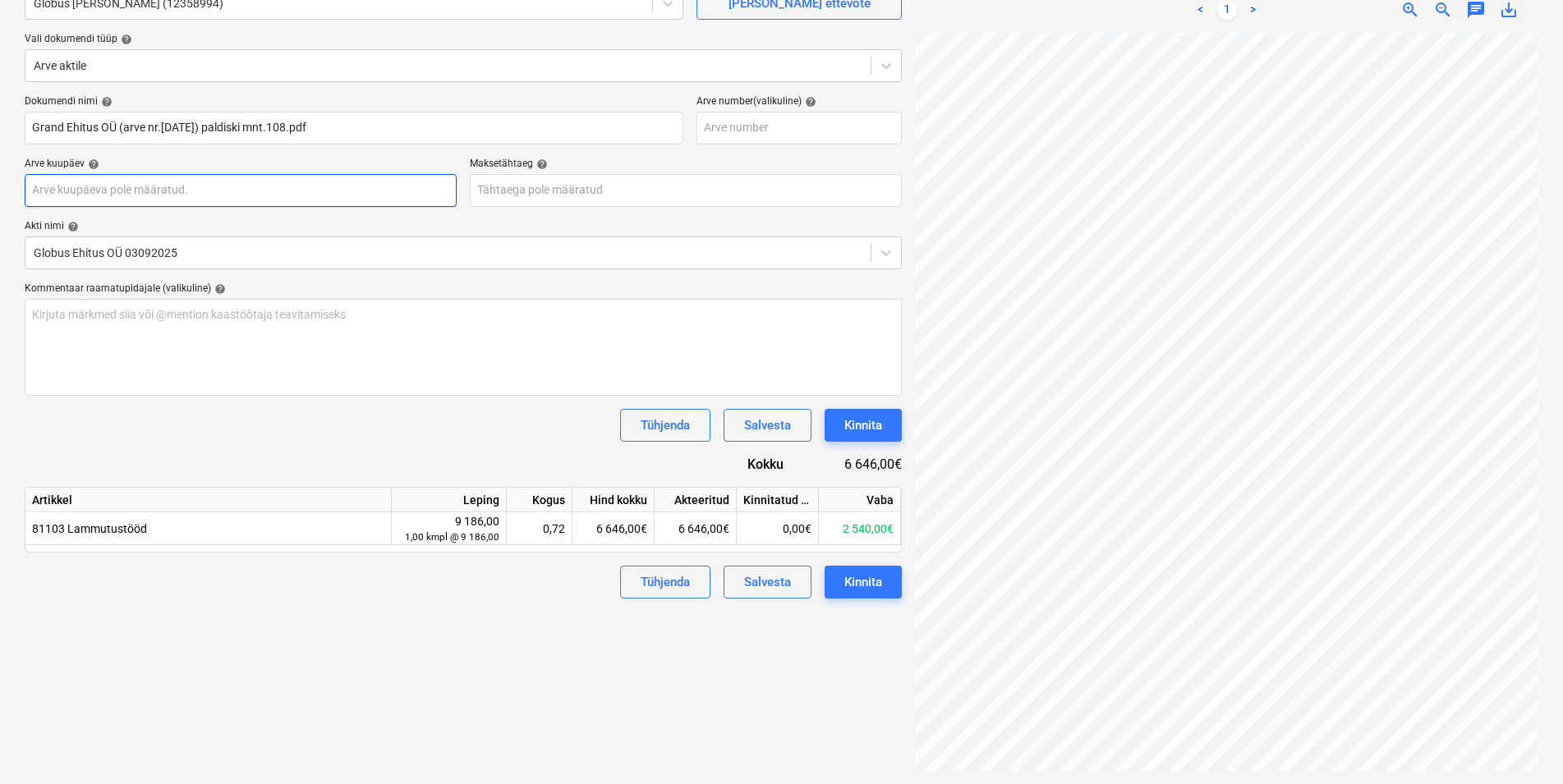
click at [131, 189] on input "text" at bounding box center [241, 190] width 432 height 33
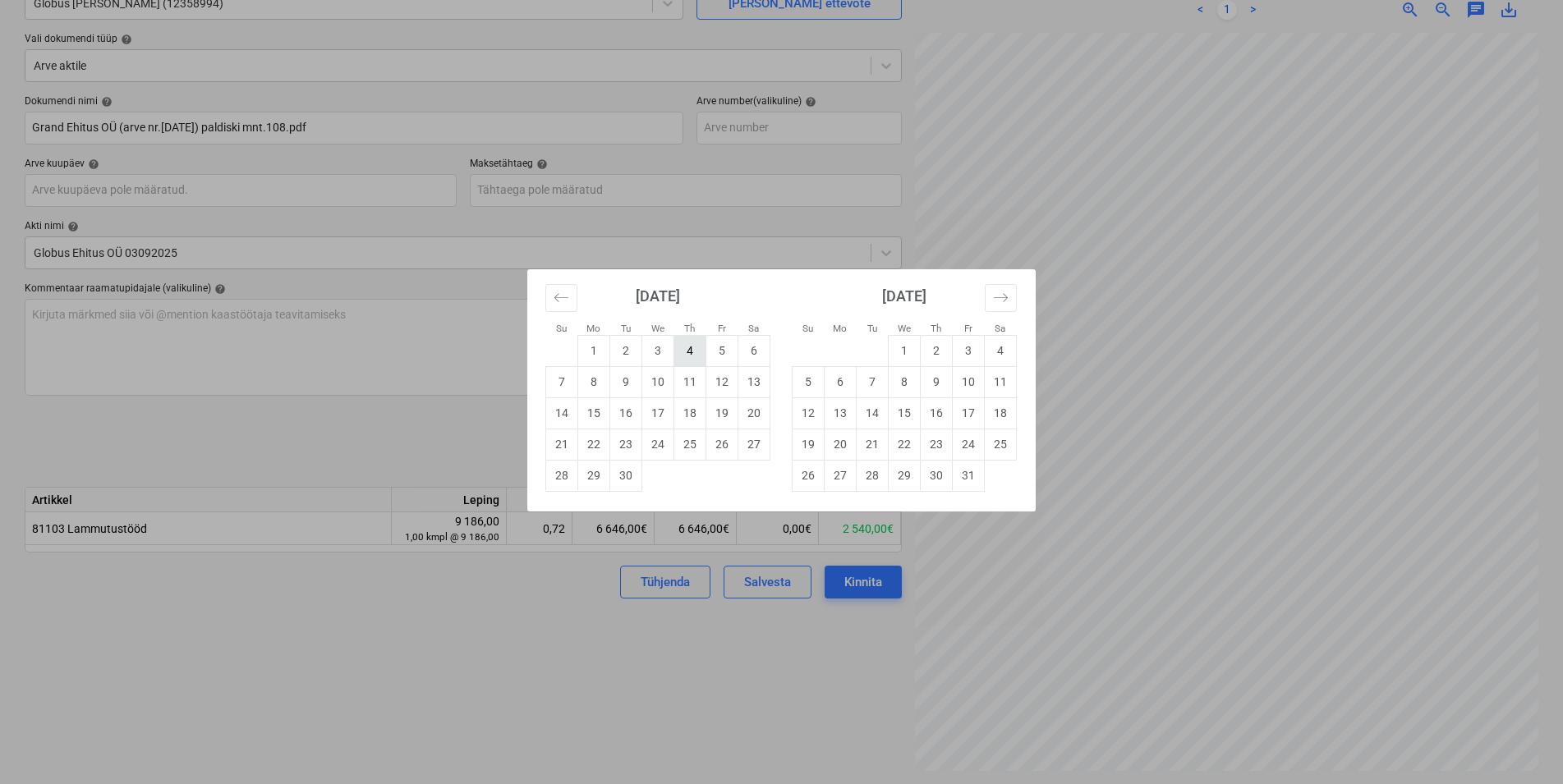
click at [691, 351] on td "4" at bounding box center [690, 350] width 32 height 31
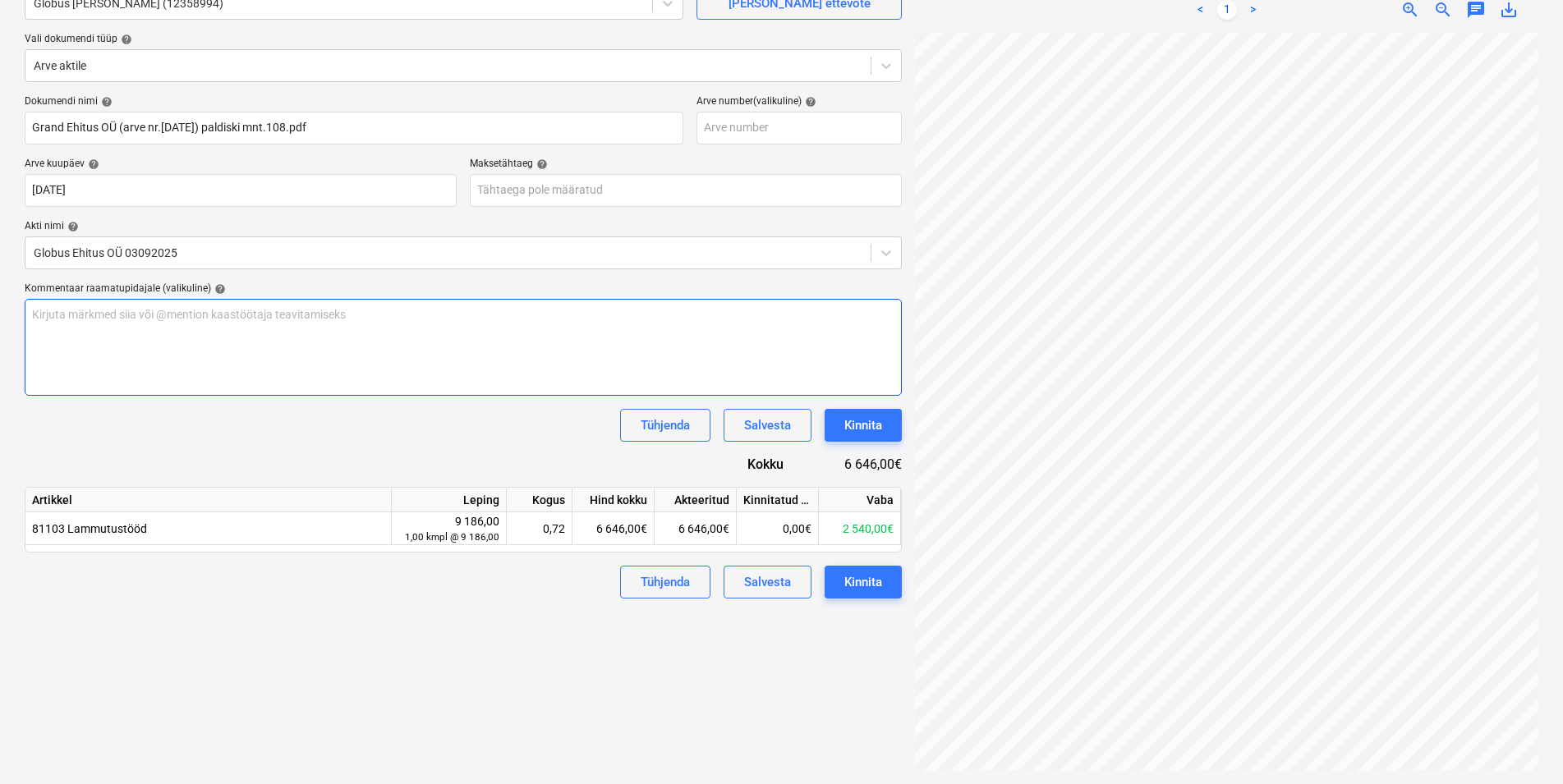
type input "[DATE]"
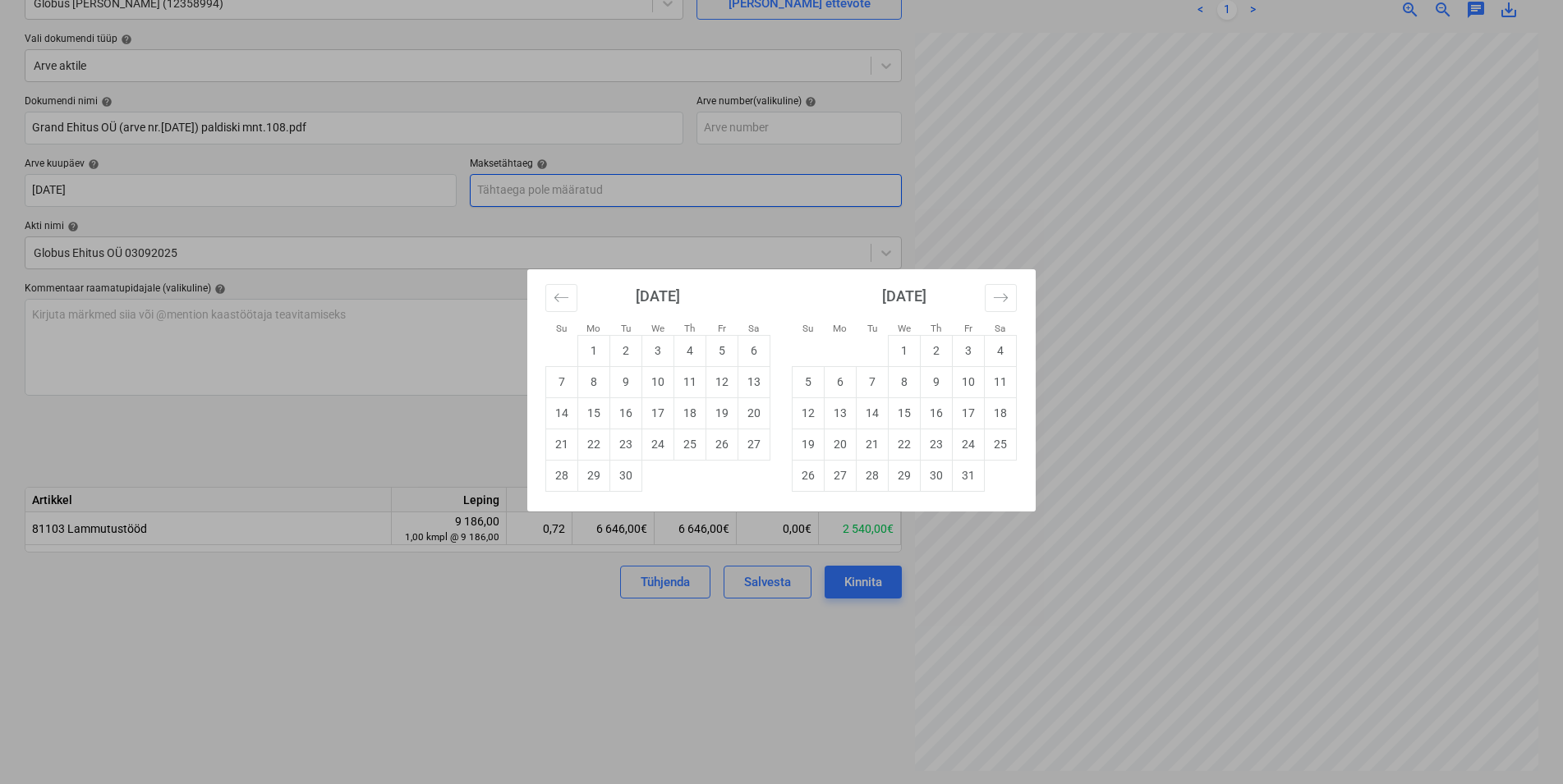
click at [520, 194] on input "text" at bounding box center [686, 190] width 432 height 33
click at [661, 445] on td "24" at bounding box center [659, 443] width 32 height 31
type input "[DATE]"
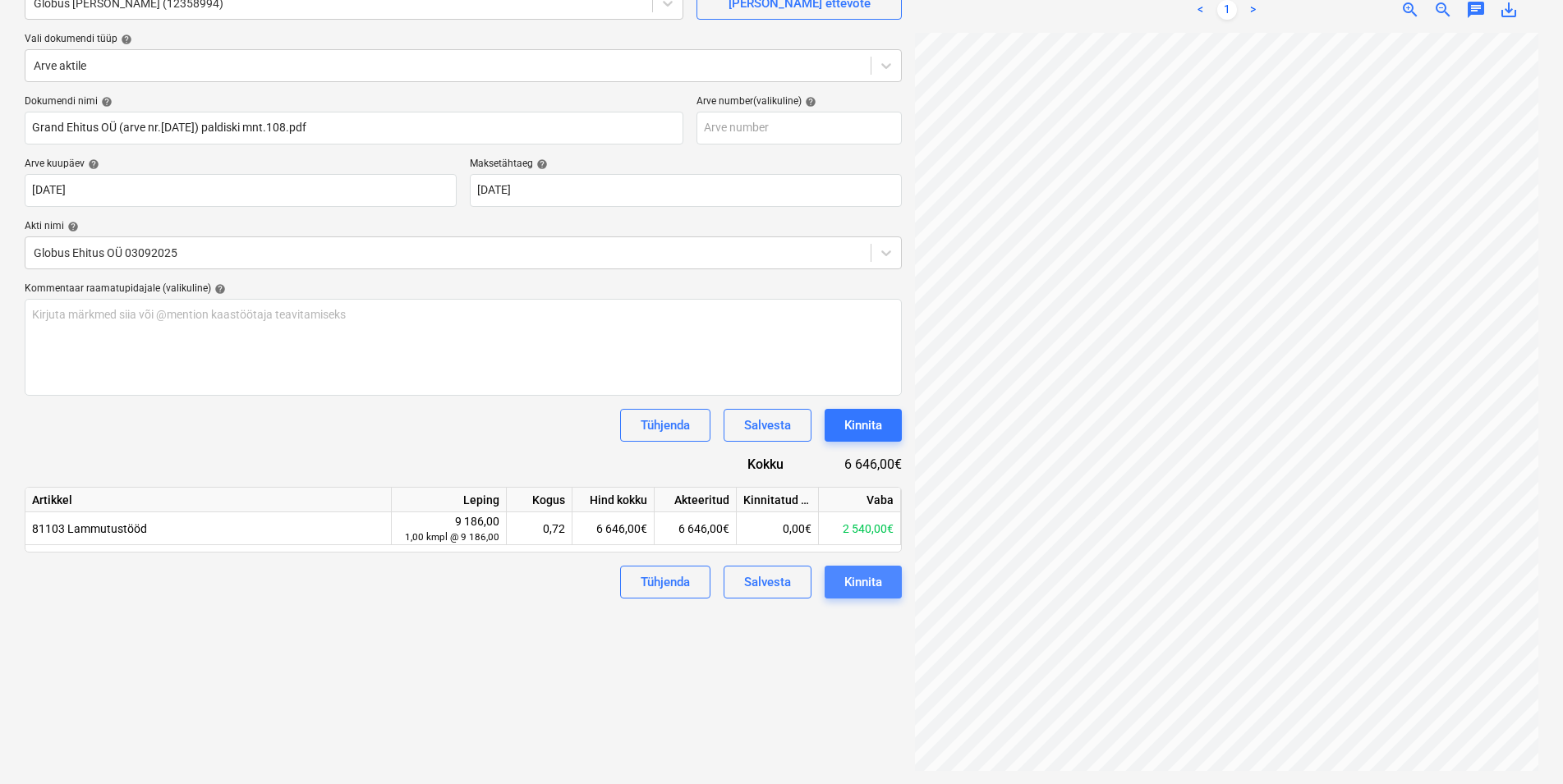
click at [866, 575] on div "Kinnita" at bounding box center [863, 582] width 37 height 21
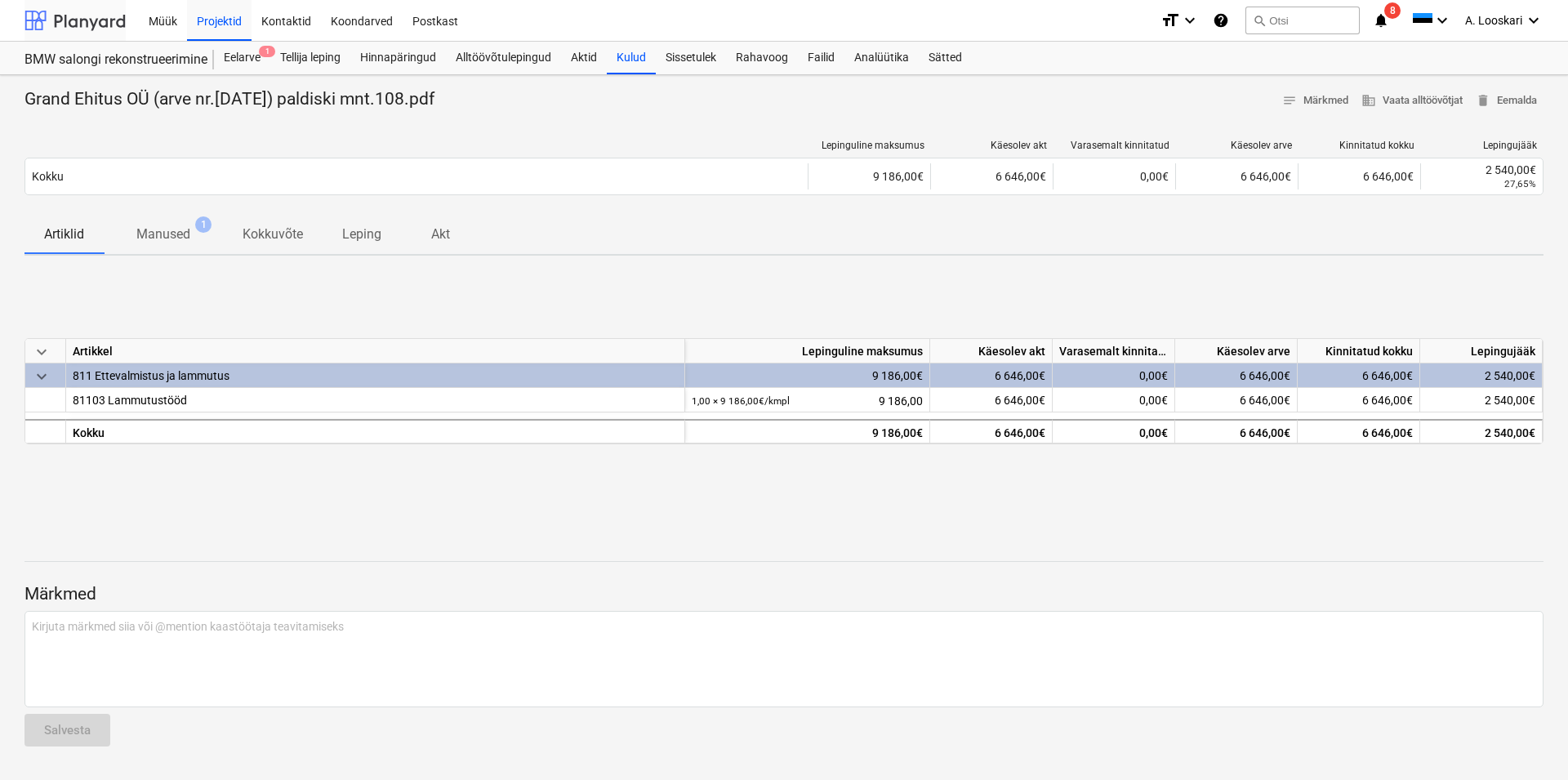
click at [86, 20] on div at bounding box center [75, 20] width 101 height 41
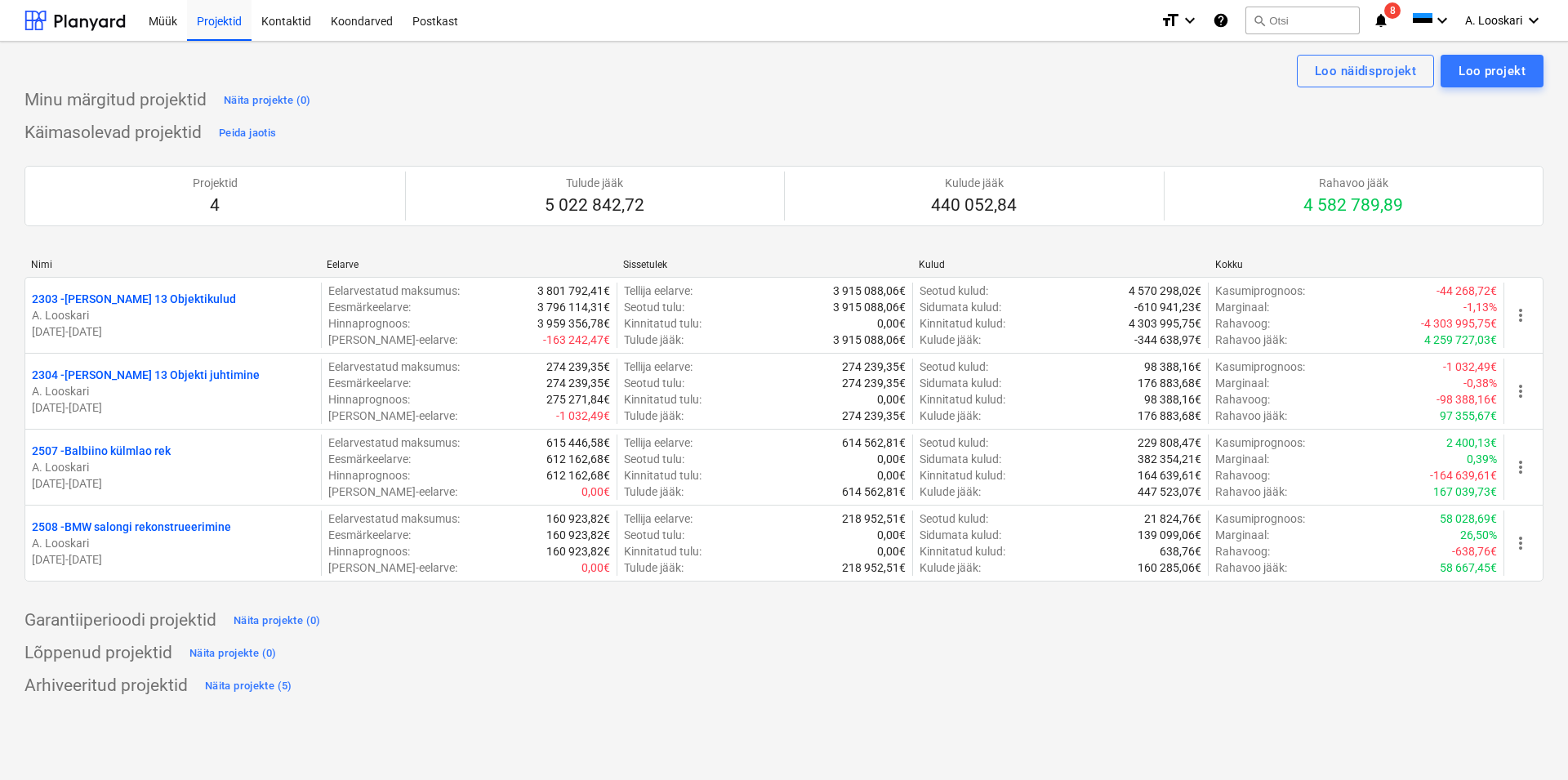
click at [1381, 19] on icon "notifications" at bounding box center [1380, 20] width 16 height 19
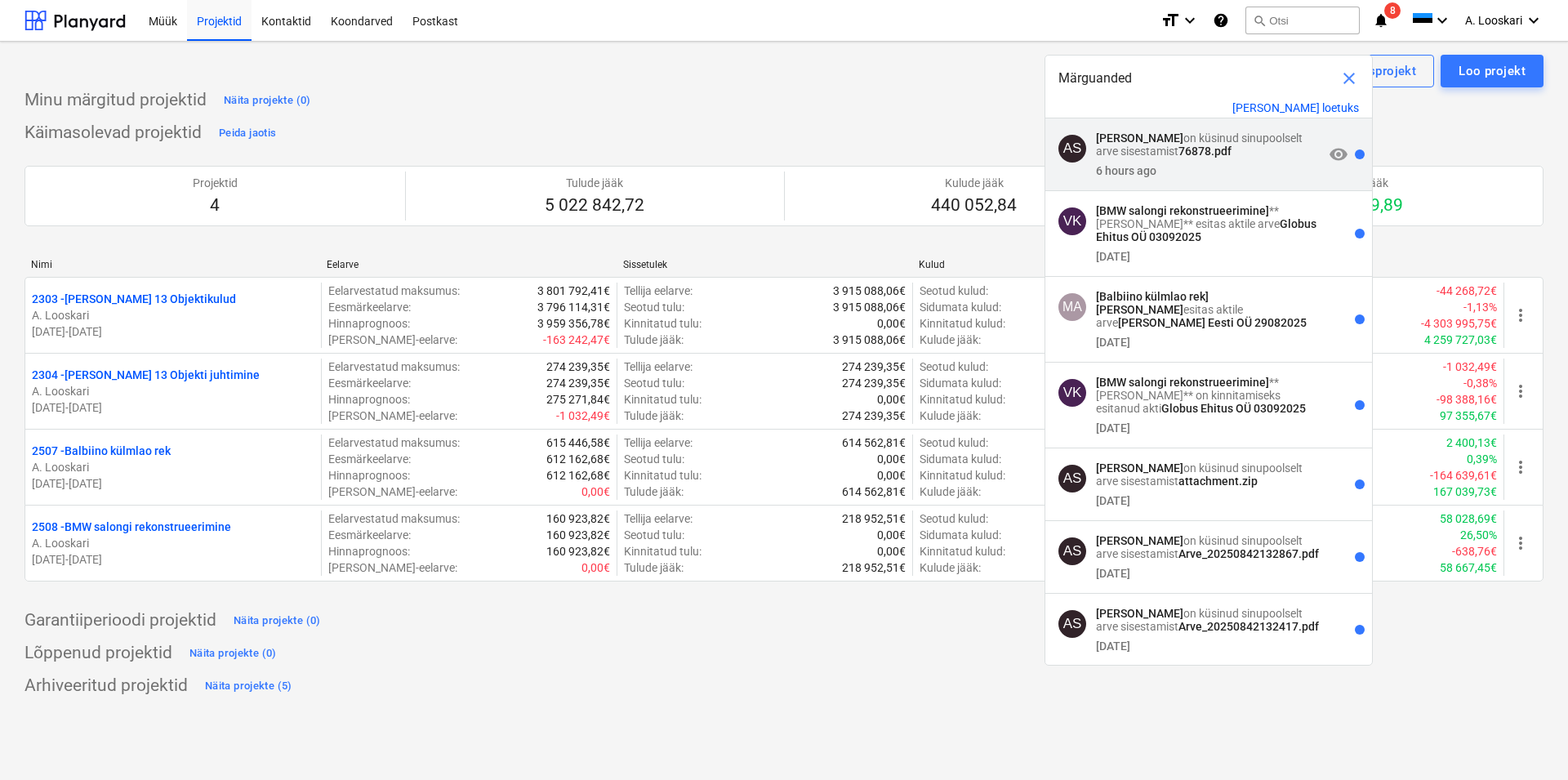
click at [1329, 156] on span "visibility" at bounding box center [1338, 154] width 19 height 19
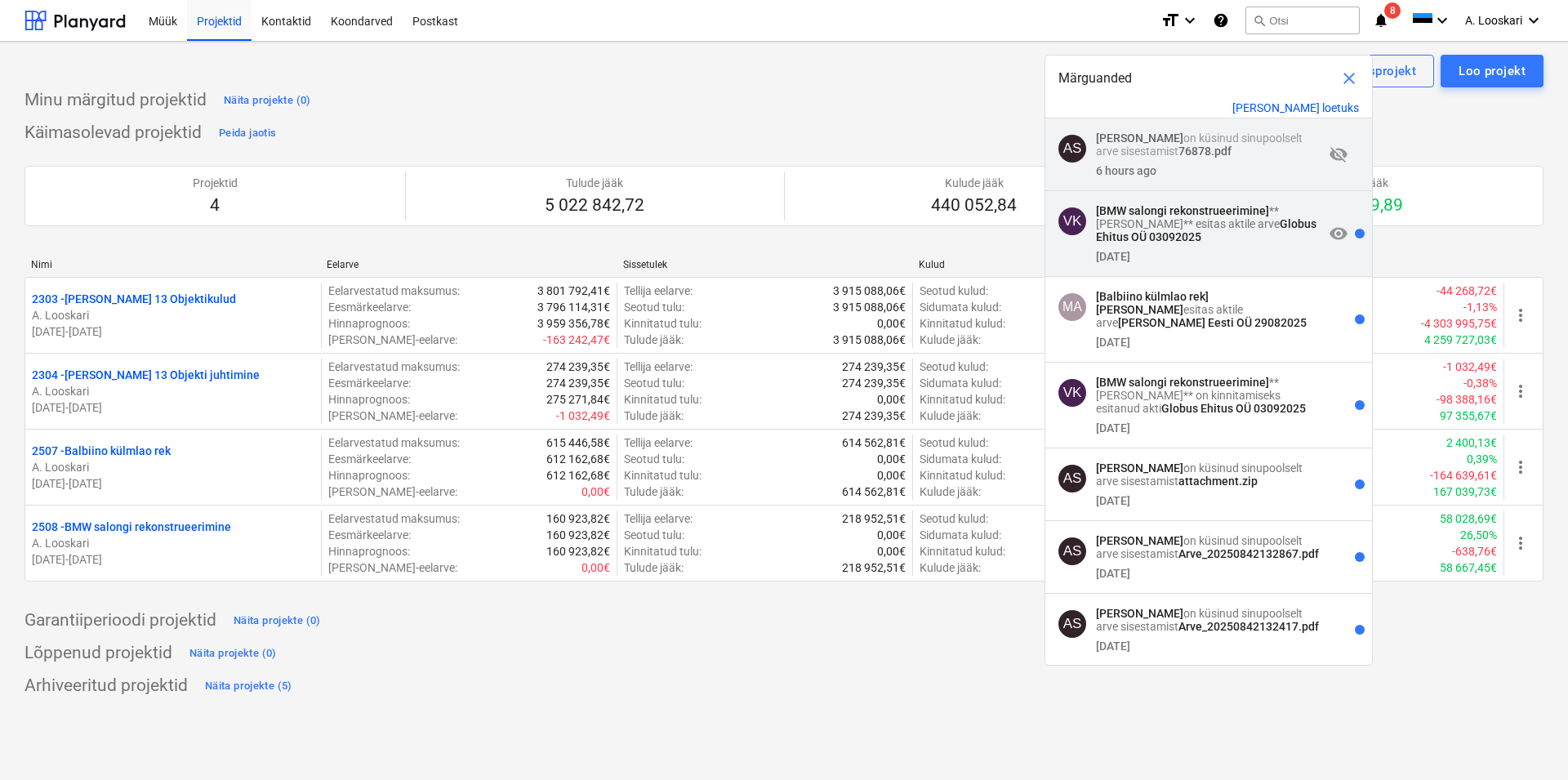
click at [1329, 235] on span "visibility" at bounding box center [1338, 233] width 19 height 19
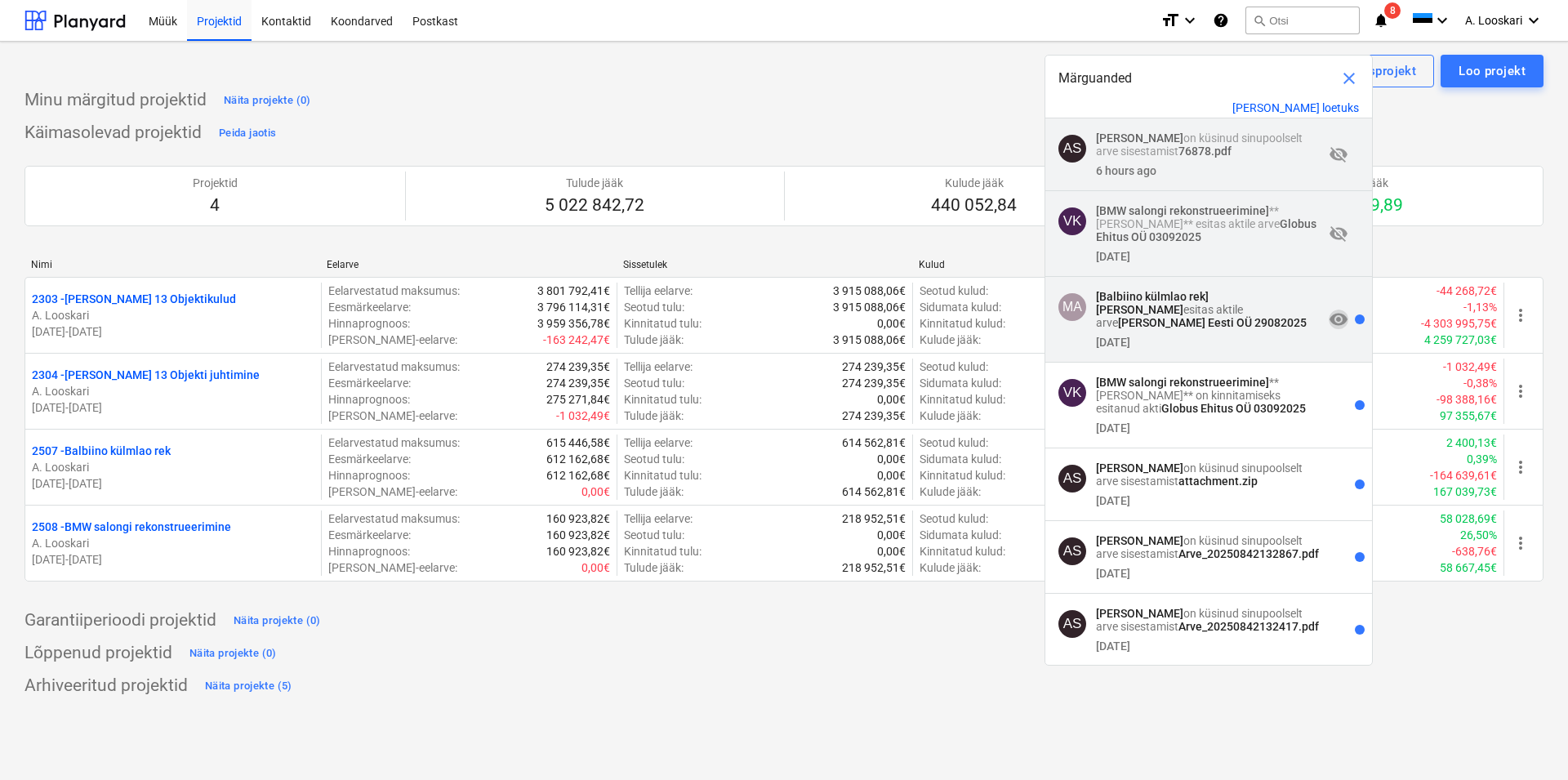
click at [1329, 326] on span "visibility" at bounding box center [1338, 319] width 19 height 19
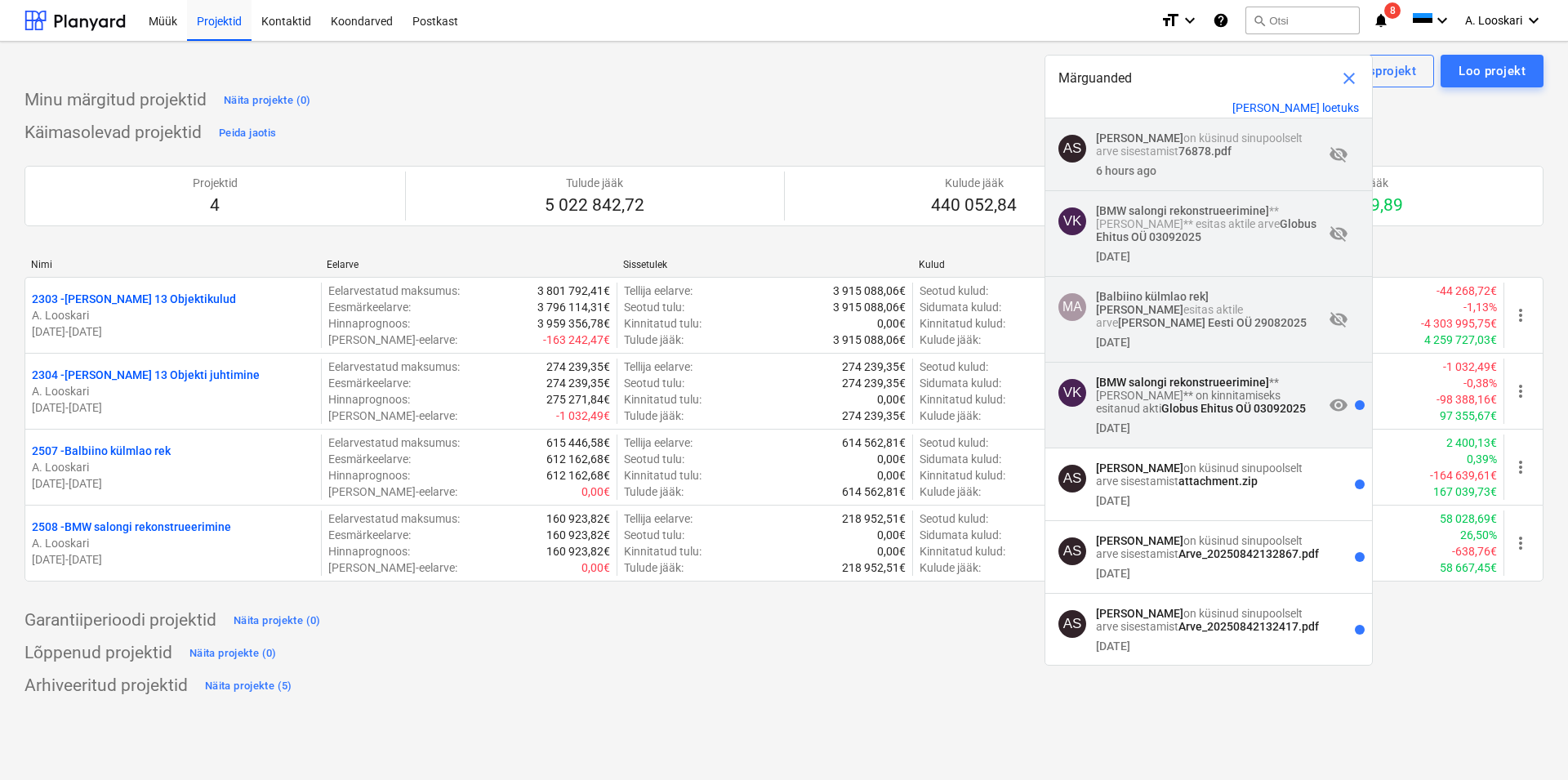
click at [1329, 415] on span "visibility" at bounding box center [1338, 405] width 19 height 19
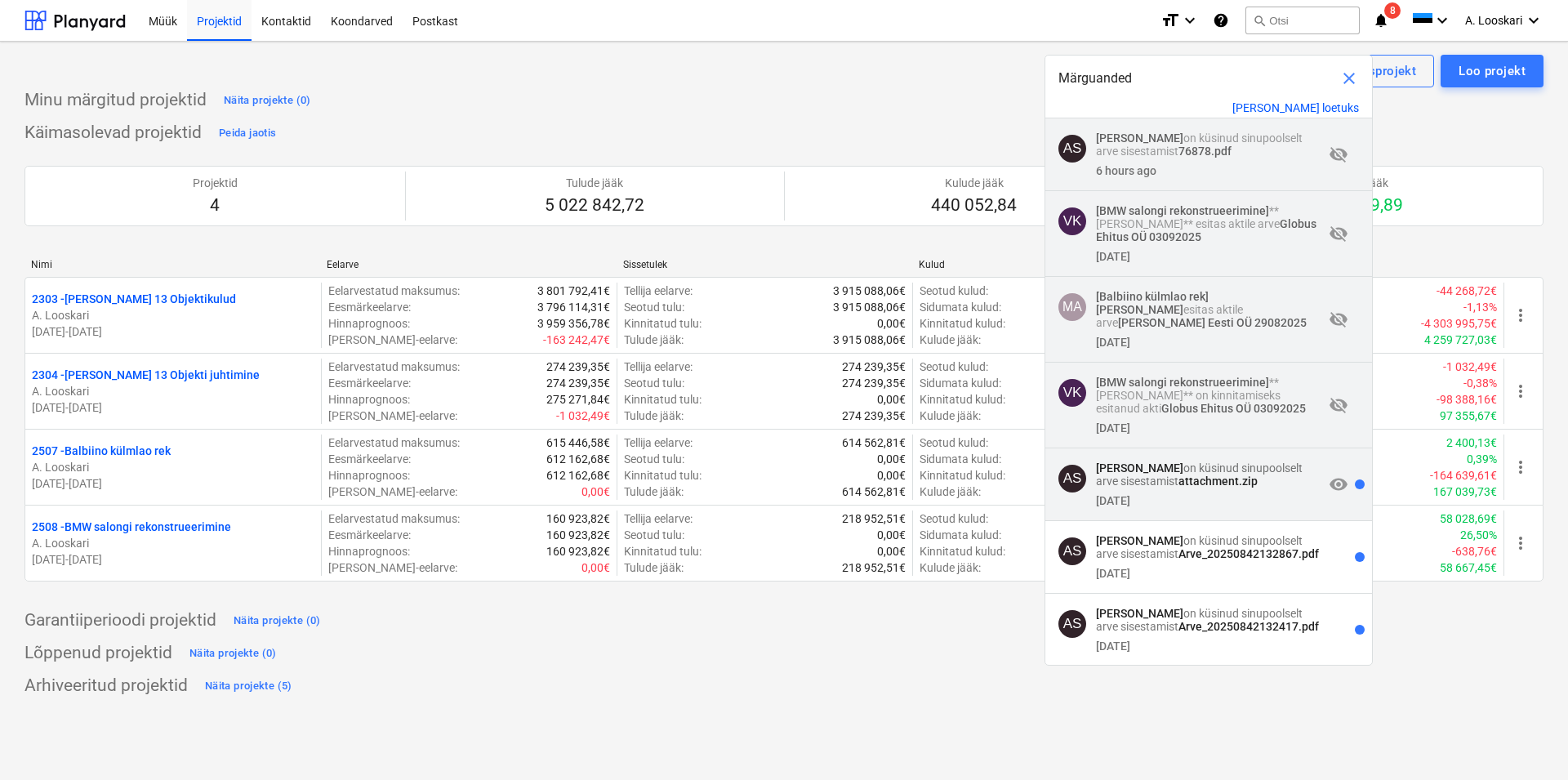
click at [1329, 494] on span "visibility" at bounding box center [1338, 483] width 19 height 19
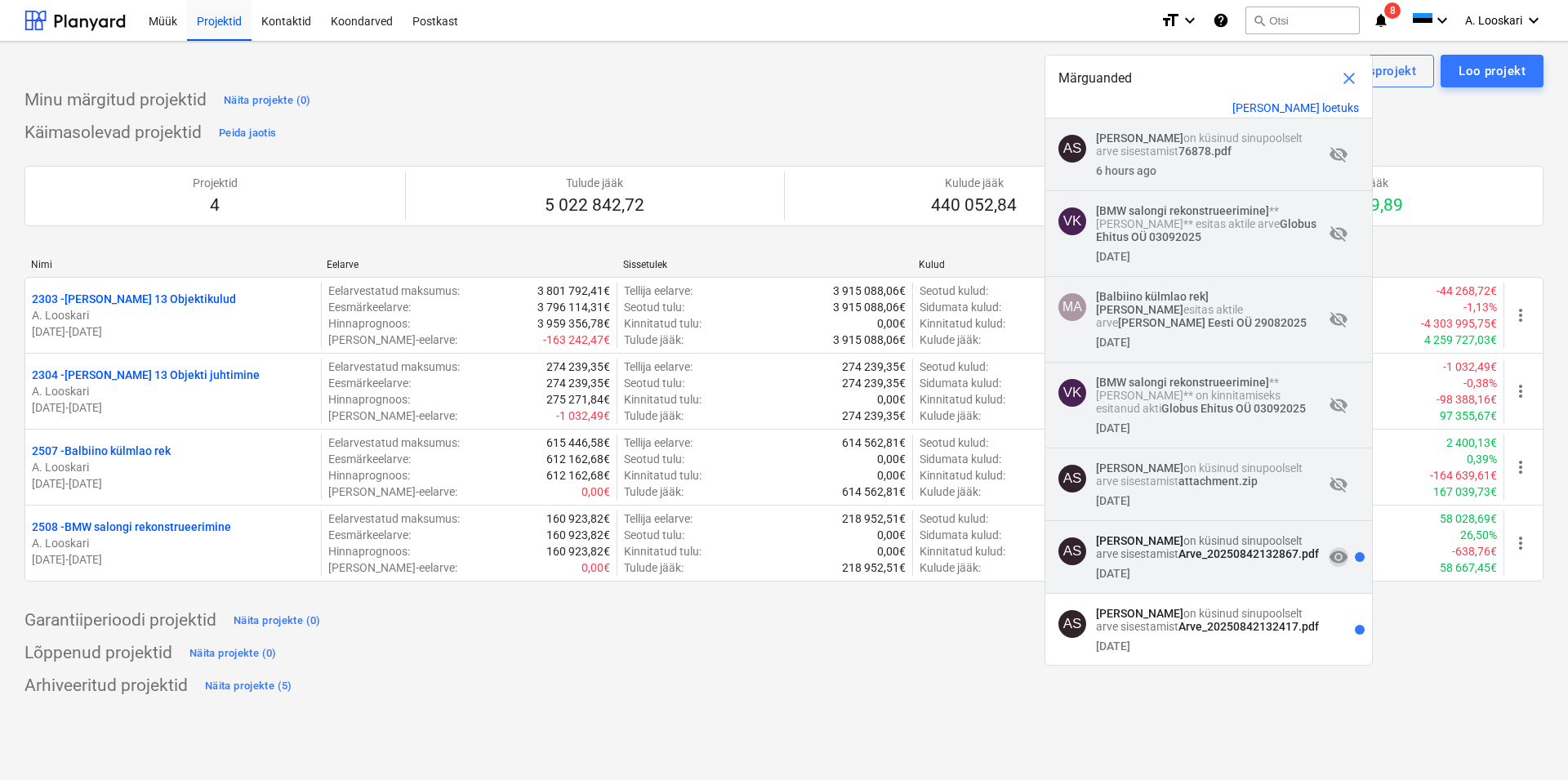
click at [1329, 567] on span "visibility" at bounding box center [1338, 556] width 19 height 19
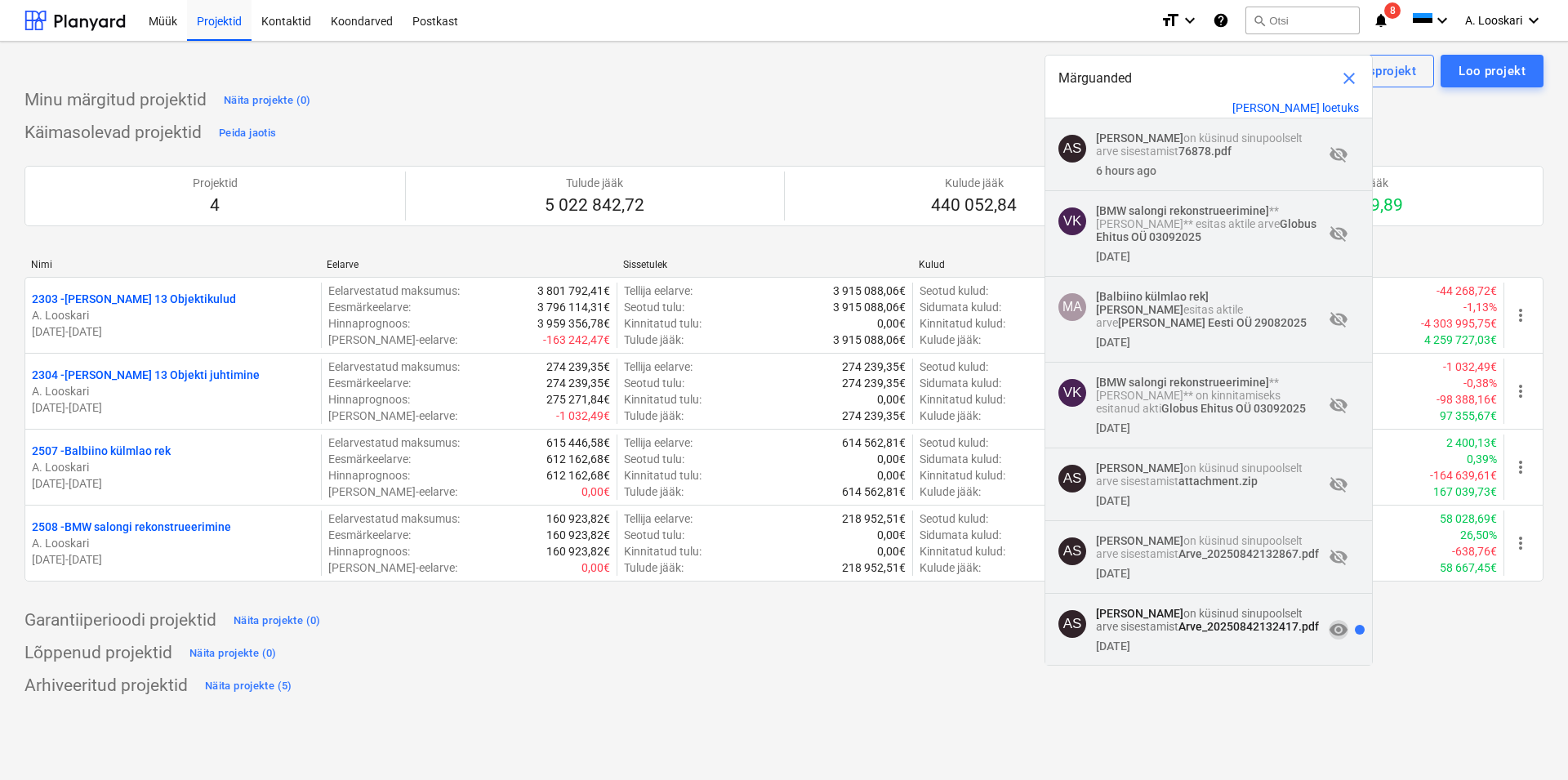
click at [1329, 640] on span "visibility" at bounding box center [1338, 629] width 19 height 19
click at [1390, 134] on div "Käimasolevad projektid Peida jaotis Projektid 4 Tulude jääk 5 022 842,72 Kulude…" at bounding box center [784, 360] width 1519 height 481
